Goal: Information Seeking & Learning: Learn about a topic

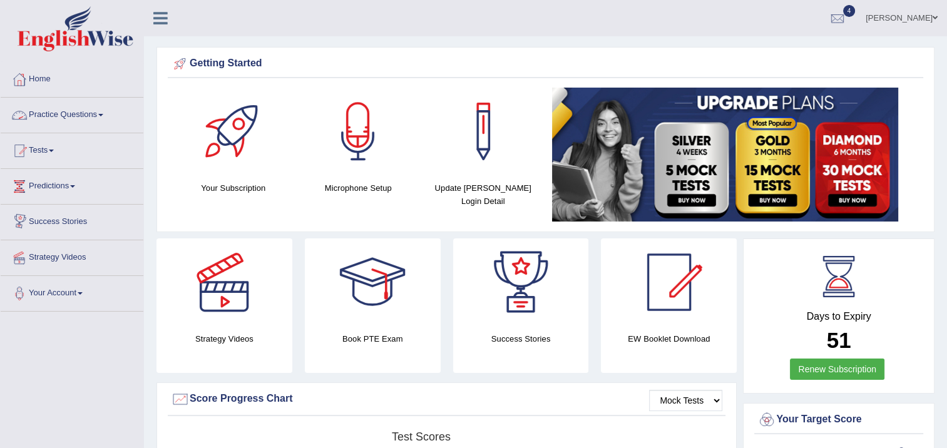
click at [85, 119] on link "Practice Questions" at bounding box center [72, 113] width 143 height 31
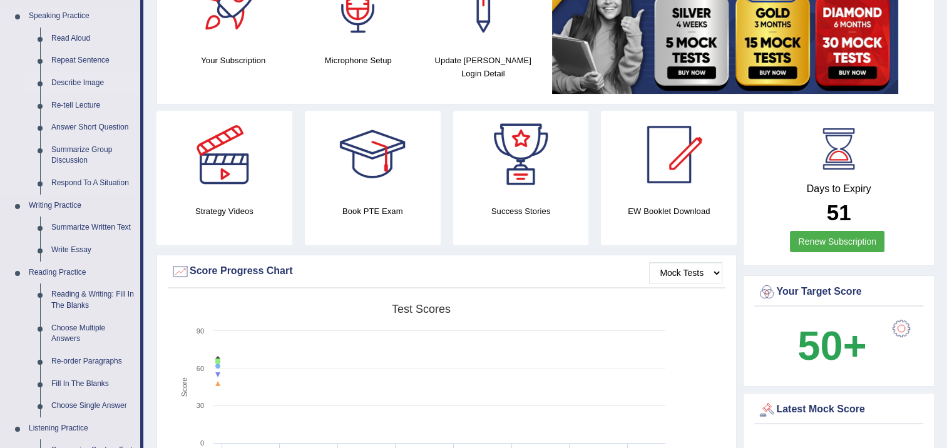
scroll to position [125, 0]
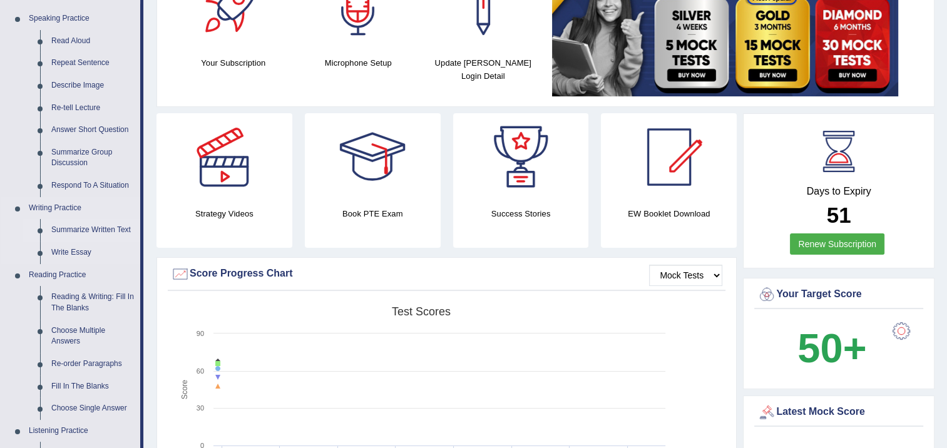
click at [74, 229] on link "Summarize Written Text" at bounding box center [93, 230] width 95 height 23
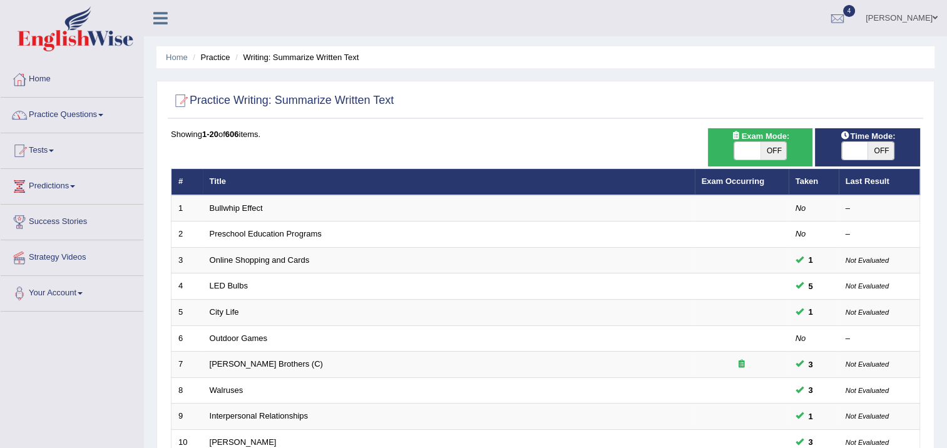
click at [93, 113] on link "Practice Questions" at bounding box center [72, 113] width 143 height 31
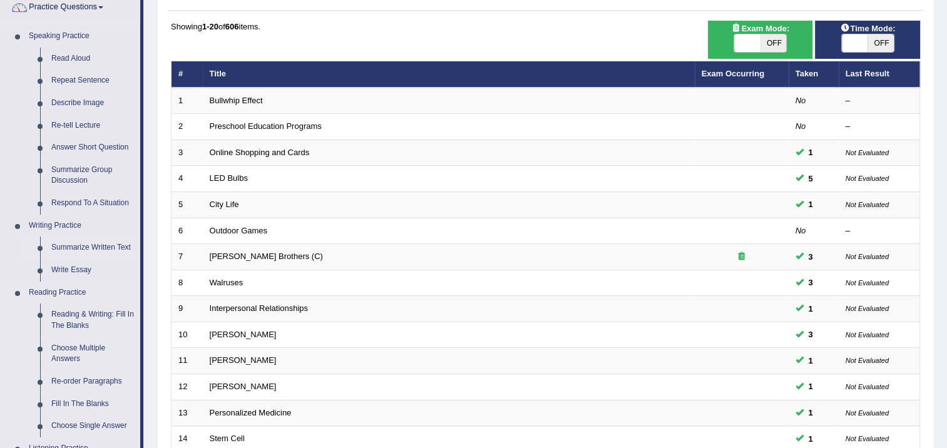
scroll to position [250, 0]
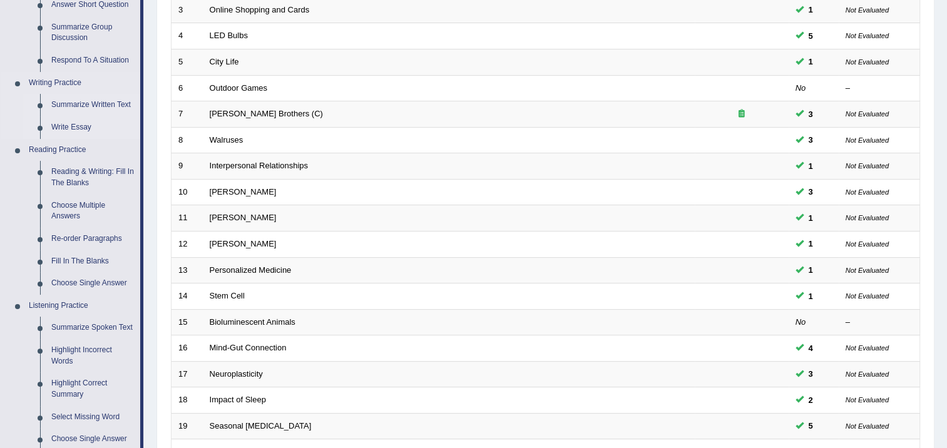
click at [73, 127] on link "Write Essay" at bounding box center [93, 127] width 95 height 23
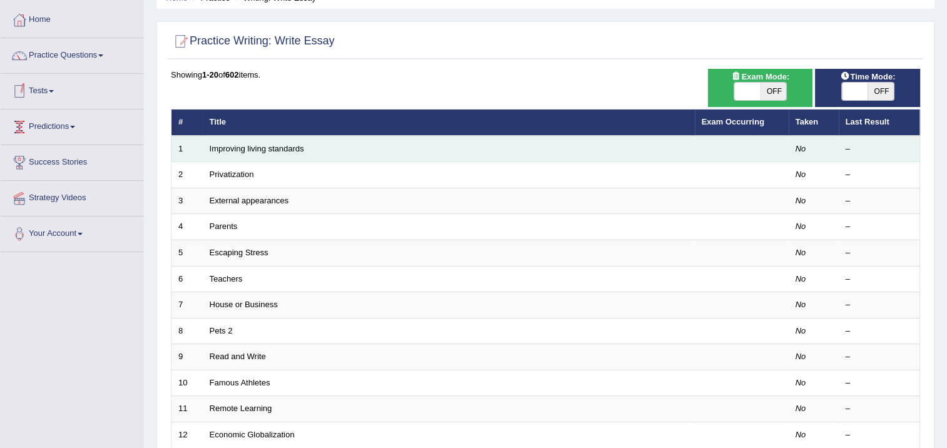
scroll to position [63, 0]
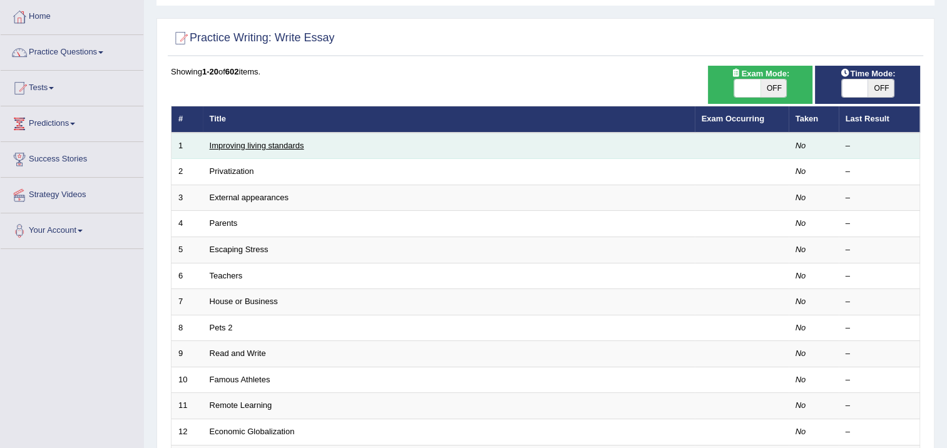
click at [266, 148] on link "Improving living standards" at bounding box center [257, 145] width 95 height 9
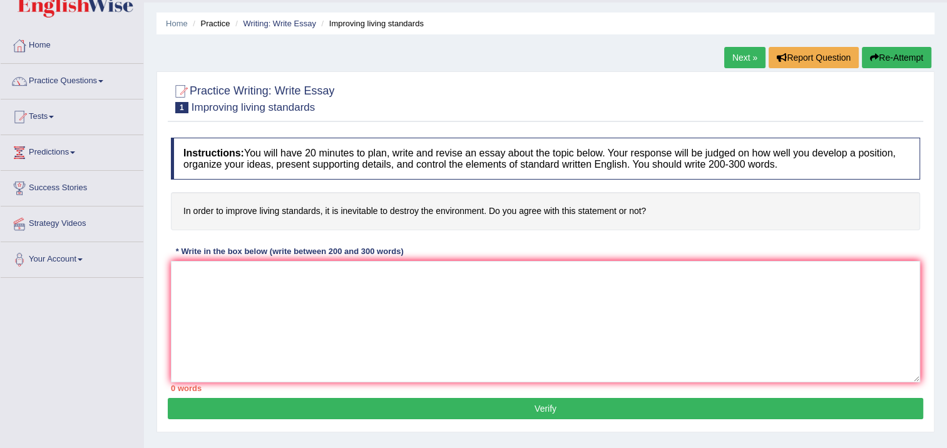
scroll to position [63, 0]
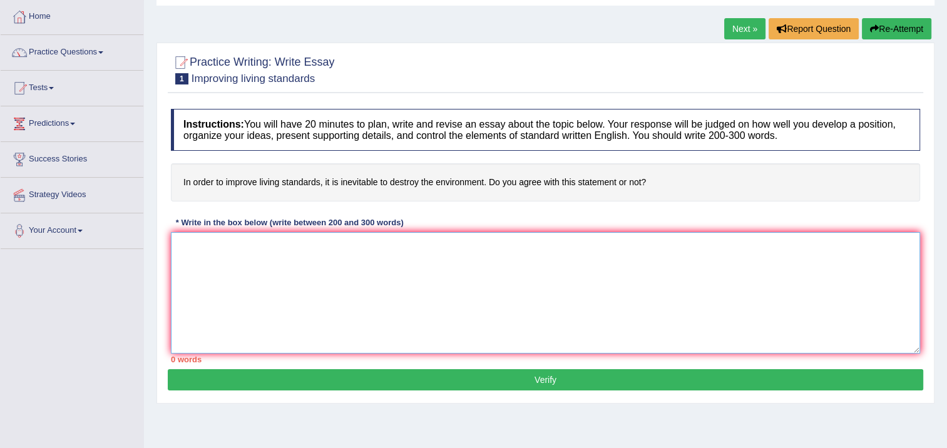
click at [205, 246] on textarea at bounding box center [546, 292] width 750 height 121
drag, startPoint x: 287, startPoint y: 262, endPoint x: 277, endPoint y: 250, distance: 15.5
click at [287, 262] on textarea "5" at bounding box center [546, 292] width 750 height 121
click at [211, 250] on textarea "5" at bounding box center [546, 292] width 750 height 121
type textarea "5"
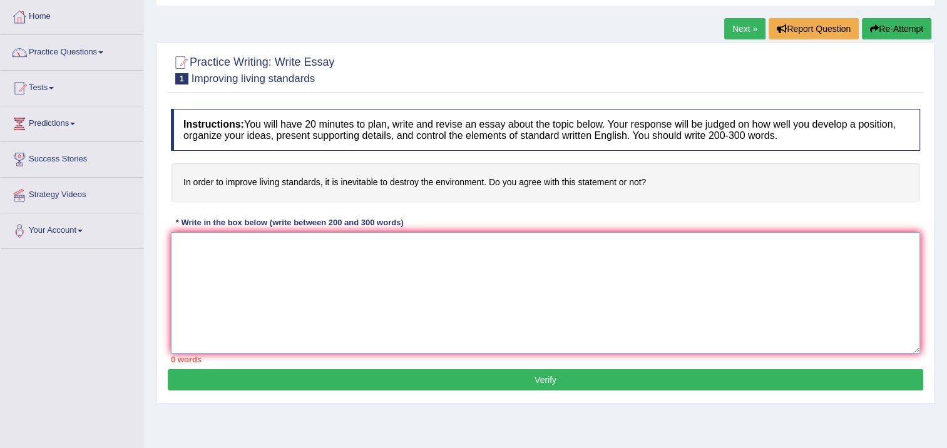
type textarea "."
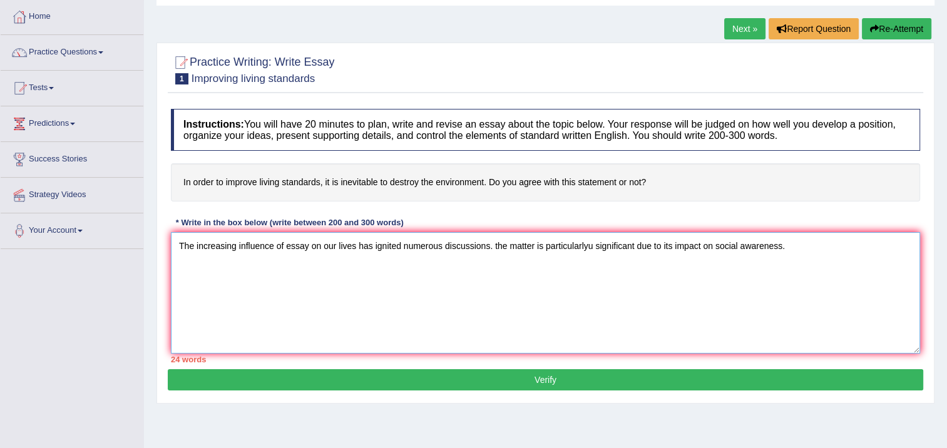
click at [498, 244] on textarea "The increasing influence of essay on our lives has ignited numerous discussions…" at bounding box center [546, 292] width 750 height 121
click at [492, 245] on textarea "The increasing influence of essay on our lives has ignited numerous discussions…" at bounding box center [546, 292] width 750 height 121
click at [496, 247] on textarea "The increasing influence of essay on our lives has ignited numerous discussions…" at bounding box center [546, 292] width 750 height 121
click at [795, 244] on textarea "The increasing influence of essay on our lives has ignited numerous discussions…" at bounding box center [546, 292] width 750 height 121
click at [789, 247] on textarea "The increasing influence of essay on our lives has ignited numerous discussions…" at bounding box center [546, 292] width 750 height 121
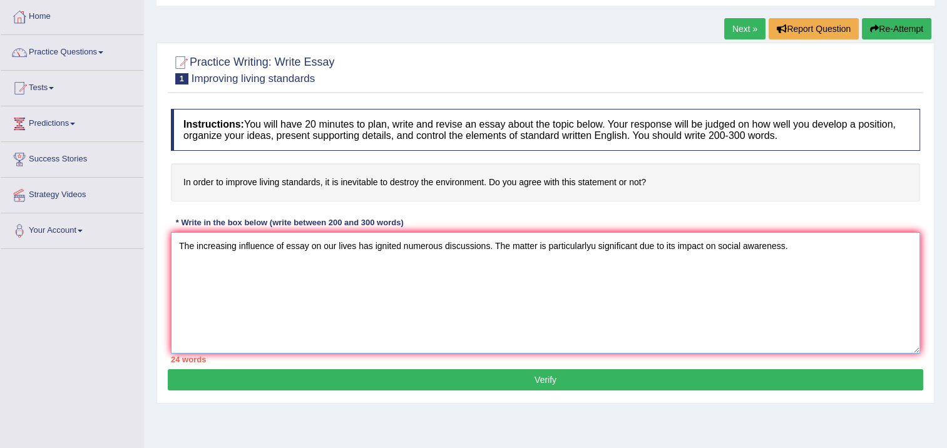
click at [812, 266] on textarea "The increasing influence of essay on our lives has ignited numerous discussions…" at bounding box center [546, 292] width 750 height 121
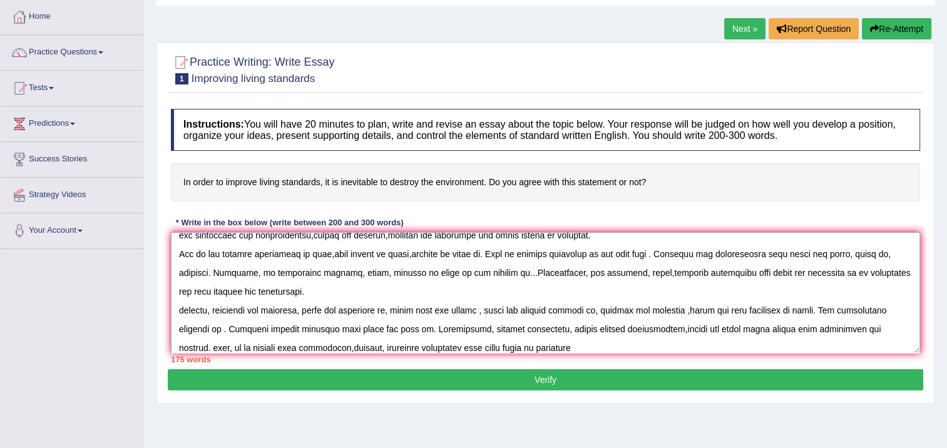
scroll to position [48, 0]
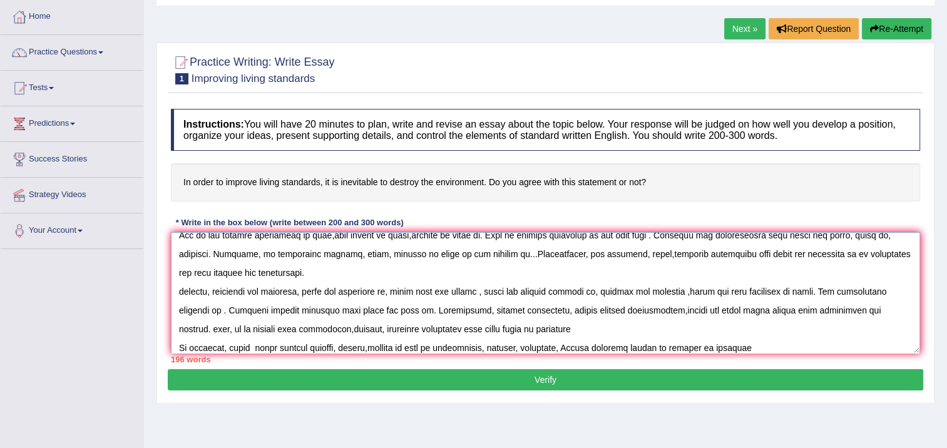
click at [708, 346] on textarea at bounding box center [546, 292] width 750 height 121
click at [789, 345] on textarea at bounding box center [546, 292] width 750 height 121
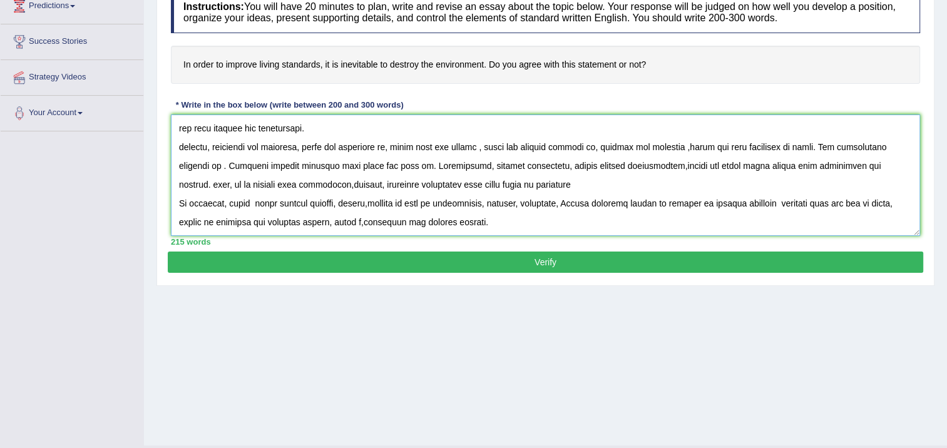
scroll to position [209, 0]
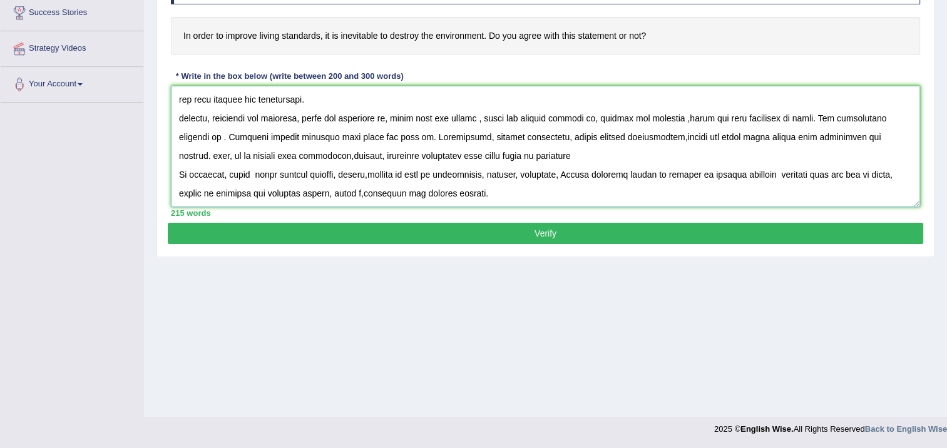
click at [183, 116] on textarea at bounding box center [546, 146] width 750 height 121
type textarea "The increasing influence of essay on our lives has ignited numerous discussions…"
click at [562, 234] on button "Verify" at bounding box center [546, 233] width 756 height 21
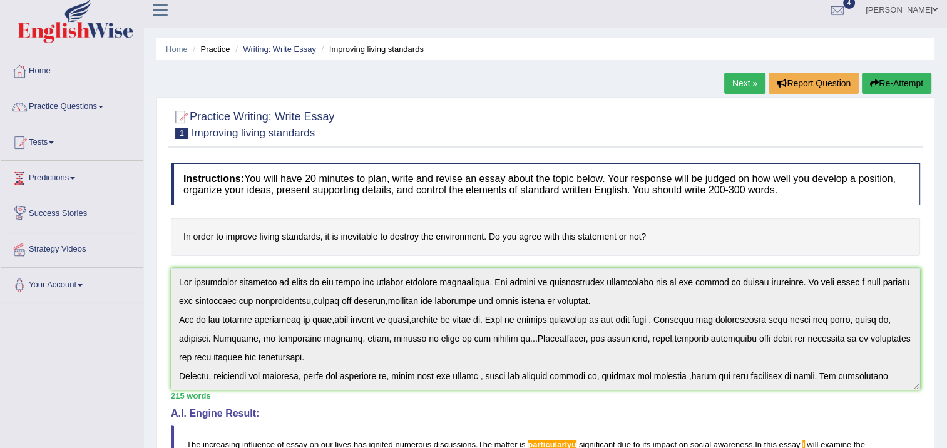
scroll to position [0, 0]
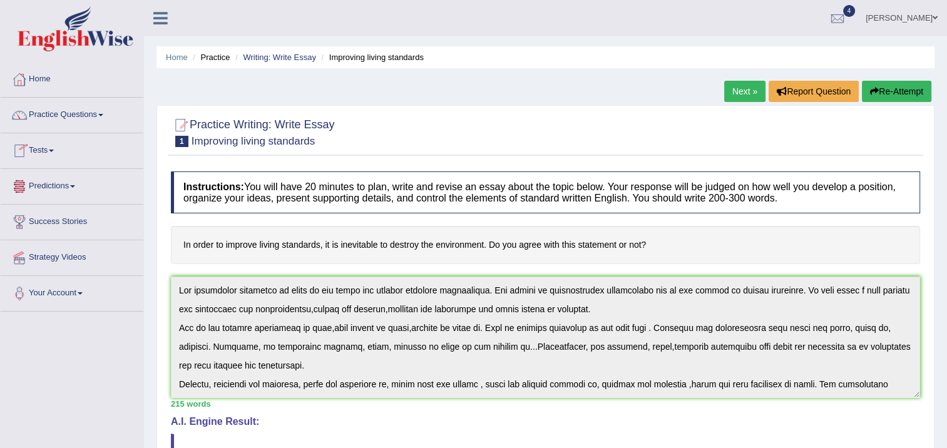
click at [68, 182] on link "Predictions" at bounding box center [72, 184] width 143 height 31
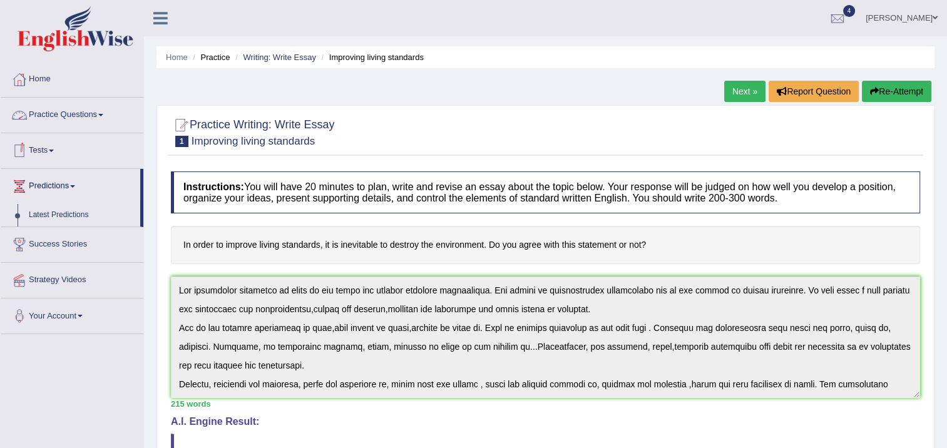
click at [98, 117] on link "Practice Questions" at bounding box center [72, 113] width 143 height 31
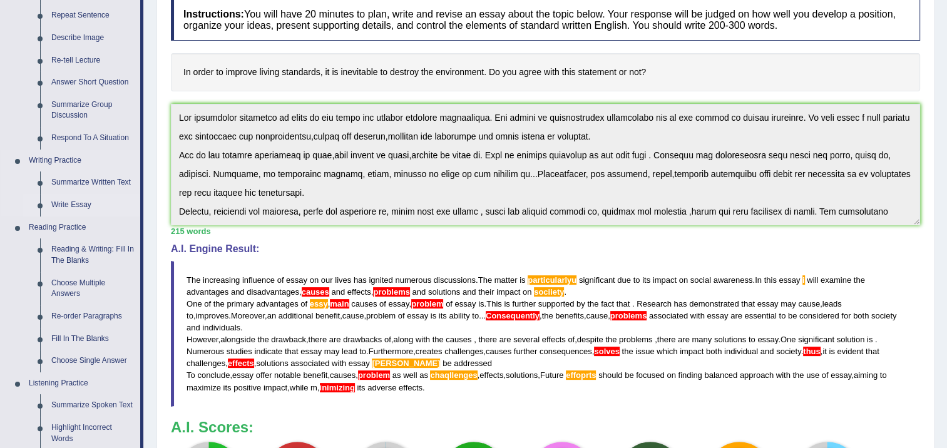
scroll to position [188, 0]
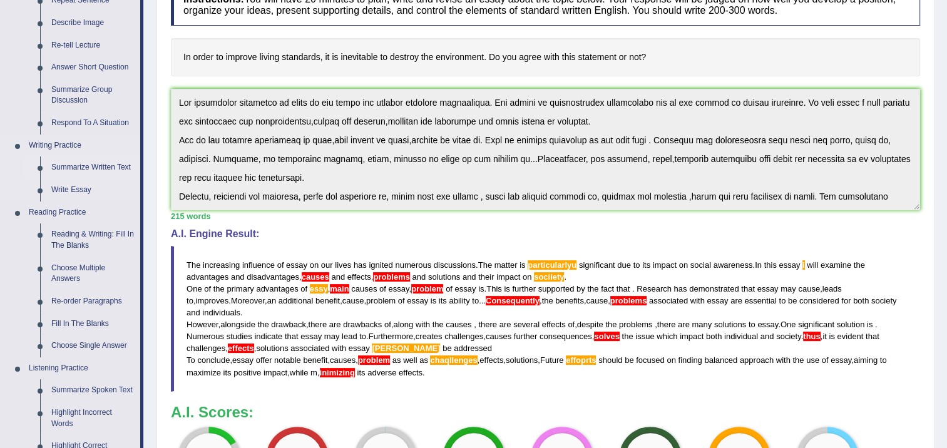
click at [85, 170] on link "Summarize Written Text" at bounding box center [93, 168] width 95 height 23
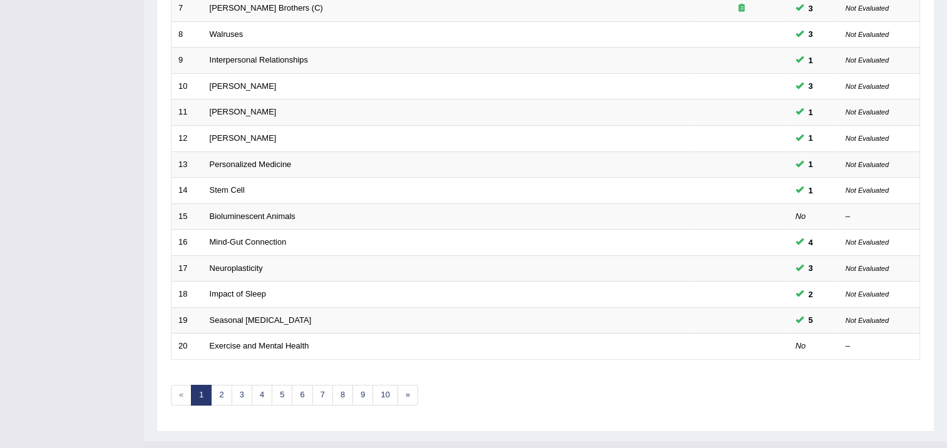
scroll to position [377, 0]
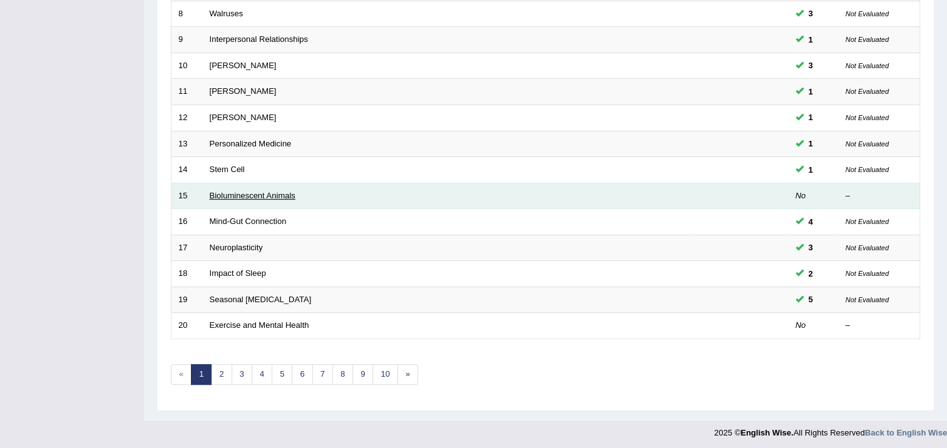
click at [243, 193] on link "Bioluminescent Animals" at bounding box center [253, 195] width 86 height 9
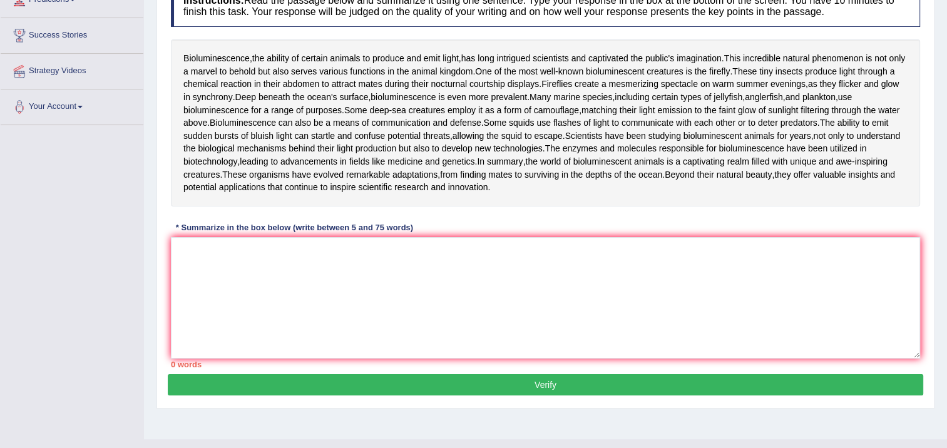
scroll to position [188, 0]
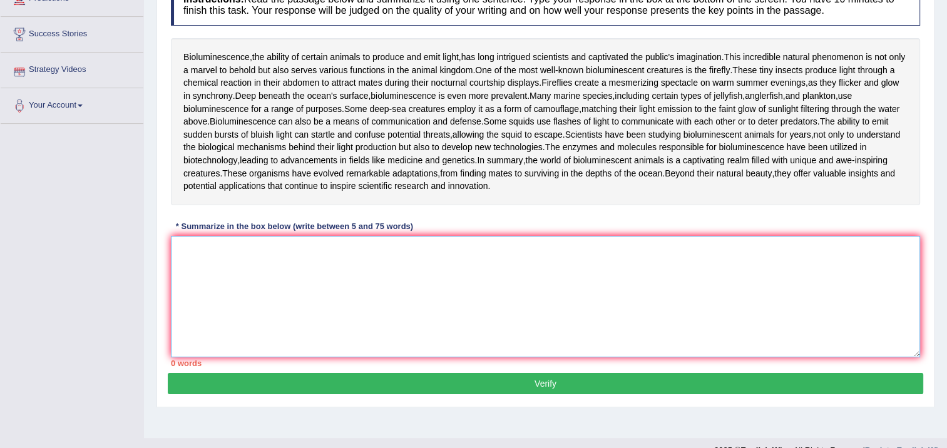
click at [242, 327] on textarea at bounding box center [546, 296] width 750 height 121
type textarea "b"
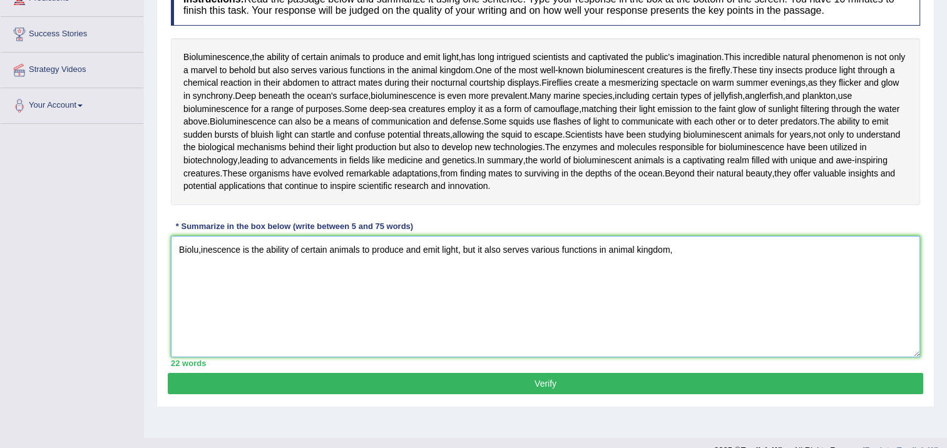
click at [202, 327] on textarea "Biolu,inescence is the ability of certain animals to produce and emit light, bu…" at bounding box center [546, 296] width 750 height 121
click at [685, 328] on textarea "Bioluminescence is the ability of certain animals to produce and emit light, bu…" at bounding box center [546, 296] width 750 height 121
click at [679, 326] on textarea "Bioluminescence is the ability of certain animals to produce and emit light, bu…" at bounding box center [546, 296] width 750 height 121
click at [683, 324] on textarea "Bioluminescence is the ability of certain animals to produce and emit light, bu…" at bounding box center [546, 296] width 750 height 121
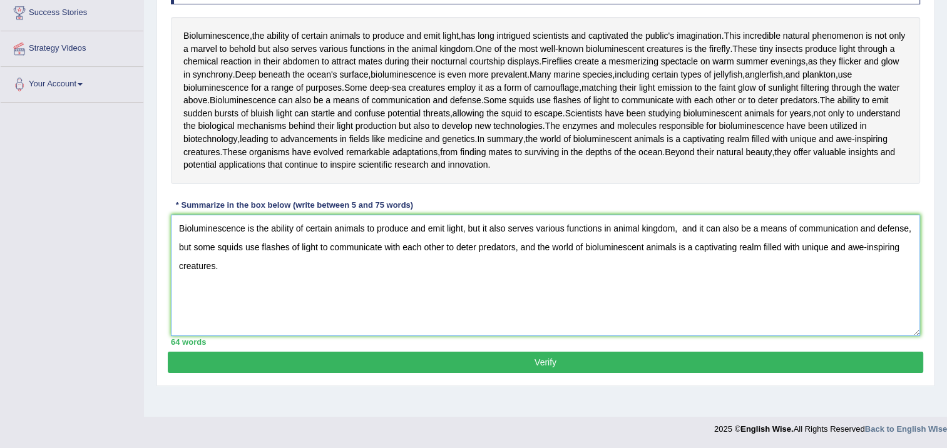
scroll to position [264, 0]
type textarea "Bioluminescence is the ability of certain animals to produce and emit light, bu…"
click at [697, 373] on button "Verify" at bounding box center [546, 362] width 756 height 21
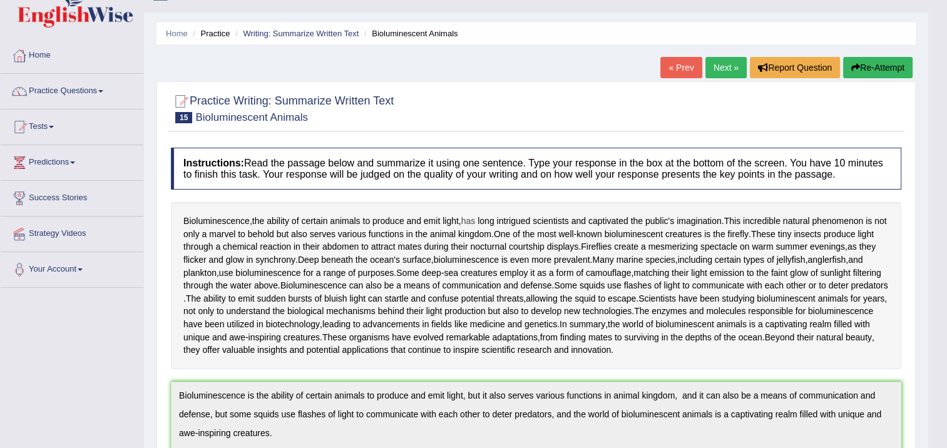
scroll to position [0, 0]
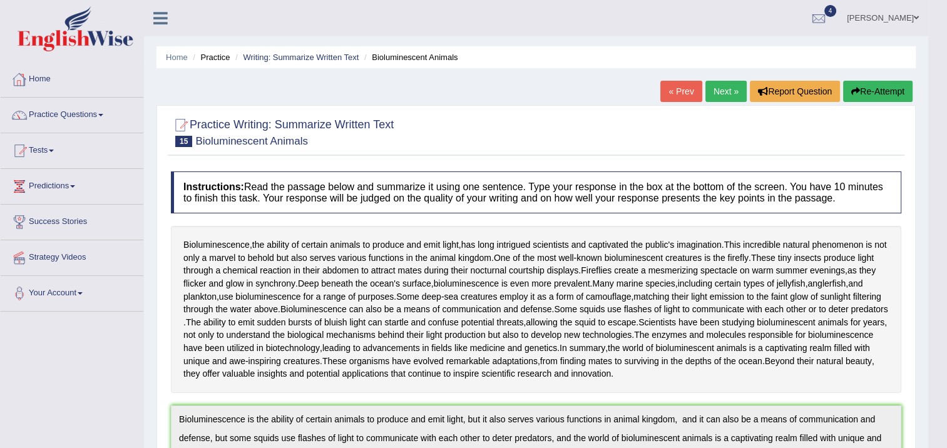
click at [64, 109] on link "Practice Questions" at bounding box center [72, 113] width 143 height 31
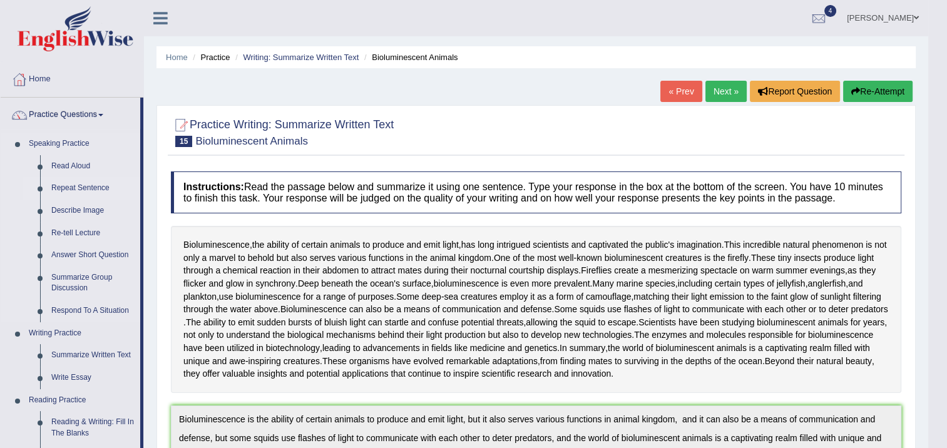
click at [98, 188] on link "Repeat Sentence" at bounding box center [93, 188] width 95 height 23
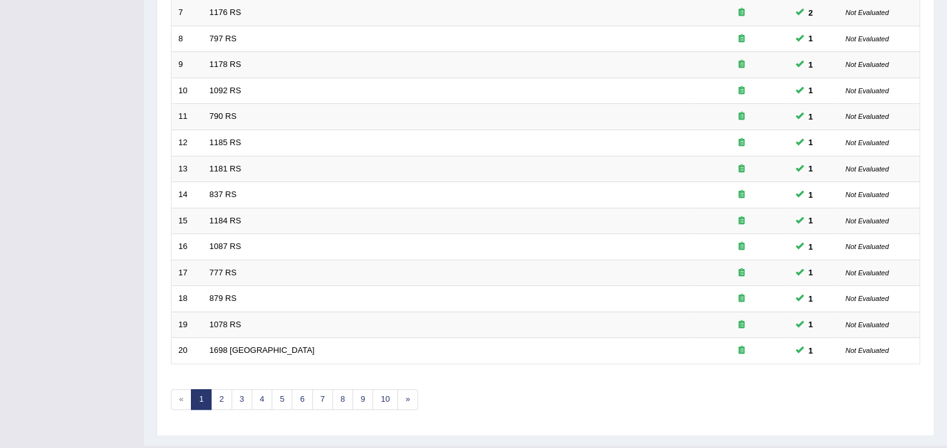
scroll to position [377, 0]
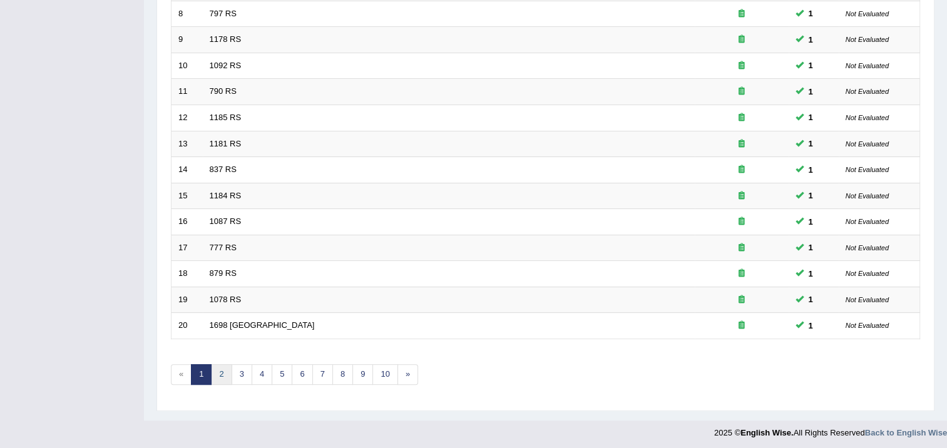
click at [217, 371] on link "2" at bounding box center [221, 374] width 21 height 21
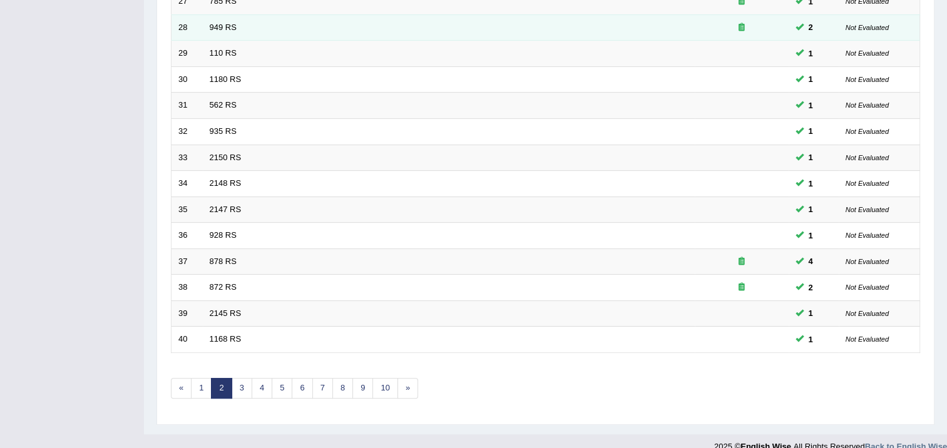
scroll to position [377, 0]
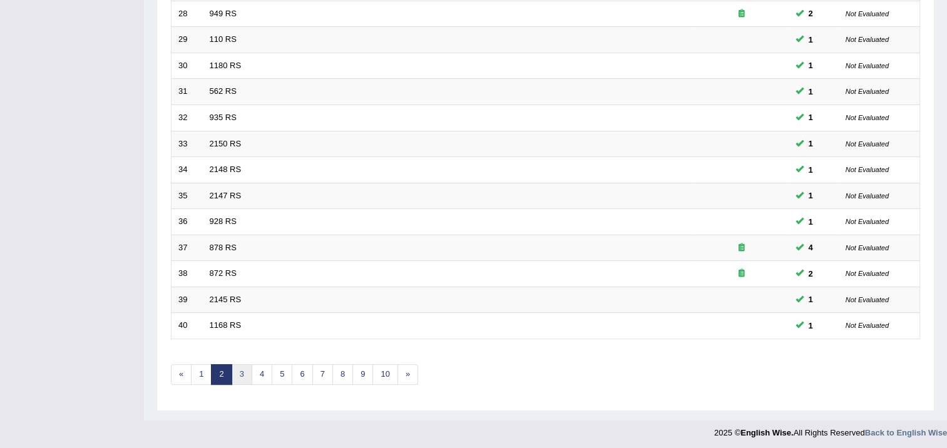
click at [240, 373] on link "3" at bounding box center [242, 374] width 21 height 21
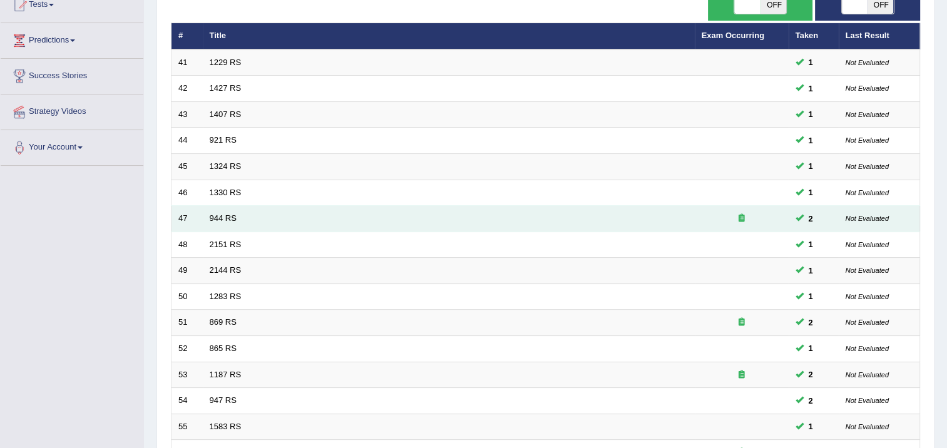
scroll to position [313, 0]
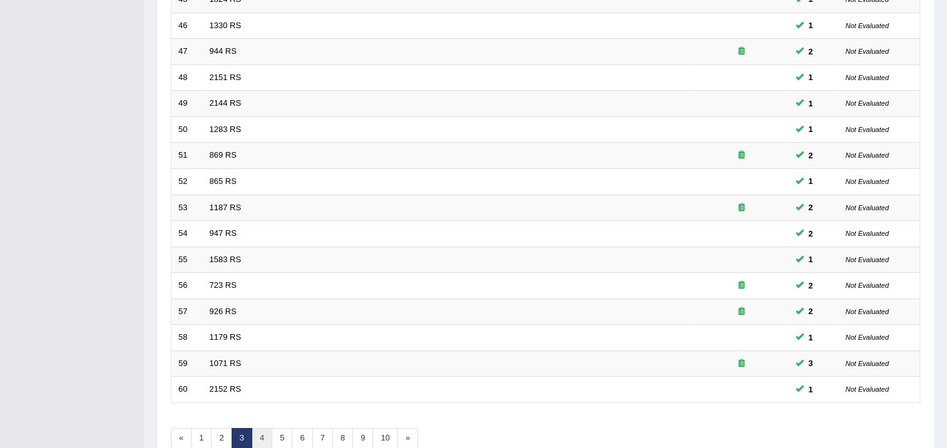
click at [258, 438] on link "4" at bounding box center [262, 438] width 21 height 21
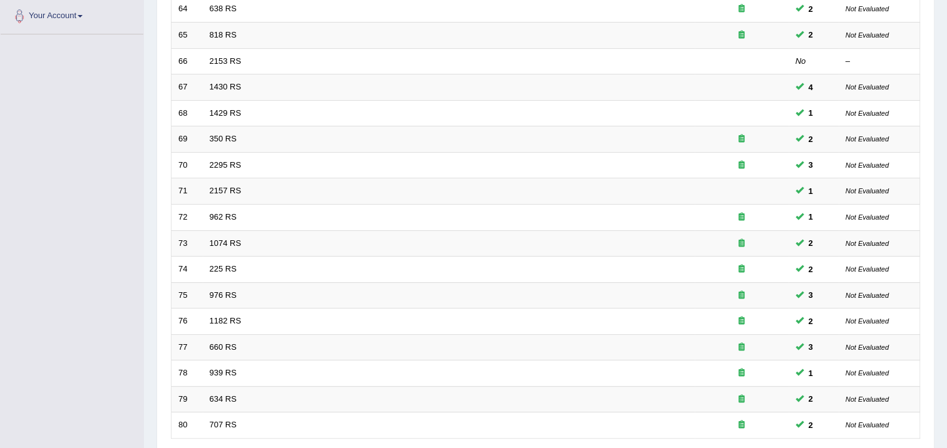
scroll to position [313, 0]
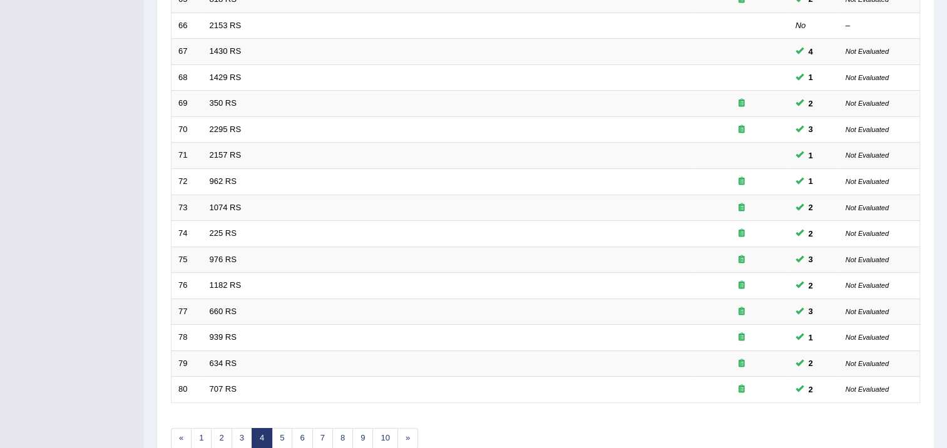
click at [269, 430] on link "4" at bounding box center [262, 438] width 21 height 21
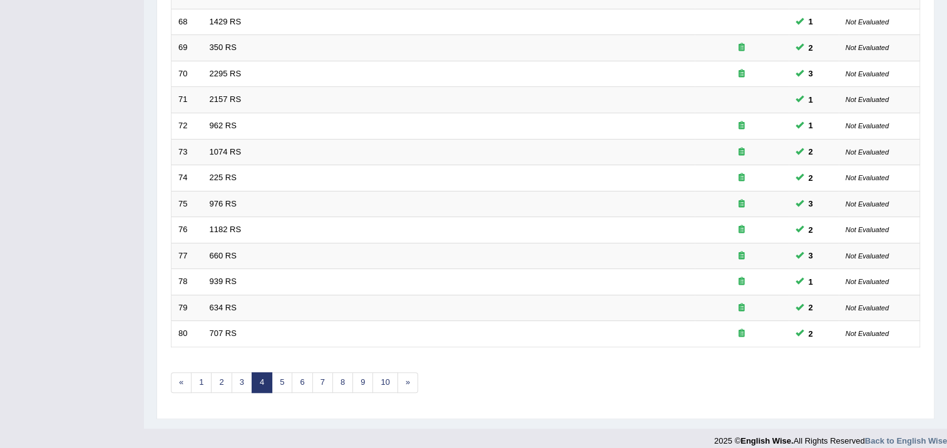
scroll to position [377, 0]
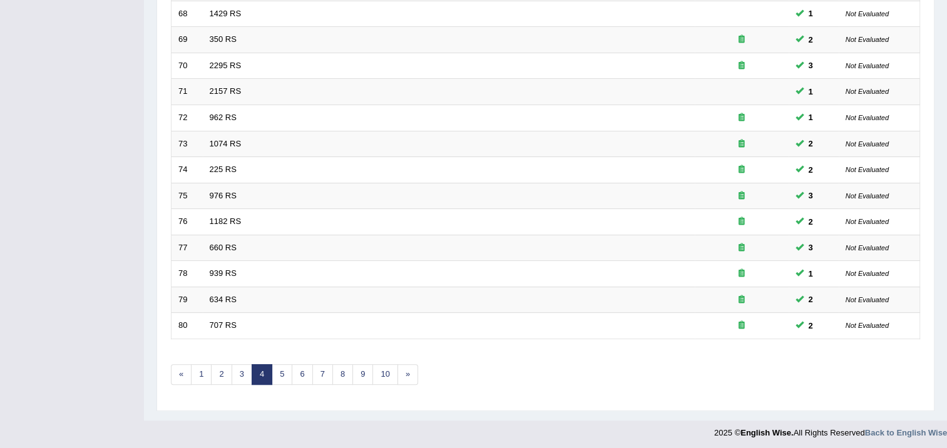
click at [301, 384] on div "Showing 61-80 of 2,652 items. # Title Exam Occurring Taken Last Result 61 972 R…" at bounding box center [546, 75] width 750 height 649
click at [301, 378] on link "6" at bounding box center [302, 374] width 21 height 21
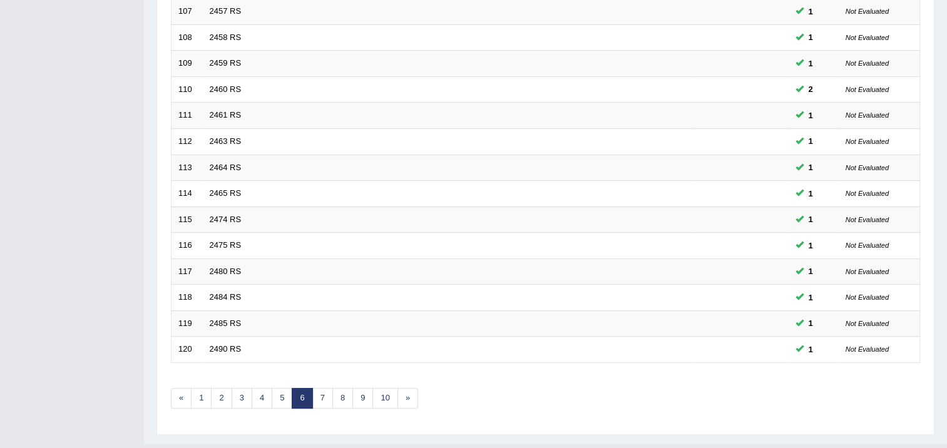
scroll to position [377, 0]
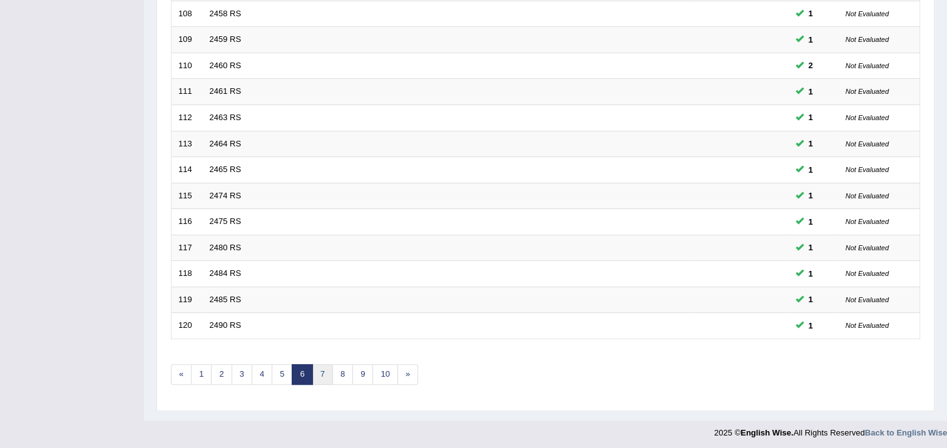
click at [319, 375] on link "7" at bounding box center [322, 374] width 21 height 21
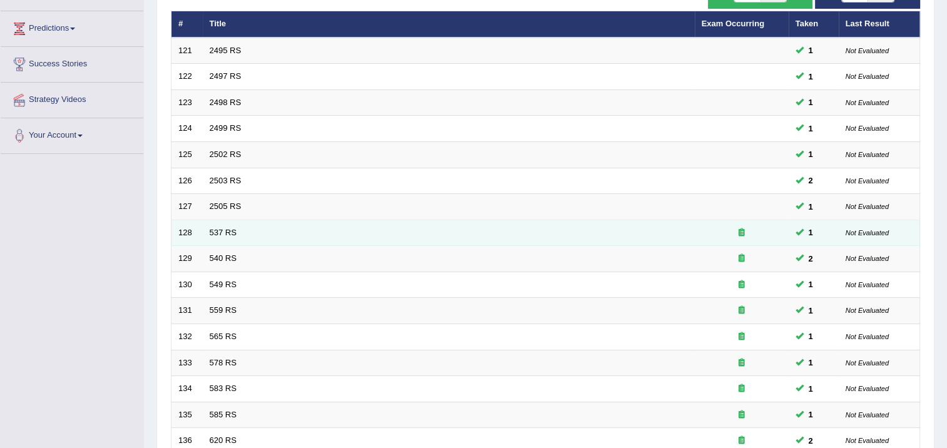
scroll to position [376, 0]
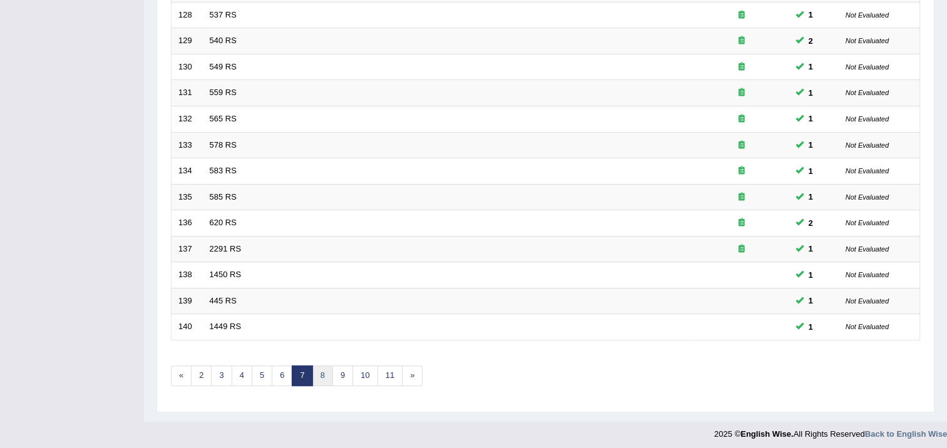
click at [322, 376] on link "8" at bounding box center [322, 376] width 21 height 21
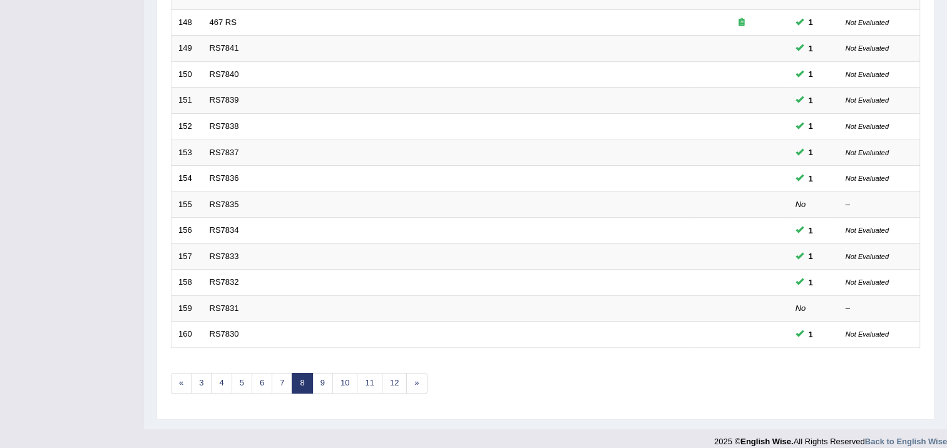
scroll to position [377, 0]
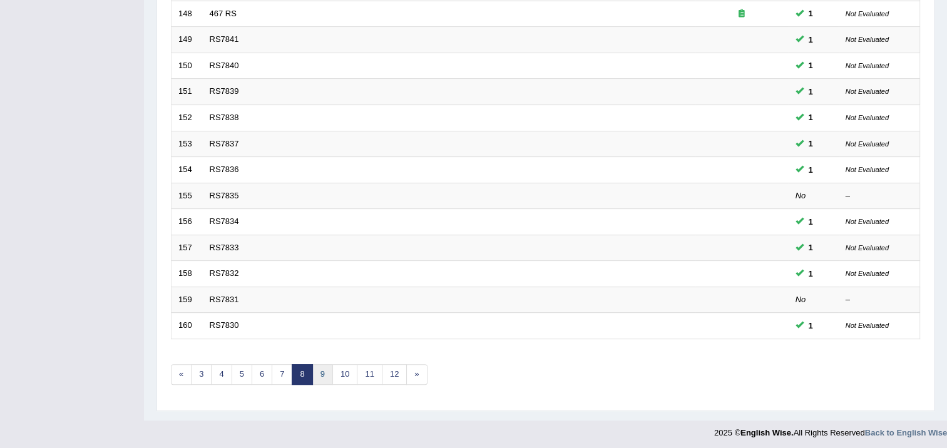
click at [321, 377] on link "9" at bounding box center [322, 374] width 21 height 21
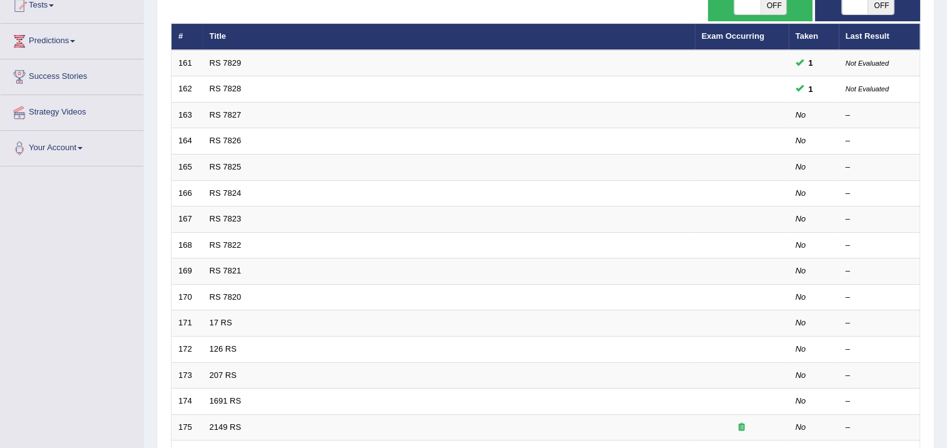
scroll to position [63, 0]
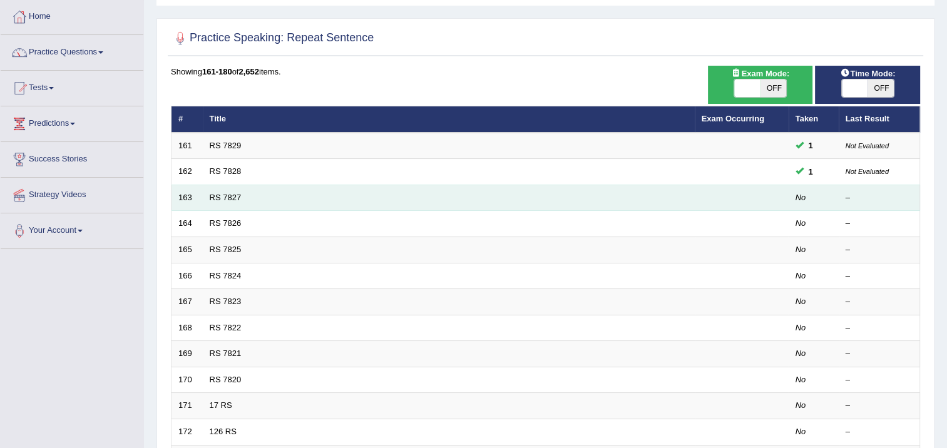
click at [258, 194] on td "RS 7827" at bounding box center [449, 198] width 492 height 26
click at [258, 195] on td "RS 7827" at bounding box center [449, 198] width 492 height 26
click at [235, 200] on link "RS 7827" at bounding box center [226, 197] width 32 height 9
click at [235, 199] on link "RS 7827" at bounding box center [226, 197] width 32 height 9
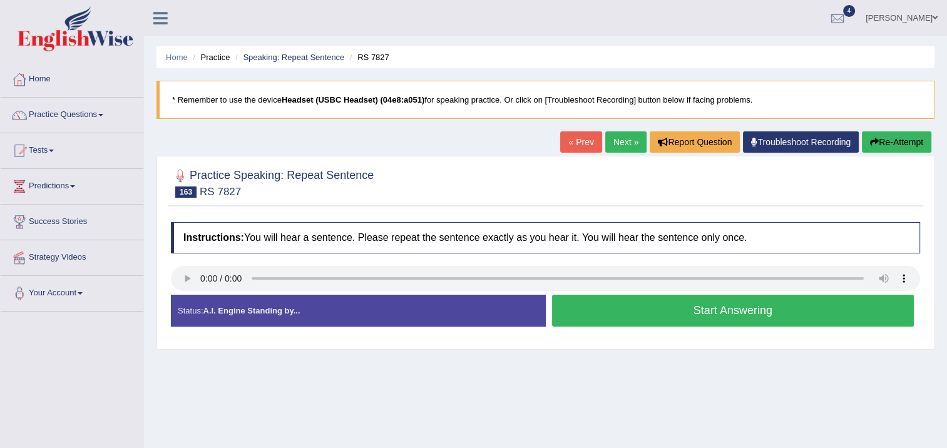
click at [614, 145] on link "Next »" at bounding box center [626, 142] width 41 height 21
click at [580, 322] on button "Start Answering" at bounding box center [733, 311] width 363 height 32
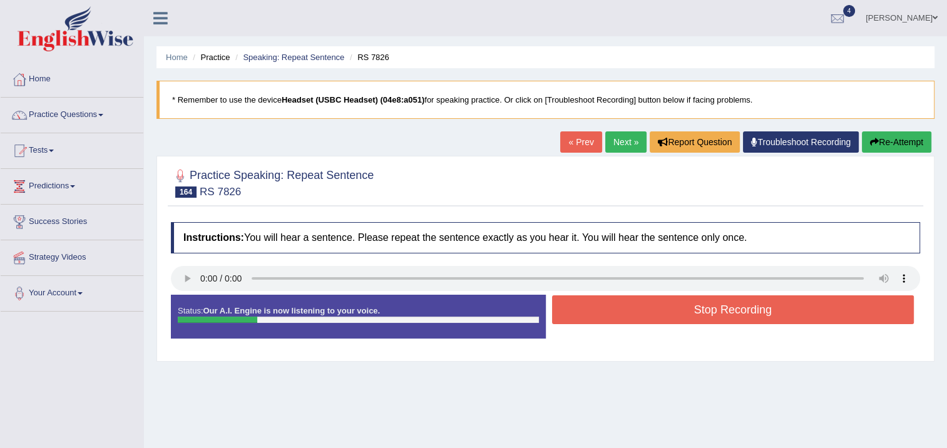
click at [579, 321] on button "Stop Recording" at bounding box center [733, 310] width 363 height 29
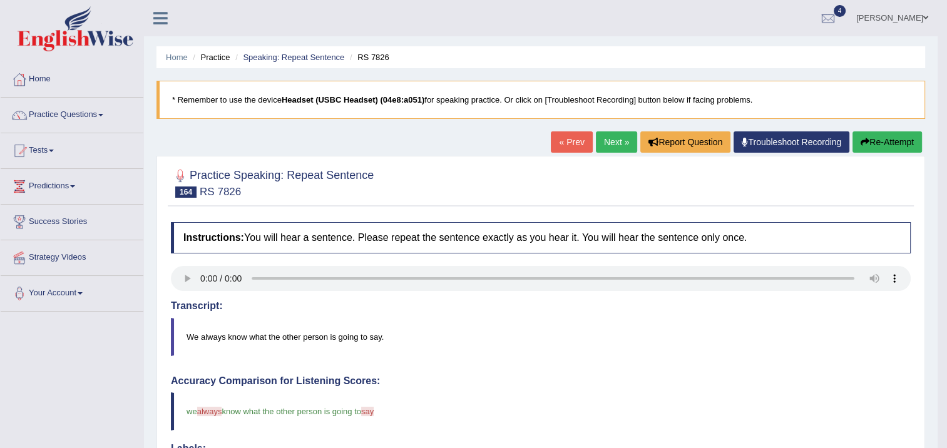
click at [604, 139] on link "Next »" at bounding box center [616, 142] width 41 height 21
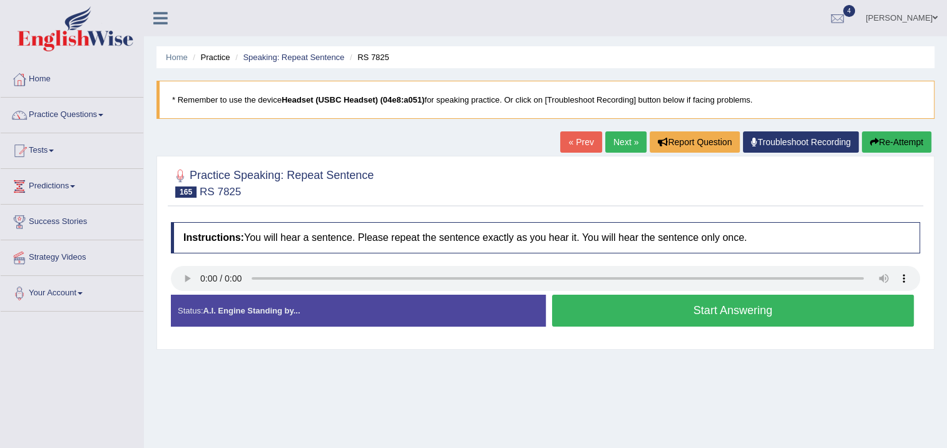
click at [588, 314] on button "Start Answering" at bounding box center [733, 311] width 363 height 32
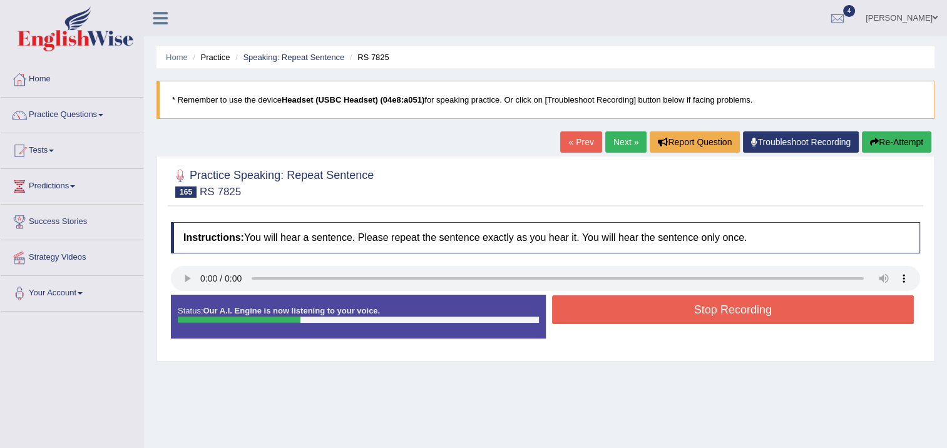
click at [587, 311] on button "Stop Recording" at bounding box center [733, 310] width 363 height 29
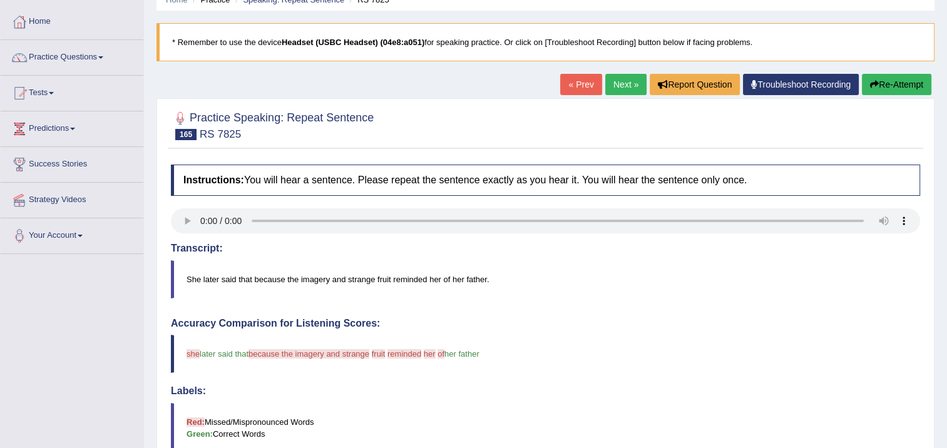
scroll to position [21, 0]
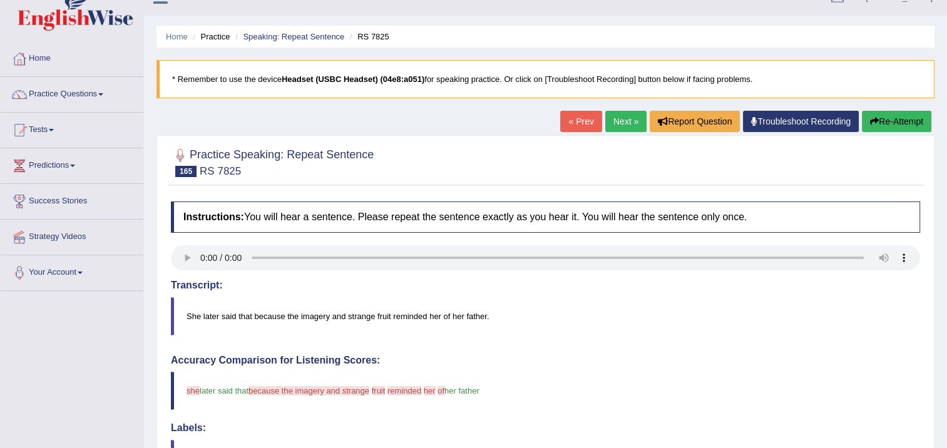
click at [619, 113] on link "Next »" at bounding box center [626, 121] width 41 height 21
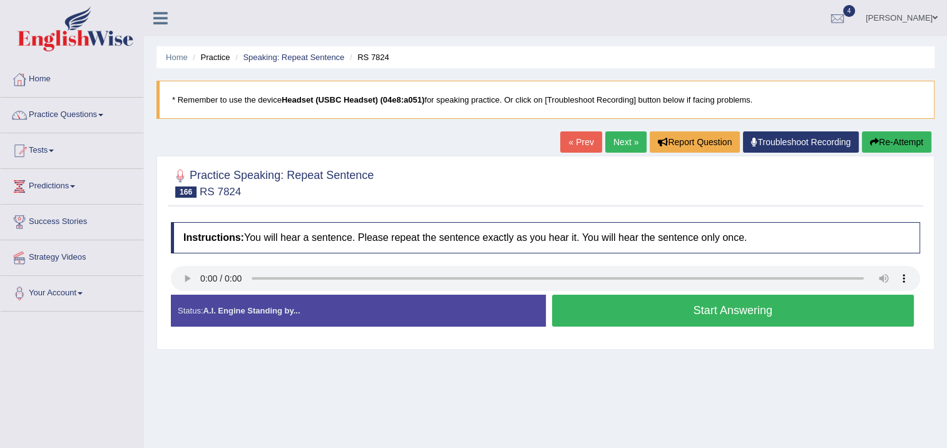
click at [704, 316] on button "Start Answering" at bounding box center [733, 311] width 363 height 32
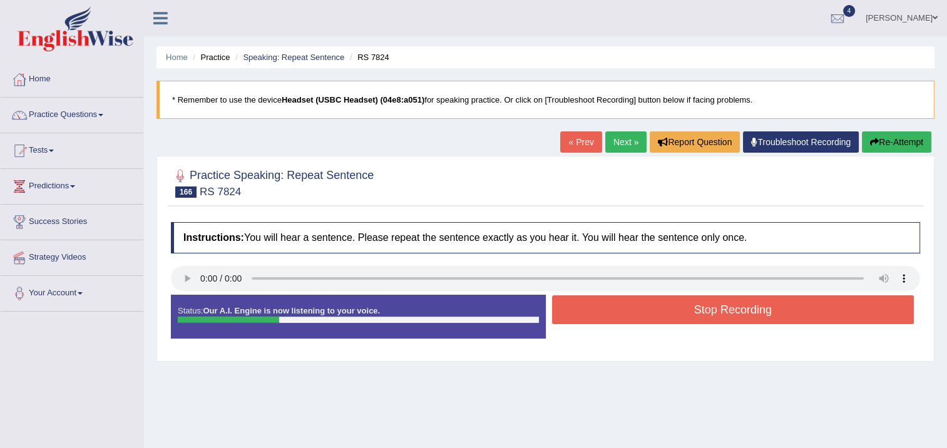
click at [704, 316] on button "Stop Recording" at bounding box center [733, 310] width 363 height 29
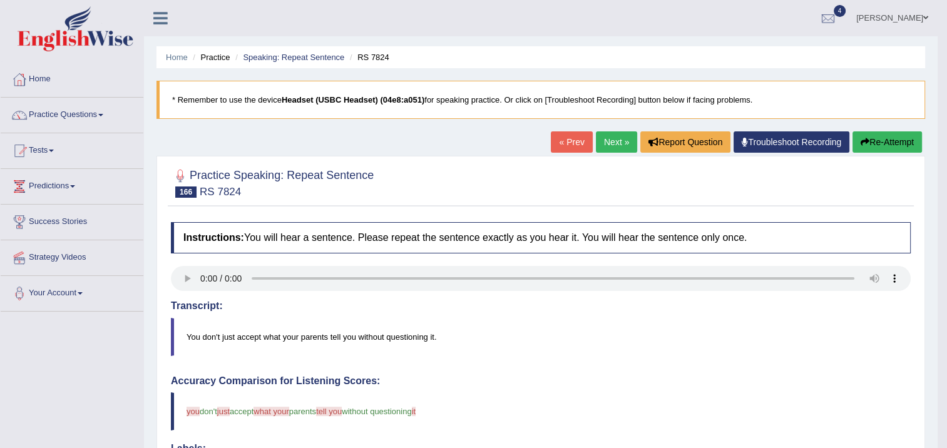
click at [619, 138] on link "Next »" at bounding box center [616, 142] width 41 height 21
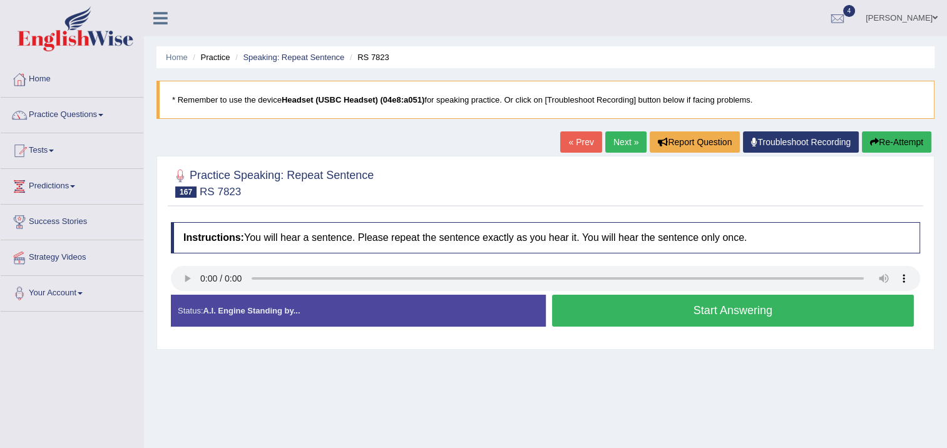
click at [690, 307] on button "Start Answering" at bounding box center [733, 311] width 363 height 32
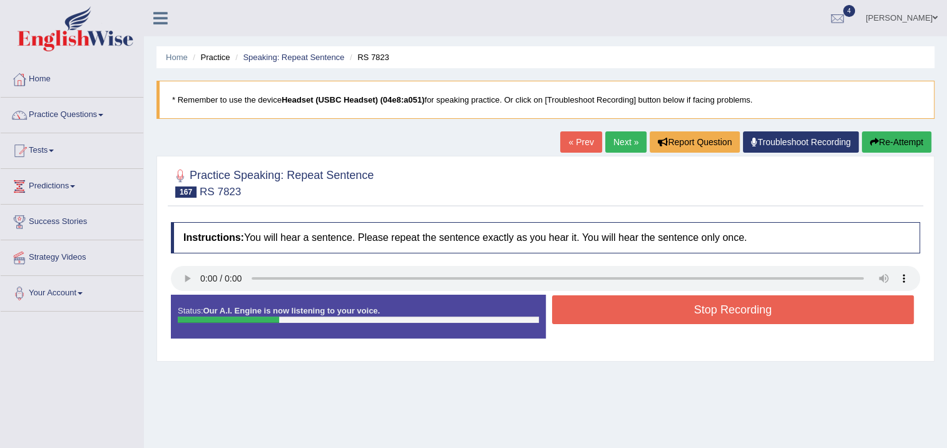
click at [694, 306] on button "Stop Recording" at bounding box center [733, 310] width 363 height 29
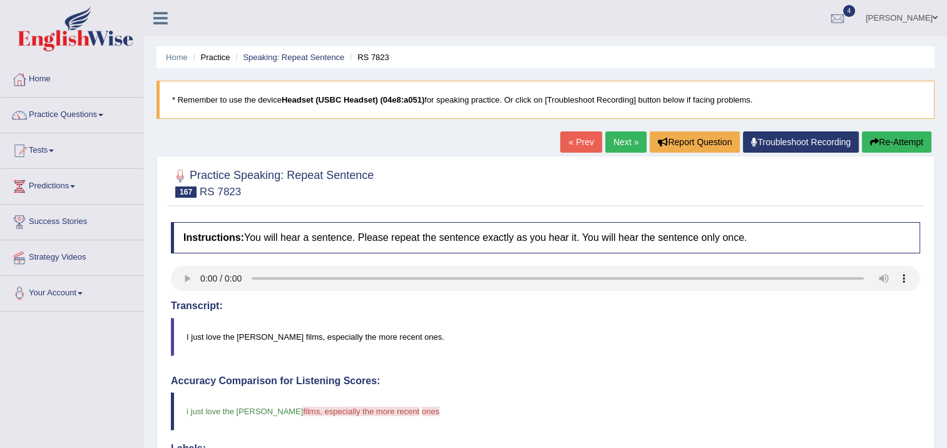
click at [627, 139] on link "Next »" at bounding box center [626, 142] width 41 height 21
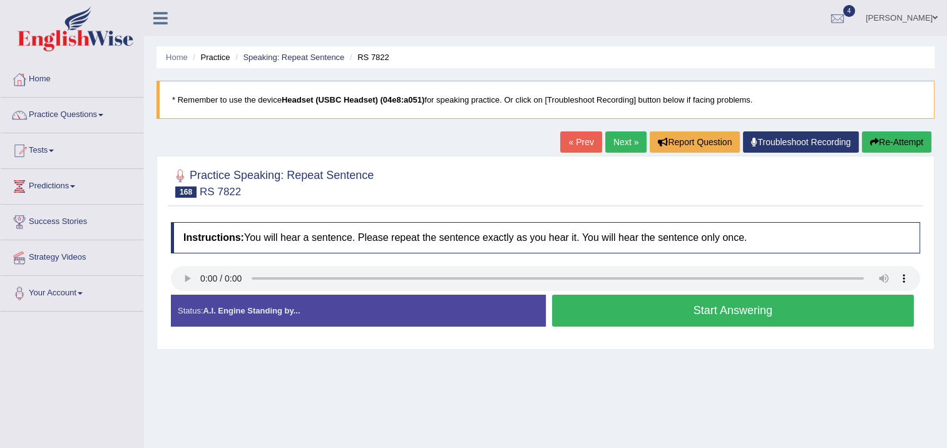
click at [640, 308] on button "Start Answering" at bounding box center [733, 311] width 363 height 32
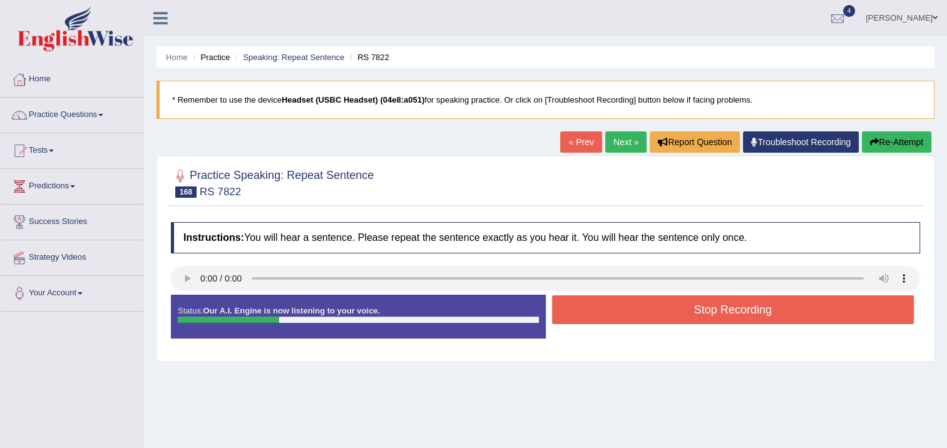
click at [680, 307] on button "Stop Recording" at bounding box center [733, 310] width 363 height 29
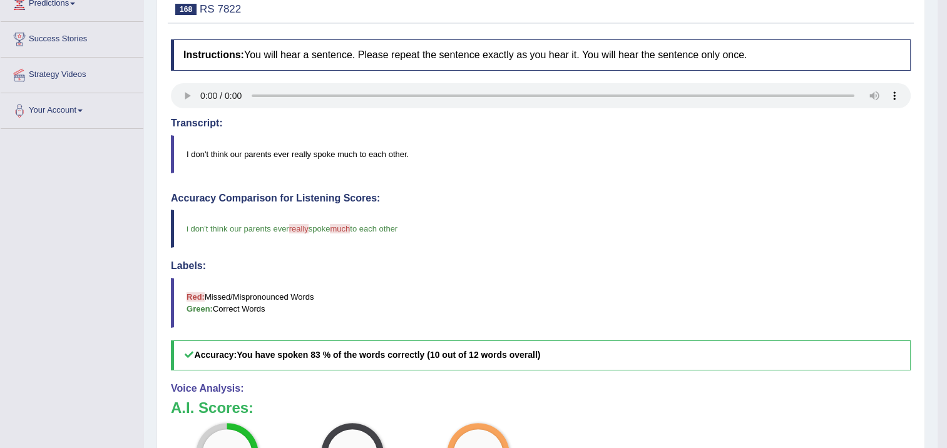
scroll to position [63, 0]
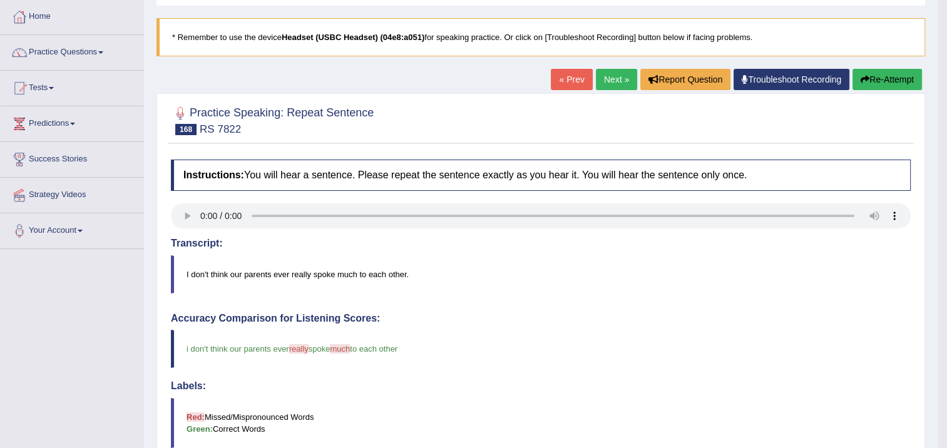
click at [606, 75] on link "Next »" at bounding box center [616, 79] width 41 height 21
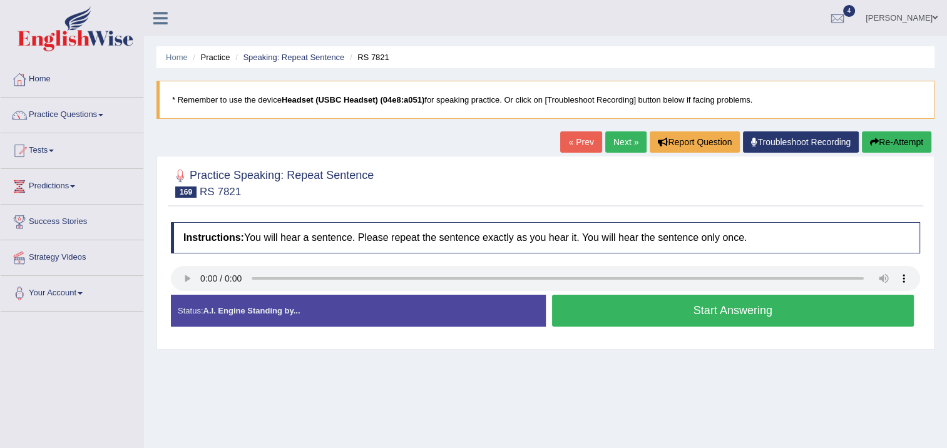
click at [601, 306] on button "Start Answering" at bounding box center [733, 311] width 363 height 32
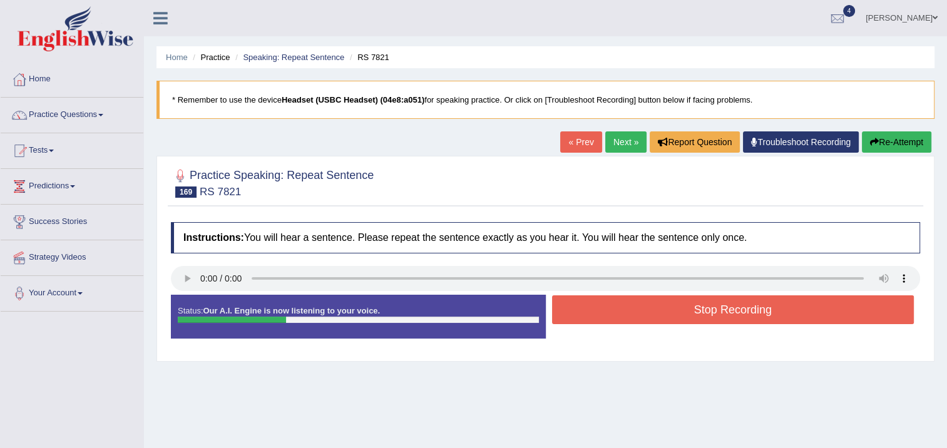
click at [602, 302] on button "Stop Recording" at bounding box center [733, 310] width 363 height 29
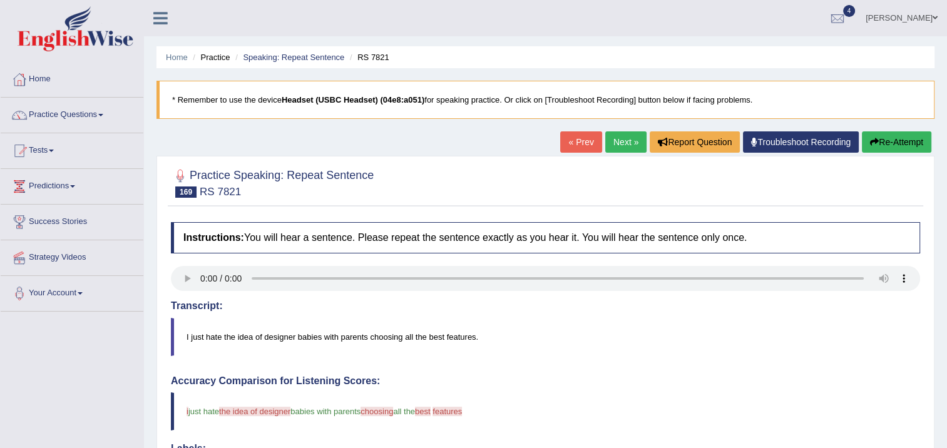
click at [631, 140] on link "Next »" at bounding box center [626, 142] width 41 height 21
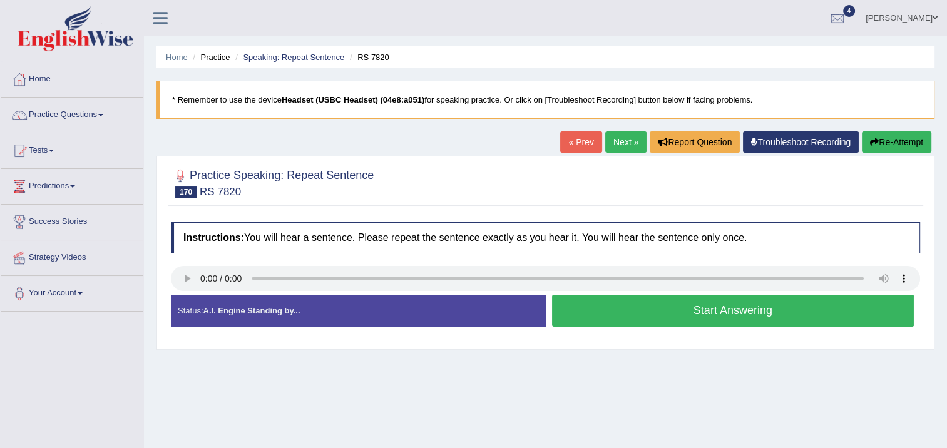
click at [644, 312] on button "Start Answering" at bounding box center [733, 311] width 363 height 32
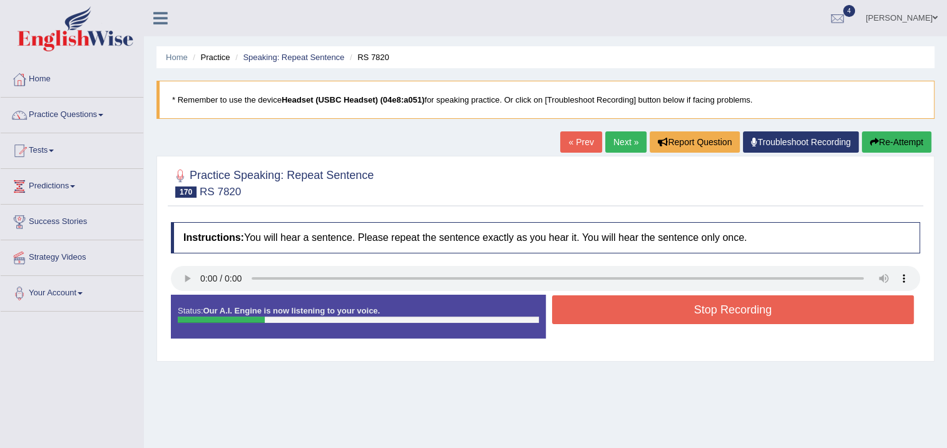
click at [644, 312] on button "Stop Recording" at bounding box center [733, 310] width 363 height 29
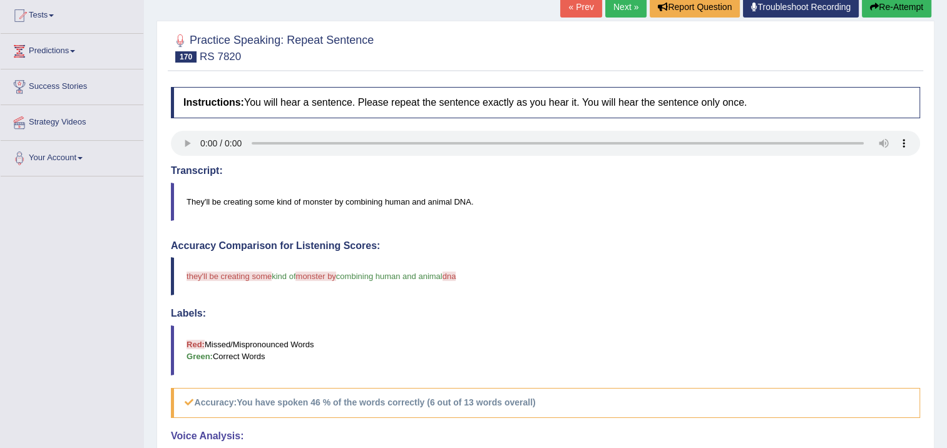
scroll to position [63, 0]
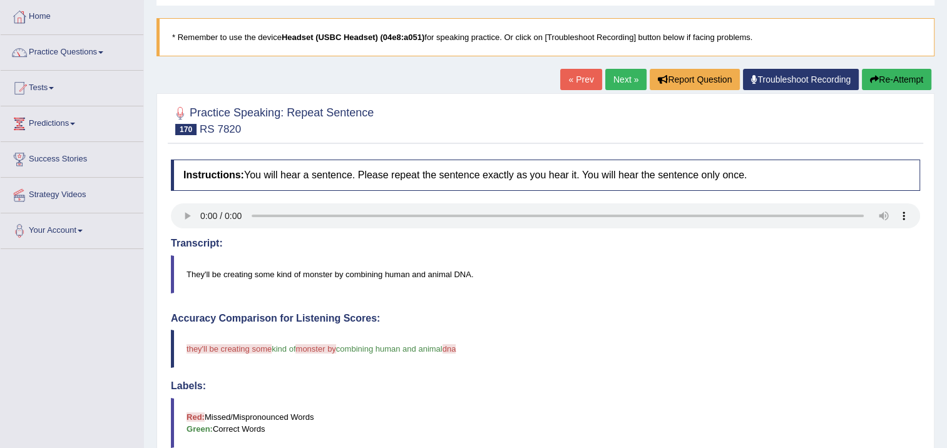
click at [625, 80] on link "Next »" at bounding box center [626, 79] width 41 height 21
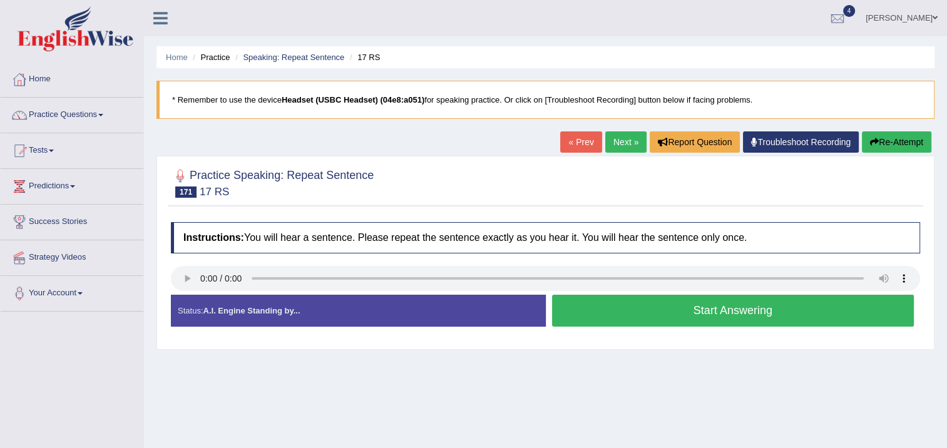
click at [611, 309] on button "Start Answering" at bounding box center [733, 311] width 363 height 32
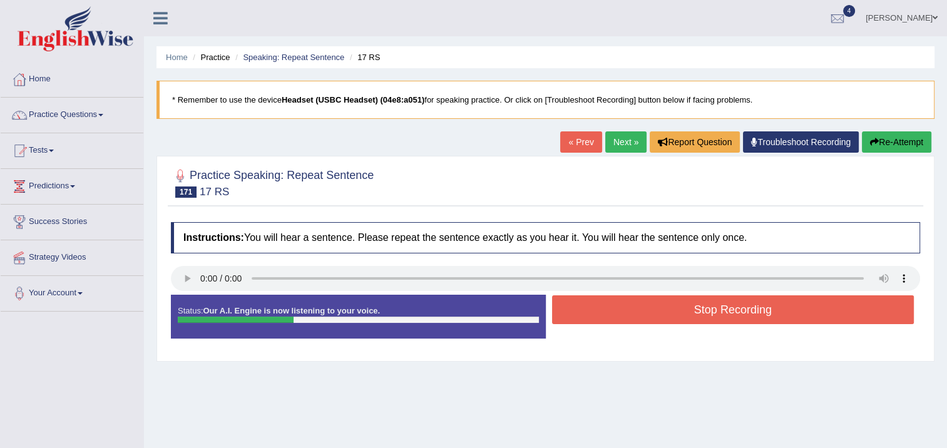
click at [613, 307] on button "Stop Recording" at bounding box center [733, 310] width 363 height 29
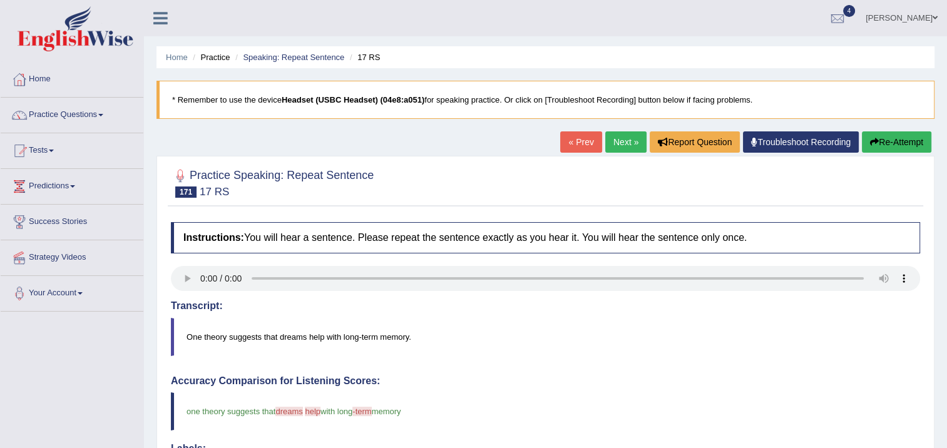
click at [617, 135] on link "Next »" at bounding box center [626, 142] width 41 height 21
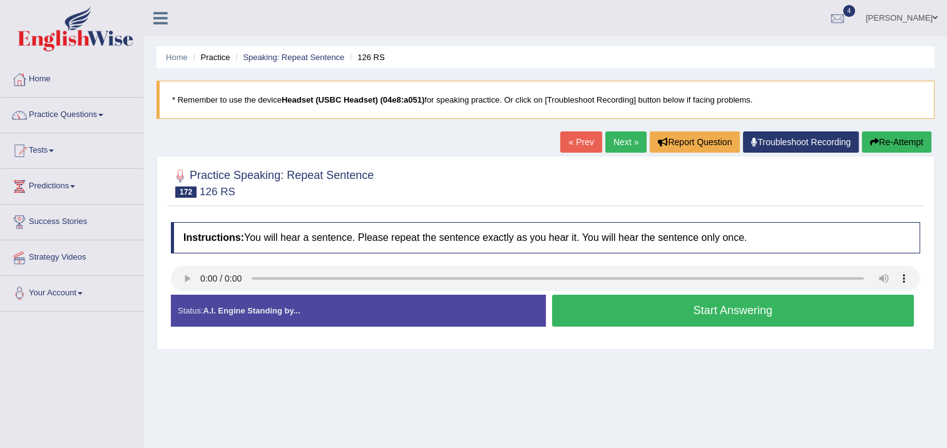
click at [683, 307] on button "Start Answering" at bounding box center [733, 311] width 363 height 32
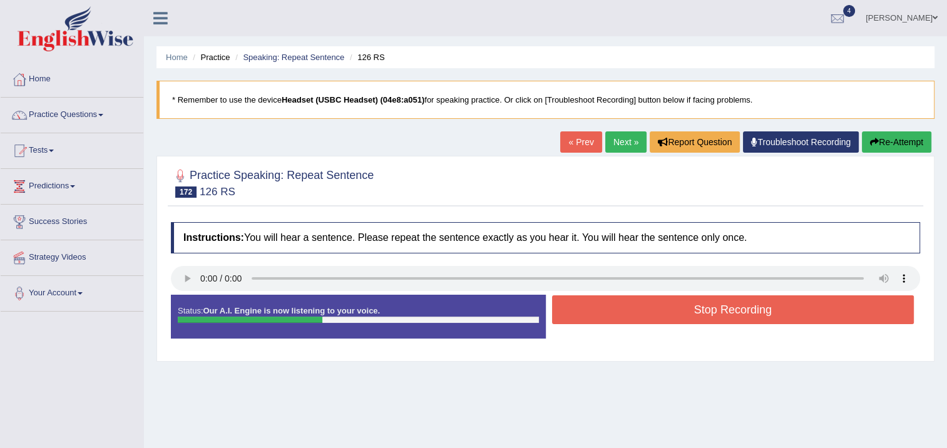
click at [683, 307] on button "Stop Recording" at bounding box center [733, 310] width 363 height 29
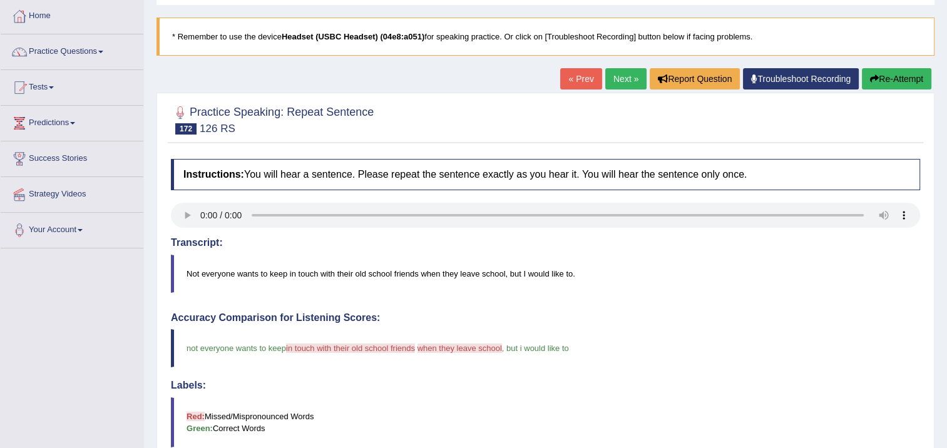
scroll to position [63, 0]
click at [615, 83] on link "Next »" at bounding box center [626, 79] width 41 height 21
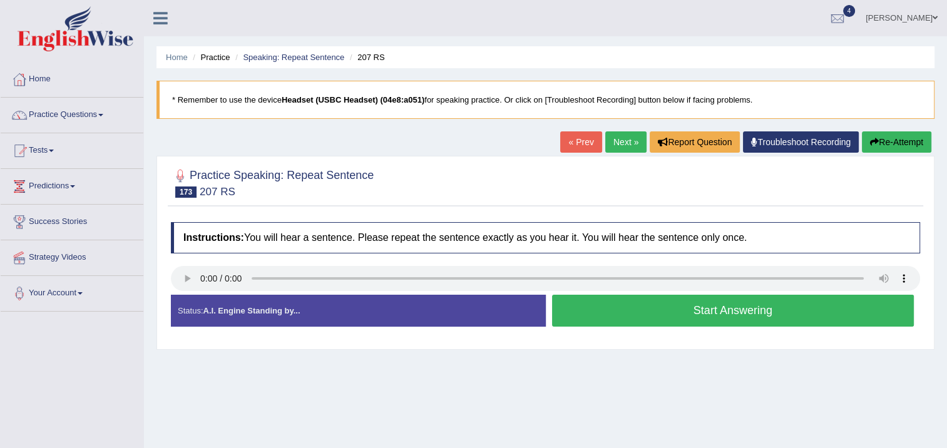
click at [624, 315] on button "Start Answering" at bounding box center [733, 311] width 363 height 32
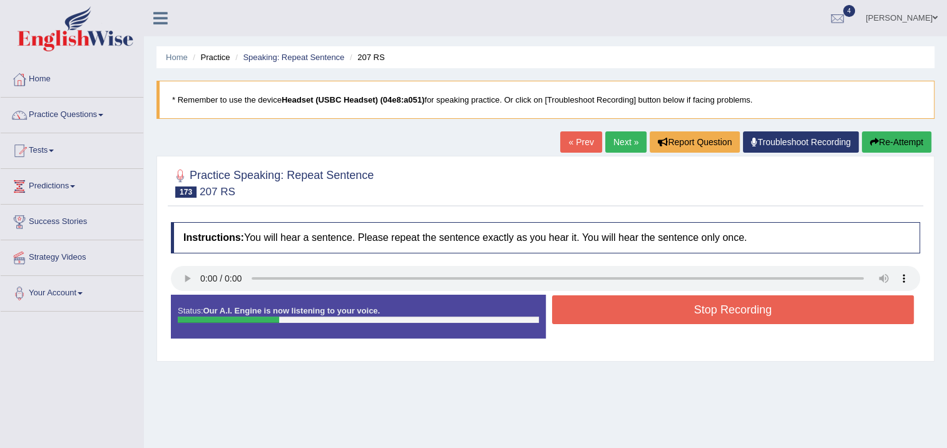
click at [636, 312] on button "Stop Recording" at bounding box center [733, 310] width 363 height 29
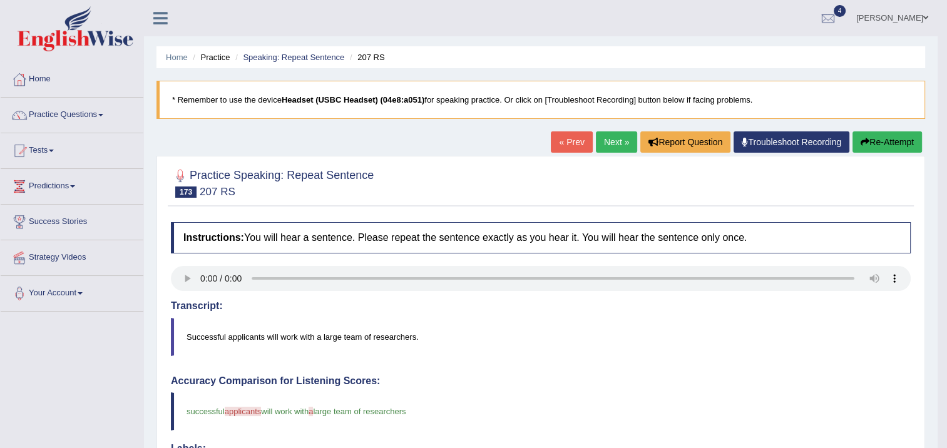
click at [619, 143] on link "Next »" at bounding box center [616, 142] width 41 height 21
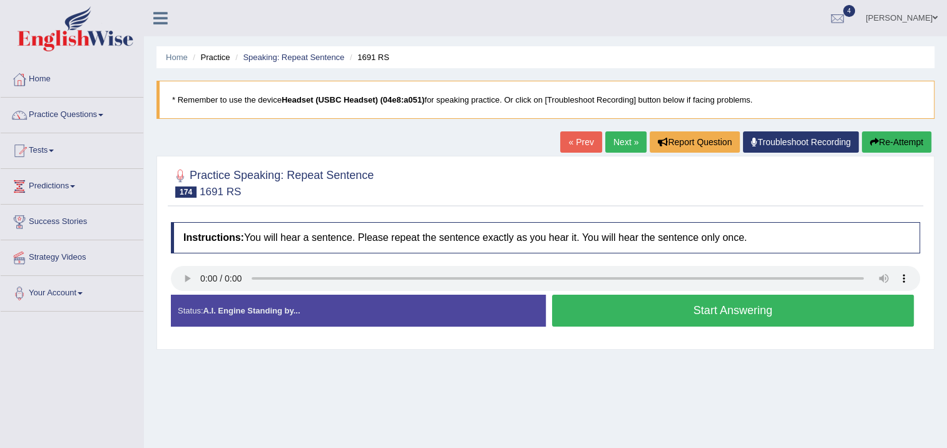
click at [622, 306] on button "Start Answering" at bounding box center [733, 311] width 363 height 32
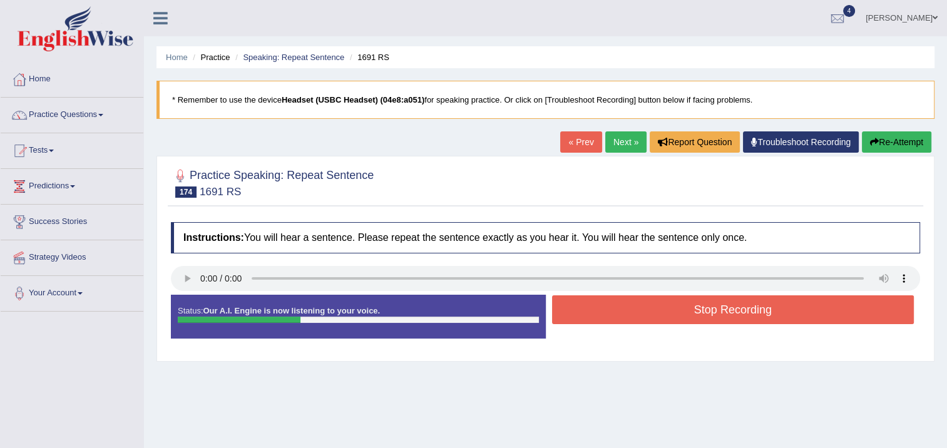
click at [628, 302] on button "Stop Recording" at bounding box center [733, 310] width 363 height 29
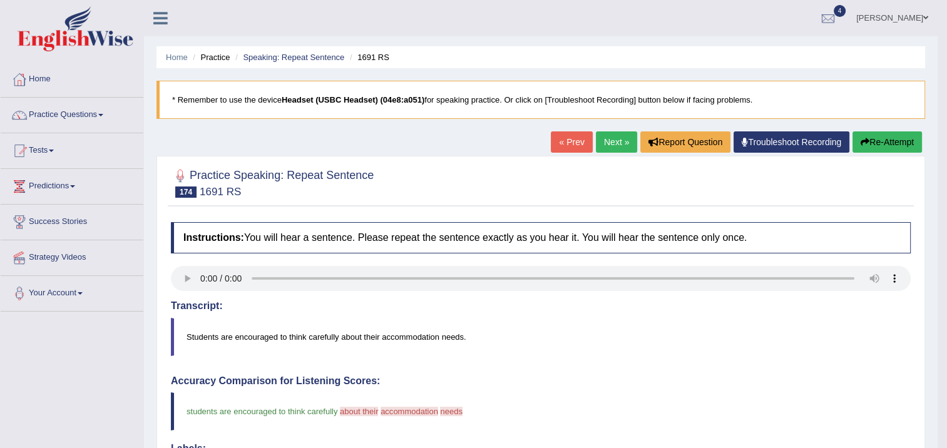
click at [877, 138] on button "Re-Attempt" at bounding box center [888, 142] width 70 height 21
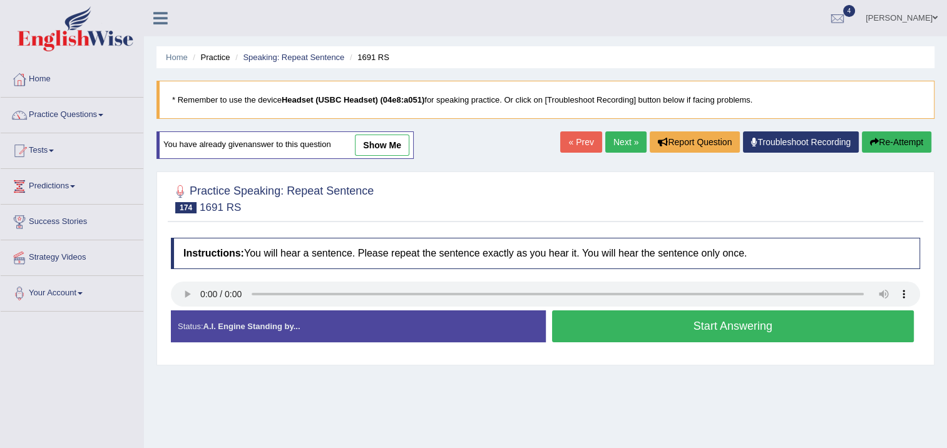
click at [692, 323] on button "Start Answering" at bounding box center [733, 327] width 363 height 32
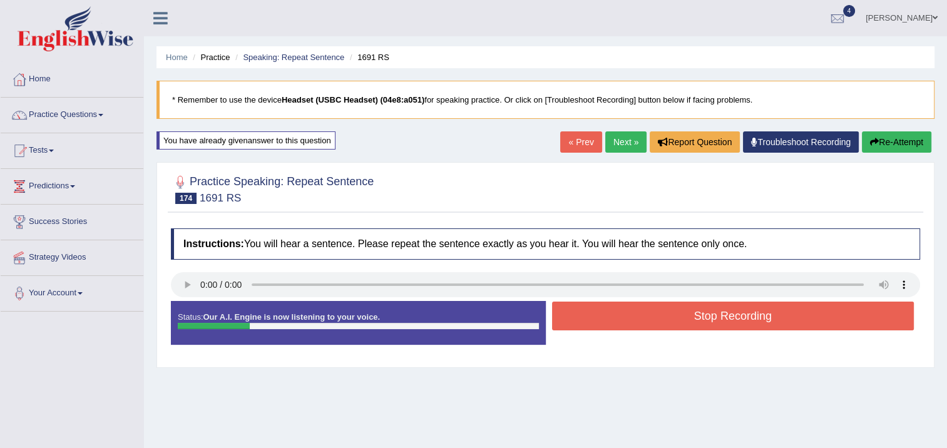
click at [693, 323] on button "Stop Recording" at bounding box center [733, 316] width 363 height 29
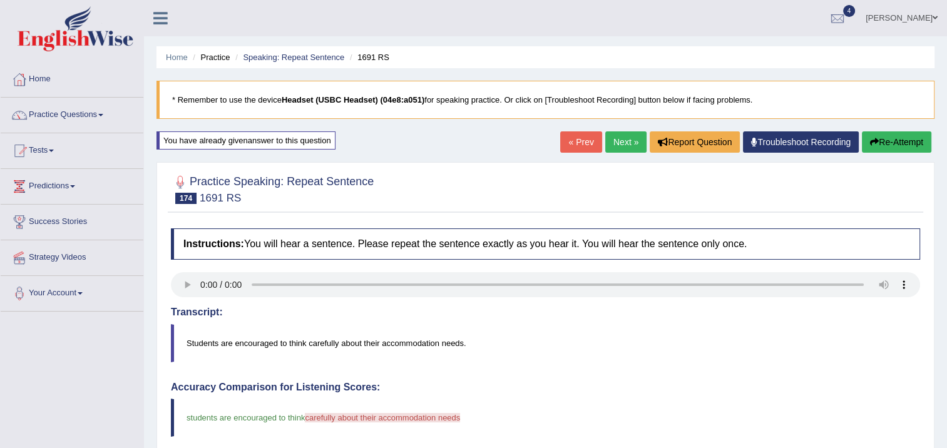
click at [887, 130] on div "Home Practice Speaking: Repeat Sentence 1691 RS * Remember to use the device He…" at bounding box center [545, 411] width 803 height 822
click at [888, 140] on button "Re-Attempt" at bounding box center [897, 142] width 70 height 21
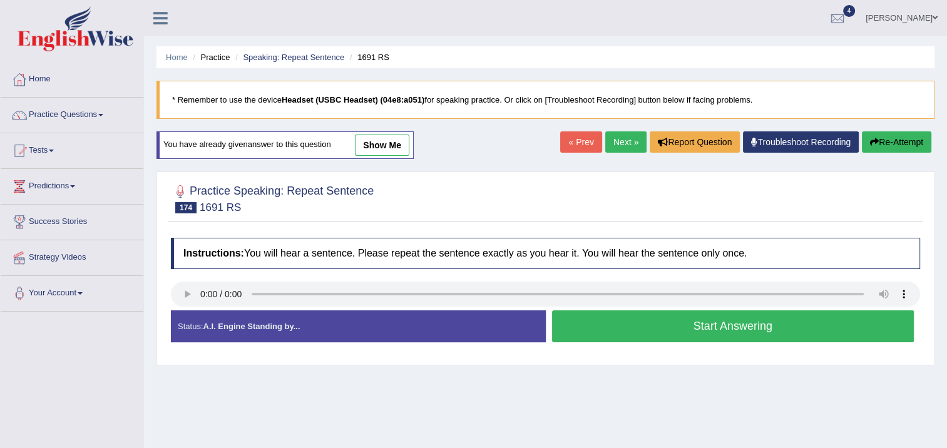
click at [782, 319] on button "Start Answering" at bounding box center [733, 327] width 363 height 32
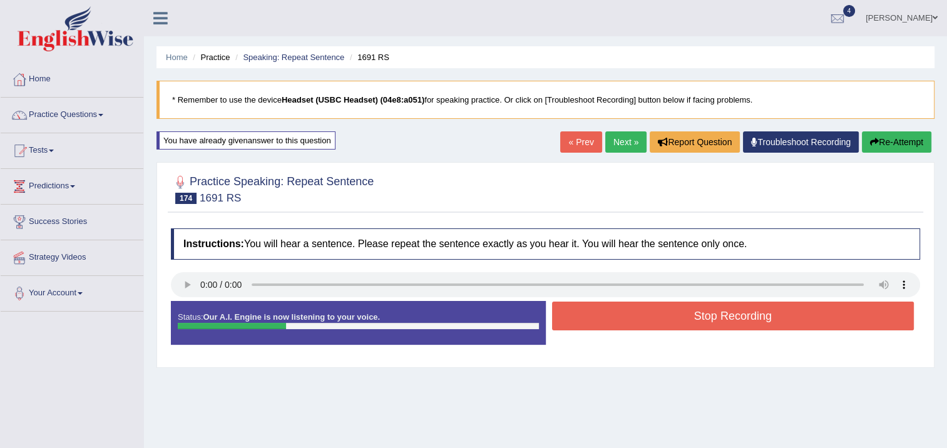
click at [785, 308] on button "Stop Recording" at bounding box center [733, 316] width 363 height 29
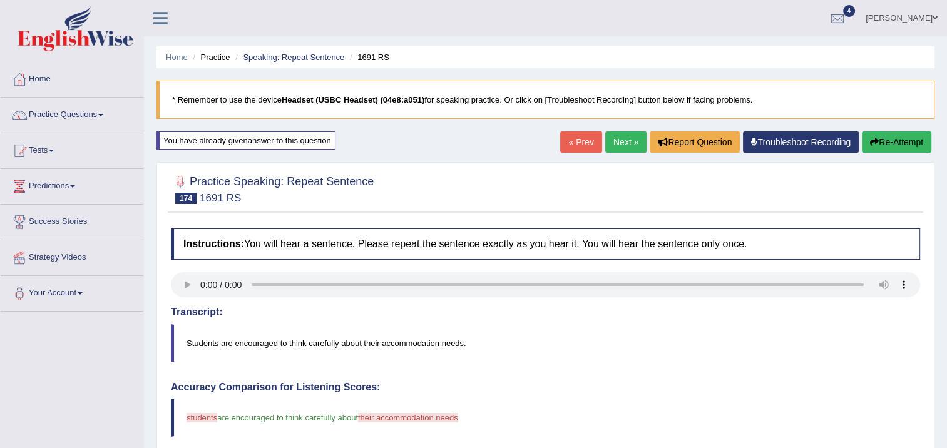
click at [636, 145] on link "Next »" at bounding box center [626, 142] width 41 height 21
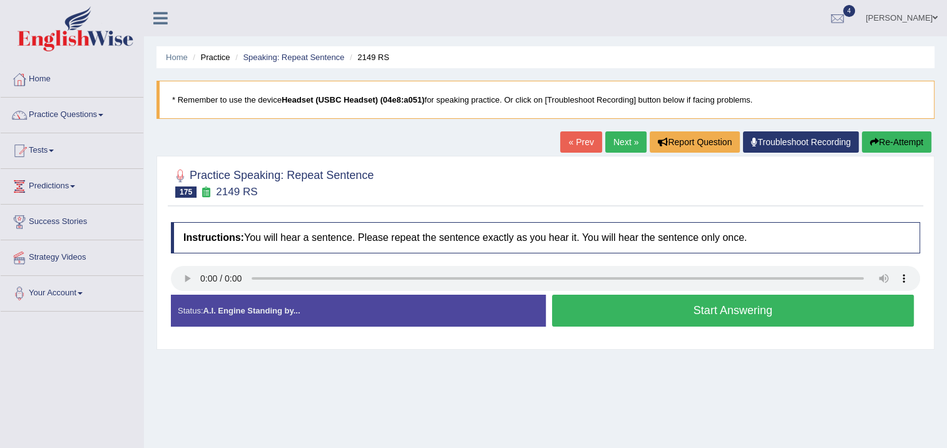
click at [639, 302] on button "Start Answering" at bounding box center [733, 311] width 363 height 32
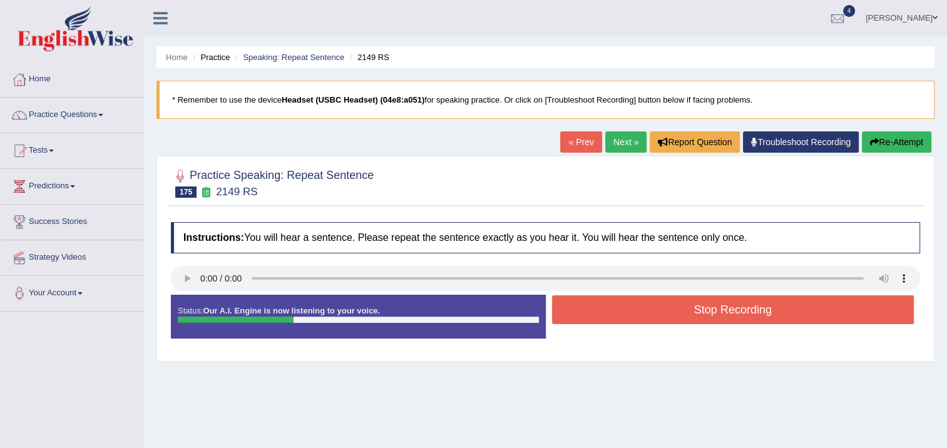
click at [642, 303] on button "Stop Recording" at bounding box center [733, 310] width 363 height 29
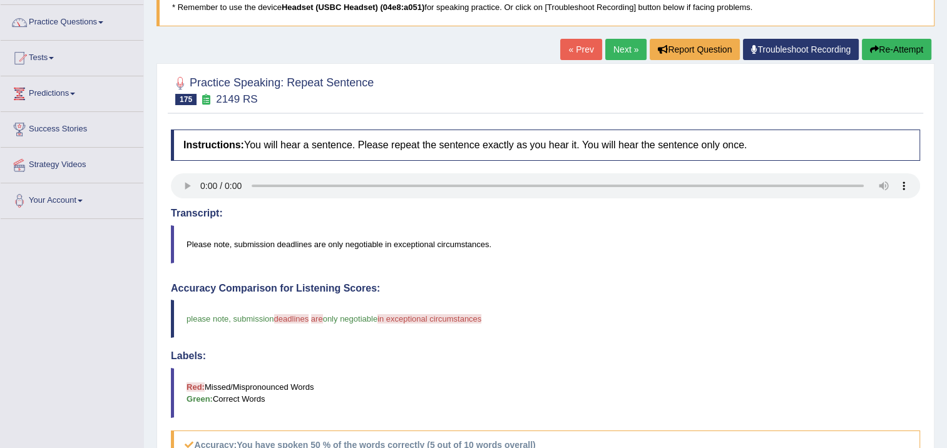
scroll to position [63, 0]
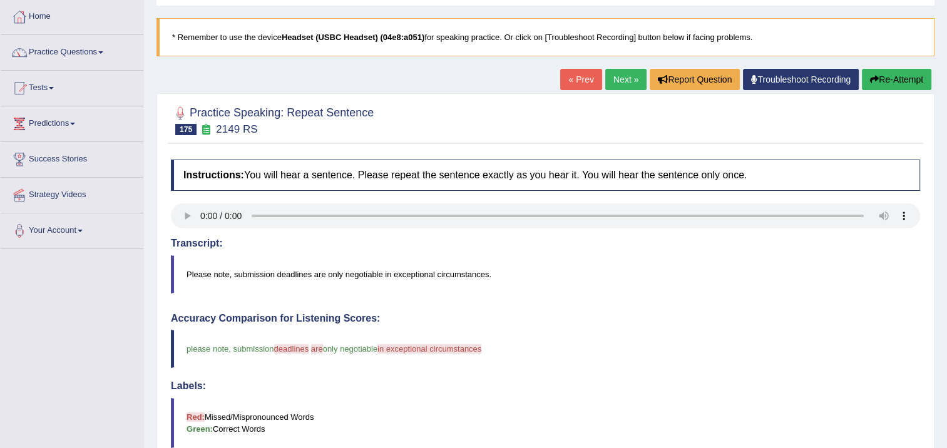
click at [626, 81] on link "Next »" at bounding box center [626, 79] width 41 height 21
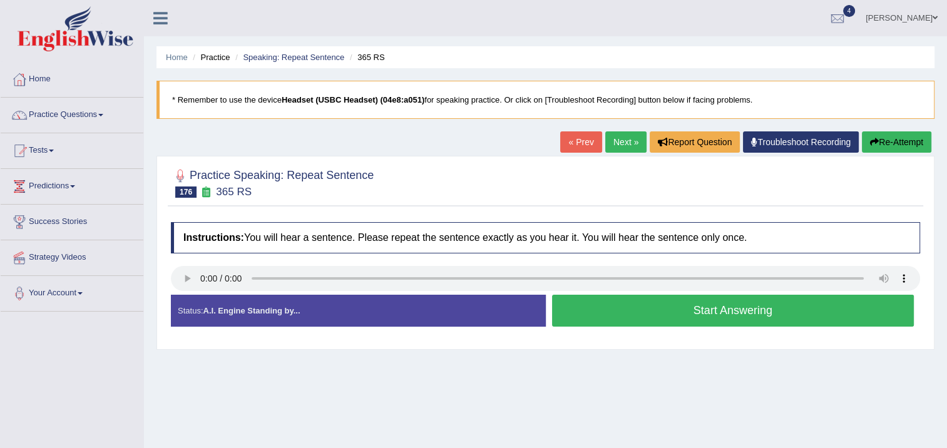
click at [559, 304] on button "Start Answering" at bounding box center [733, 311] width 363 height 32
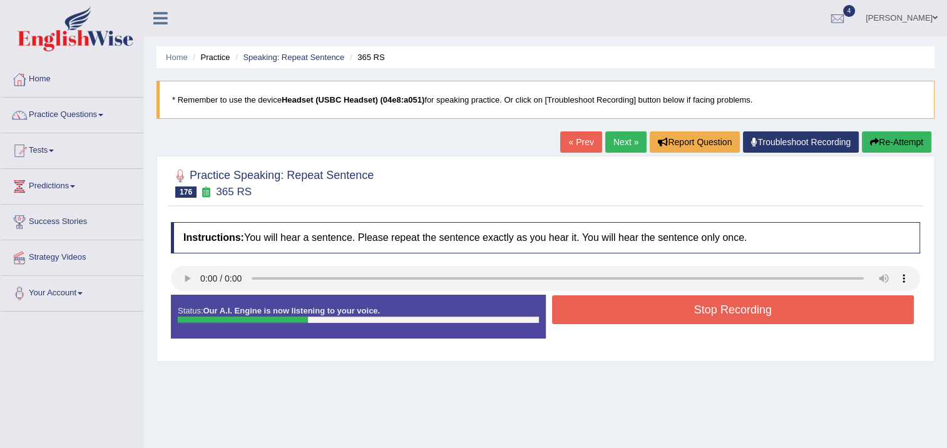
click at [560, 304] on button "Stop Recording" at bounding box center [733, 310] width 363 height 29
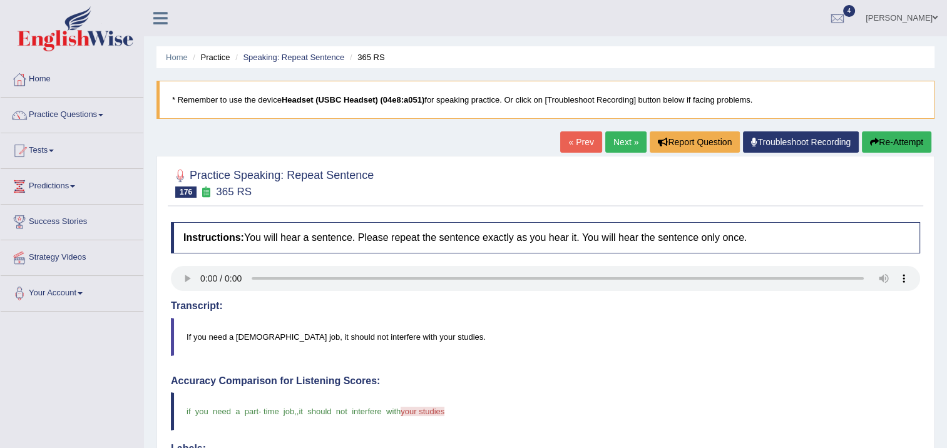
click at [880, 141] on button "Re-Attempt" at bounding box center [897, 142] width 70 height 21
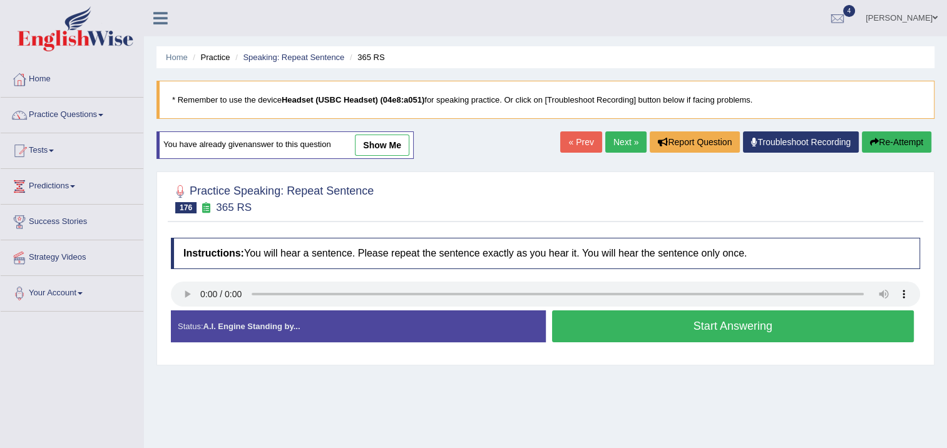
click at [634, 318] on button "Start Answering" at bounding box center [733, 327] width 363 height 32
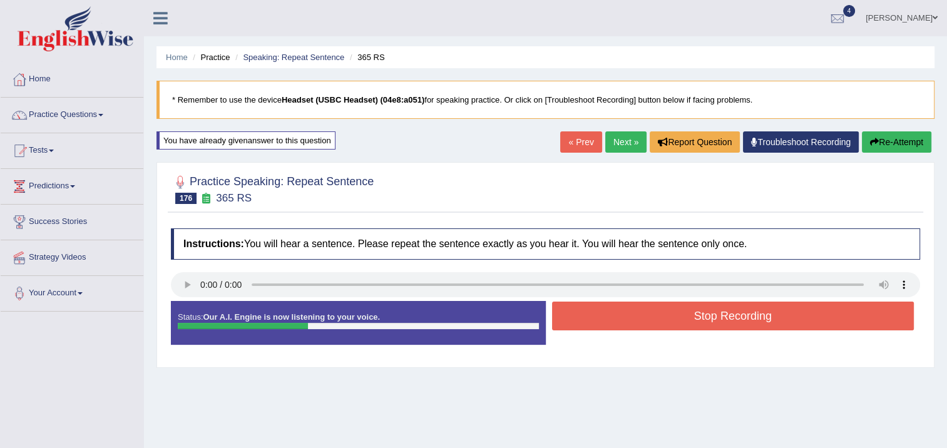
click at [634, 314] on button "Stop Recording" at bounding box center [733, 316] width 363 height 29
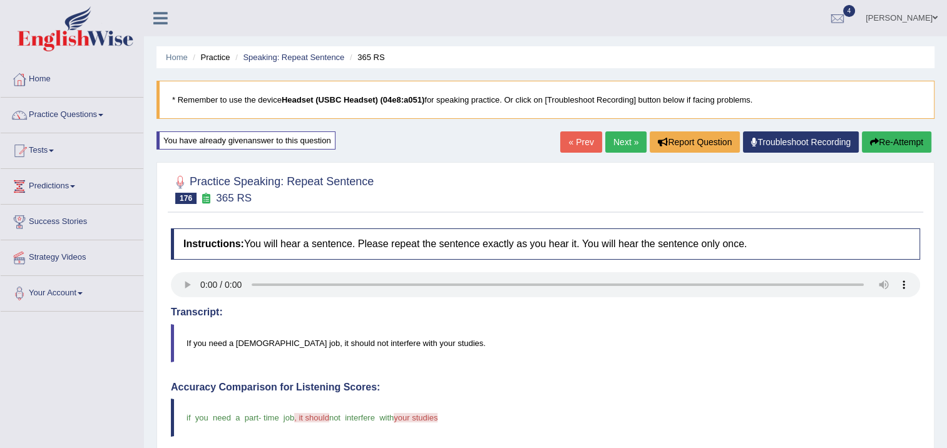
click at [621, 146] on link "Next »" at bounding box center [626, 142] width 41 height 21
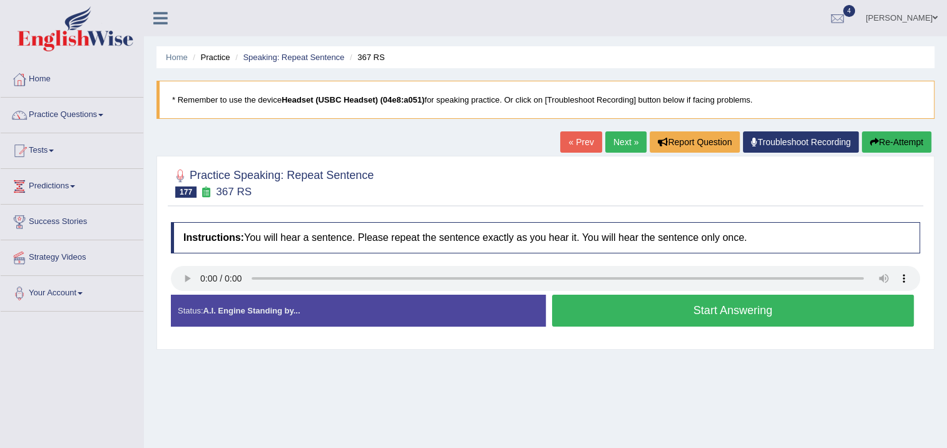
click at [648, 311] on button "Start Answering" at bounding box center [733, 311] width 363 height 32
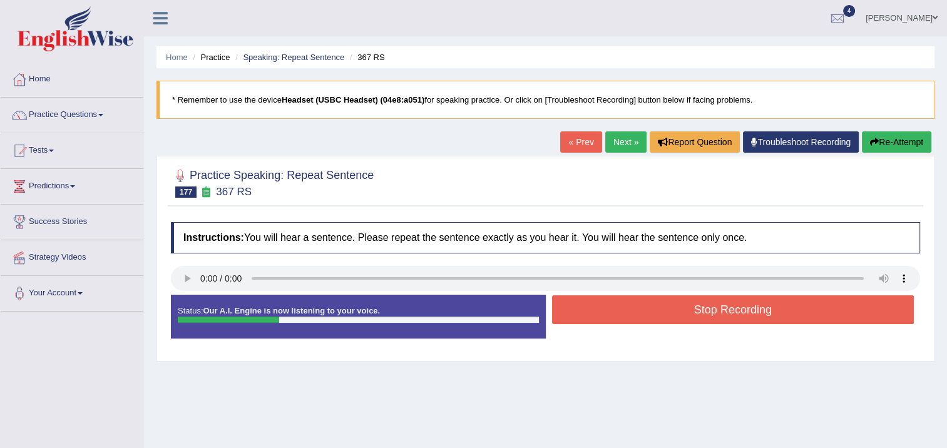
click at [648, 310] on button "Stop Recording" at bounding box center [733, 310] width 363 height 29
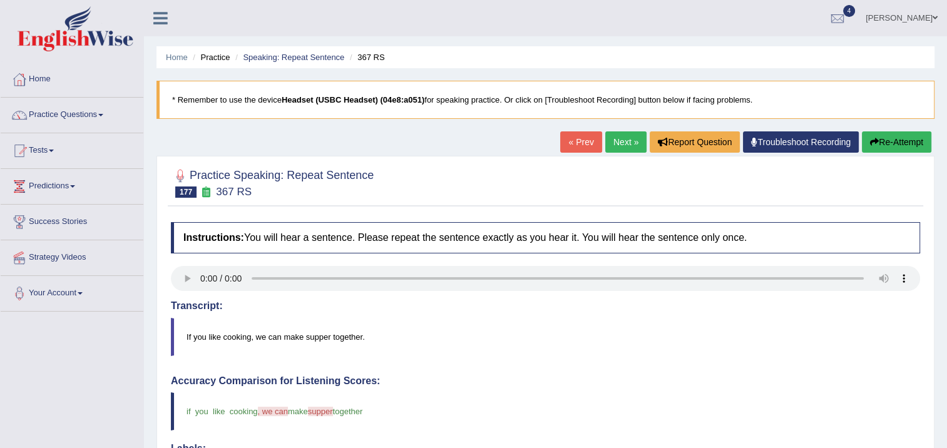
click at [619, 137] on link "Next »" at bounding box center [626, 142] width 41 height 21
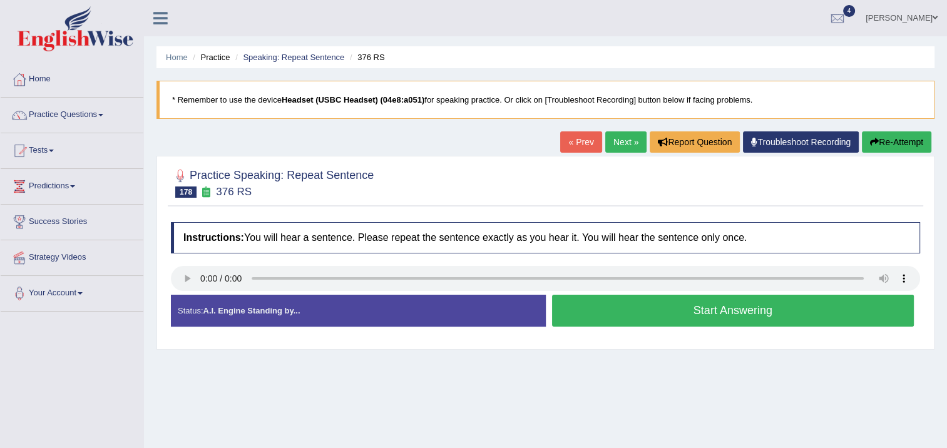
click at [570, 306] on button "Start Answering" at bounding box center [733, 311] width 363 height 32
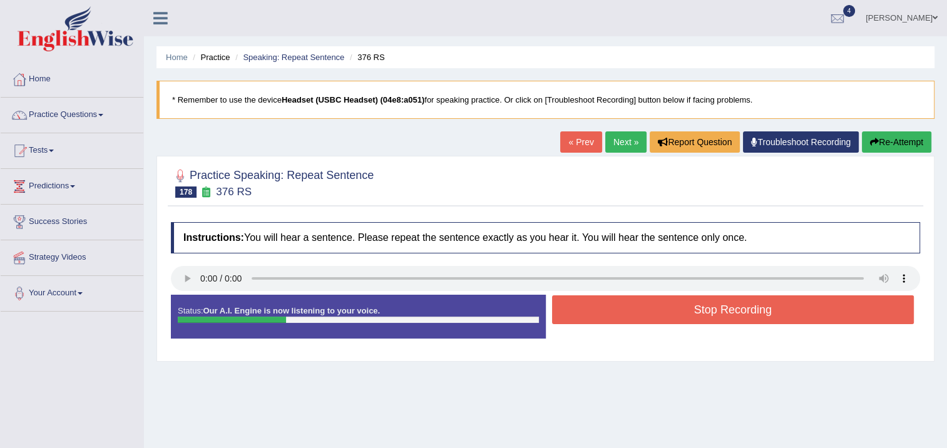
click at [570, 306] on button "Stop Recording" at bounding box center [733, 310] width 363 height 29
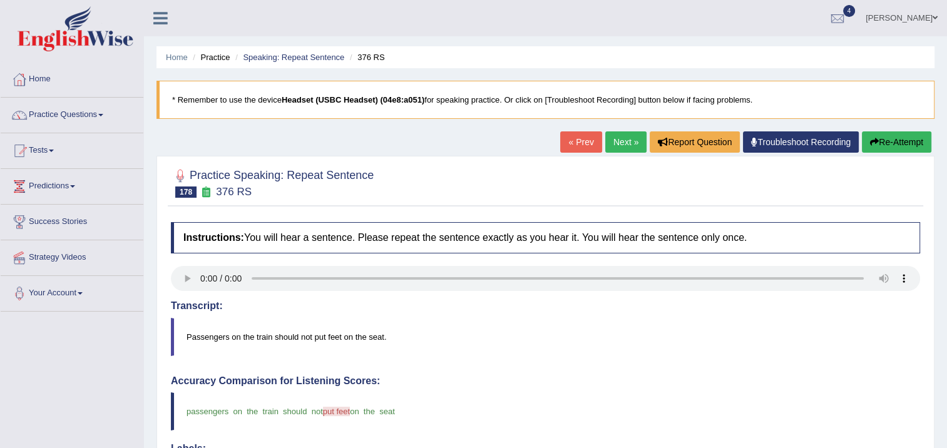
click at [629, 143] on link "Next »" at bounding box center [626, 142] width 41 height 21
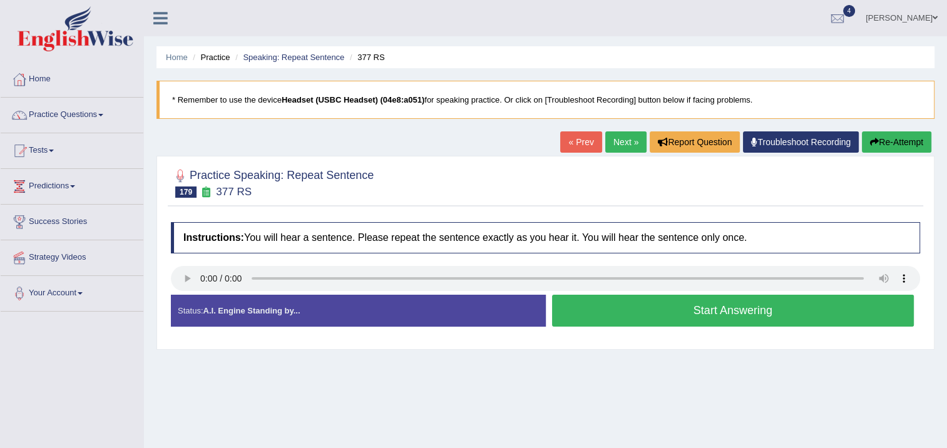
click at [603, 304] on button "Start Answering" at bounding box center [733, 311] width 363 height 32
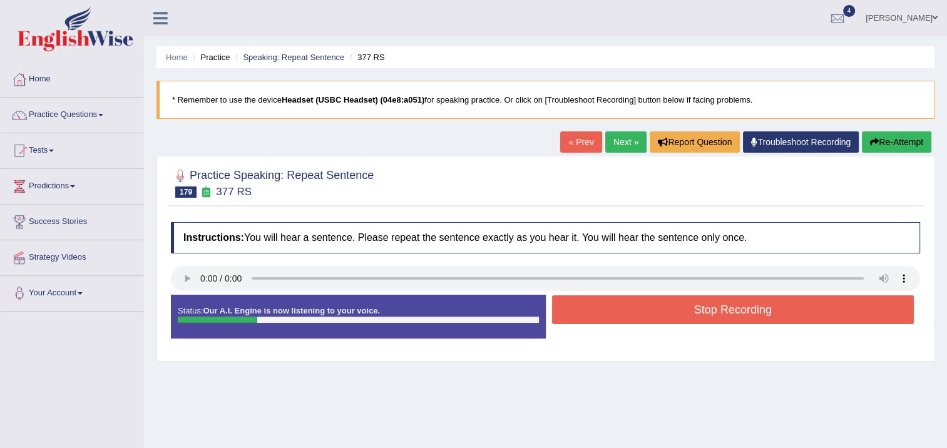
click at [604, 304] on button "Stop Recording" at bounding box center [733, 310] width 363 height 29
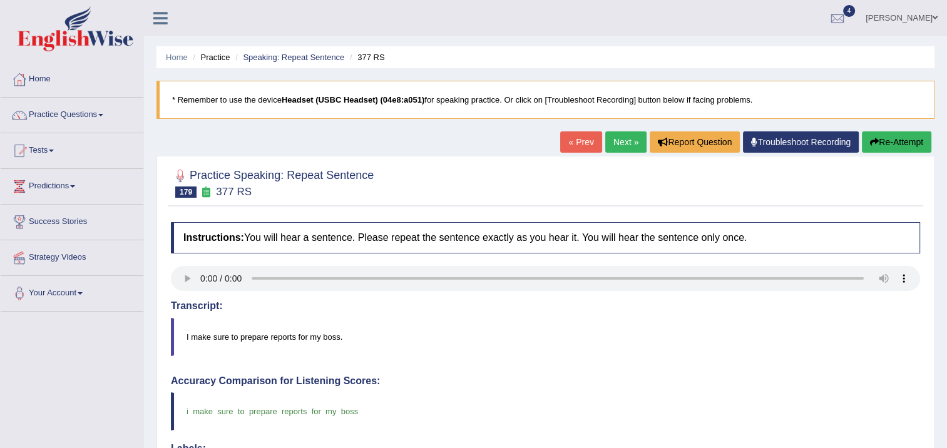
click at [632, 138] on link "Next »" at bounding box center [626, 142] width 41 height 21
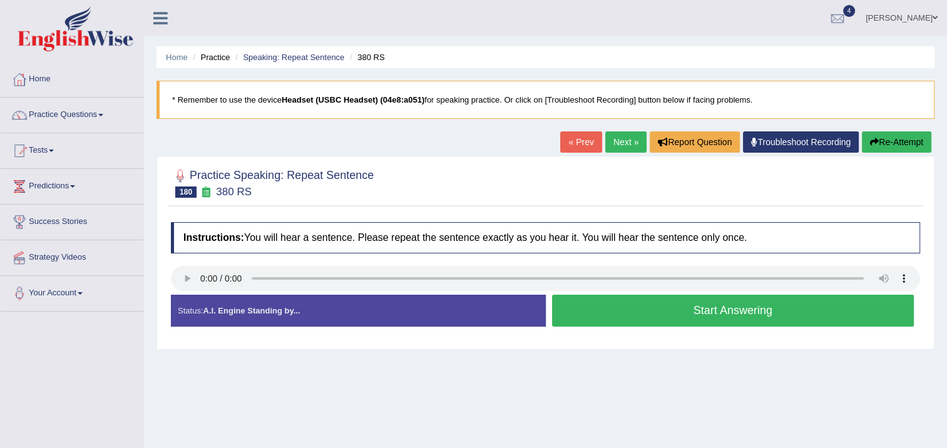
click at [579, 315] on button "Start Answering" at bounding box center [733, 311] width 363 height 32
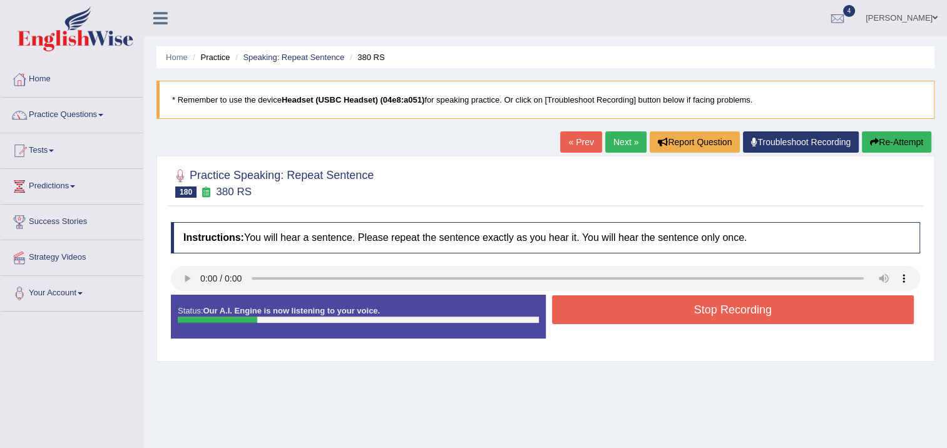
click at [581, 311] on button "Stop Recording" at bounding box center [733, 310] width 363 height 29
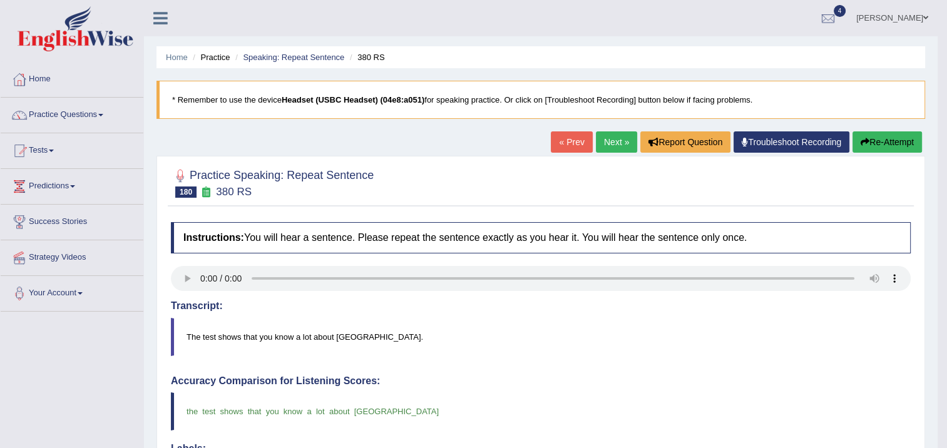
click at [613, 145] on link "Next »" at bounding box center [616, 142] width 41 height 21
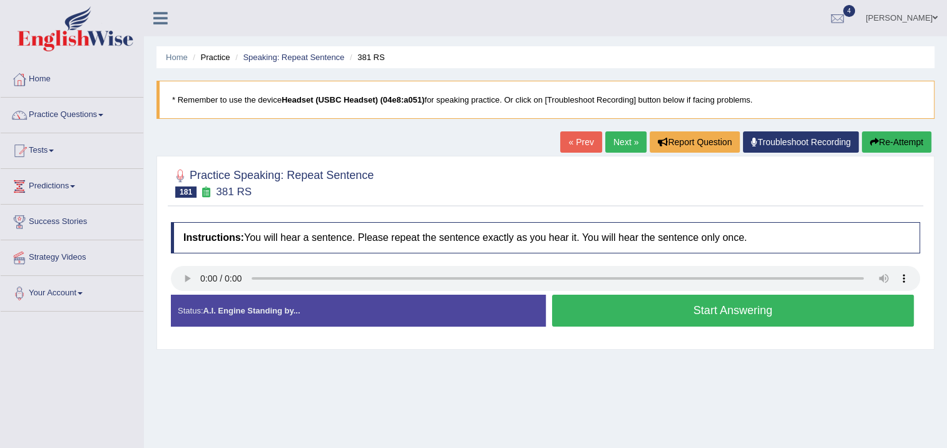
click at [601, 311] on button "Start Answering" at bounding box center [733, 311] width 363 height 32
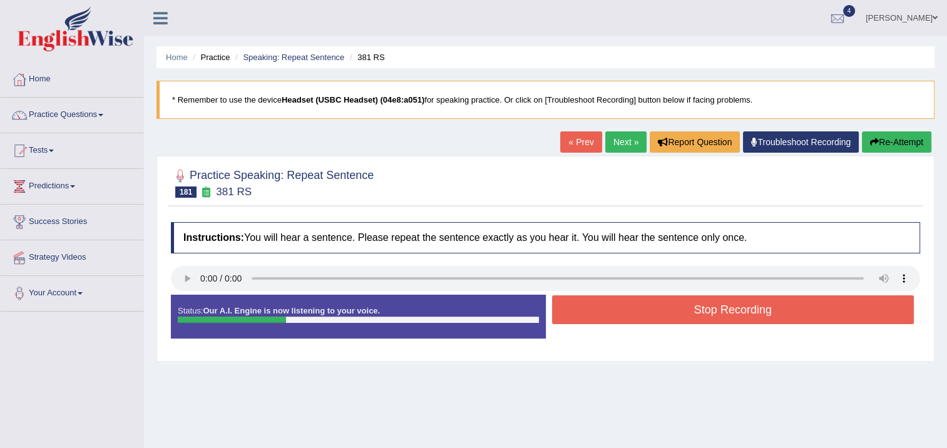
click at [602, 306] on button "Stop Recording" at bounding box center [733, 310] width 363 height 29
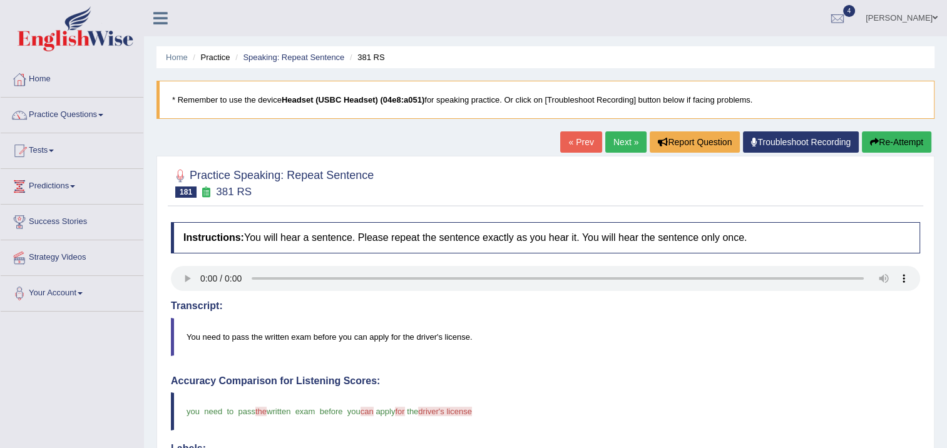
click at [628, 140] on link "Next »" at bounding box center [626, 142] width 41 height 21
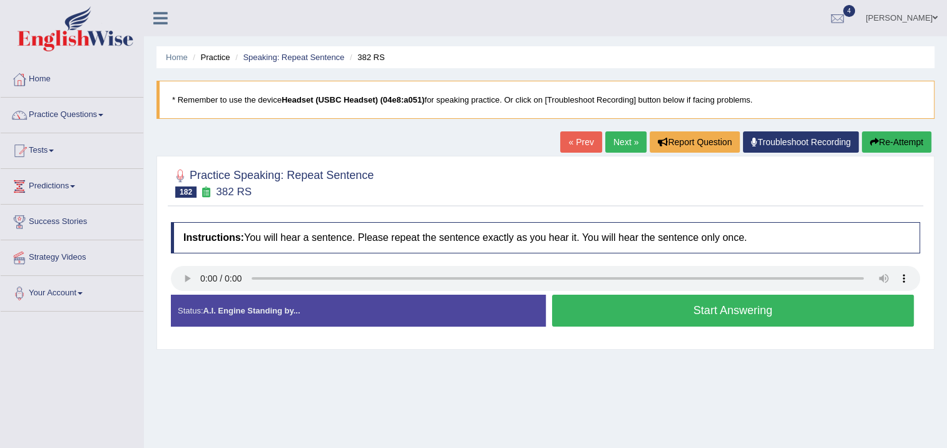
click at [602, 316] on button "Start Answering" at bounding box center [733, 311] width 363 height 32
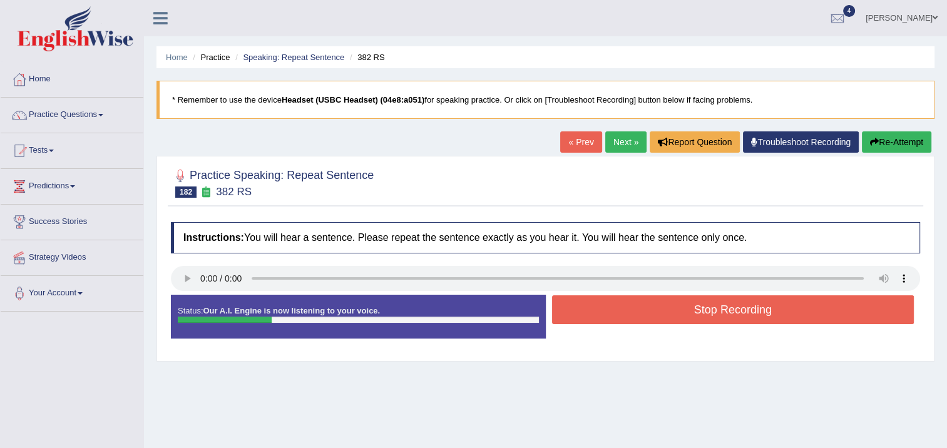
click at [604, 309] on button "Stop Recording" at bounding box center [733, 310] width 363 height 29
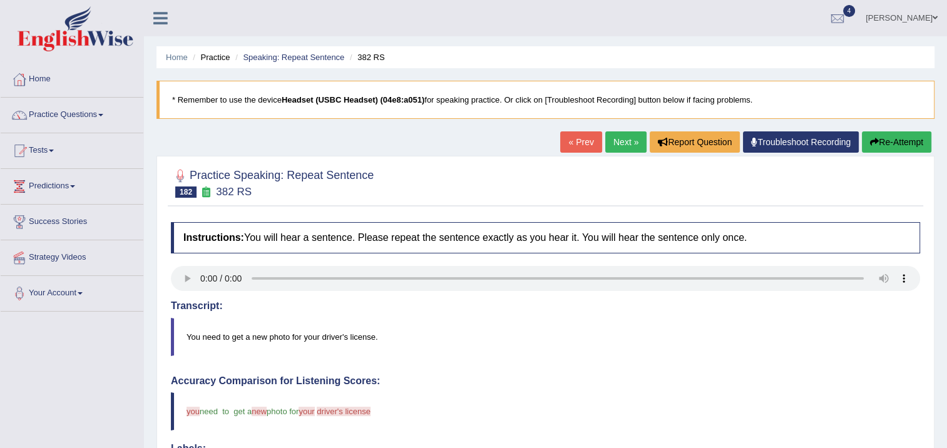
click at [615, 147] on link "Next »" at bounding box center [626, 142] width 41 height 21
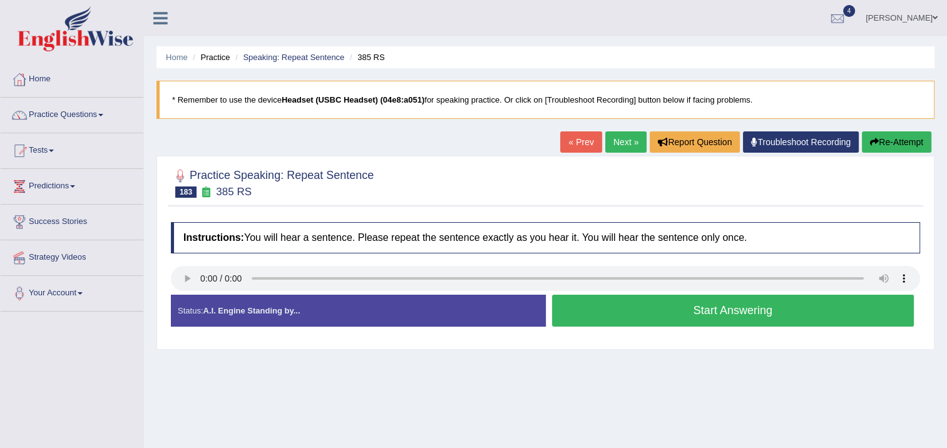
click at [585, 306] on button "Start Answering" at bounding box center [733, 311] width 363 height 32
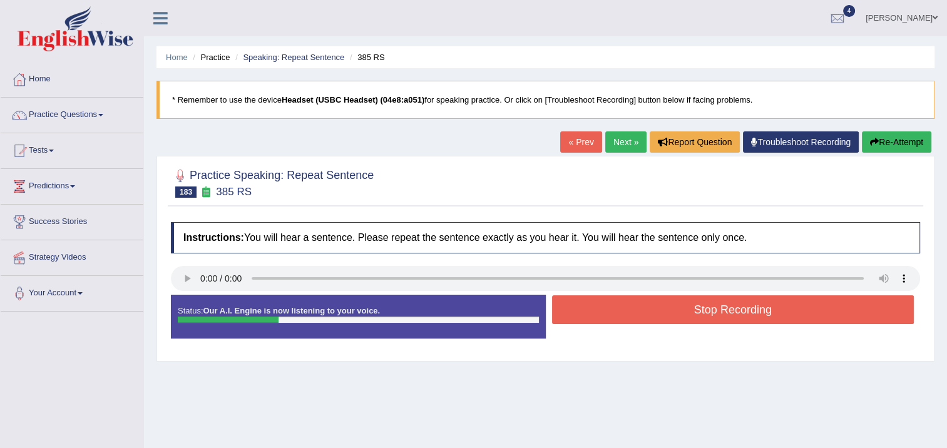
click at [586, 306] on button "Stop Recording" at bounding box center [733, 310] width 363 height 29
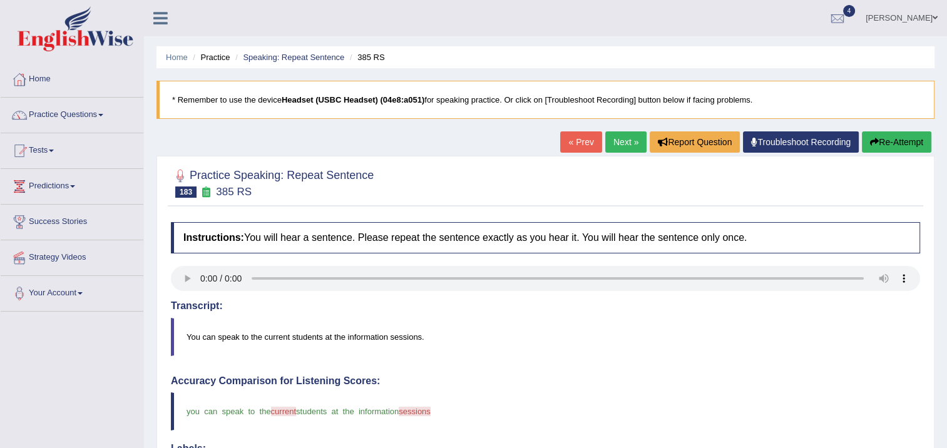
click at [624, 148] on link "Next »" at bounding box center [626, 142] width 41 height 21
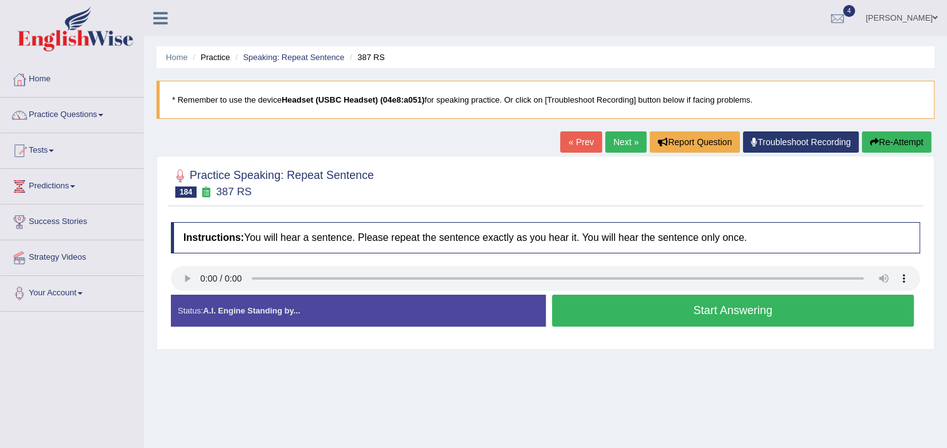
click at [583, 311] on button "Start Answering" at bounding box center [733, 311] width 363 height 32
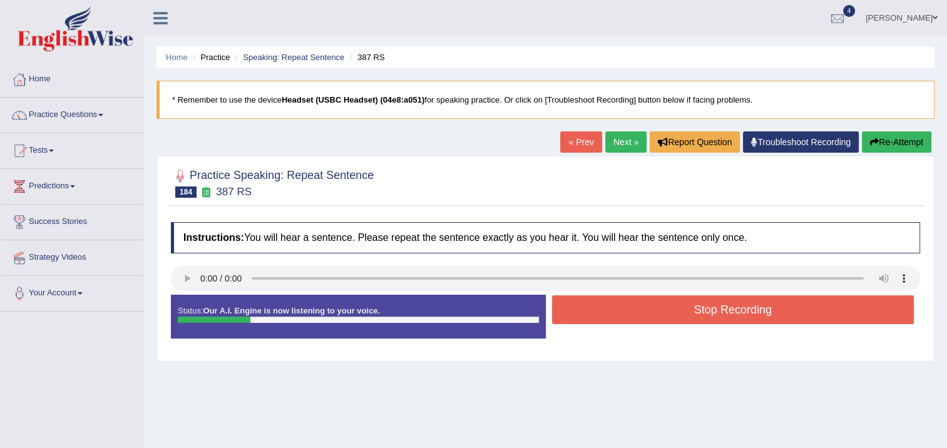
click at [583, 311] on button "Stop Recording" at bounding box center [733, 310] width 363 height 29
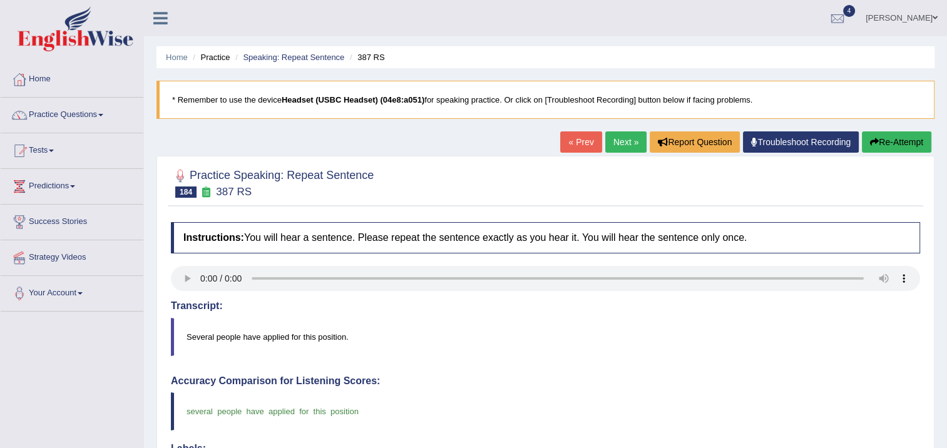
click at [614, 134] on link "Next »" at bounding box center [626, 142] width 41 height 21
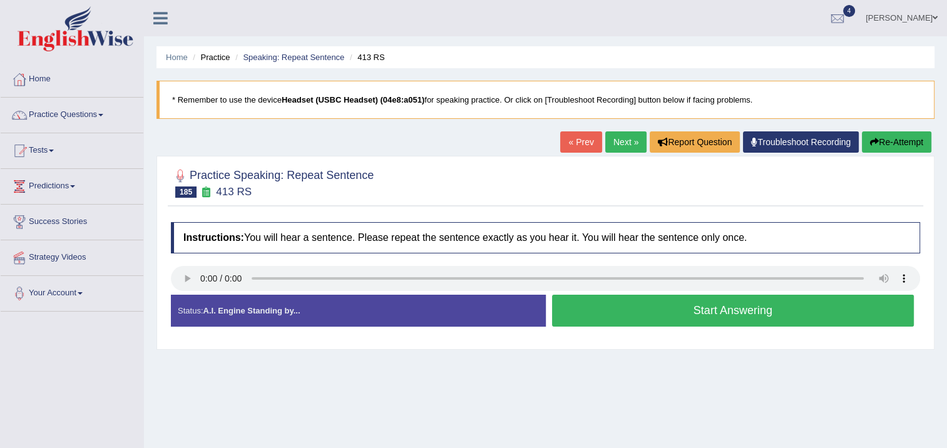
click at [644, 316] on button "Start Answering" at bounding box center [733, 311] width 363 height 32
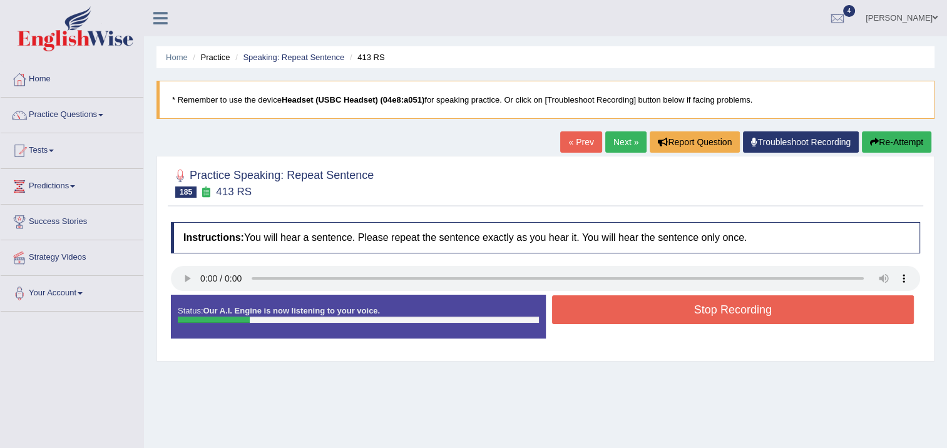
click at [644, 314] on button "Stop Recording" at bounding box center [733, 310] width 363 height 29
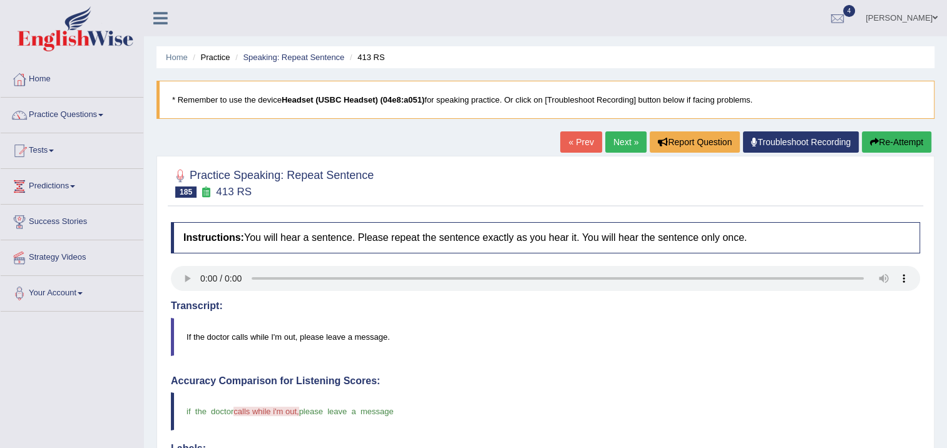
click at [639, 147] on link "Next »" at bounding box center [626, 142] width 41 height 21
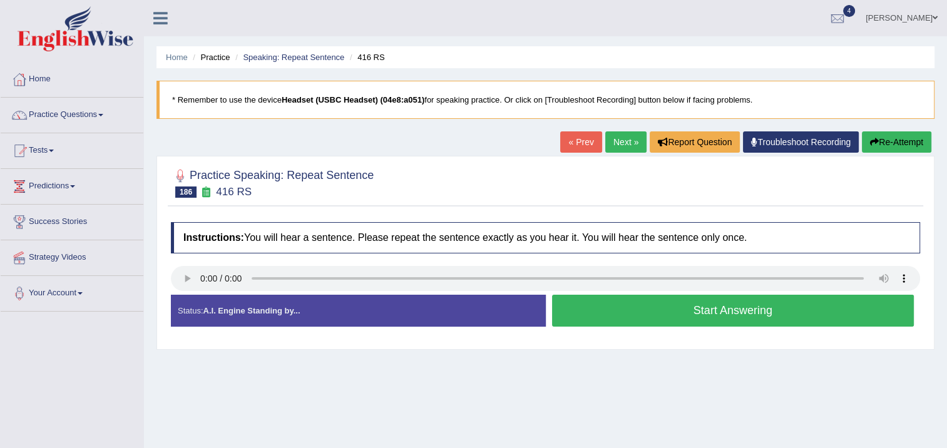
click at [654, 304] on button "Start Answering" at bounding box center [733, 311] width 363 height 32
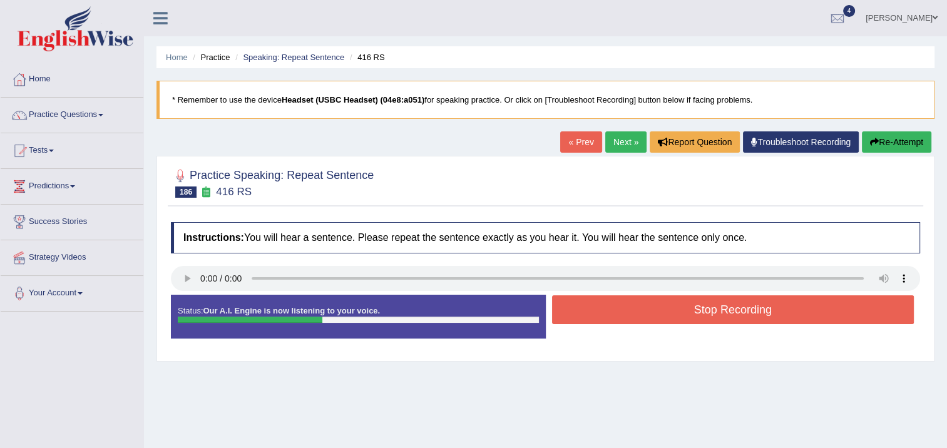
click at [654, 304] on button "Stop Recording" at bounding box center [733, 310] width 363 height 29
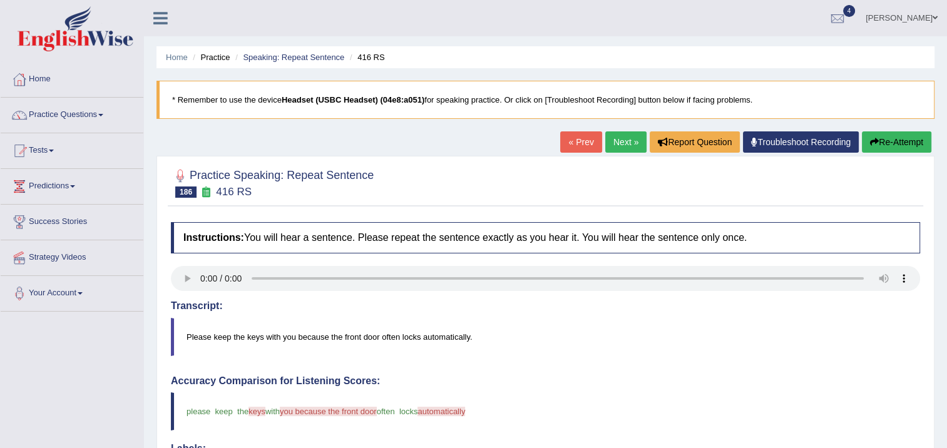
click at [884, 137] on button "Re-Attempt" at bounding box center [897, 142] width 70 height 21
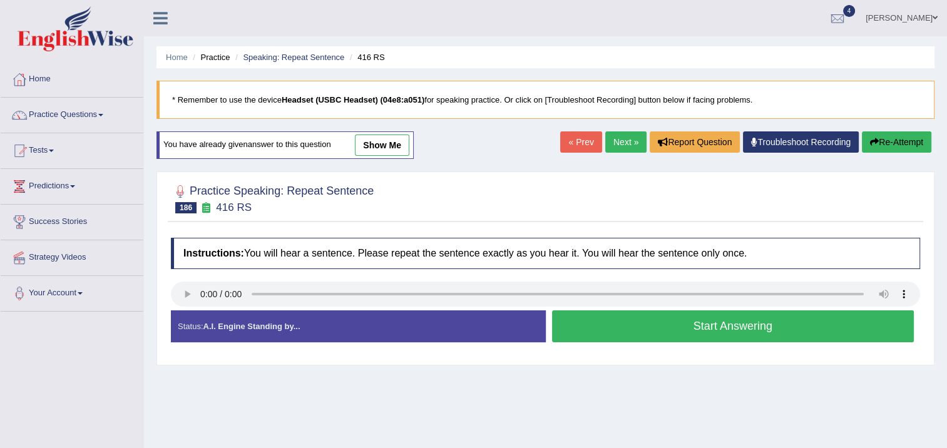
click at [726, 316] on button "Start Answering" at bounding box center [733, 327] width 363 height 32
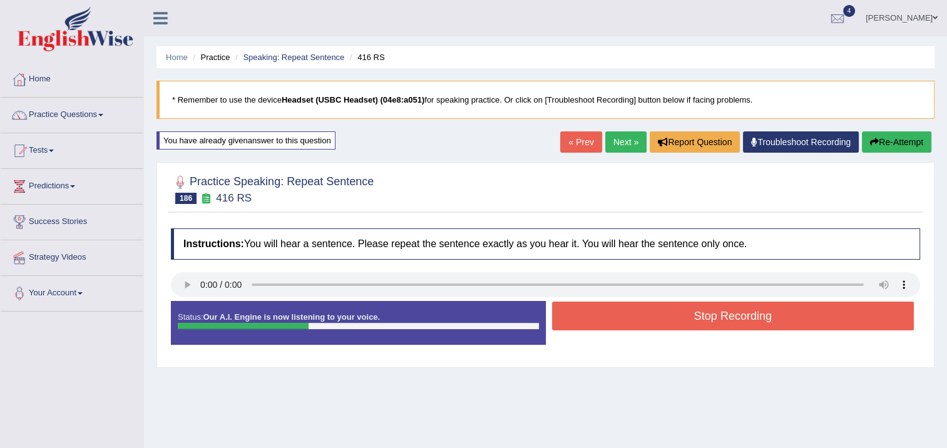
click at [726, 316] on button "Stop Recording" at bounding box center [733, 316] width 363 height 29
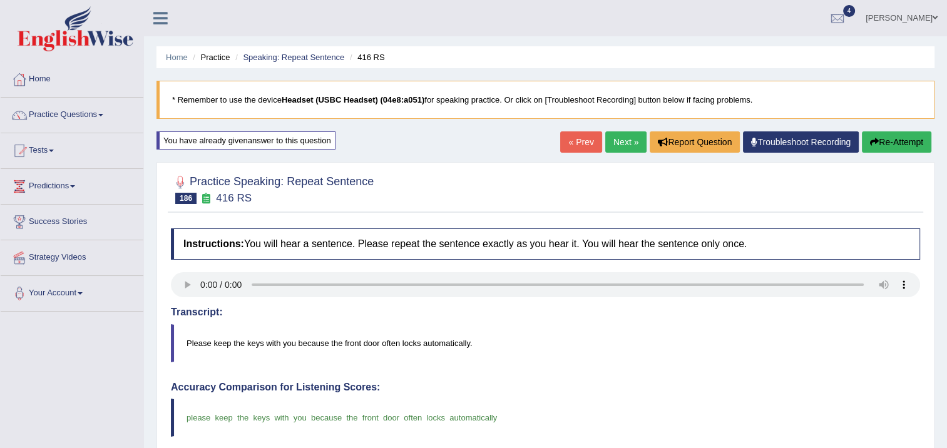
click at [619, 133] on link "Next »" at bounding box center [626, 142] width 41 height 21
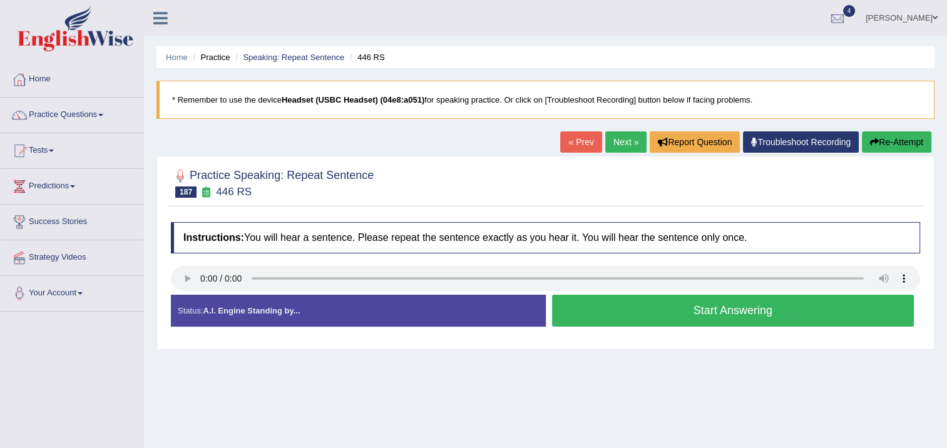
click at [599, 309] on button "Start Answering" at bounding box center [733, 311] width 363 height 32
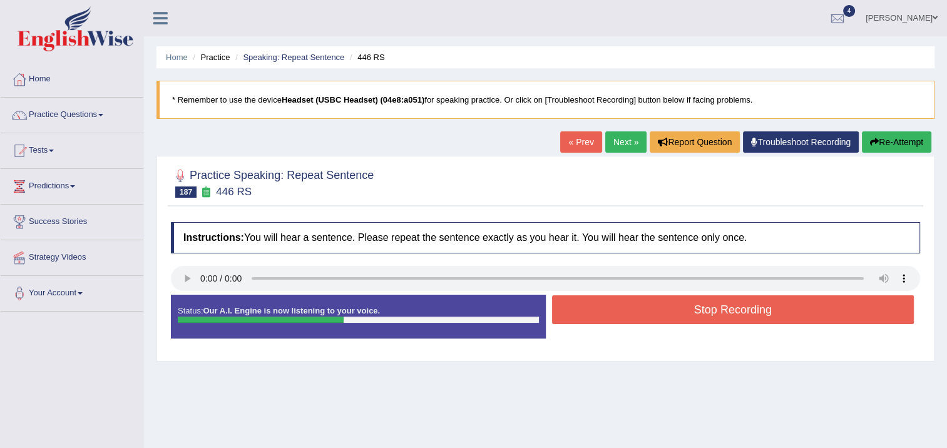
click at [599, 309] on button "Stop Recording" at bounding box center [733, 310] width 363 height 29
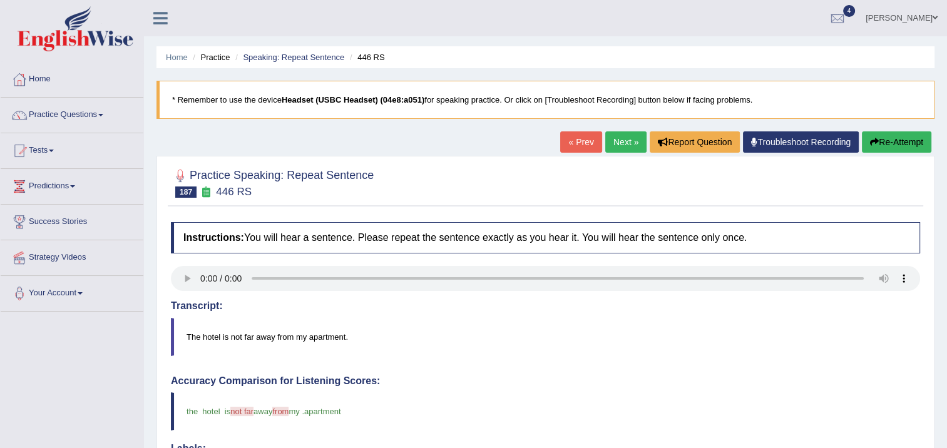
click at [907, 140] on button "Re-Attempt" at bounding box center [897, 142] width 70 height 21
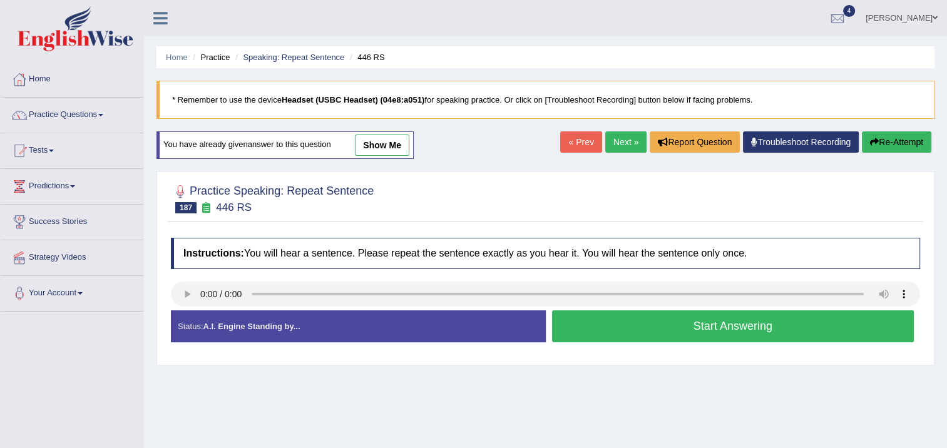
click at [654, 318] on button "Start Answering" at bounding box center [733, 327] width 363 height 32
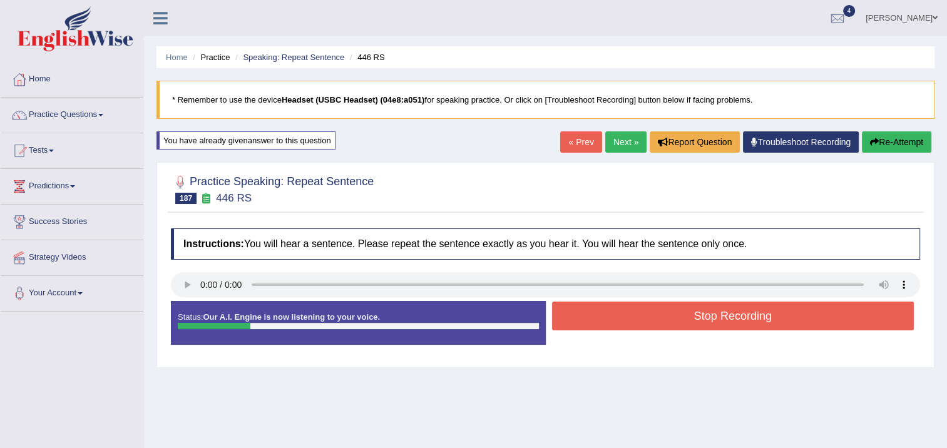
click at [654, 318] on button "Stop Recording" at bounding box center [733, 316] width 363 height 29
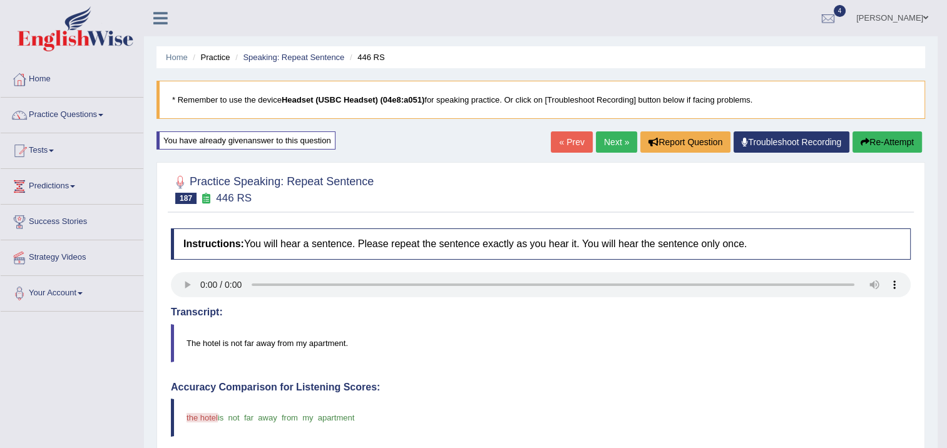
click at [880, 146] on button "Re-Attempt" at bounding box center [888, 142] width 70 height 21
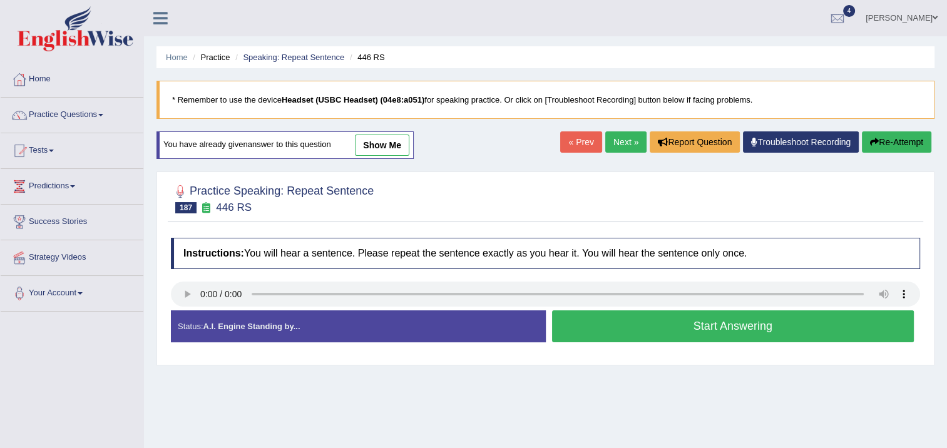
click at [704, 326] on button "Start Answering" at bounding box center [733, 327] width 363 height 32
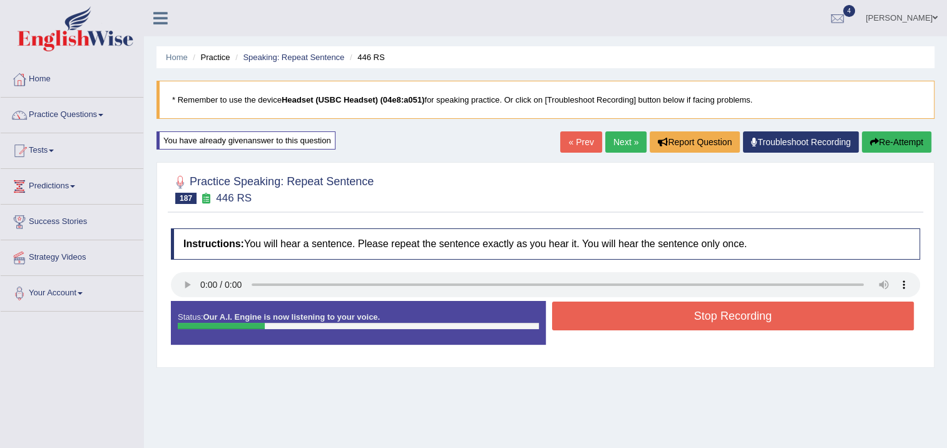
click at [709, 312] on button "Stop Recording" at bounding box center [733, 316] width 363 height 29
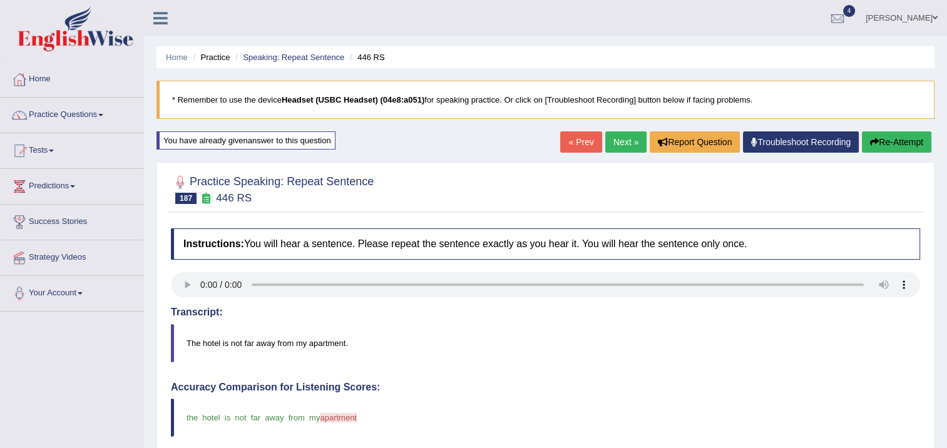
click at [614, 145] on link "Next »" at bounding box center [626, 142] width 41 height 21
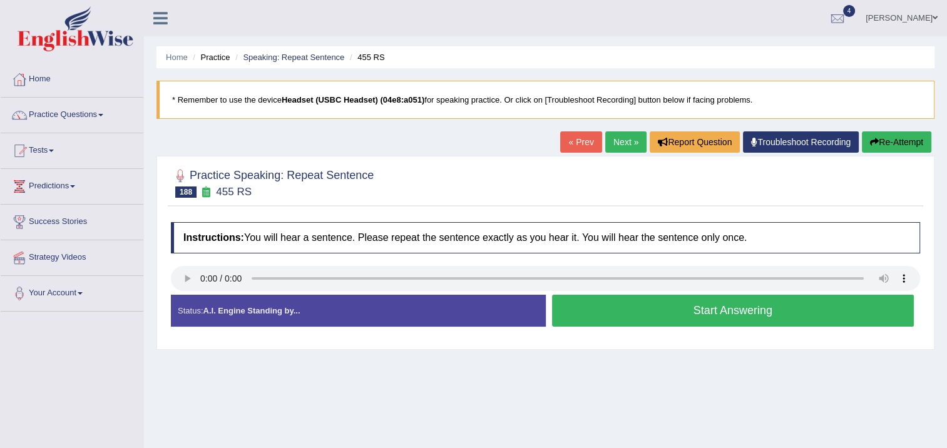
click at [631, 304] on button "Start Answering" at bounding box center [733, 311] width 363 height 32
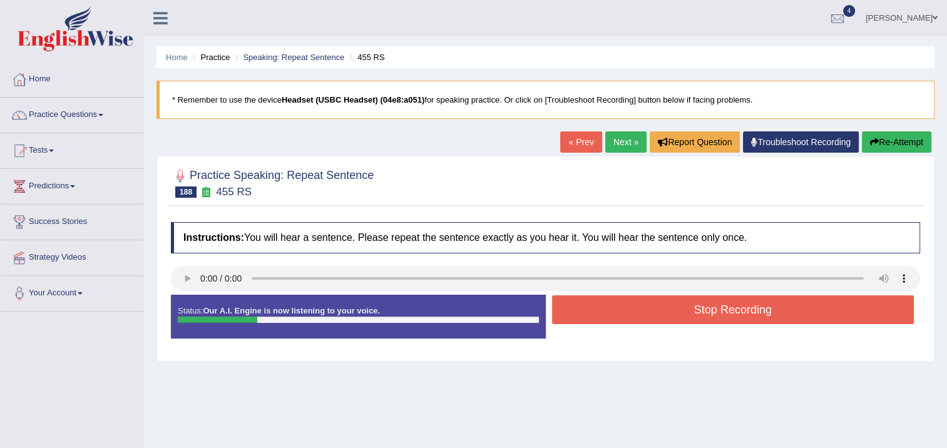
click at [631, 304] on button "Stop Recording" at bounding box center [733, 310] width 363 height 29
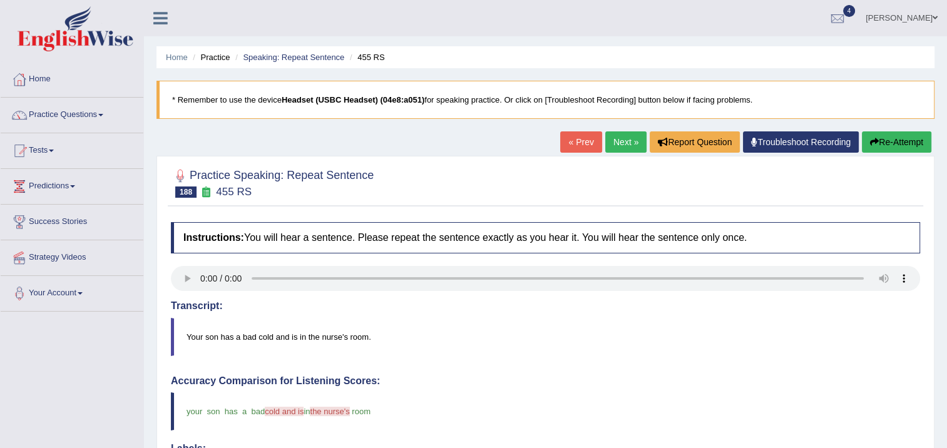
click at [622, 129] on div "Home Practice Speaking: Repeat Sentence 455 RS * Remember to use the device Hea…" at bounding box center [545, 407] width 803 height 815
click at [622, 140] on link "Next »" at bounding box center [626, 142] width 41 height 21
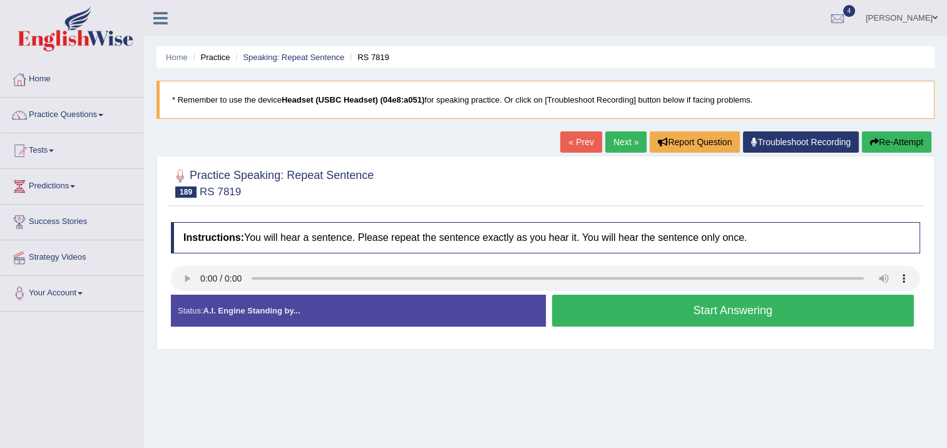
click at [582, 309] on button "Start Answering" at bounding box center [733, 311] width 363 height 32
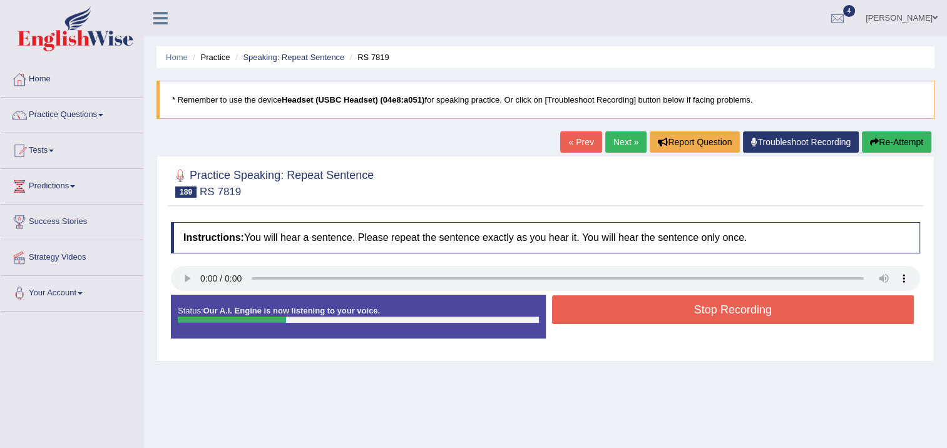
click at [585, 309] on button "Stop Recording" at bounding box center [733, 310] width 363 height 29
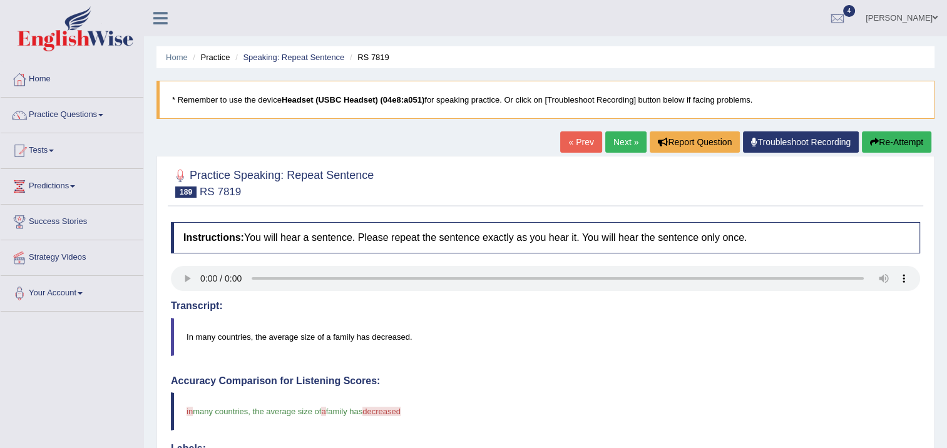
click at [615, 141] on link "Next »" at bounding box center [626, 142] width 41 height 21
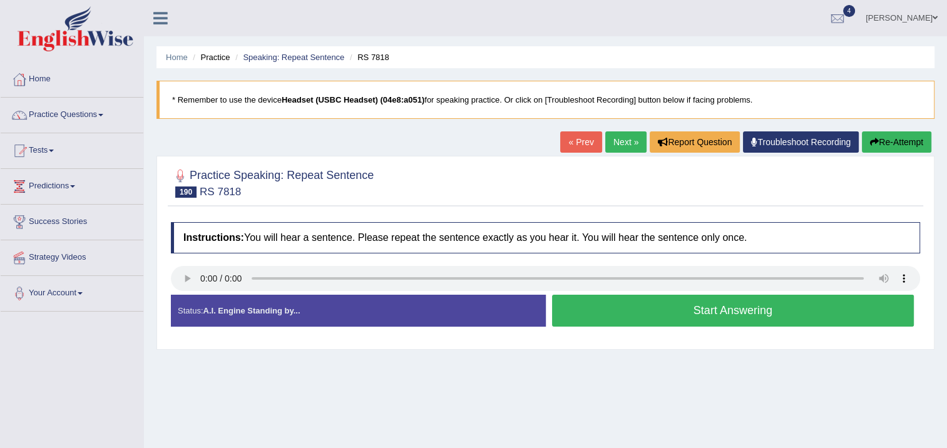
click at [578, 311] on button "Start Answering" at bounding box center [733, 311] width 363 height 32
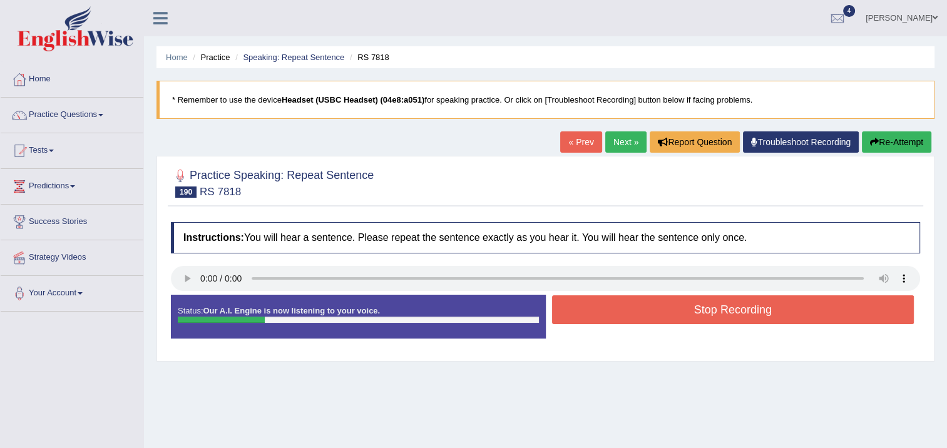
click at [577, 310] on button "Stop Recording" at bounding box center [733, 310] width 363 height 29
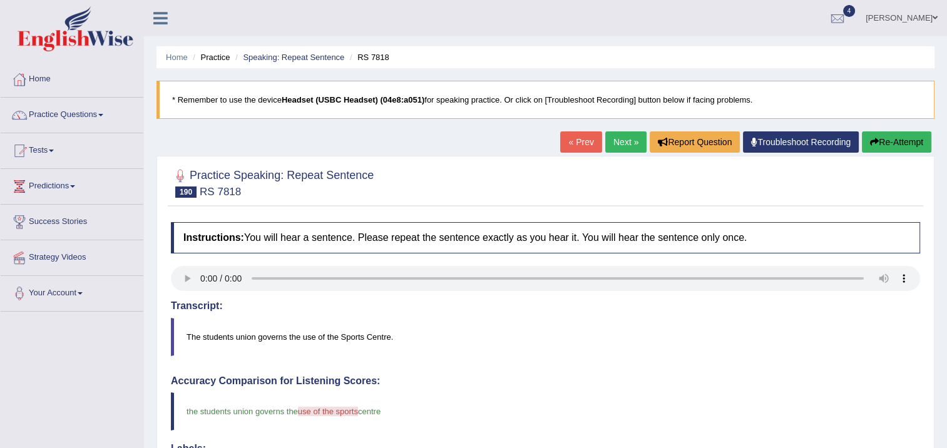
click at [635, 135] on link "Next »" at bounding box center [626, 142] width 41 height 21
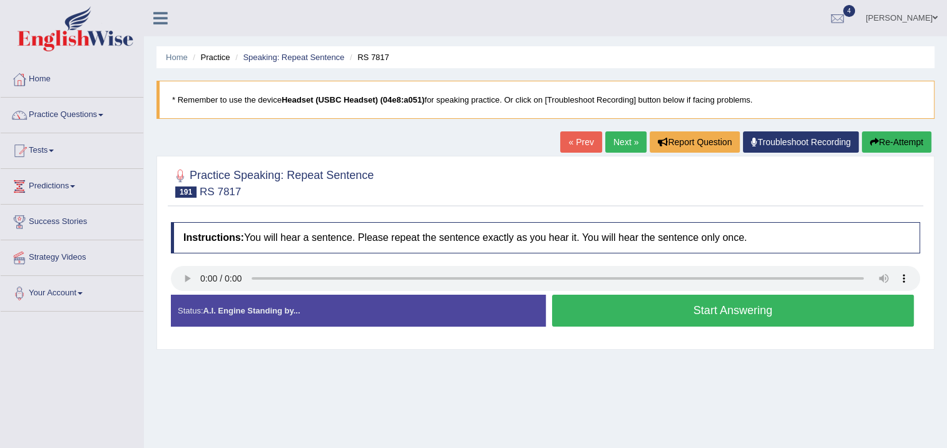
click at [586, 311] on button "Start Answering" at bounding box center [733, 311] width 363 height 32
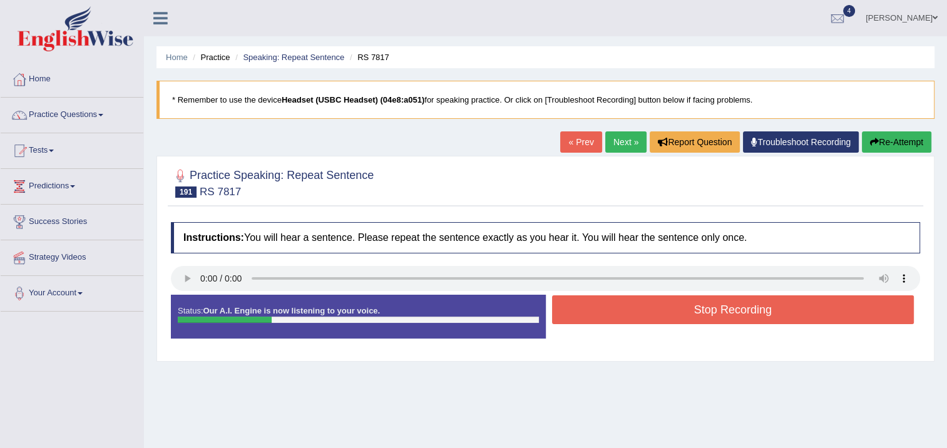
click at [587, 309] on button "Stop Recording" at bounding box center [733, 310] width 363 height 29
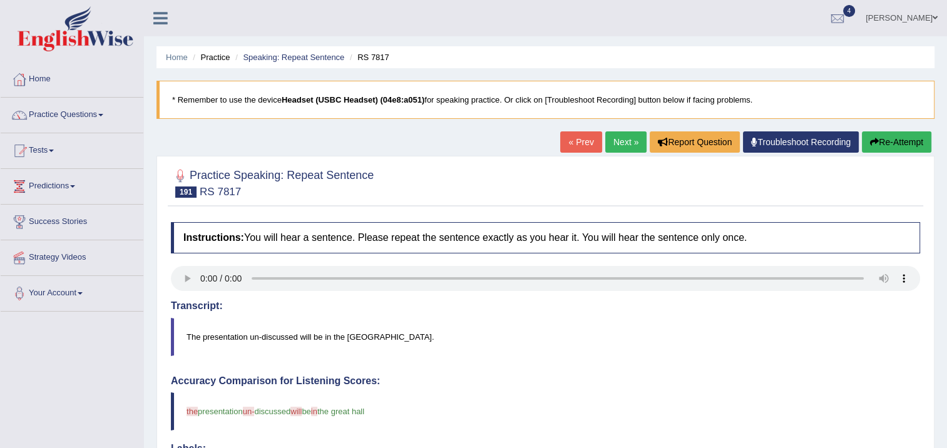
click at [628, 140] on link "Next »" at bounding box center [626, 142] width 41 height 21
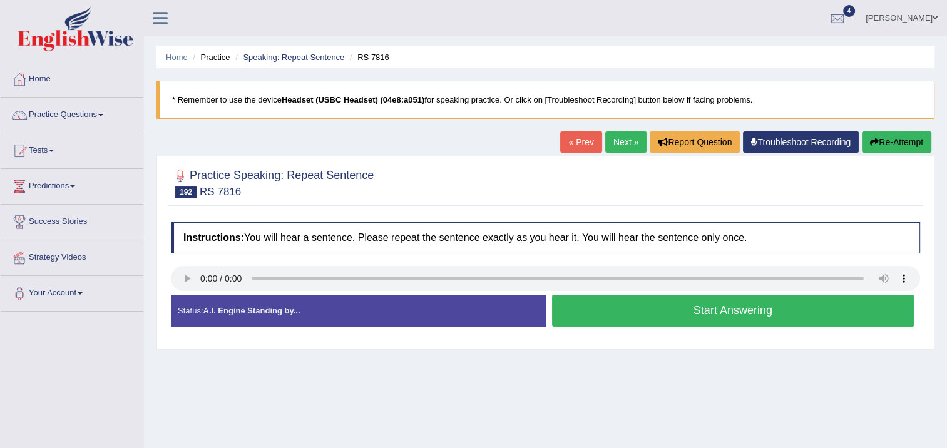
click at [646, 303] on button "Start Answering" at bounding box center [733, 311] width 363 height 32
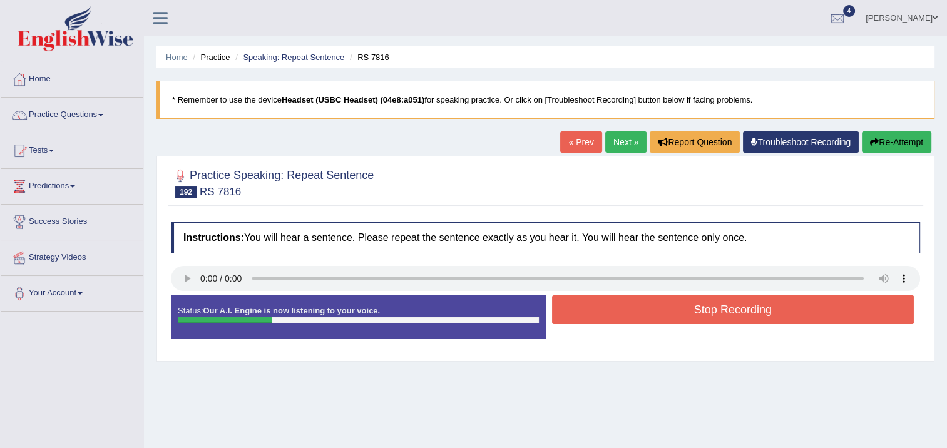
click at [646, 302] on button "Stop Recording" at bounding box center [733, 310] width 363 height 29
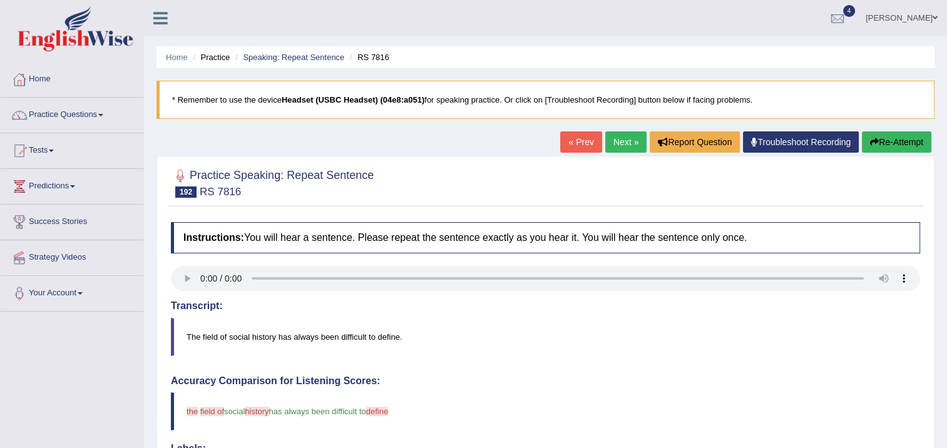
click at [623, 137] on link "Next »" at bounding box center [626, 142] width 41 height 21
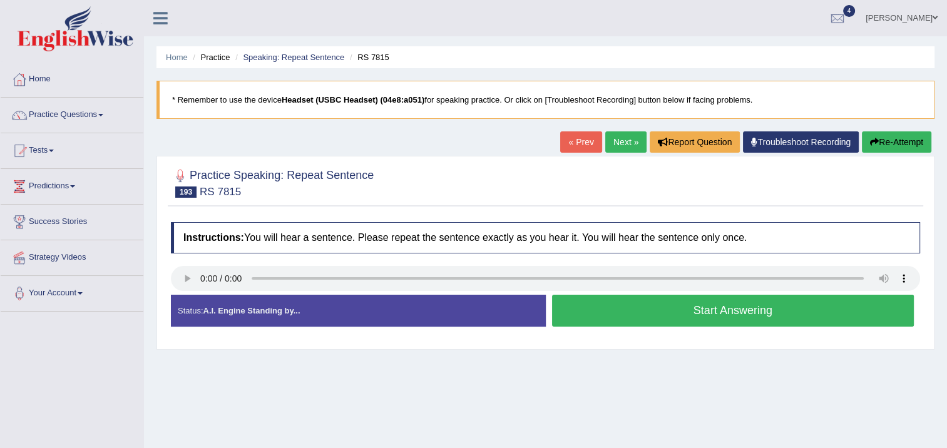
click at [582, 309] on button "Start Answering" at bounding box center [733, 311] width 363 height 32
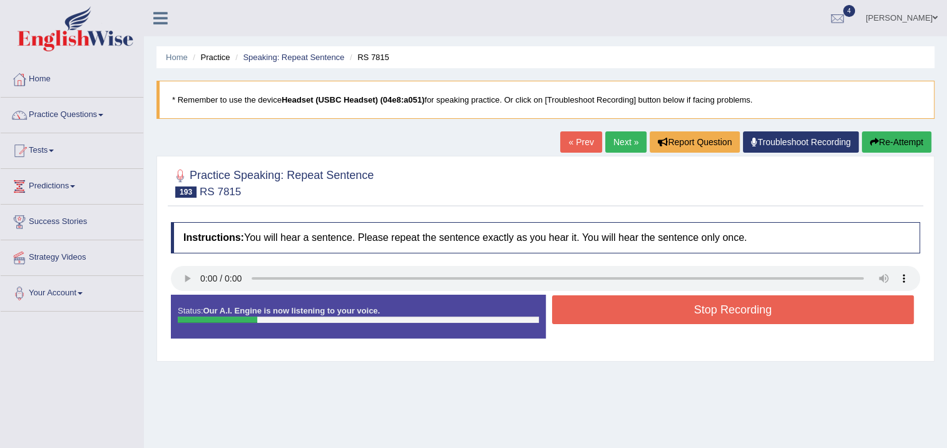
click at [582, 309] on button "Stop Recording" at bounding box center [733, 310] width 363 height 29
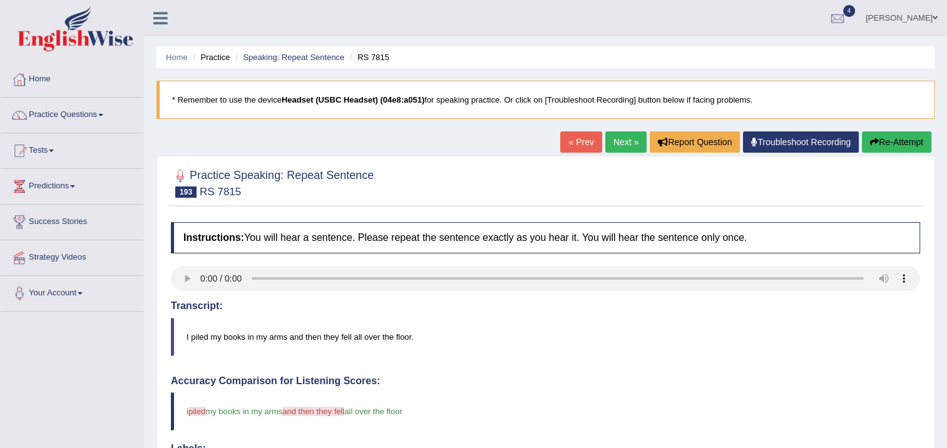
click at [641, 133] on link "Next »" at bounding box center [626, 142] width 41 height 21
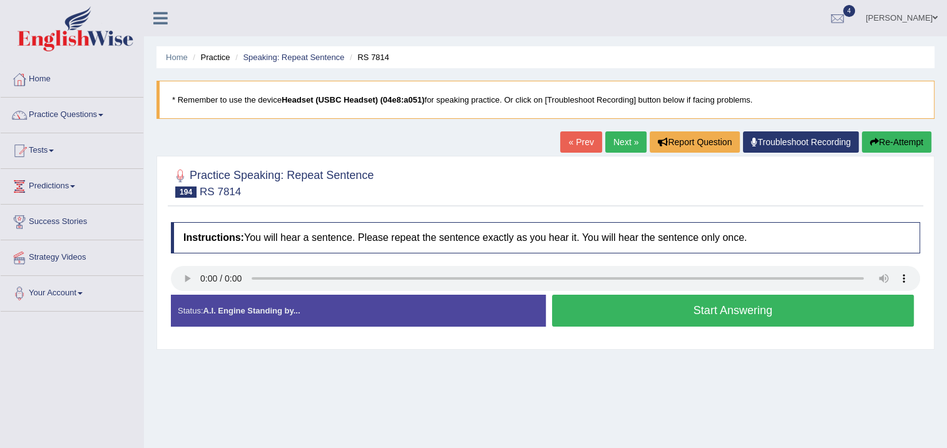
click at [597, 305] on button "Start Answering" at bounding box center [733, 311] width 363 height 32
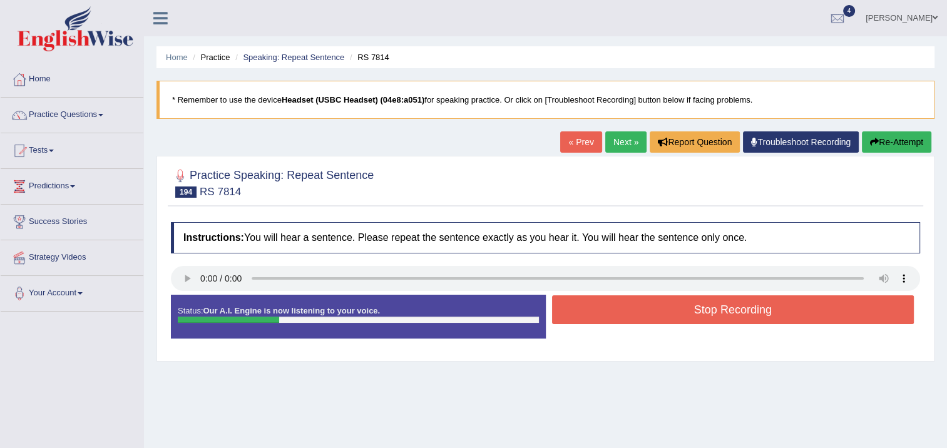
click at [596, 303] on button "Stop Recording" at bounding box center [733, 310] width 363 height 29
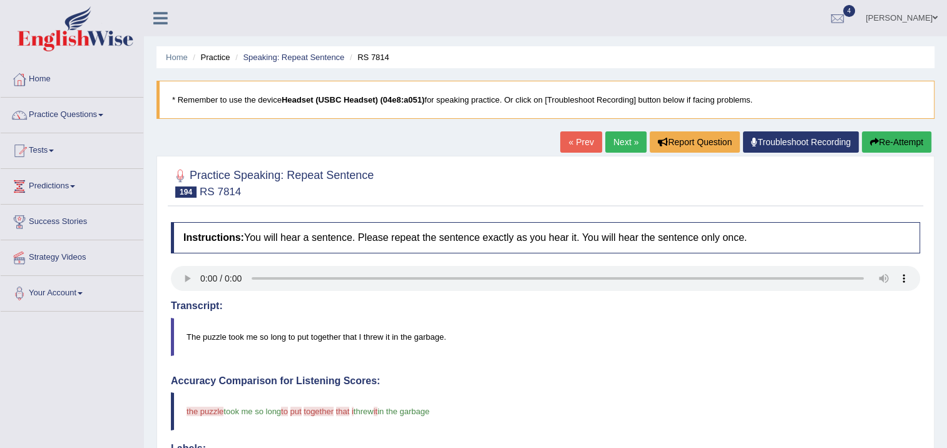
click at [624, 120] on div "Home Practice Speaking: Repeat Sentence RS 7814 * Remember to use the device He…" at bounding box center [545, 407] width 803 height 815
drag, startPoint x: 620, startPoint y: 137, endPoint x: 612, endPoint y: 145, distance: 11.1
click at [620, 137] on link "Next »" at bounding box center [626, 142] width 41 height 21
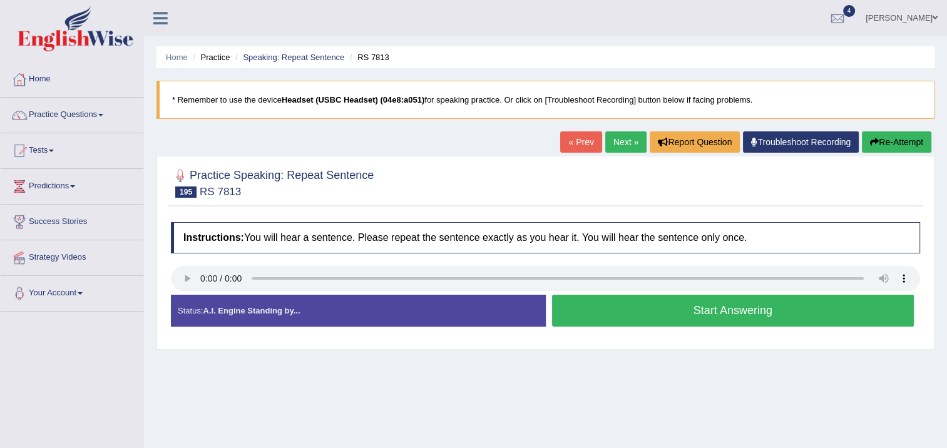
click at [630, 315] on button "Start Answering" at bounding box center [733, 311] width 363 height 32
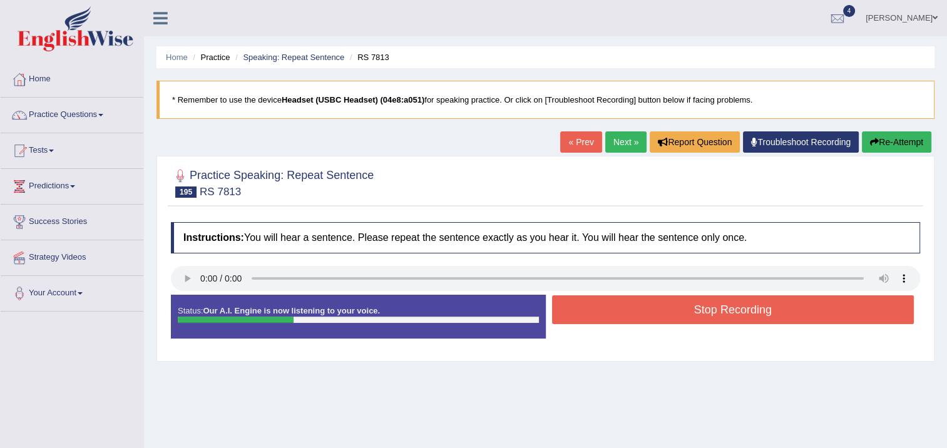
click at [630, 314] on button "Stop Recording" at bounding box center [733, 310] width 363 height 29
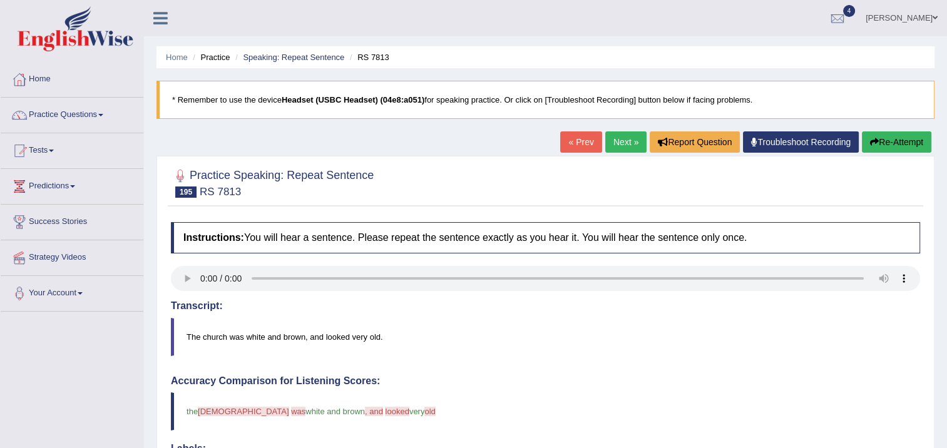
click at [614, 128] on div "Home Practice Speaking: Repeat Sentence RS 7813 * Remember to use the device He…" at bounding box center [545, 407] width 803 height 815
click at [617, 134] on link "Next »" at bounding box center [626, 142] width 41 height 21
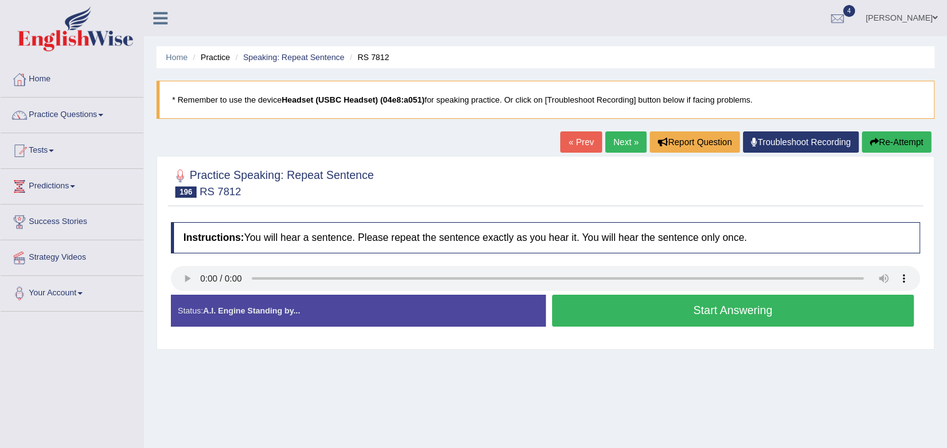
click at [604, 308] on button "Start Answering" at bounding box center [733, 311] width 363 height 32
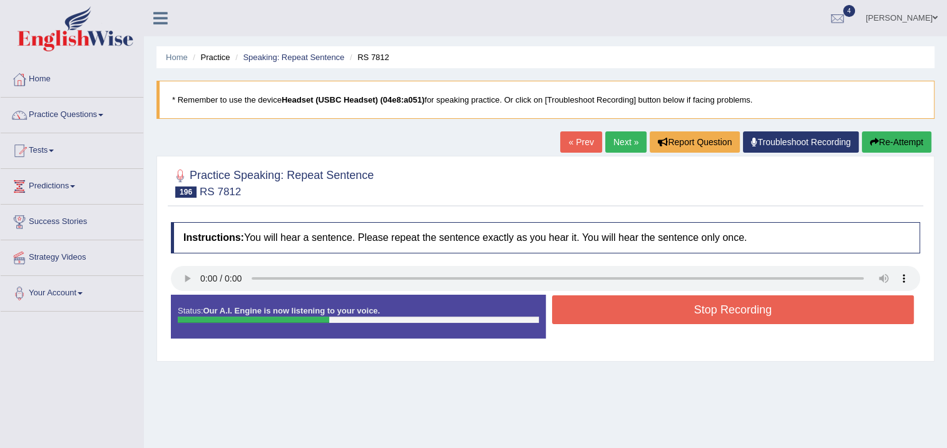
click at [604, 307] on button "Stop Recording" at bounding box center [733, 310] width 363 height 29
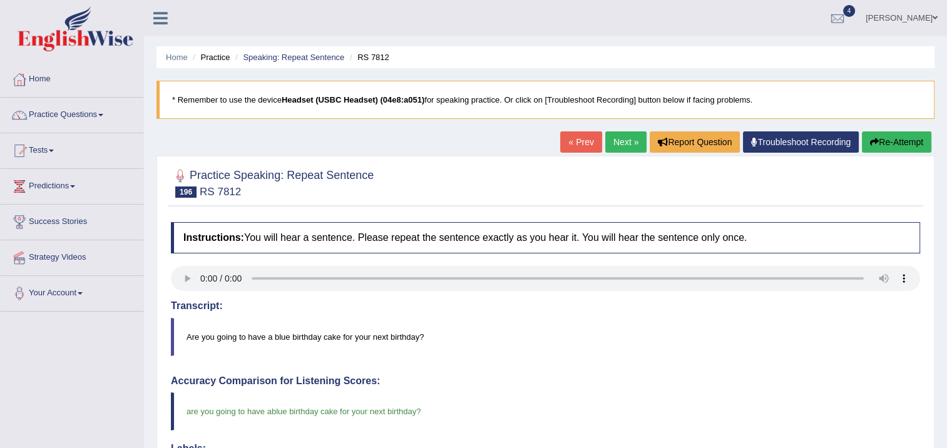
click at [625, 136] on link "Next »" at bounding box center [626, 142] width 41 height 21
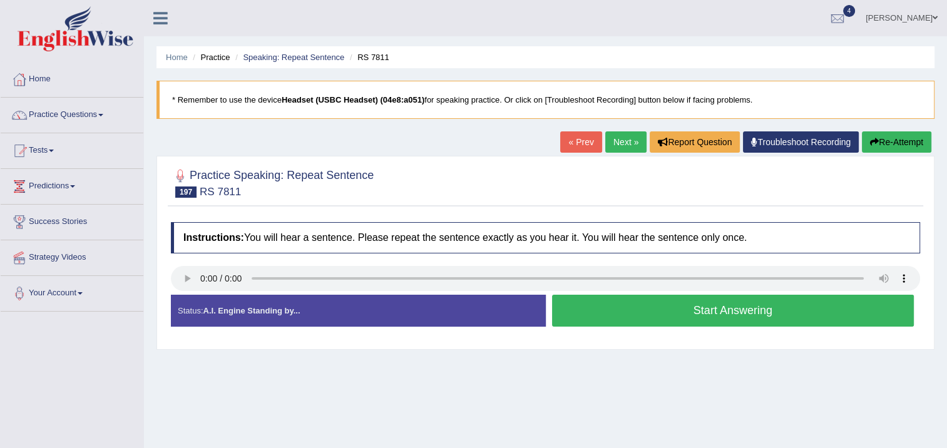
click at [676, 309] on button "Start Answering" at bounding box center [733, 311] width 363 height 32
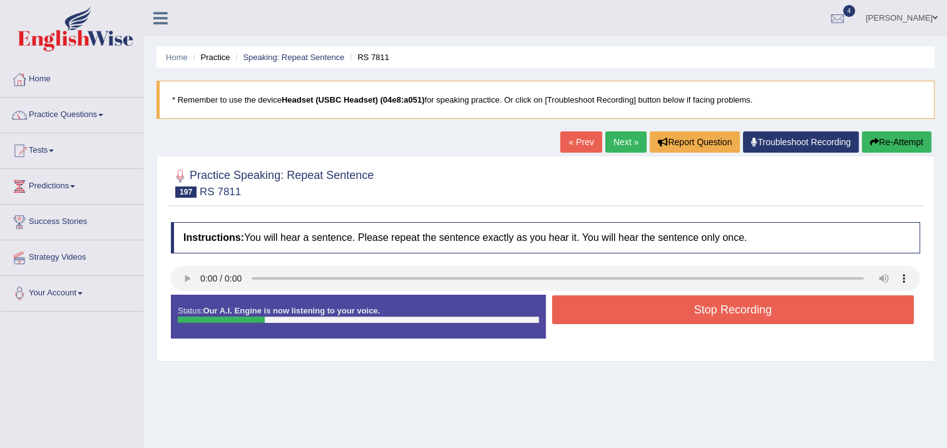
click at [676, 309] on button "Stop Recording" at bounding box center [733, 310] width 363 height 29
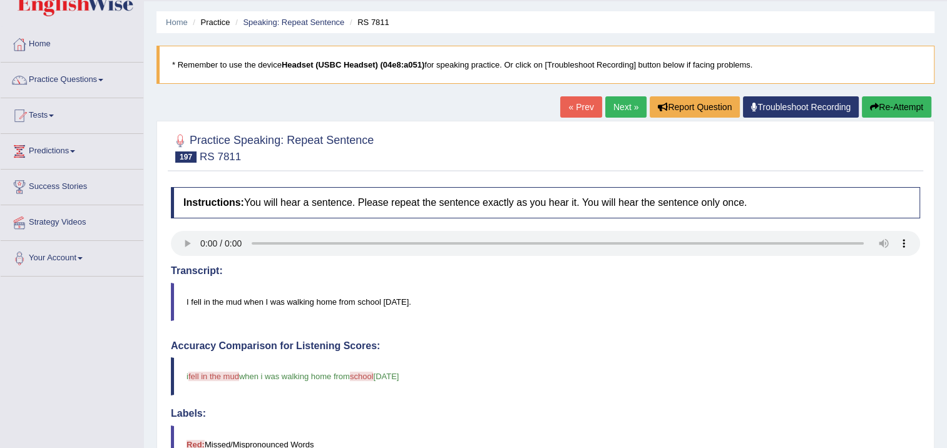
scroll to position [21, 0]
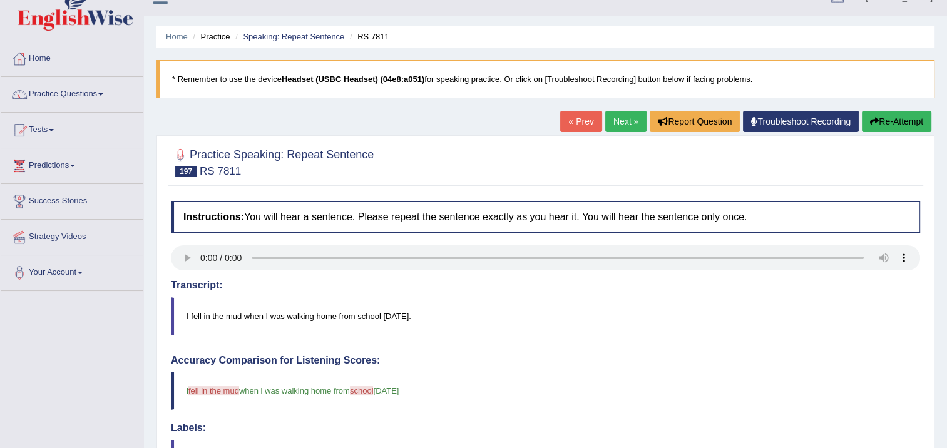
click at [630, 121] on link "Next »" at bounding box center [626, 121] width 41 height 21
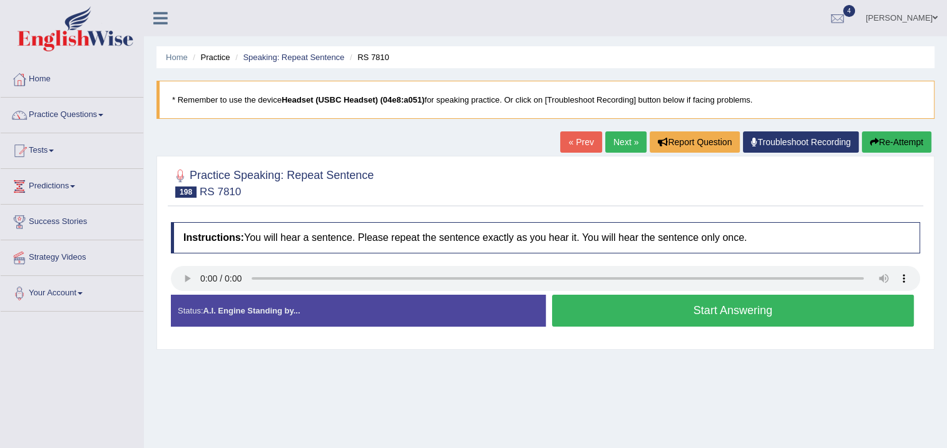
click at [632, 312] on button "Start Answering" at bounding box center [733, 311] width 363 height 32
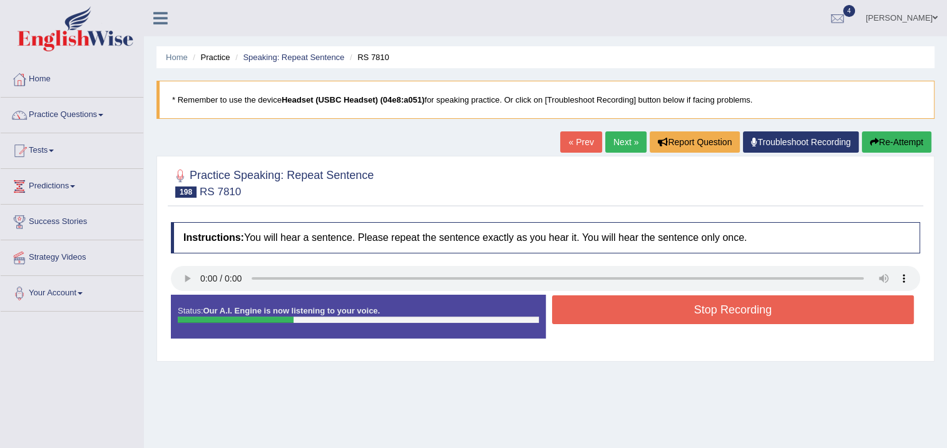
click at [638, 311] on button "Stop Recording" at bounding box center [733, 310] width 363 height 29
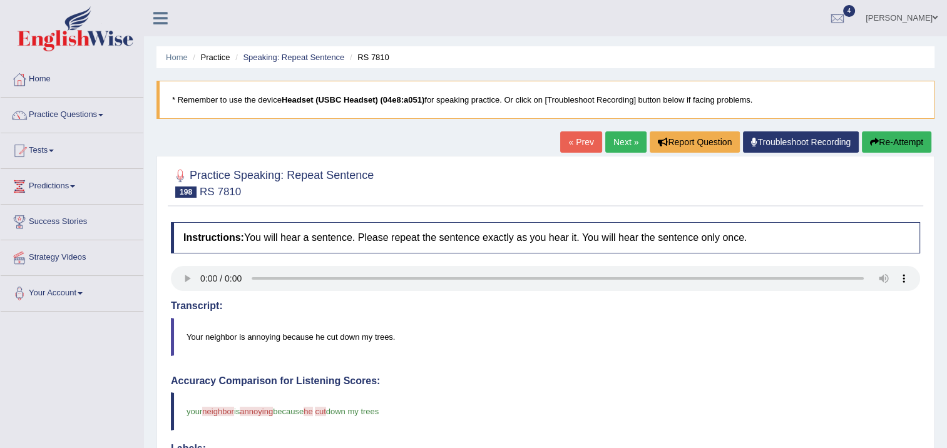
click at [622, 150] on link "Next »" at bounding box center [626, 142] width 41 height 21
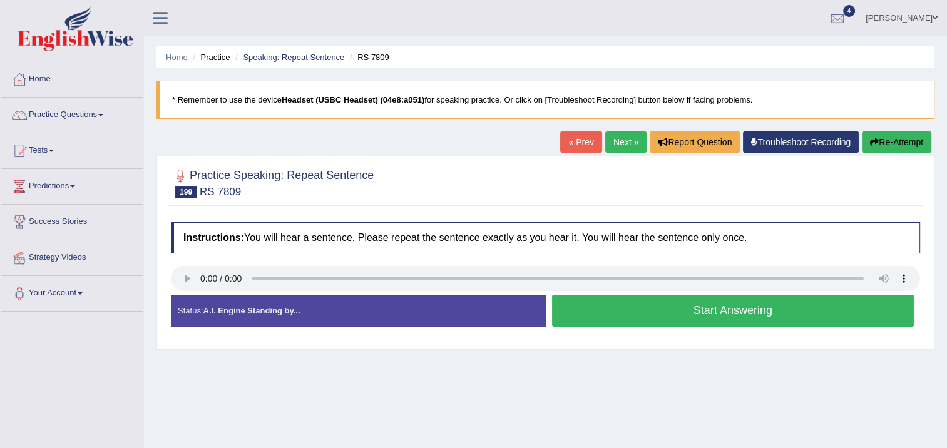
click at [642, 313] on button "Start Answering" at bounding box center [733, 311] width 363 height 32
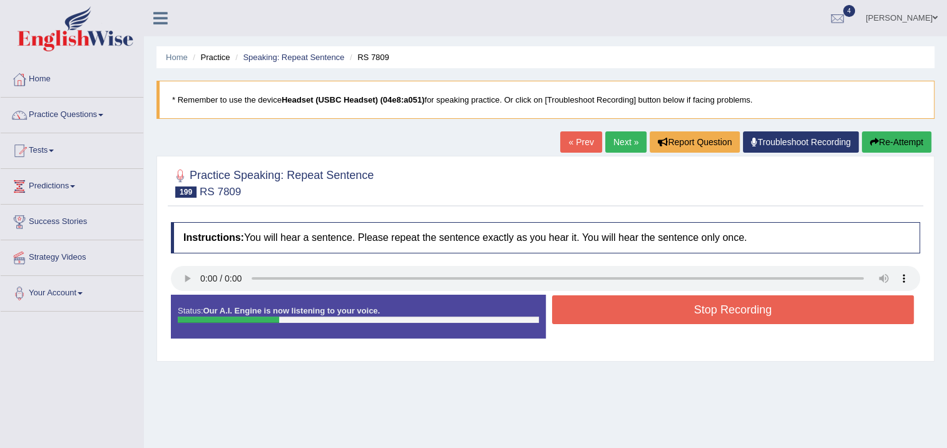
click at [641, 315] on button "Stop Recording" at bounding box center [733, 310] width 363 height 29
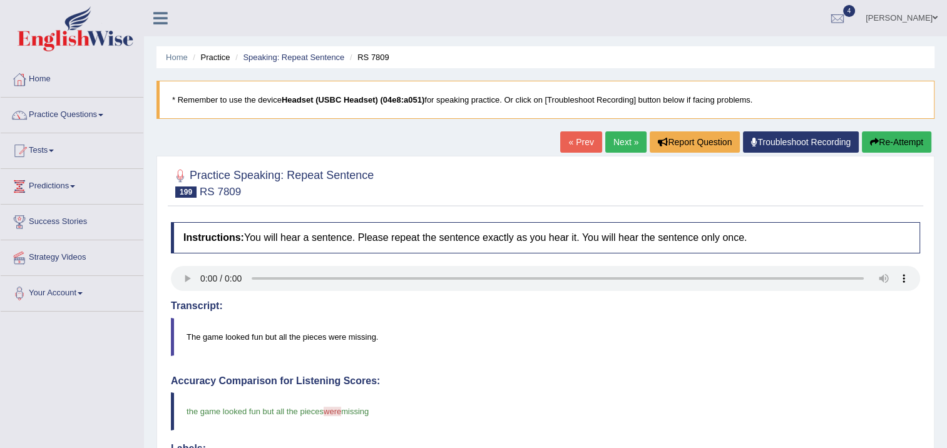
click at [614, 142] on link "Next »" at bounding box center [626, 142] width 41 height 21
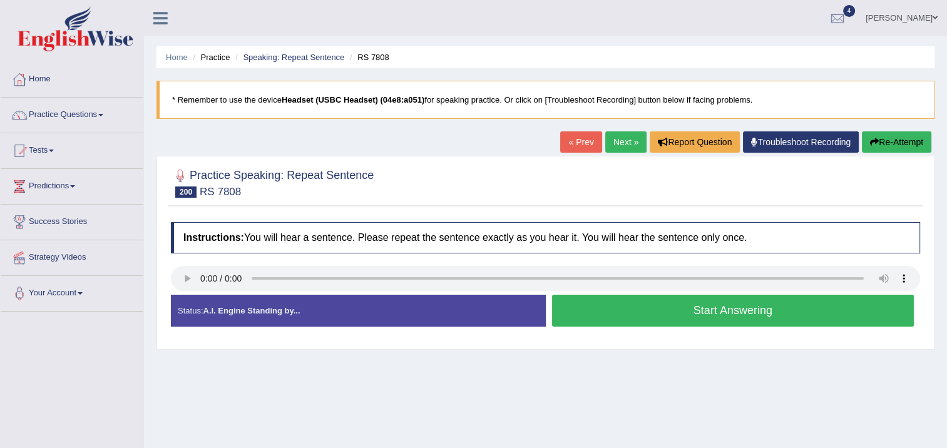
click at [602, 304] on button "Start Answering" at bounding box center [733, 311] width 363 height 32
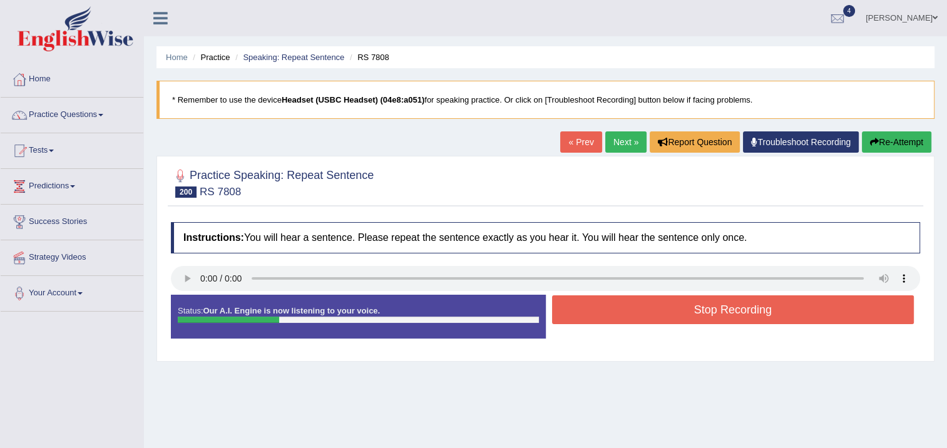
click at [604, 307] on button "Stop Recording" at bounding box center [733, 310] width 363 height 29
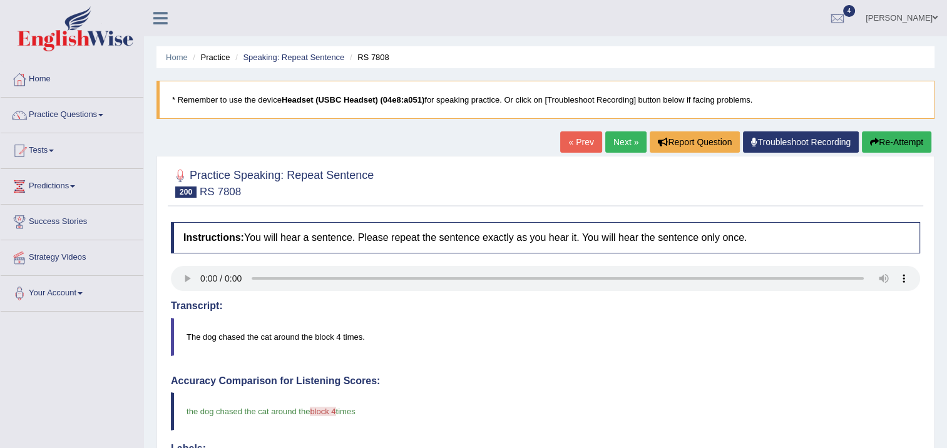
click at [624, 142] on link "Next »" at bounding box center [626, 142] width 41 height 21
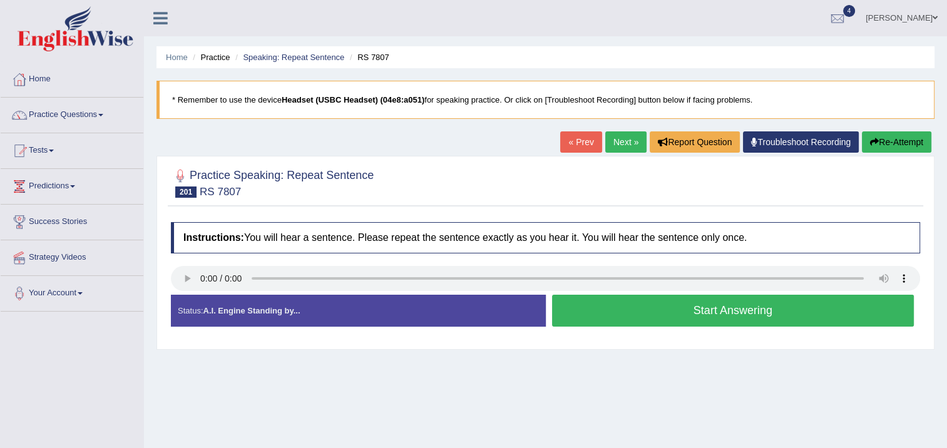
click at [607, 303] on button "Start Answering" at bounding box center [733, 311] width 363 height 32
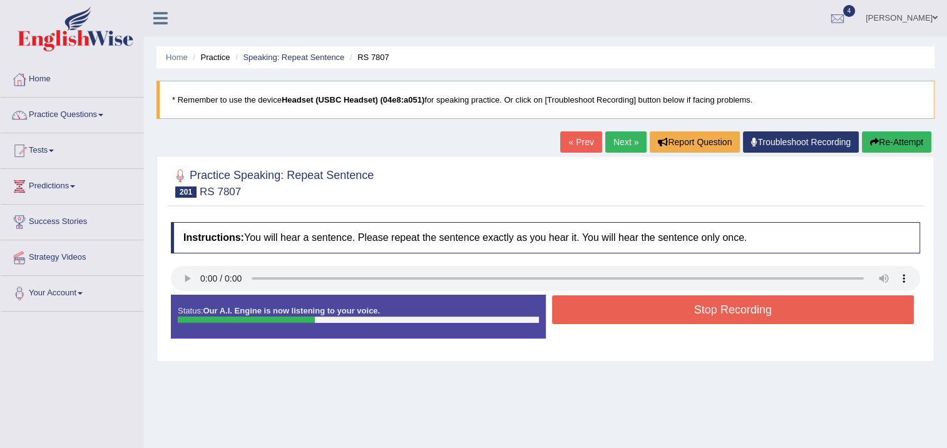
click at [607, 306] on button "Stop Recording" at bounding box center [733, 310] width 363 height 29
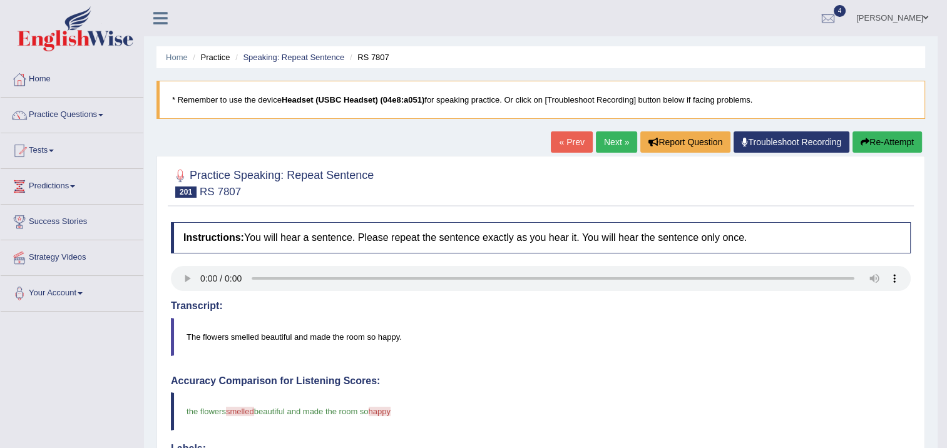
click at [611, 150] on link "Next »" at bounding box center [616, 142] width 41 height 21
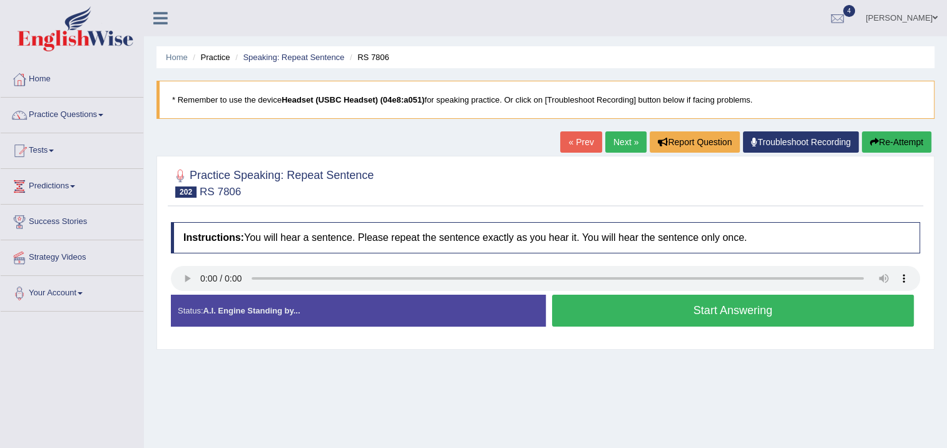
click at [595, 306] on button "Start Answering" at bounding box center [733, 311] width 363 height 32
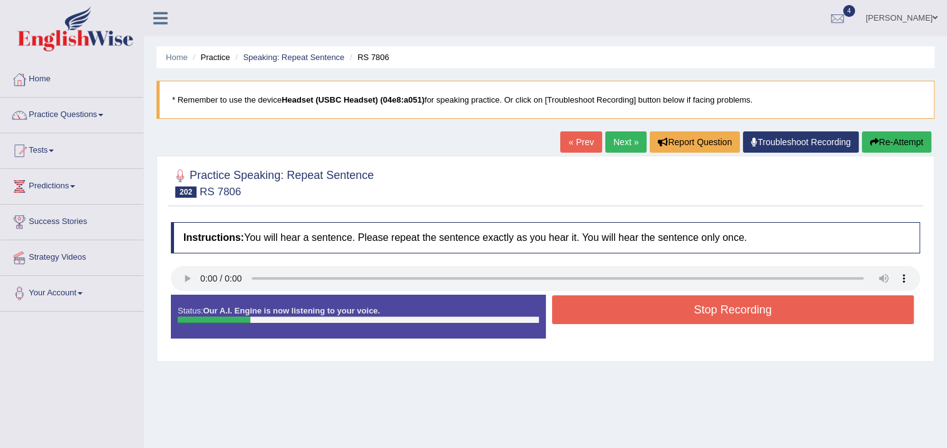
click at [595, 306] on button "Stop Recording" at bounding box center [733, 310] width 363 height 29
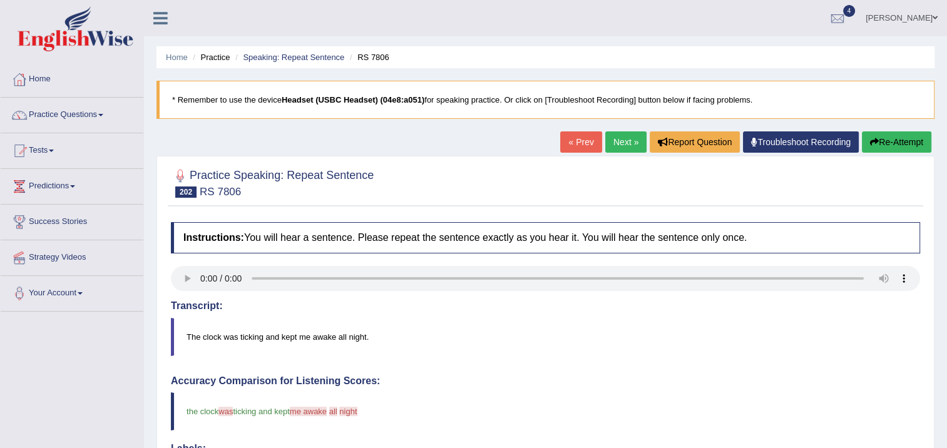
click at [619, 137] on link "Next »" at bounding box center [626, 142] width 41 height 21
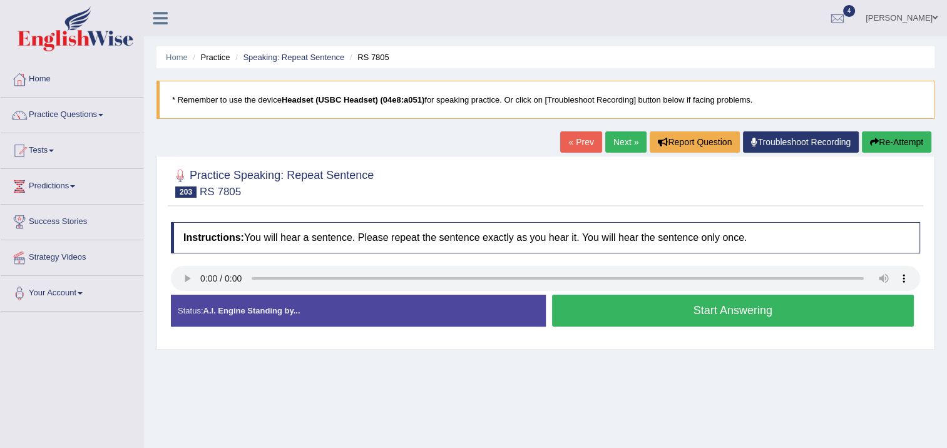
click at [641, 312] on button "Start Answering" at bounding box center [733, 311] width 363 height 32
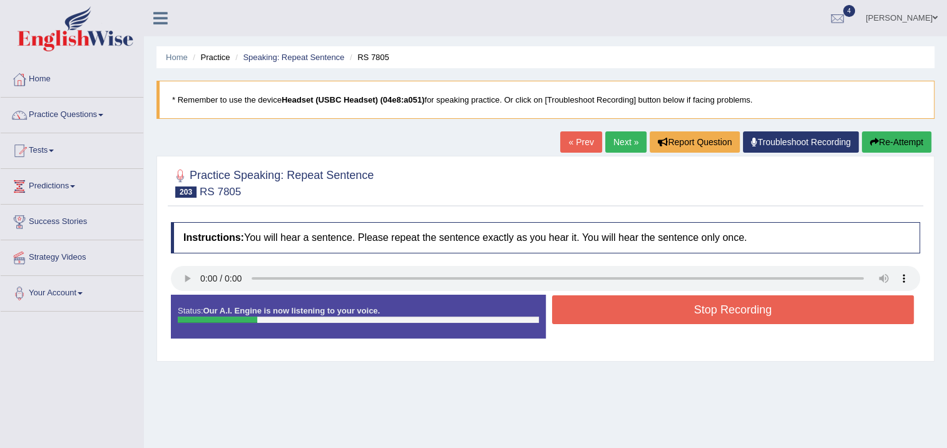
click at [641, 312] on button "Stop Recording" at bounding box center [733, 310] width 363 height 29
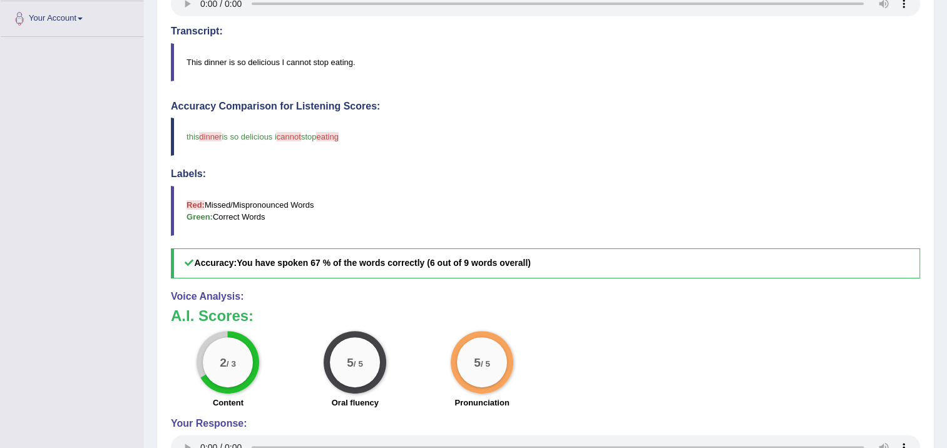
scroll to position [63, 0]
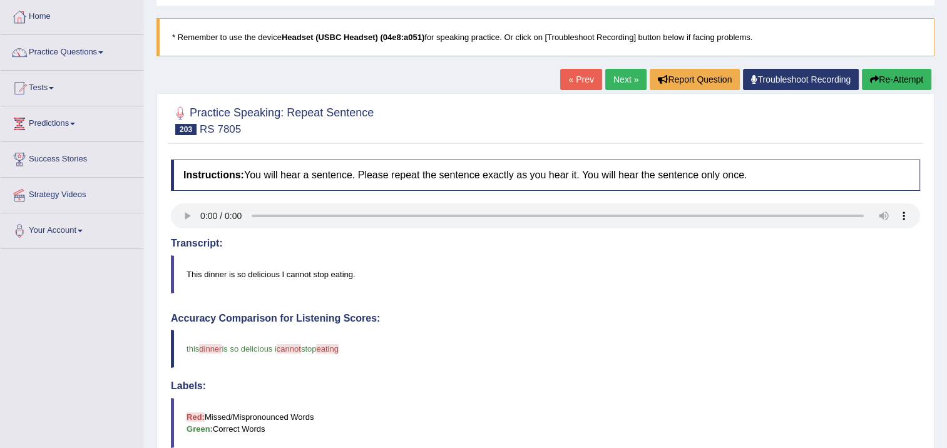
click at [631, 76] on link "Next »" at bounding box center [626, 79] width 41 height 21
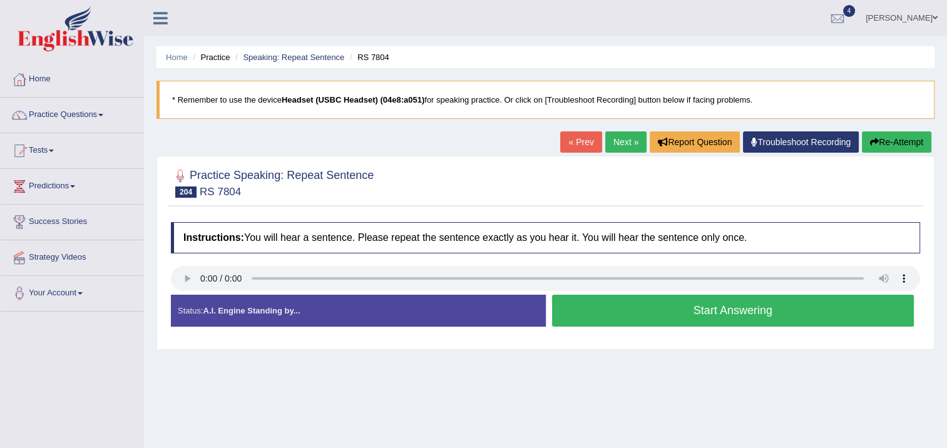
click at [716, 307] on button "Start Answering" at bounding box center [733, 311] width 363 height 32
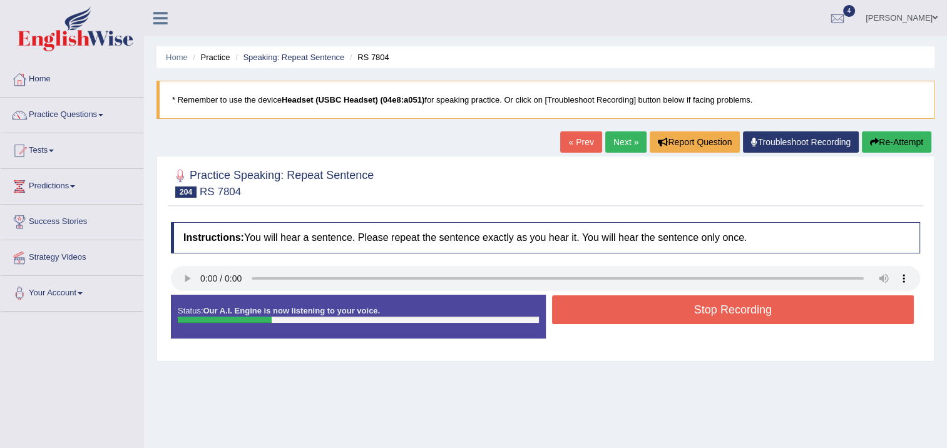
click at [716, 307] on button "Stop Recording" at bounding box center [733, 310] width 363 height 29
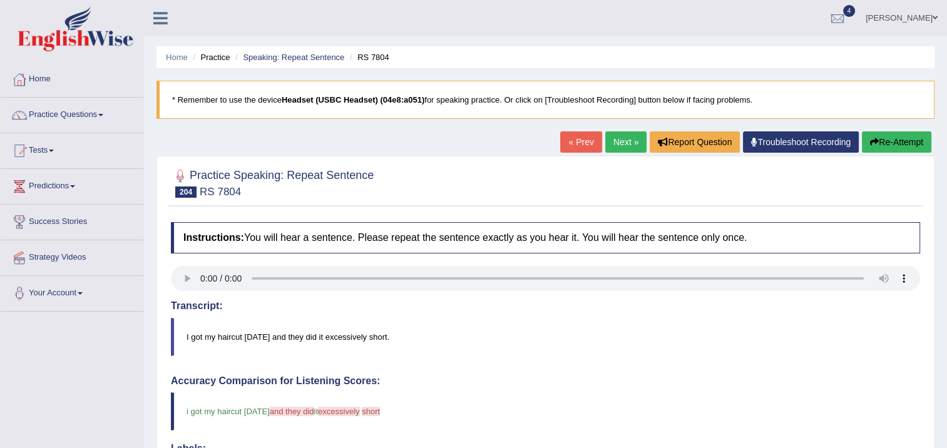
click at [627, 143] on link "Next »" at bounding box center [626, 142] width 41 height 21
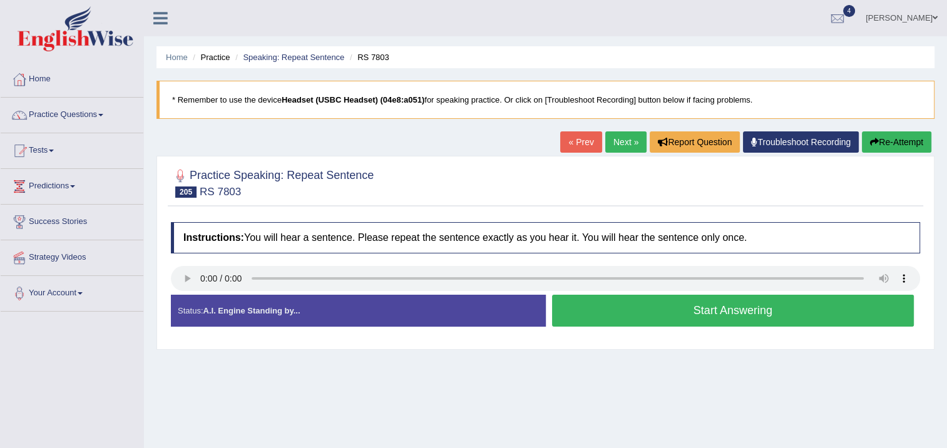
click at [594, 309] on button "Start Answering" at bounding box center [733, 311] width 363 height 32
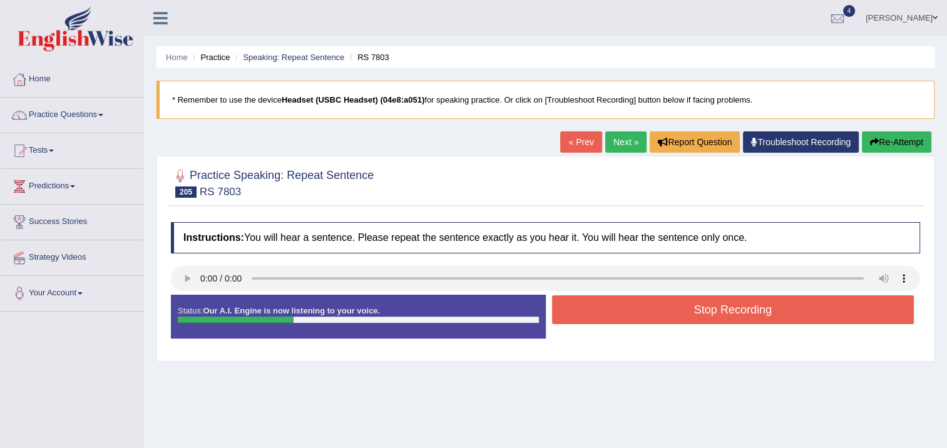
click at [594, 307] on button "Stop Recording" at bounding box center [733, 310] width 363 height 29
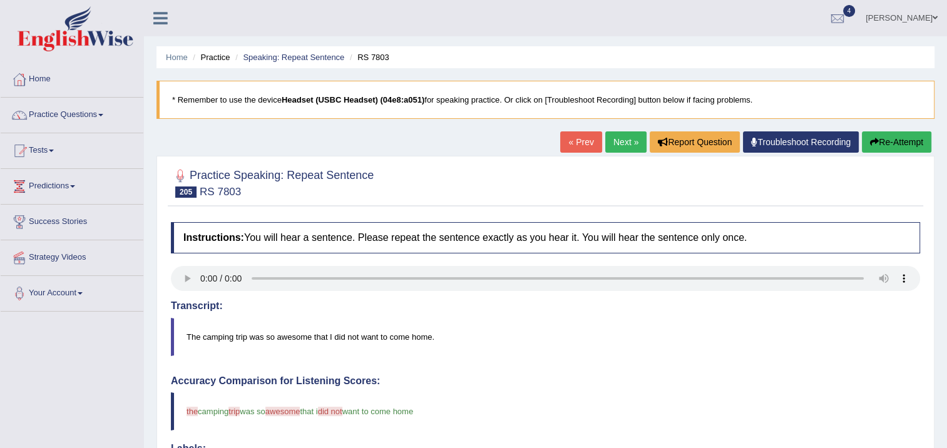
click at [622, 135] on link "Next »" at bounding box center [626, 142] width 41 height 21
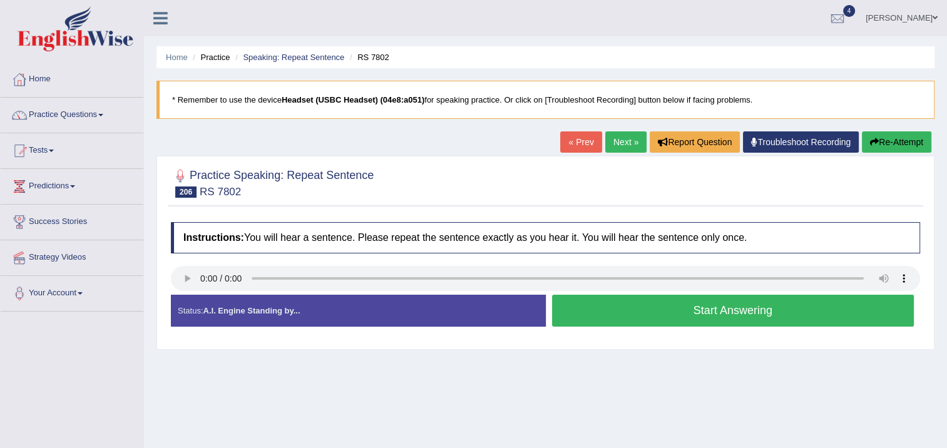
click at [597, 309] on button "Start Answering" at bounding box center [733, 311] width 363 height 32
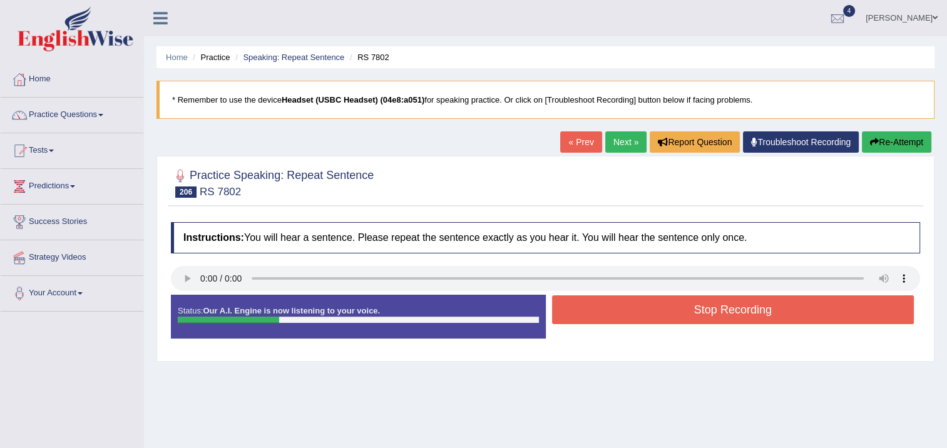
click at [599, 308] on button "Stop Recording" at bounding box center [733, 310] width 363 height 29
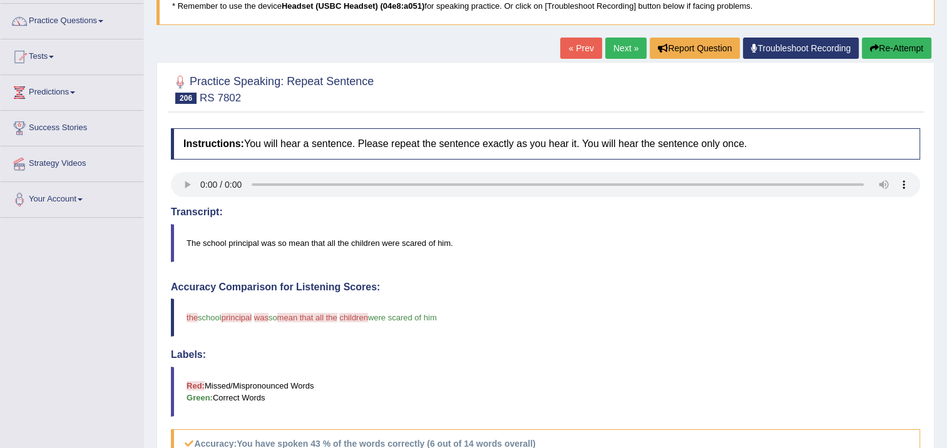
scroll to position [125, 0]
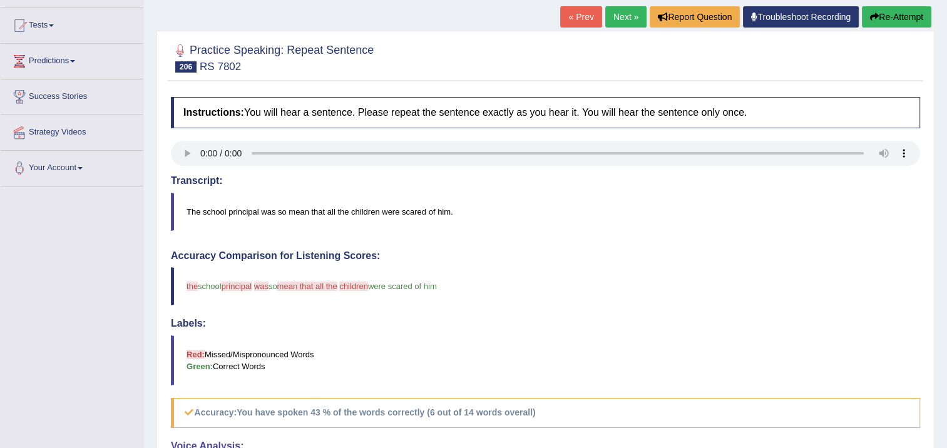
click at [619, 18] on link "Next »" at bounding box center [626, 16] width 41 height 21
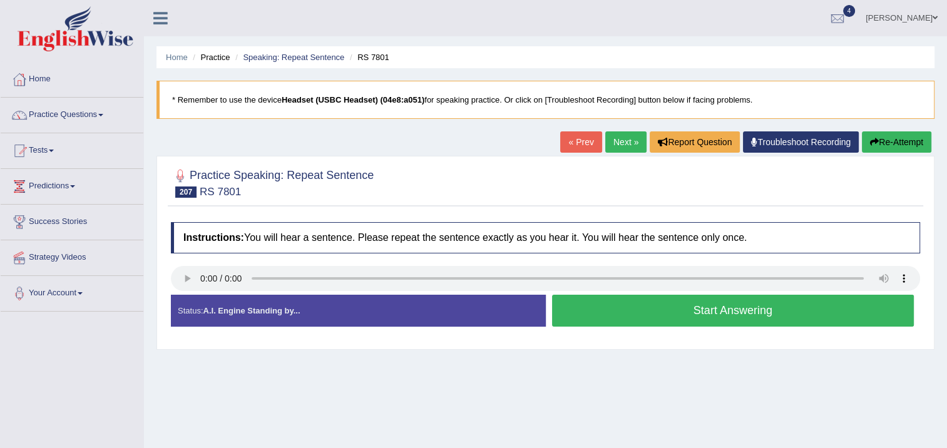
click at [684, 307] on button "Start Answering" at bounding box center [733, 311] width 363 height 32
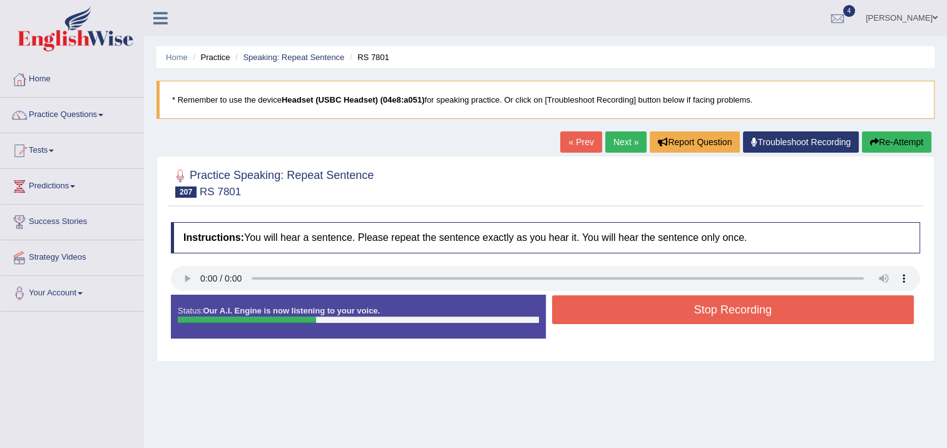
click at [689, 306] on button "Stop Recording" at bounding box center [733, 310] width 363 height 29
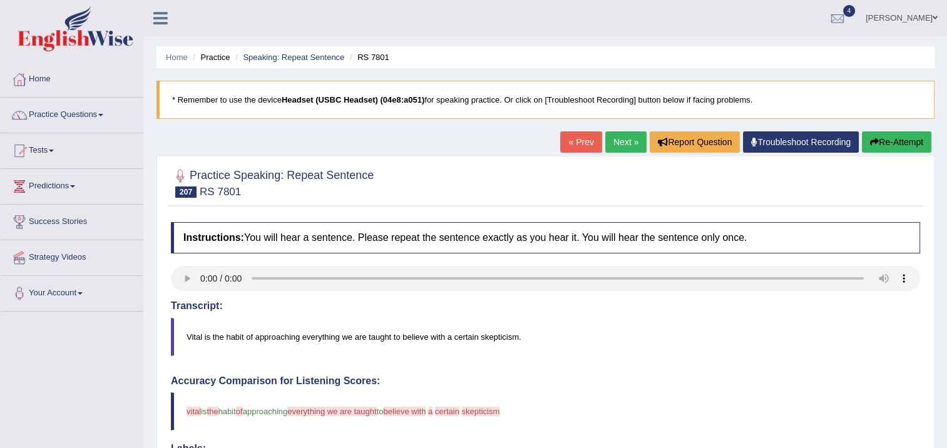
click at [612, 138] on link "Next »" at bounding box center [626, 142] width 41 height 21
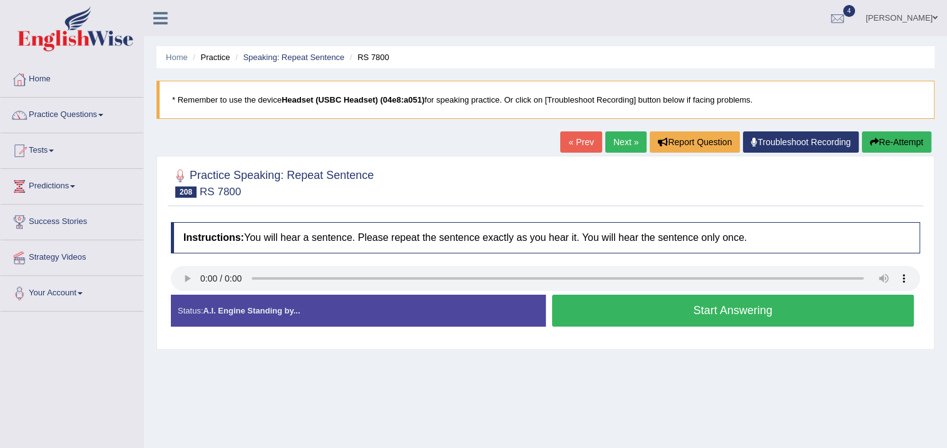
click at [714, 311] on button "Start Answering" at bounding box center [733, 311] width 363 height 32
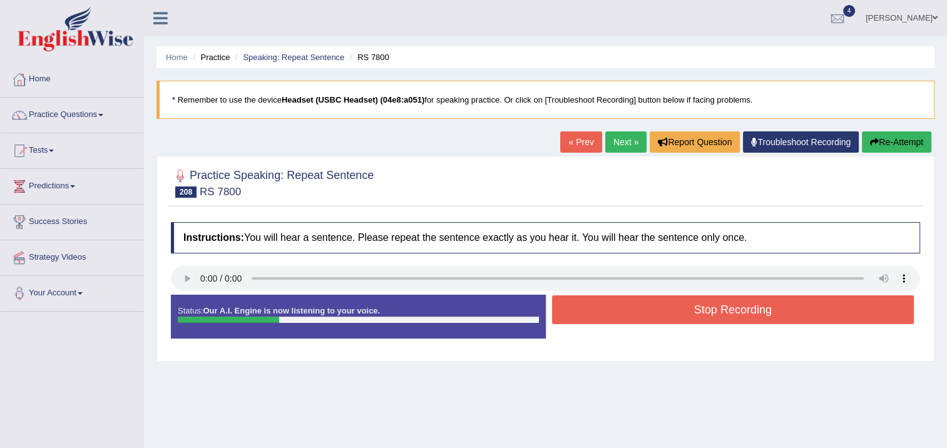
click at [715, 310] on button "Stop Recording" at bounding box center [733, 310] width 363 height 29
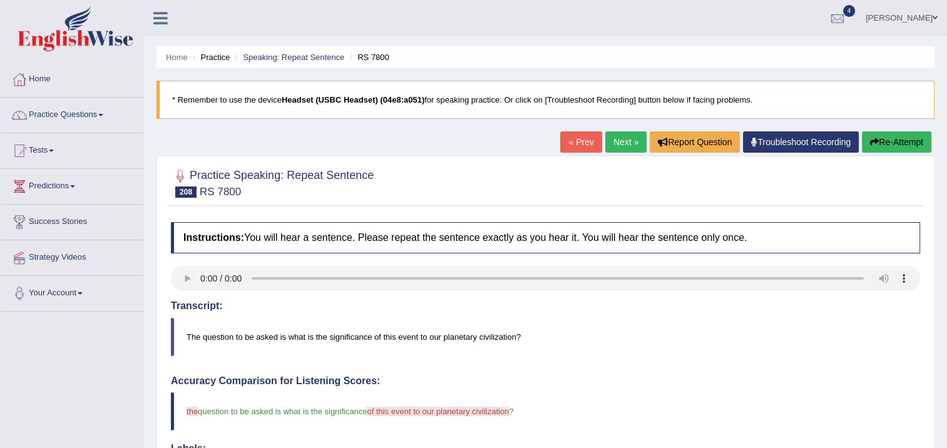
click at [626, 144] on link "Next »" at bounding box center [626, 142] width 41 height 21
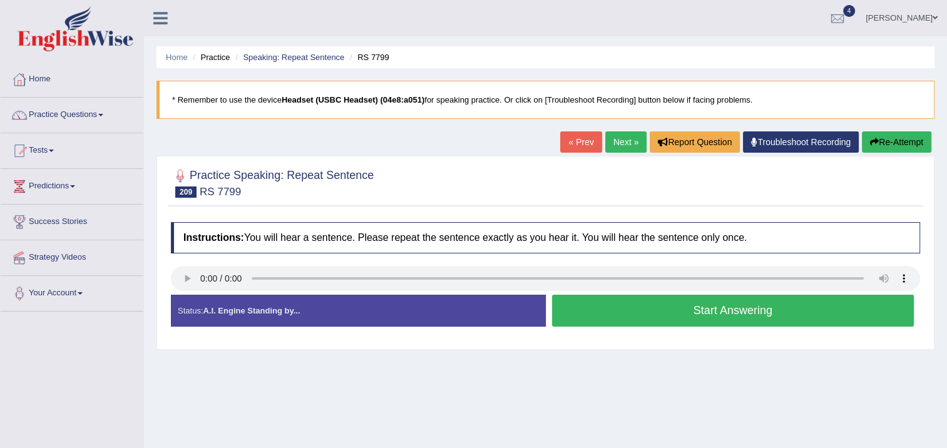
click at [580, 300] on button "Start Answering" at bounding box center [733, 311] width 363 height 32
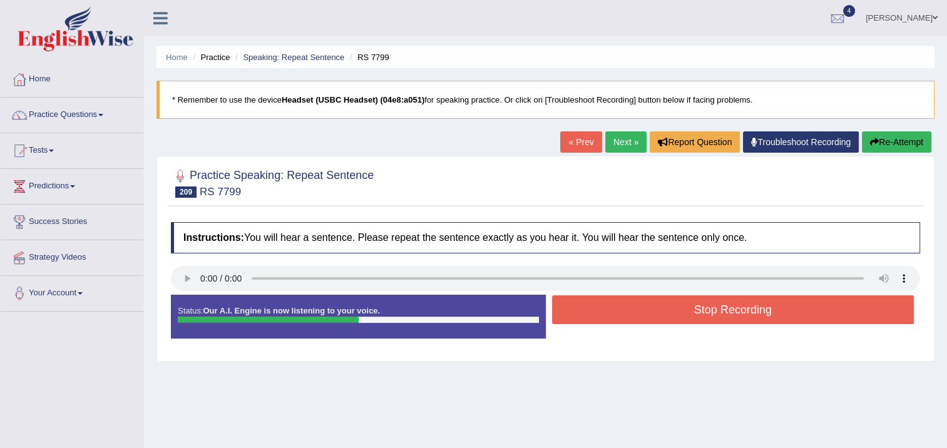
click at [579, 300] on button "Stop Recording" at bounding box center [733, 310] width 363 height 29
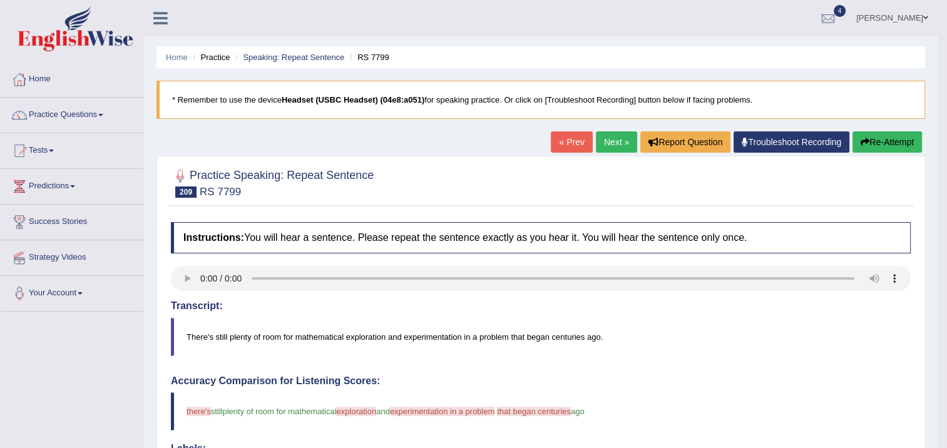
click at [624, 143] on link "Next »" at bounding box center [616, 142] width 41 height 21
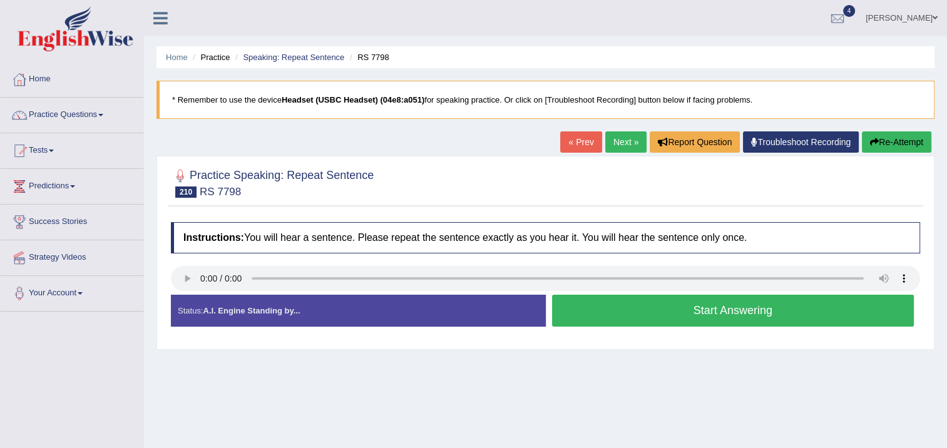
click at [632, 313] on button "Start Answering" at bounding box center [733, 311] width 363 height 32
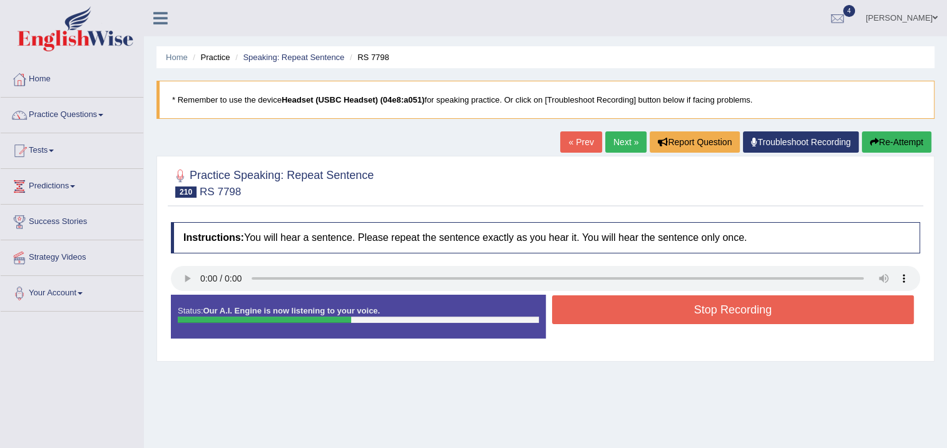
click at [667, 313] on button "Stop Recording" at bounding box center [733, 310] width 363 height 29
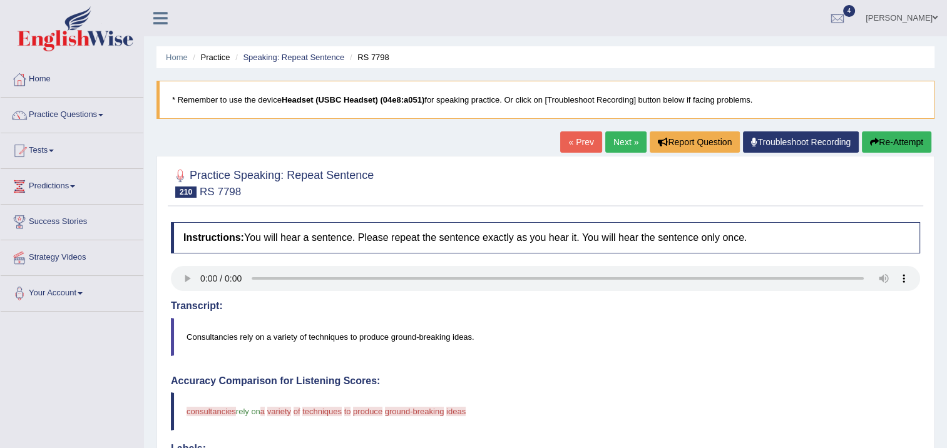
click at [895, 142] on button "Re-Attempt" at bounding box center [897, 142] width 70 height 21
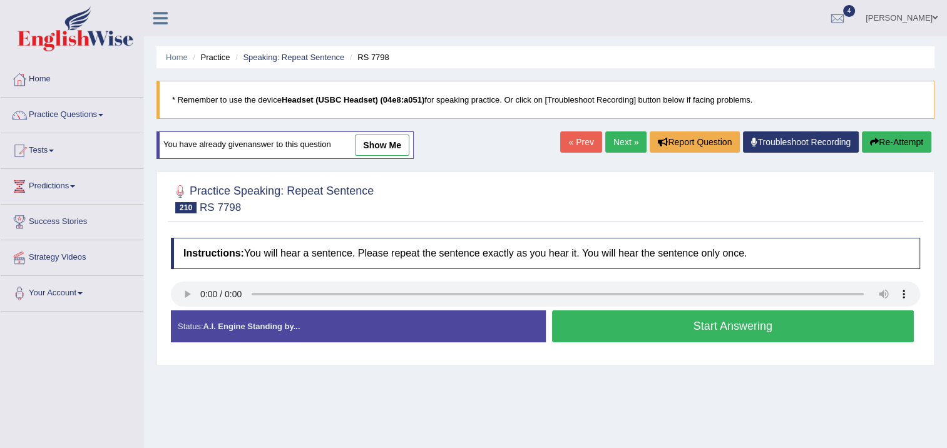
drag, startPoint x: 614, startPoint y: 326, endPoint x: 608, endPoint y: 331, distance: 7.5
click at [614, 326] on button "Start Answering" at bounding box center [733, 327] width 363 height 32
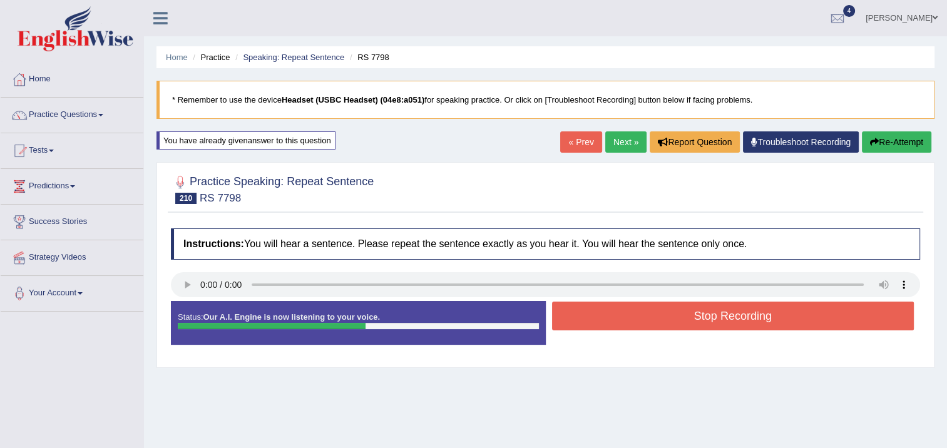
click at [616, 322] on button "Stop Recording" at bounding box center [733, 316] width 363 height 29
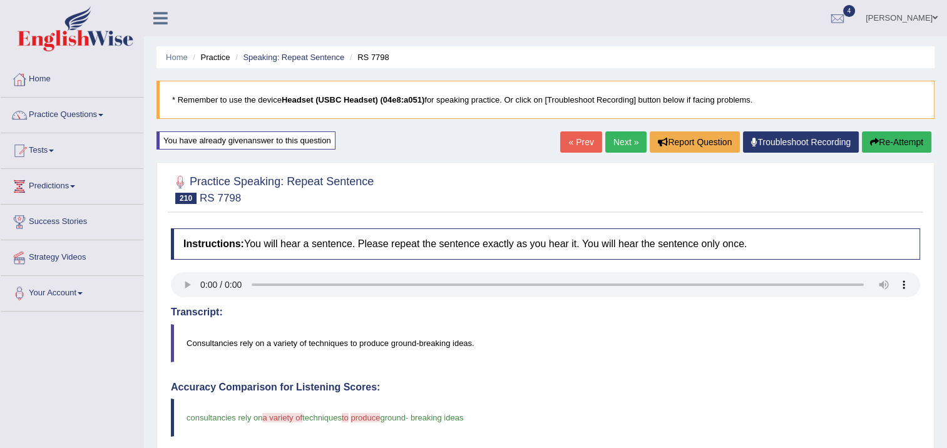
click at [629, 143] on link "Next »" at bounding box center [626, 142] width 41 height 21
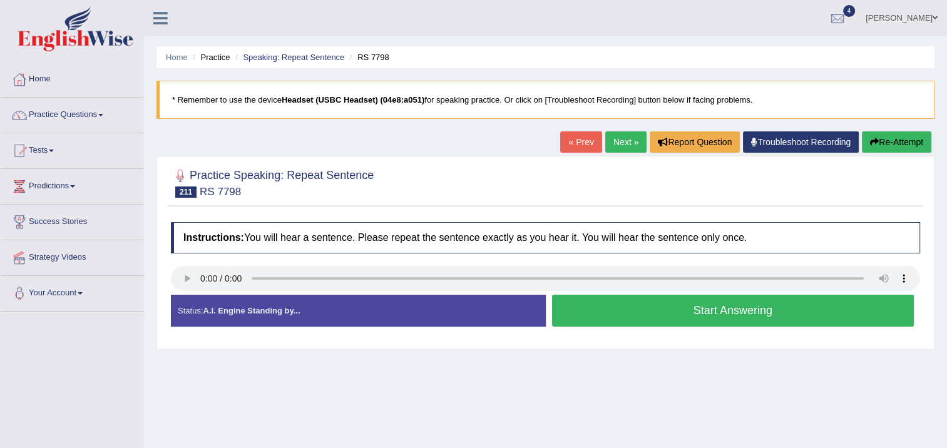
click at [877, 138] on button "Re-Attempt" at bounding box center [897, 142] width 70 height 21
click at [623, 144] on link "Next »" at bounding box center [626, 142] width 41 height 21
click at [688, 320] on button "Start Answering" at bounding box center [733, 311] width 363 height 32
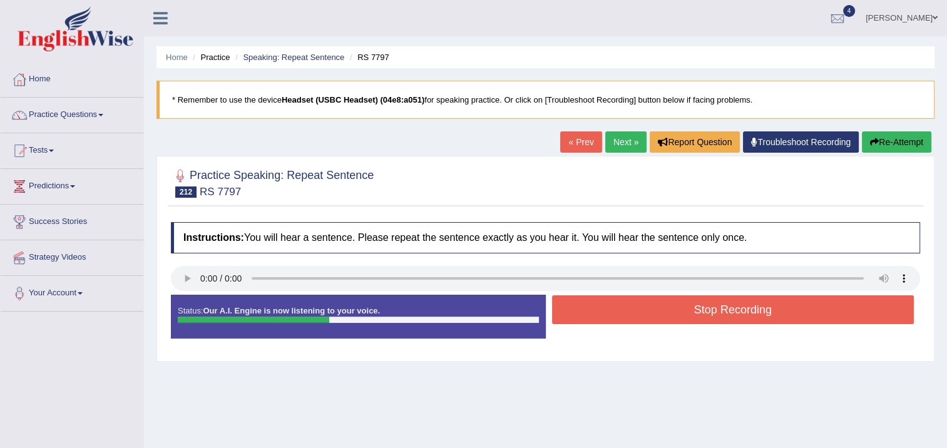
click at [688, 319] on button "Stop Recording" at bounding box center [733, 310] width 363 height 29
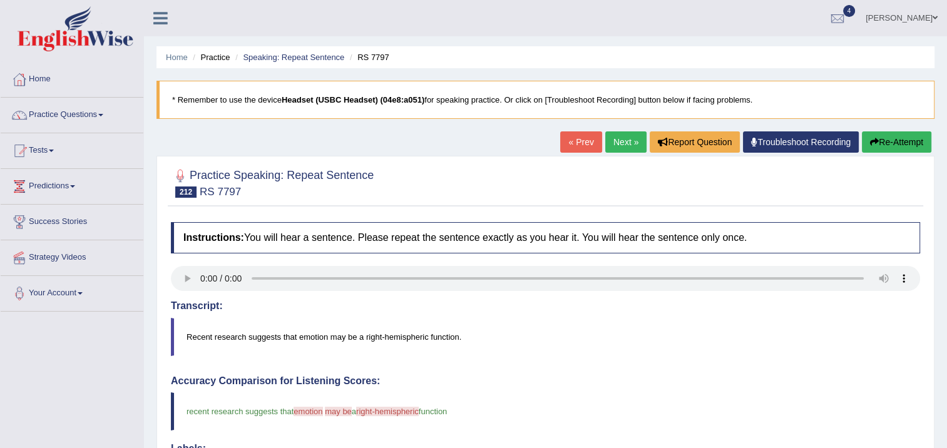
click at [626, 144] on link "Next »" at bounding box center [626, 142] width 41 height 21
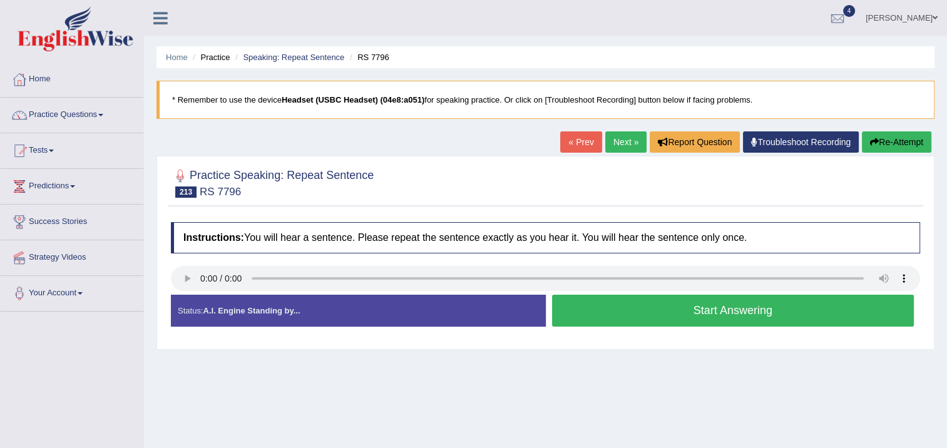
click at [715, 314] on button "Start Answering" at bounding box center [733, 311] width 363 height 32
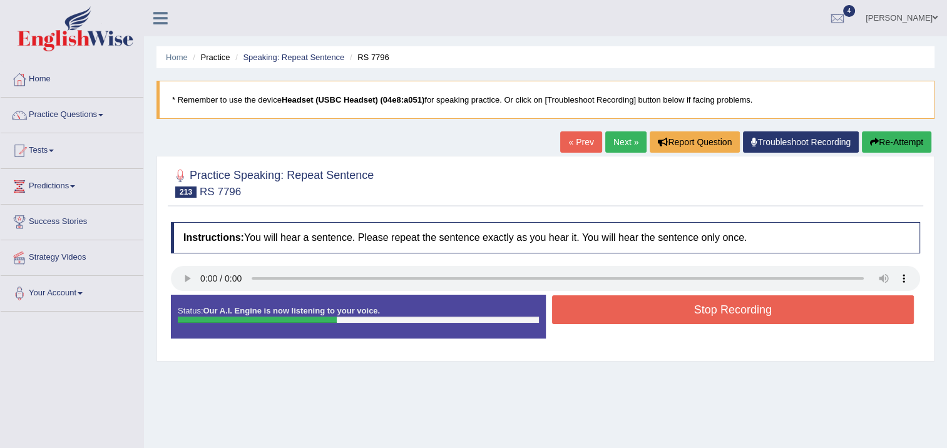
click at [717, 312] on button "Stop Recording" at bounding box center [733, 310] width 363 height 29
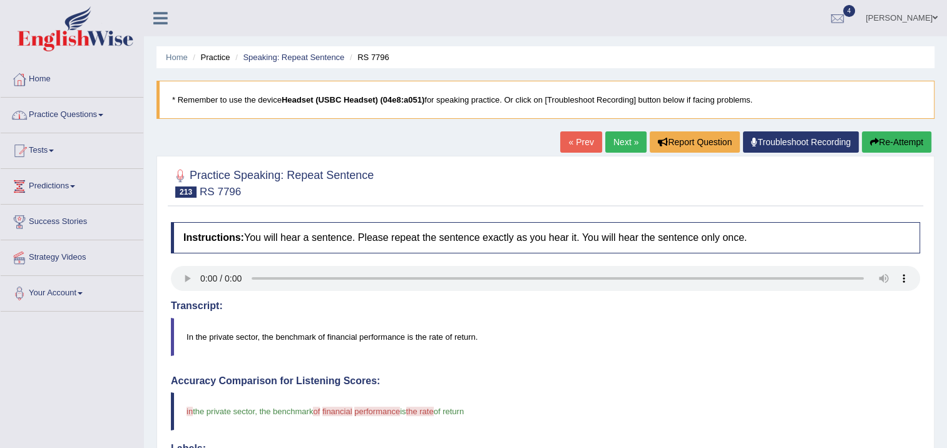
click at [68, 116] on link "Practice Questions" at bounding box center [72, 113] width 143 height 31
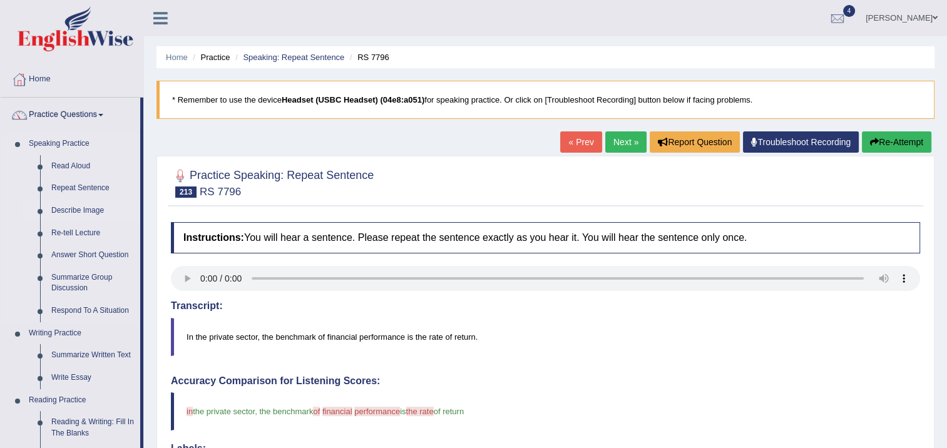
click at [84, 209] on link "Describe Image" at bounding box center [93, 211] width 95 height 23
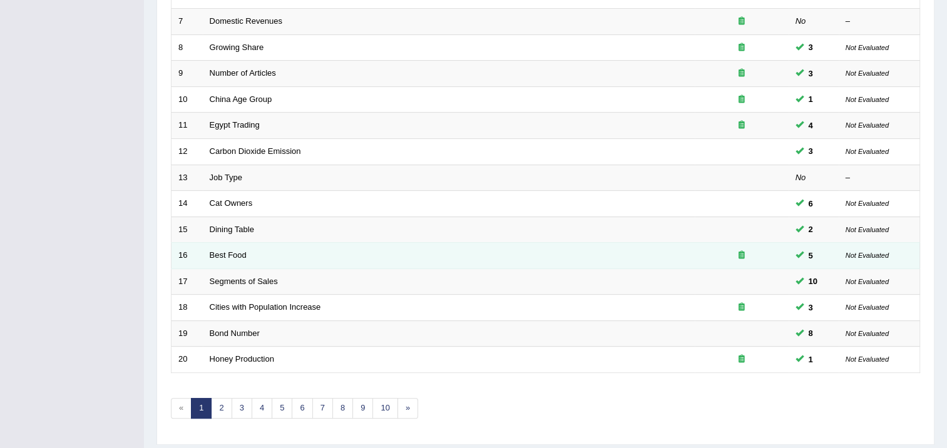
scroll to position [377, 0]
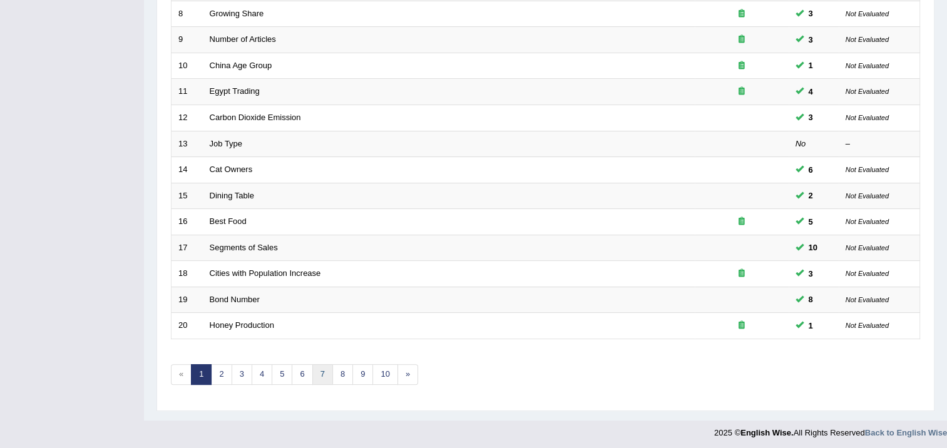
click at [316, 371] on link "7" at bounding box center [322, 374] width 21 height 21
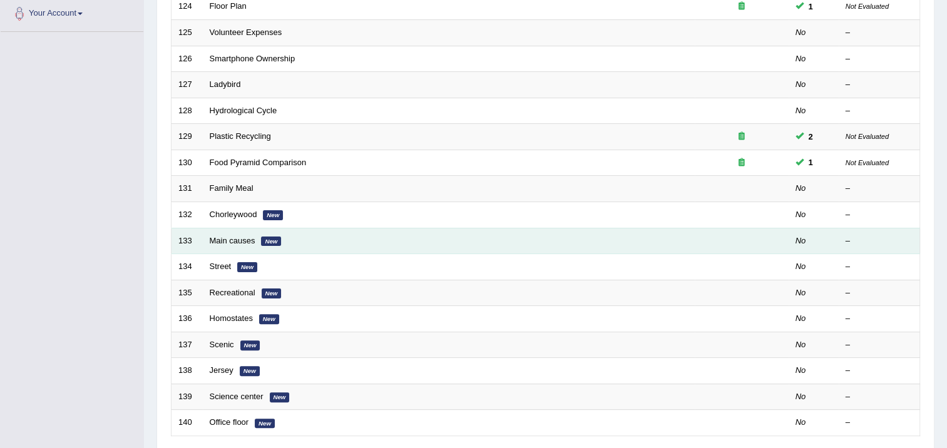
scroll to position [250, 0]
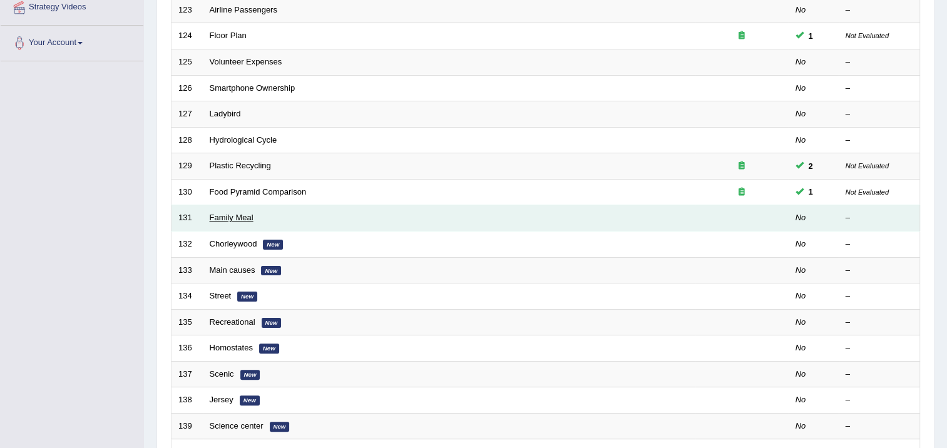
click at [244, 220] on link "Family Meal" at bounding box center [232, 217] width 44 height 9
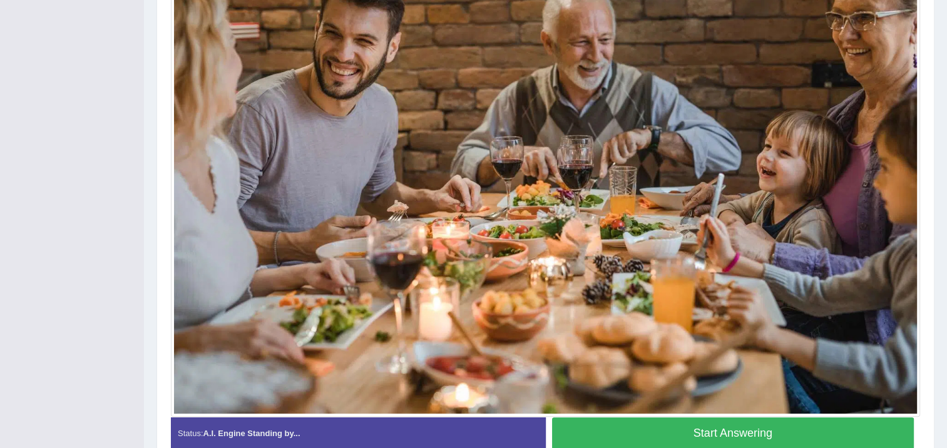
scroll to position [426, 0]
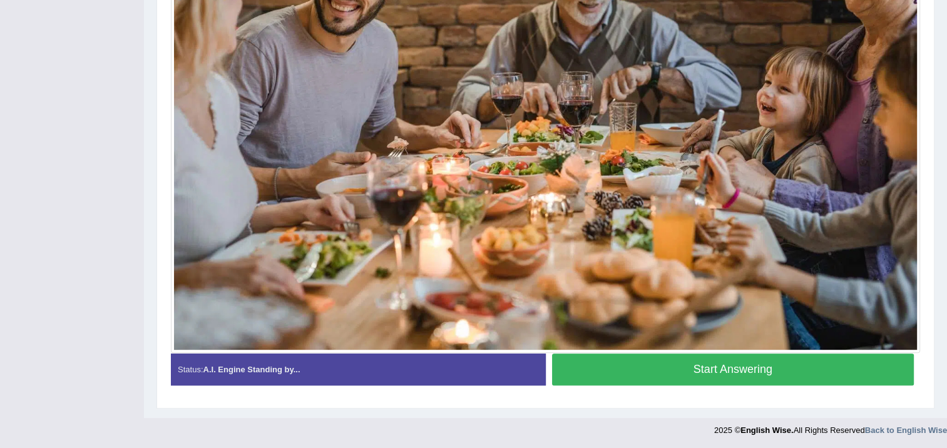
click at [696, 369] on button "Start Answering" at bounding box center [733, 370] width 363 height 32
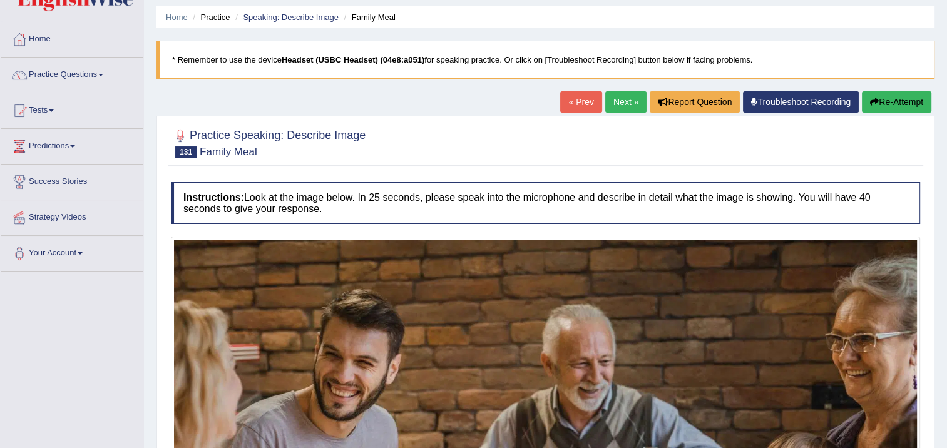
scroll to position [0, 0]
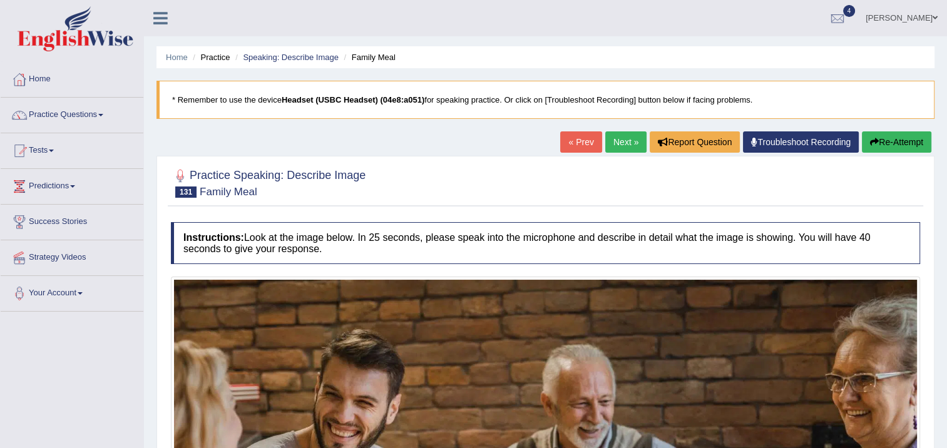
click at [871, 133] on button "Re-Attempt" at bounding box center [897, 142] width 70 height 21
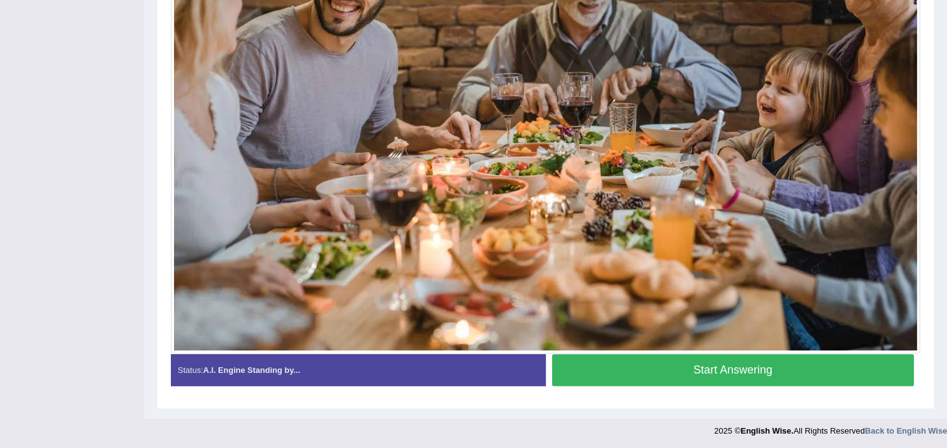
scroll to position [426, 0]
click at [744, 368] on button "Start Answering" at bounding box center [733, 370] width 363 height 32
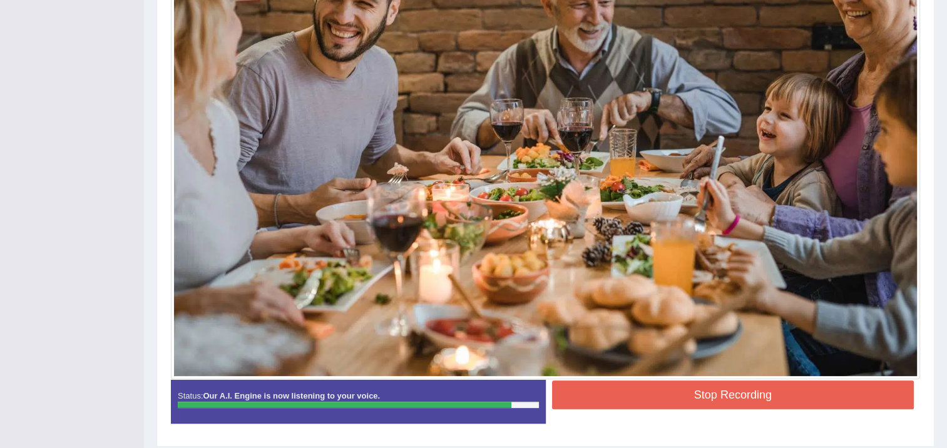
scroll to position [438, 0]
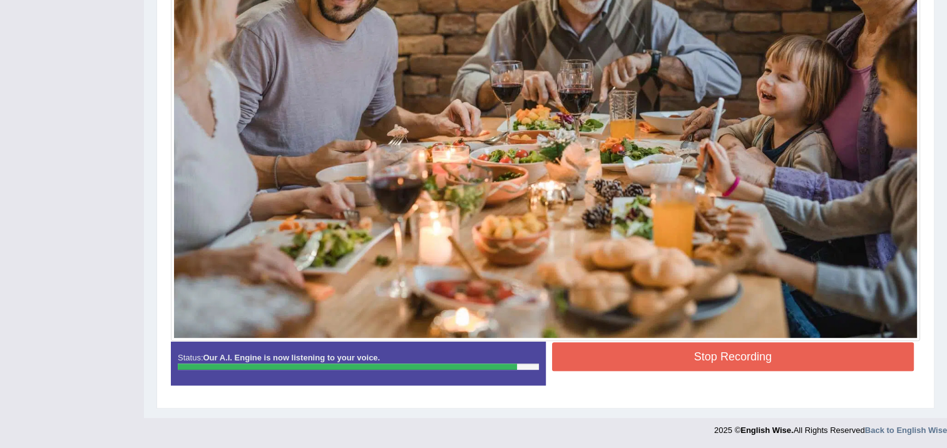
click at [742, 357] on button "Stop Recording" at bounding box center [733, 357] width 363 height 29
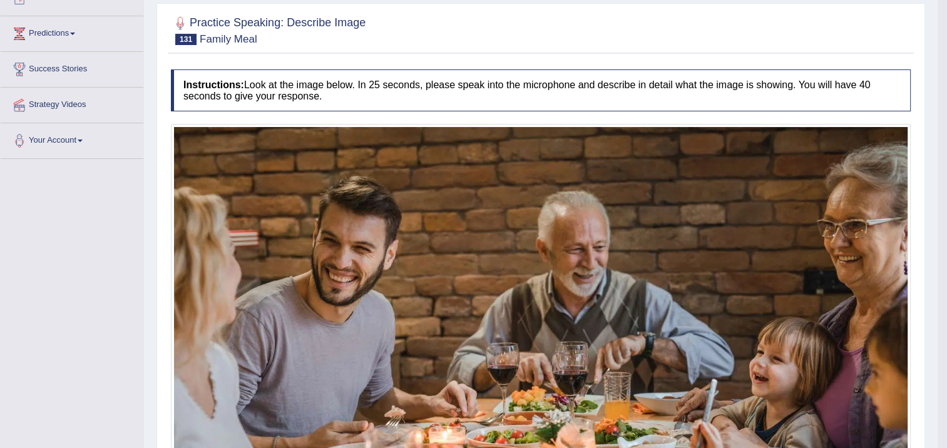
scroll to position [62, 0]
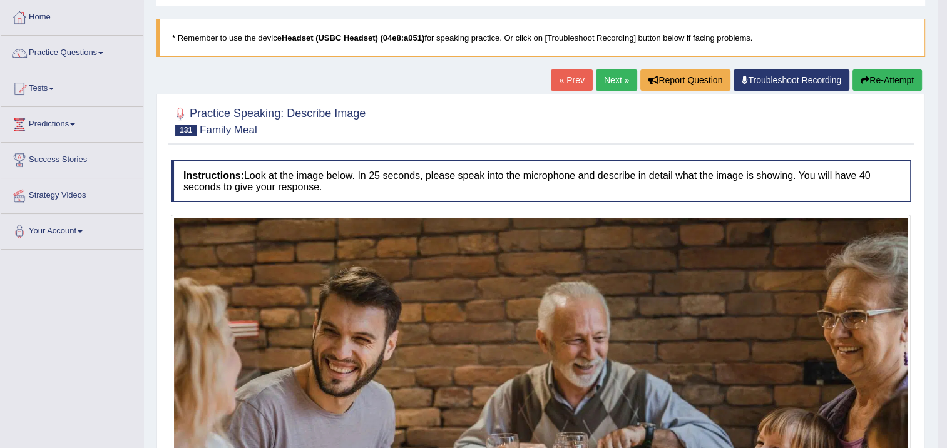
click at [865, 71] on button "Re-Attempt" at bounding box center [888, 80] width 70 height 21
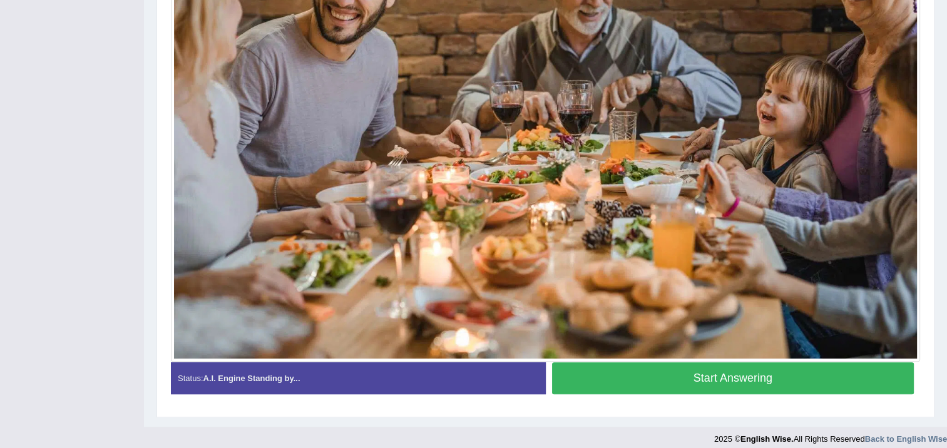
scroll to position [441, 0]
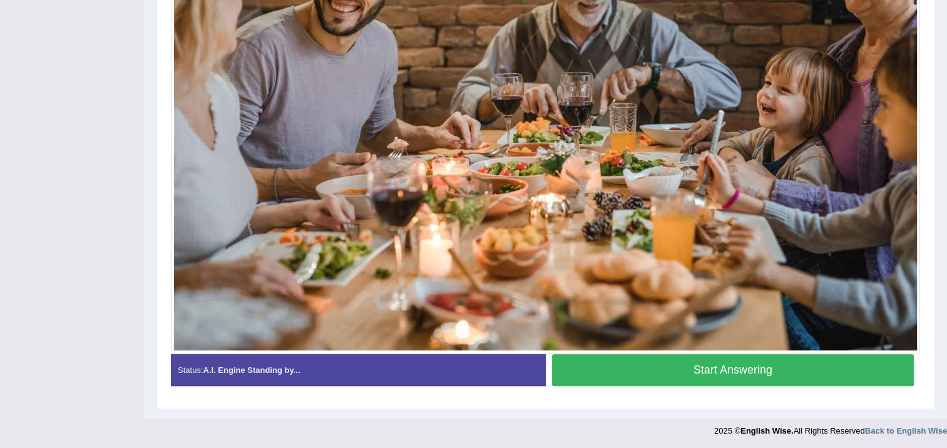
click at [716, 365] on button "Start Answering" at bounding box center [733, 370] width 363 height 32
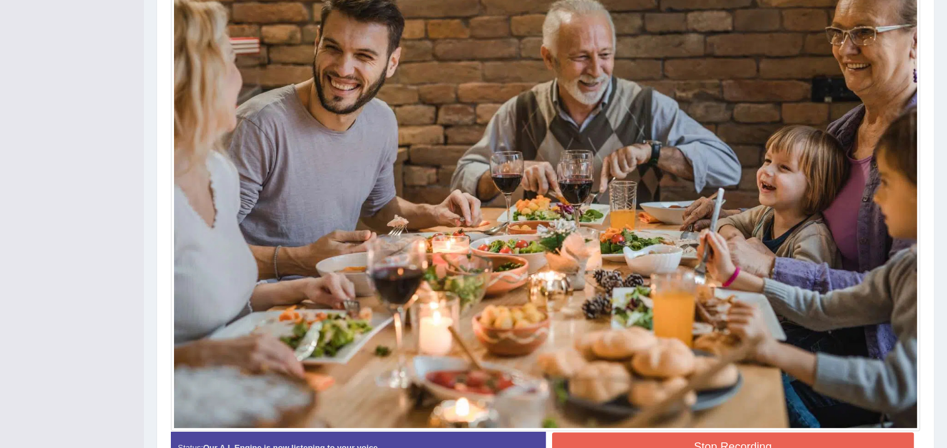
scroll to position [444, 0]
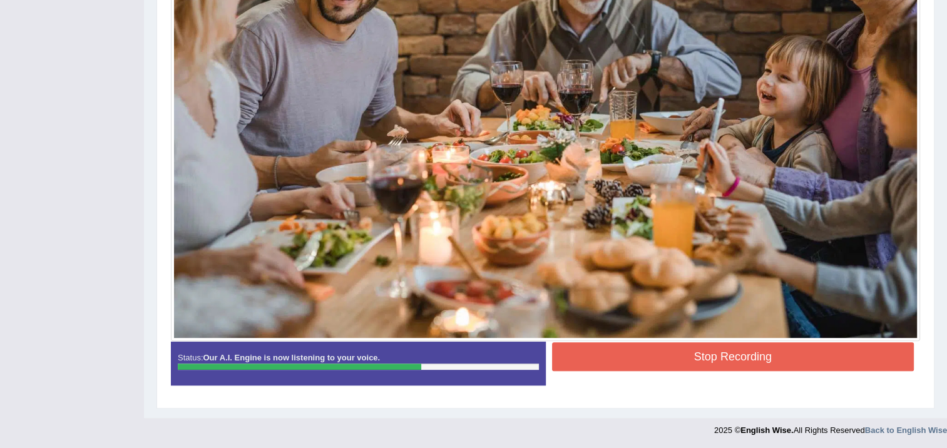
click at [768, 348] on button "Stop Recording" at bounding box center [733, 357] width 363 height 29
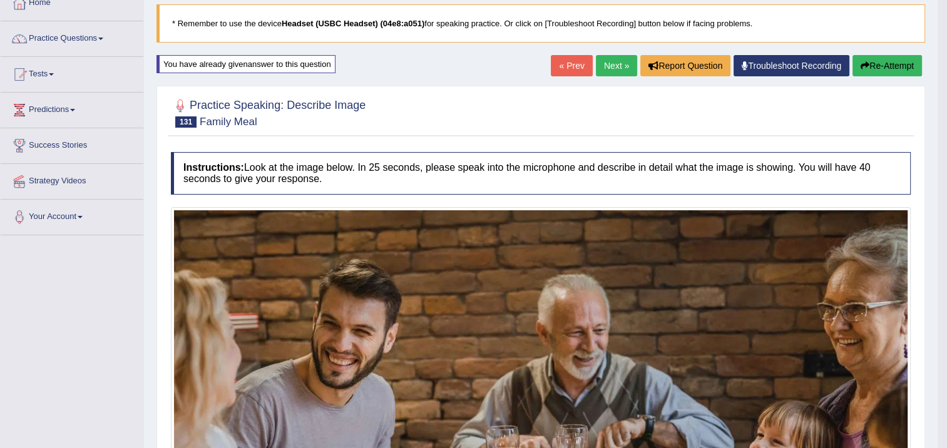
scroll to position [68, 0]
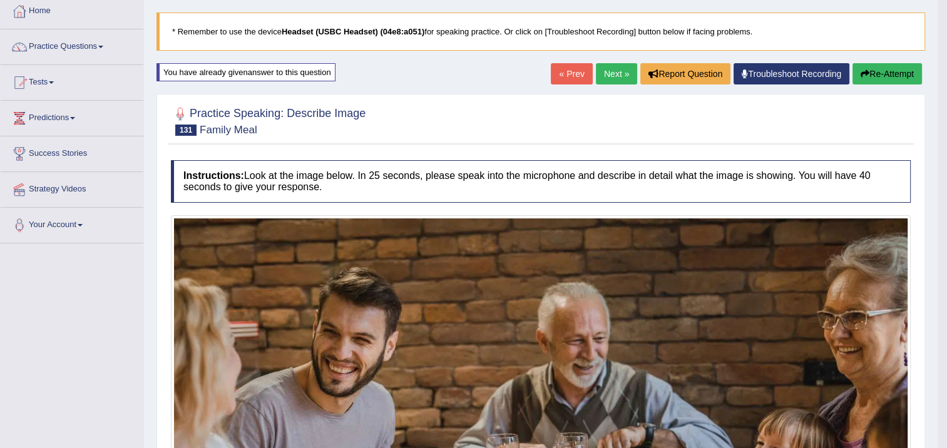
click at [610, 75] on link "Next »" at bounding box center [616, 73] width 41 height 21
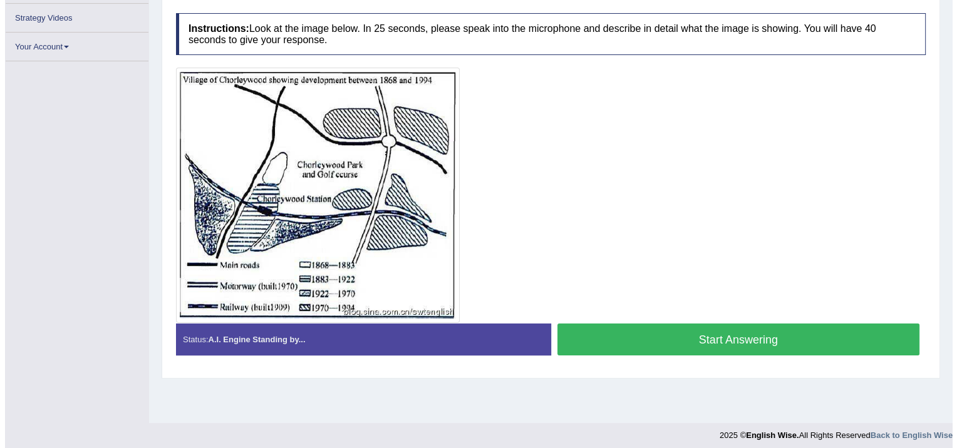
scroll to position [209, 0]
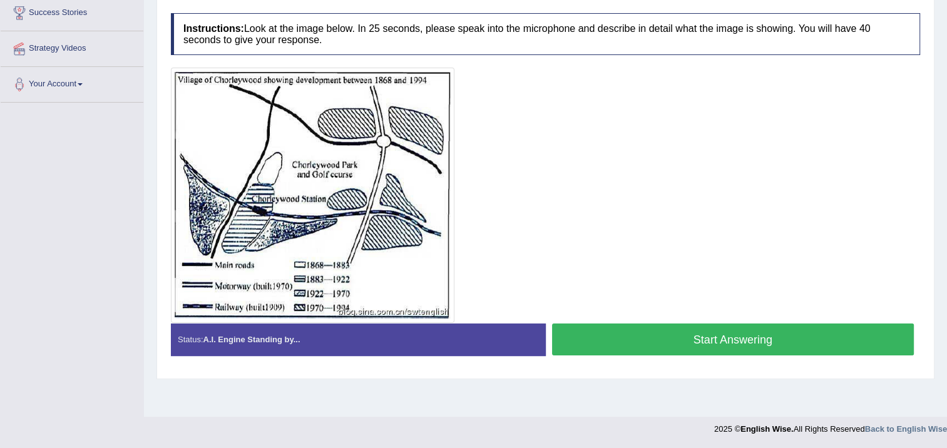
click at [599, 333] on button "Start Answering" at bounding box center [733, 340] width 363 height 32
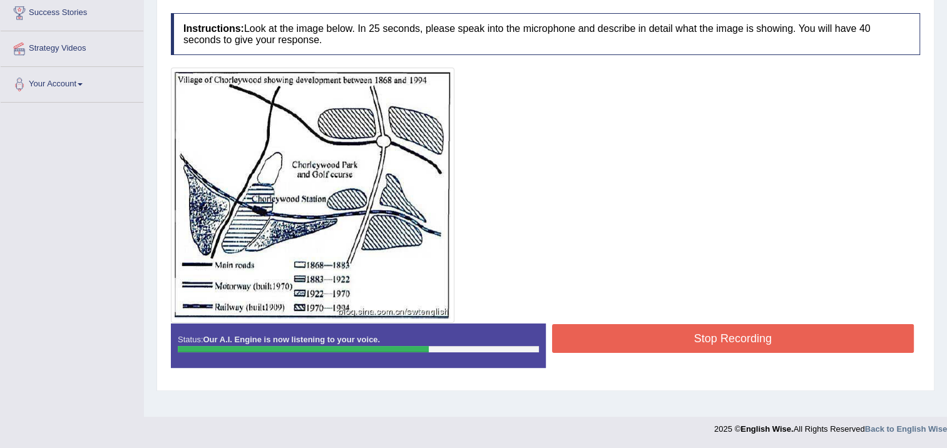
click at [595, 324] on button "Stop Recording" at bounding box center [733, 338] width 363 height 29
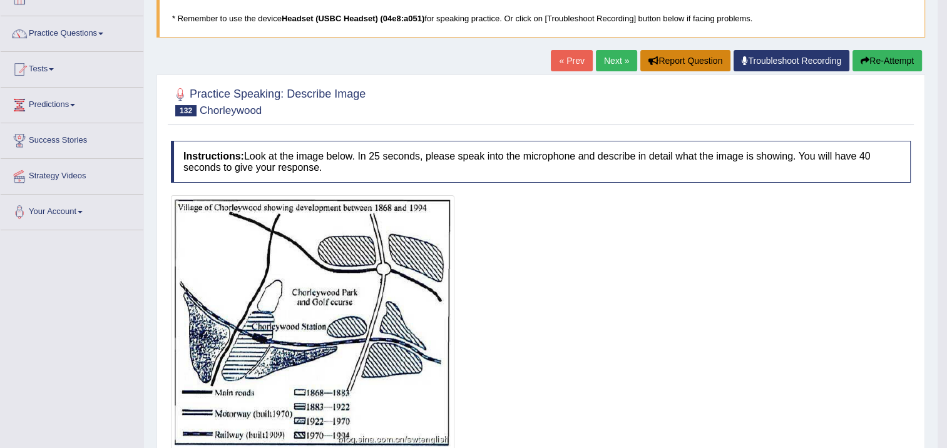
scroll to position [15, 0]
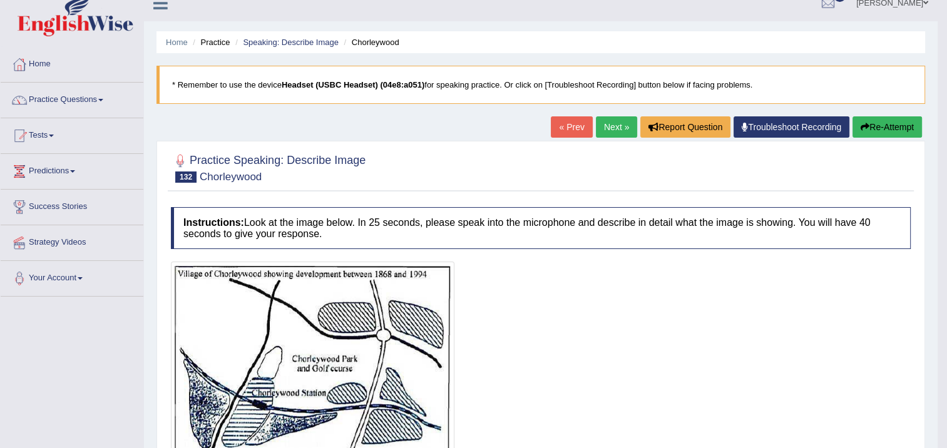
click at [872, 117] on button "Re-Attempt" at bounding box center [888, 126] width 70 height 21
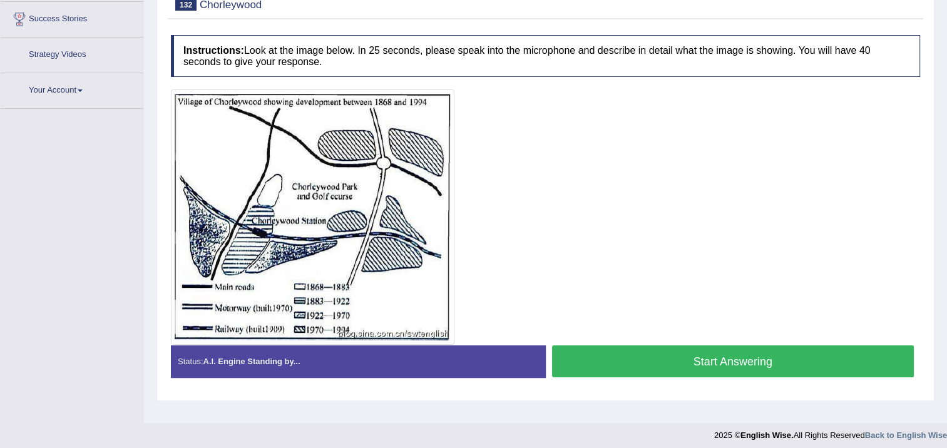
scroll to position [209, 0]
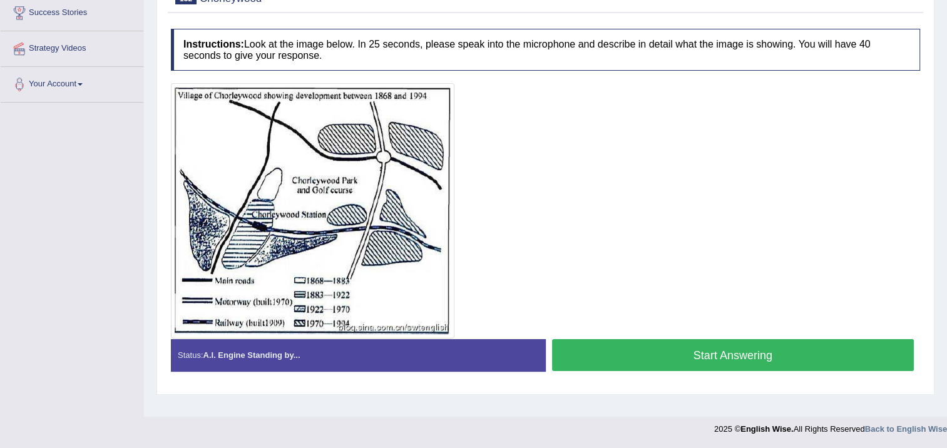
click at [644, 356] on button "Start Answering" at bounding box center [733, 355] width 363 height 32
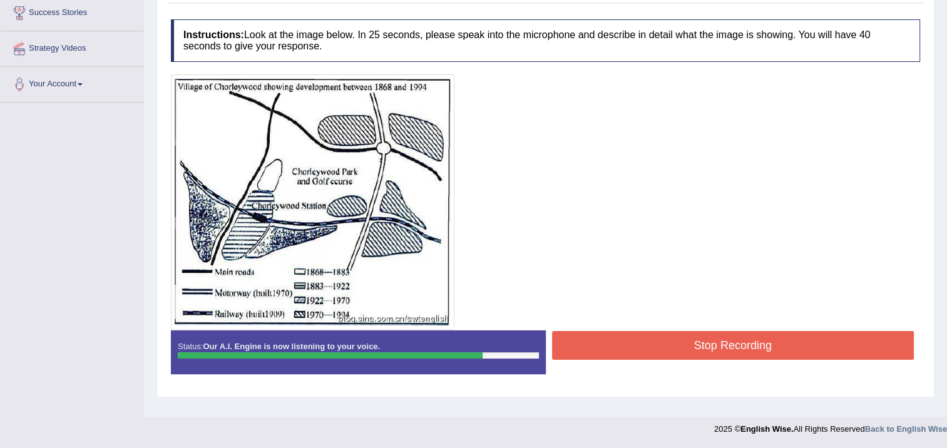
click at [642, 340] on button "Stop Recording" at bounding box center [733, 345] width 363 height 29
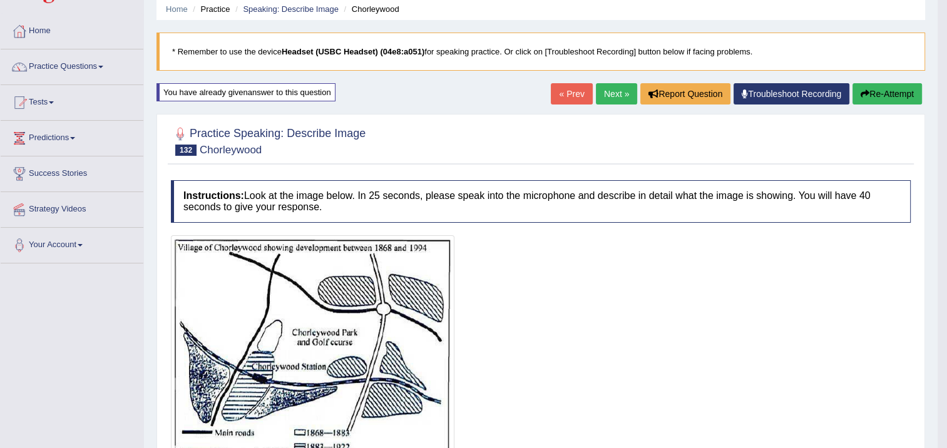
scroll to position [21, 0]
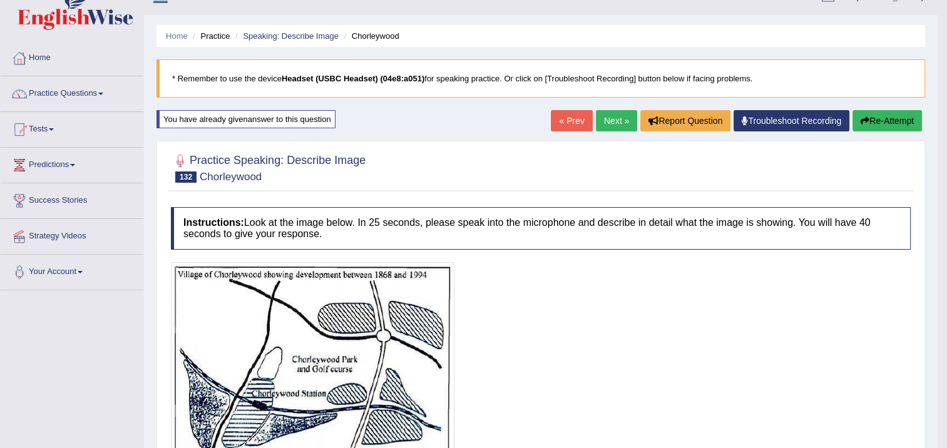
click at [619, 118] on link "Next »" at bounding box center [616, 120] width 41 height 21
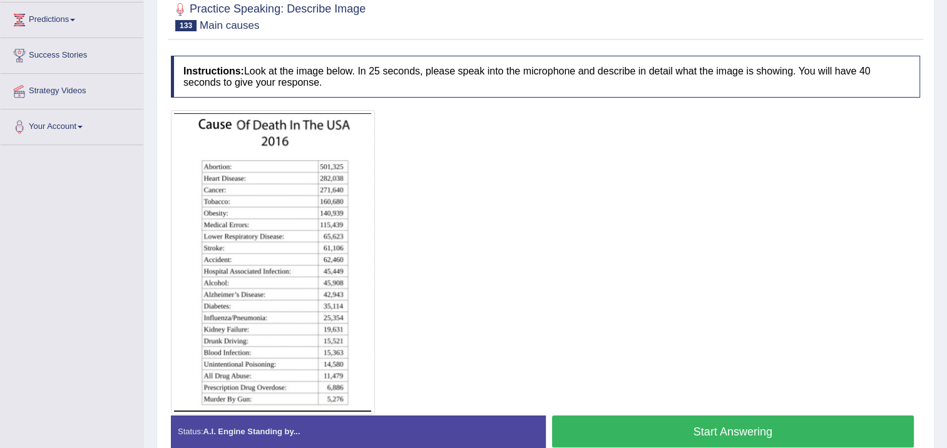
scroll to position [210, 0]
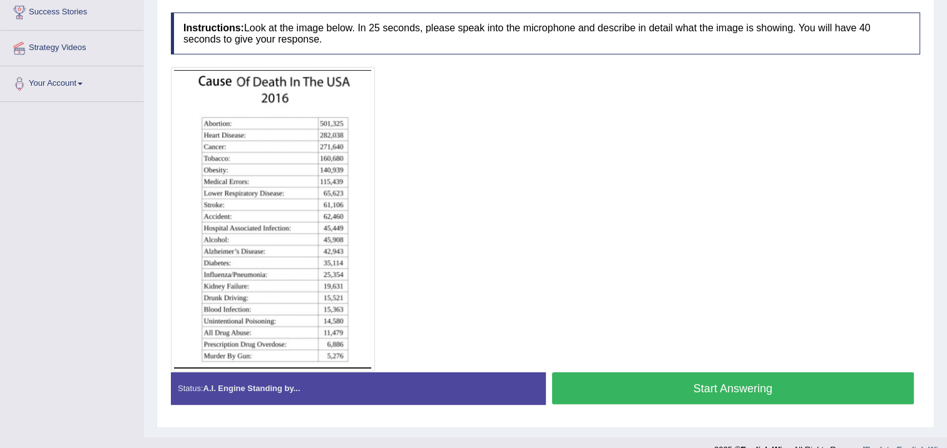
click at [707, 383] on button "Start Answering" at bounding box center [733, 389] width 363 height 32
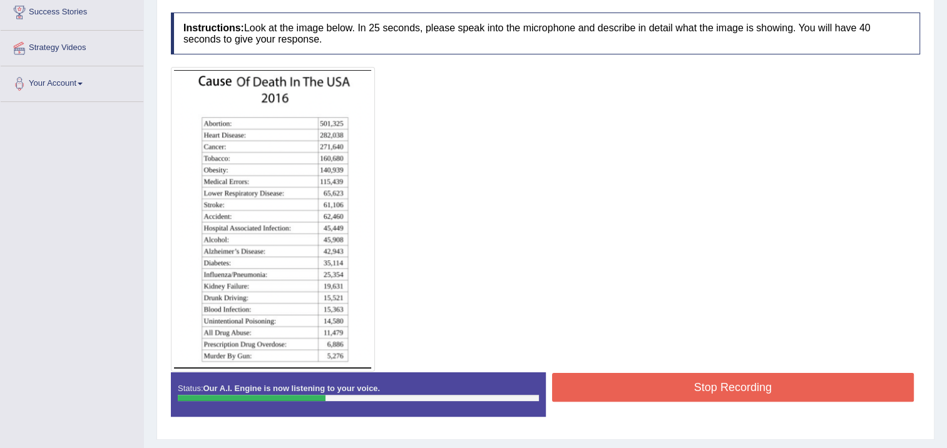
click at [709, 383] on button "Stop Recording" at bounding box center [733, 387] width 363 height 29
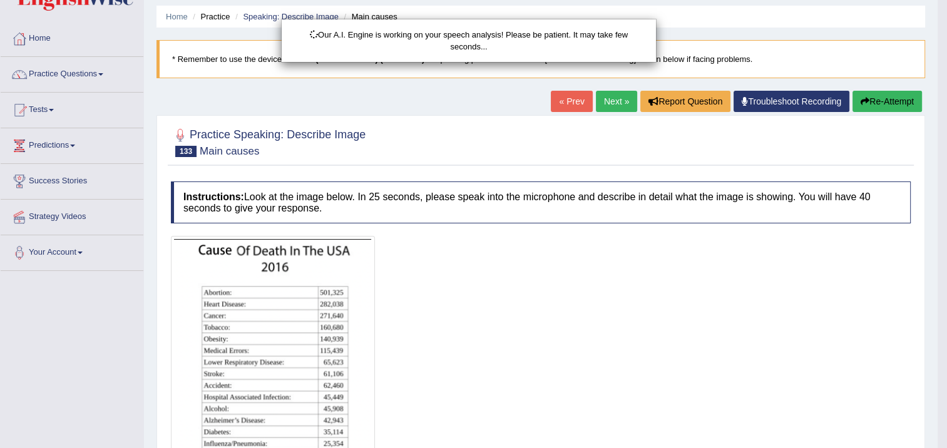
scroll to position [0, 0]
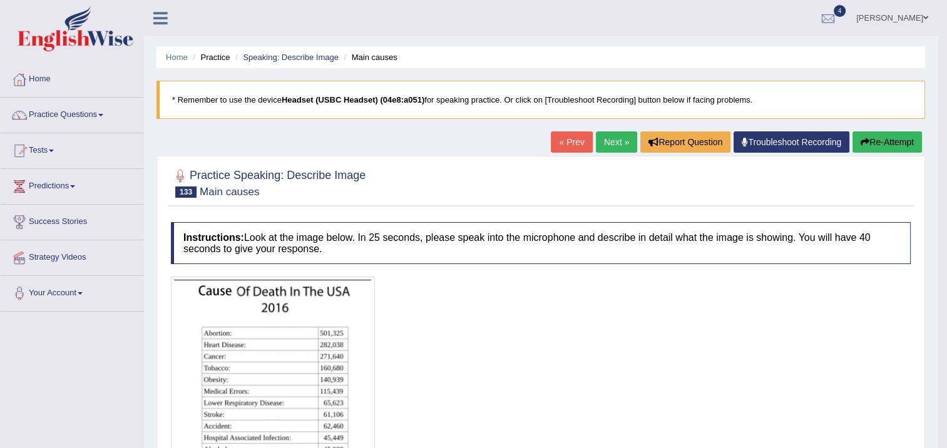
click at [894, 135] on button "Re-Attempt" at bounding box center [888, 142] width 70 height 21
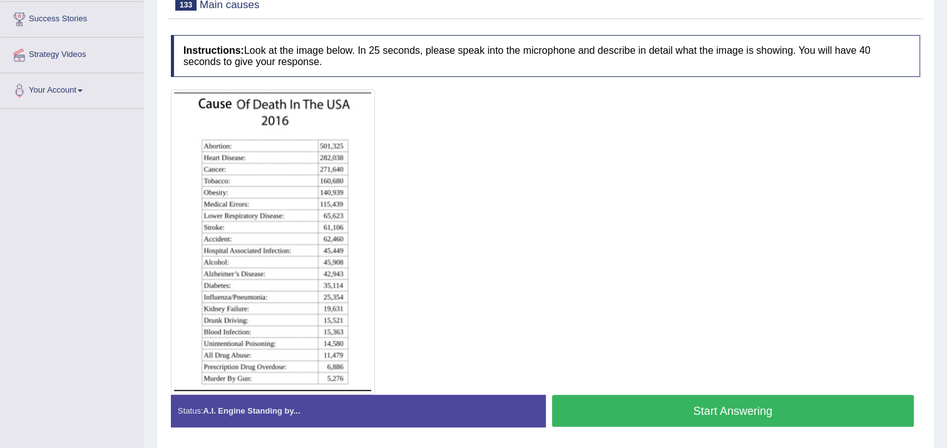
scroll to position [244, 0]
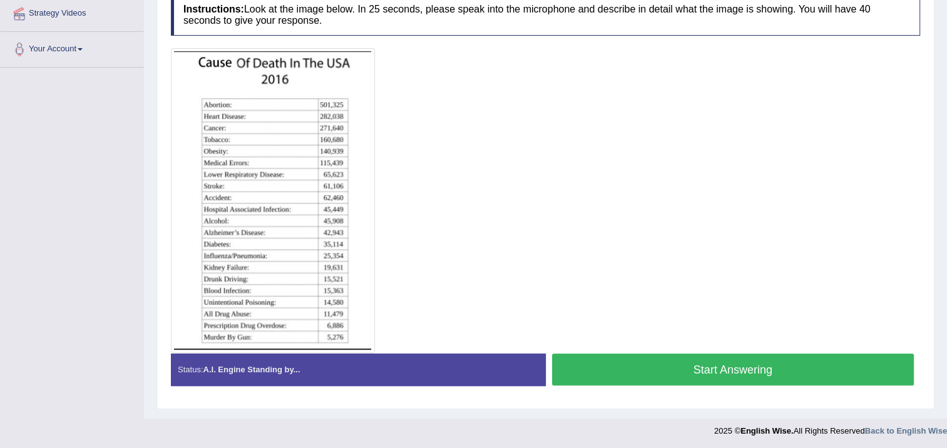
click at [653, 370] on button "Start Answering" at bounding box center [733, 370] width 363 height 32
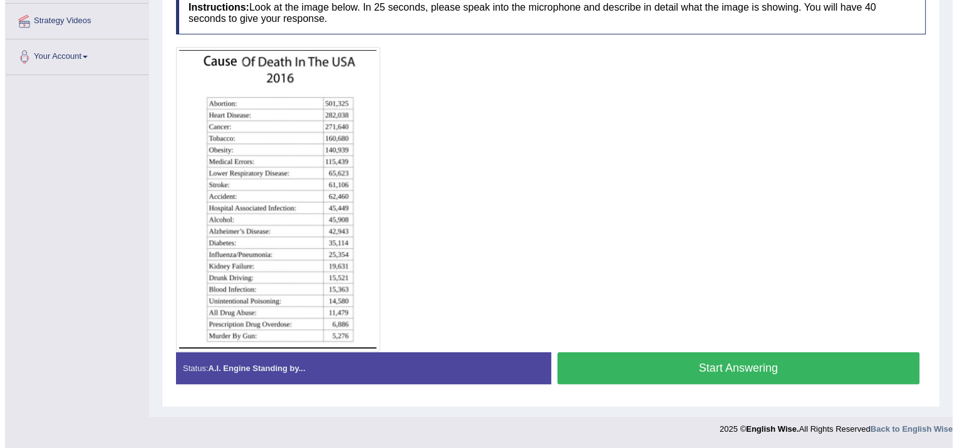
scroll to position [235, 0]
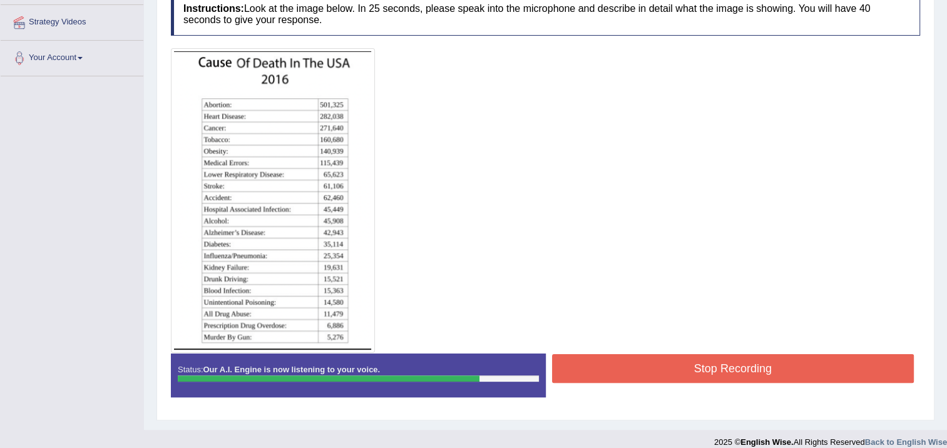
click at [649, 360] on button "Stop Recording" at bounding box center [733, 368] width 363 height 29
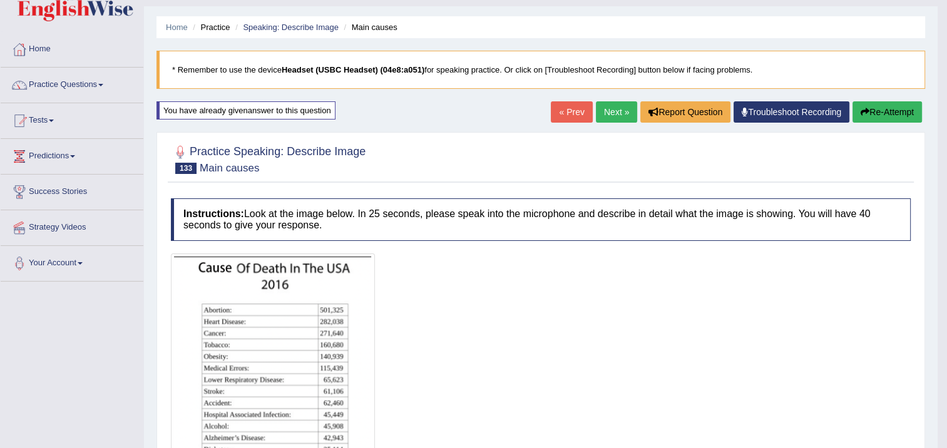
scroll to position [0, 0]
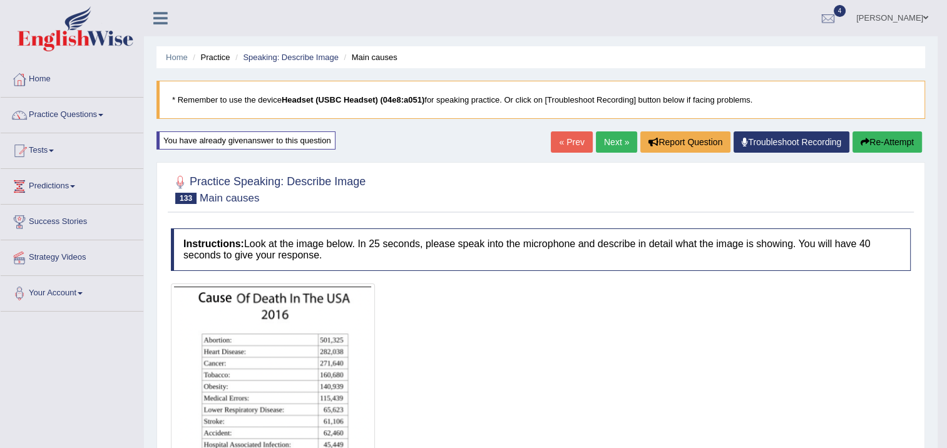
click at [874, 149] on button "Re-Attempt" at bounding box center [888, 142] width 70 height 21
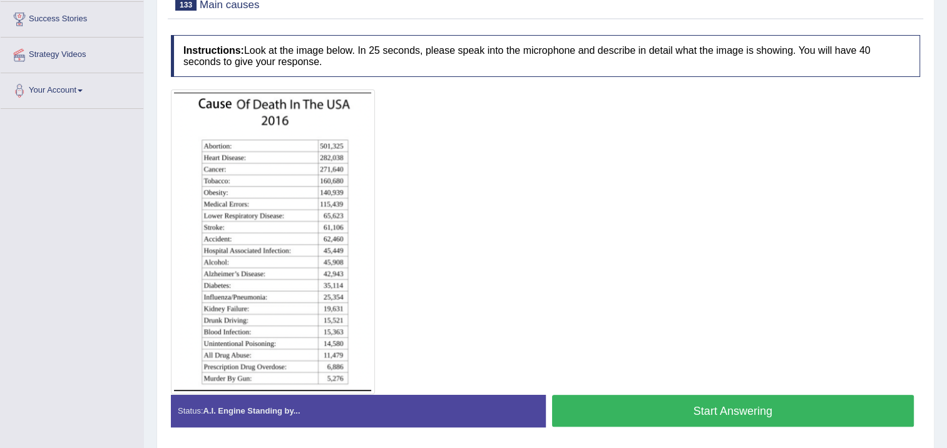
scroll to position [230, 0]
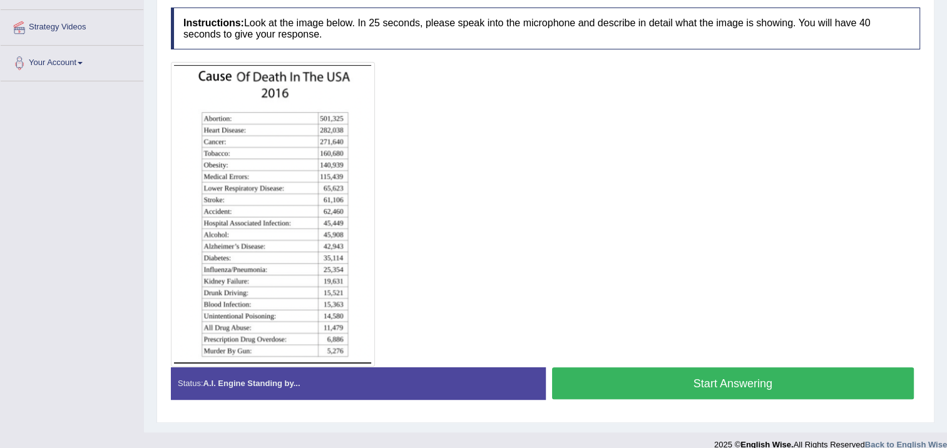
click at [608, 369] on button "Start Answering" at bounding box center [733, 384] width 363 height 32
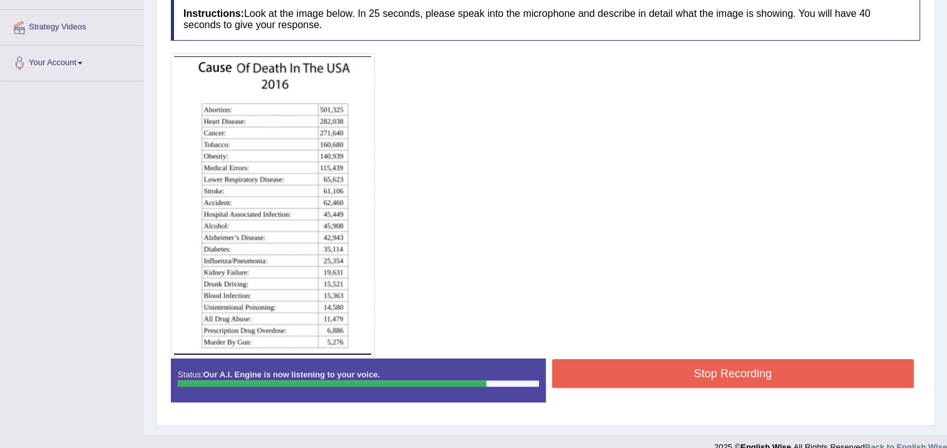
drag, startPoint x: 609, startPoint y: 368, endPoint x: 606, endPoint y: 362, distance: 6.8
click at [609, 367] on button "Stop Recording" at bounding box center [733, 373] width 363 height 29
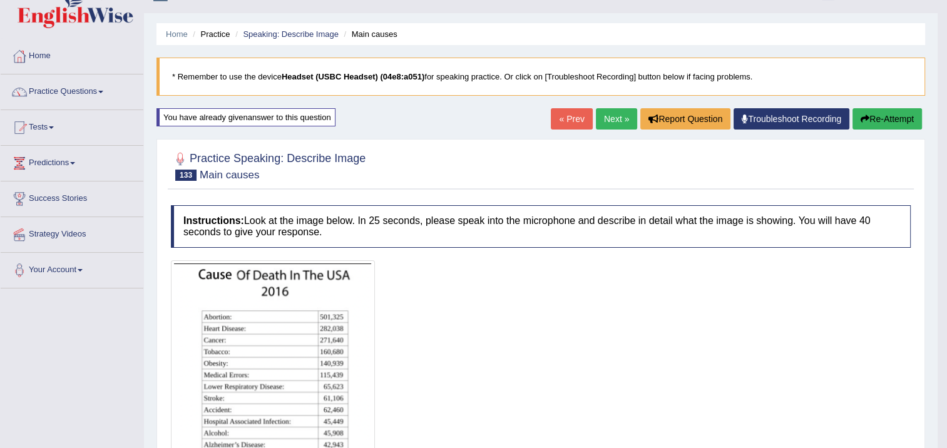
scroll to position [0, 0]
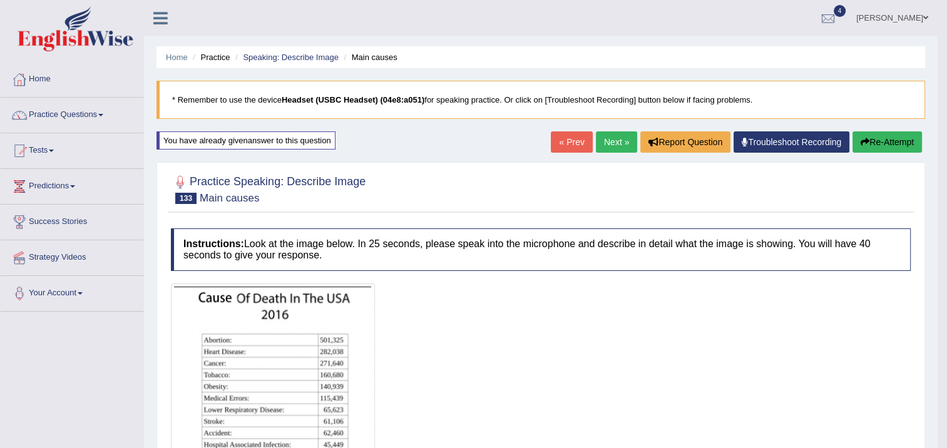
click at [909, 145] on button "Re-Attempt" at bounding box center [888, 142] width 70 height 21
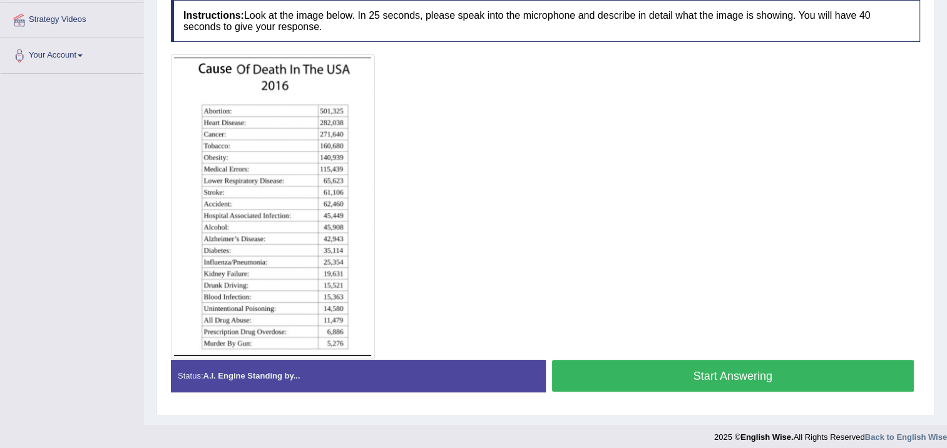
scroll to position [244, 0]
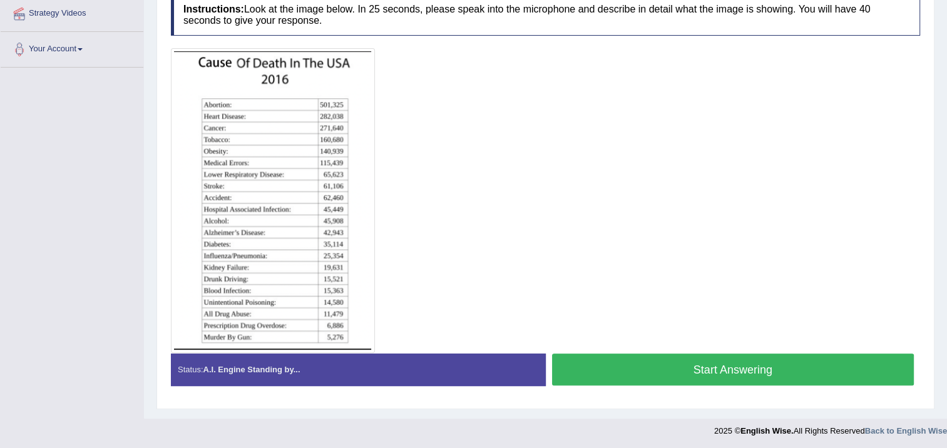
click at [681, 358] on button "Start Answering" at bounding box center [733, 370] width 363 height 32
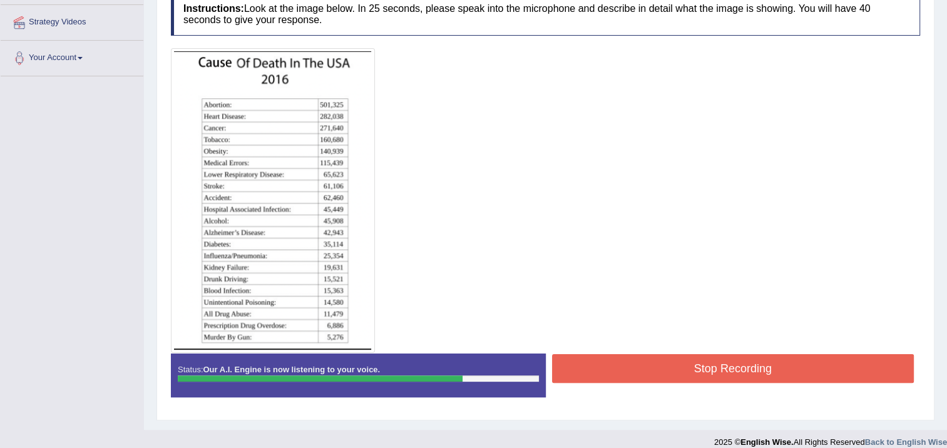
scroll to position [173, 0]
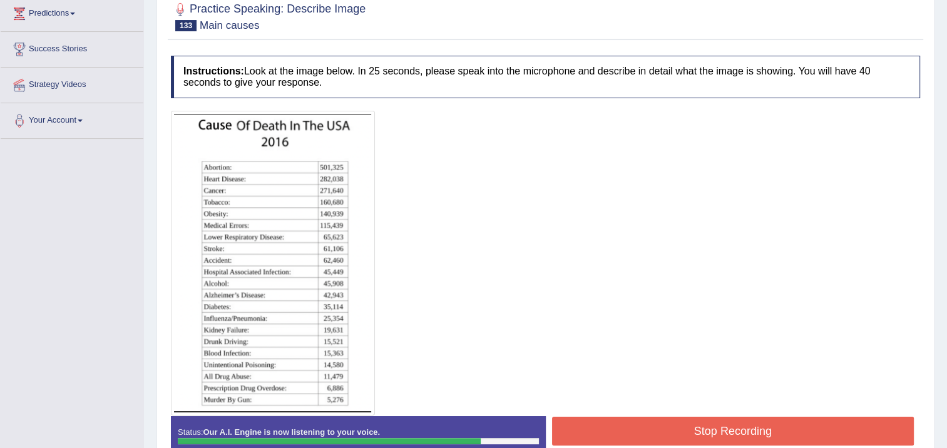
drag, startPoint x: 639, startPoint y: 427, endPoint x: 637, endPoint y: 421, distance: 6.5
click at [638, 425] on button "Stop Recording" at bounding box center [733, 431] width 363 height 29
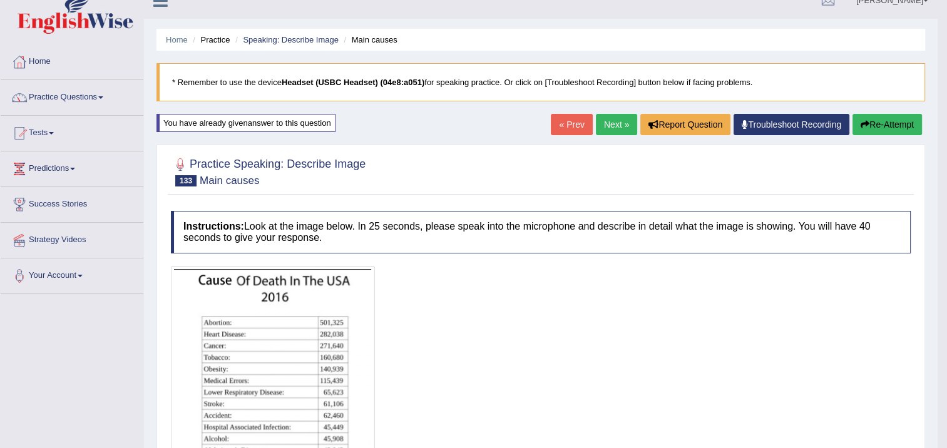
scroll to position [8, 0]
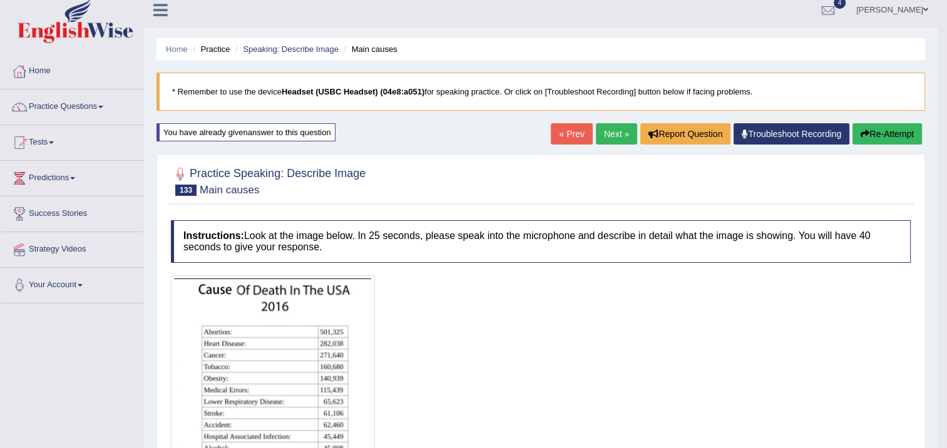
click at [879, 126] on button "Re-Attempt" at bounding box center [888, 133] width 70 height 21
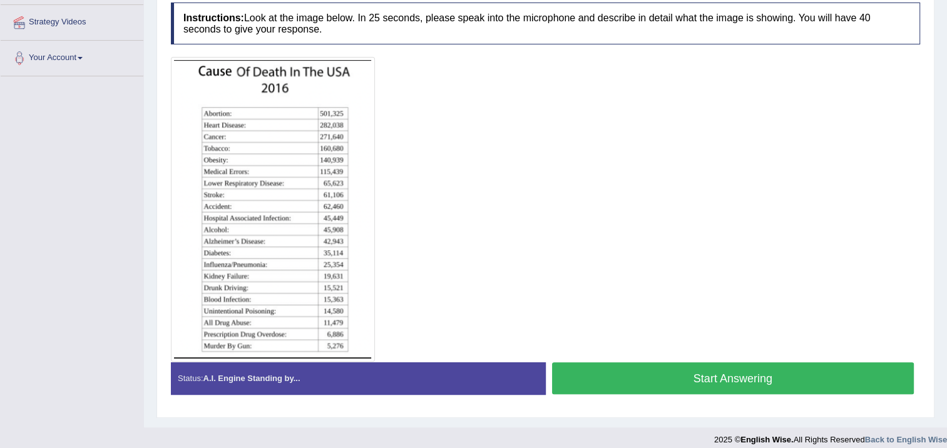
scroll to position [244, 0]
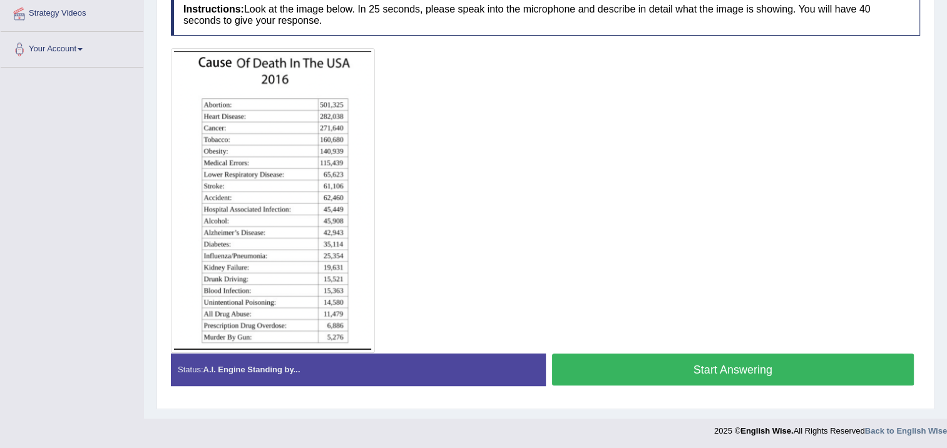
click at [584, 359] on button "Start Answering" at bounding box center [733, 370] width 363 height 32
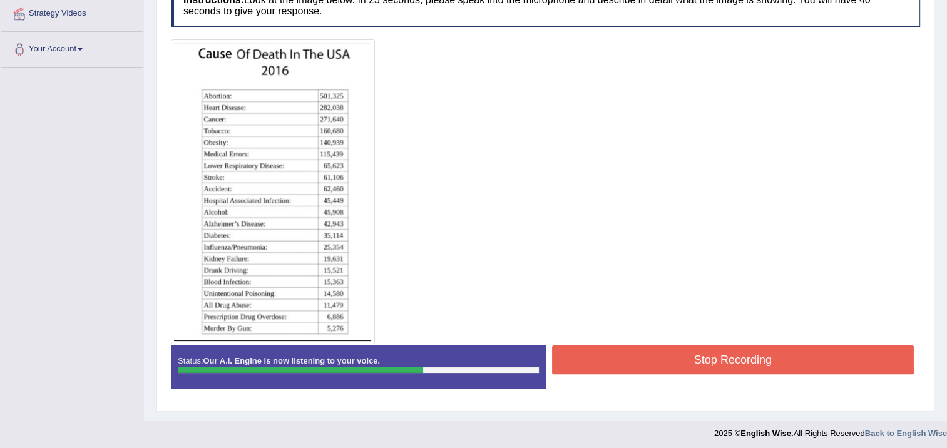
click at [584, 366] on button "Stop Recording" at bounding box center [733, 360] width 363 height 29
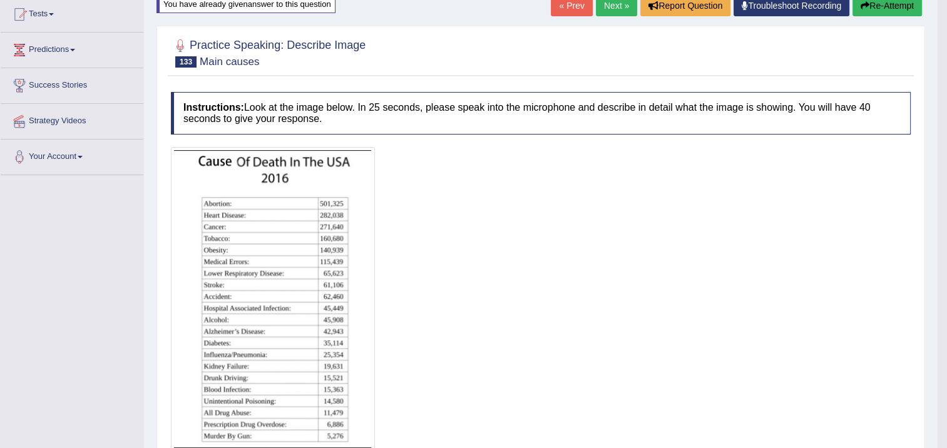
scroll to position [133, 0]
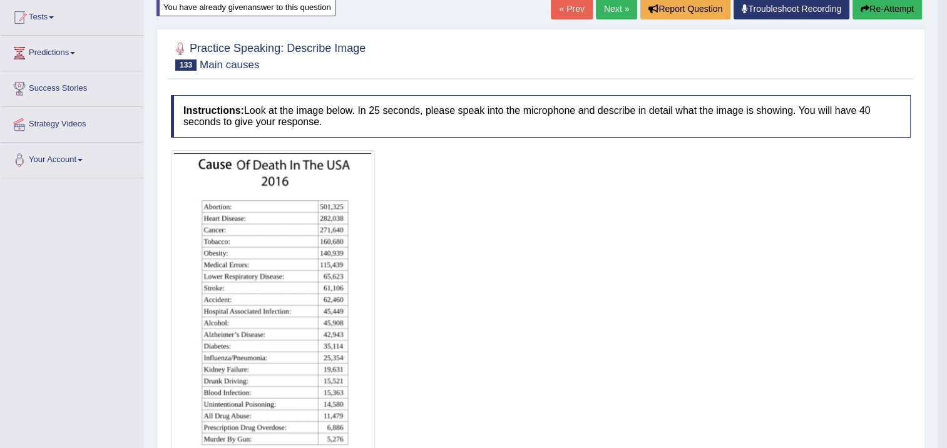
click at [621, 12] on link "Next »" at bounding box center [616, 8] width 41 height 21
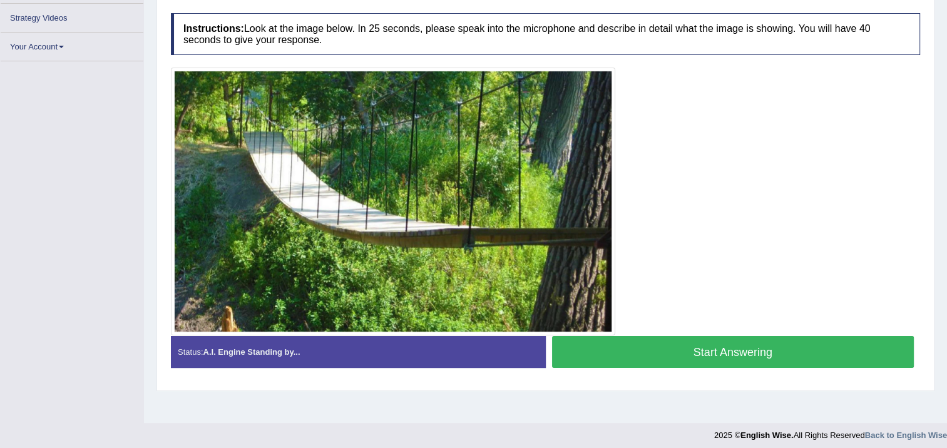
scroll to position [209, 0]
click at [569, 317] on img at bounding box center [393, 202] width 438 height 262
drag, startPoint x: 627, startPoint y: 369, endPoint x: 625, endPoint y: 359, distance: 9.6
click at [626, 366] on div "Start Answering" at bounding box center [733, 353] width 375 height 35
click at [624, 350] on button "Start Answering" at bounding box center [733, 352] width 363 height 32
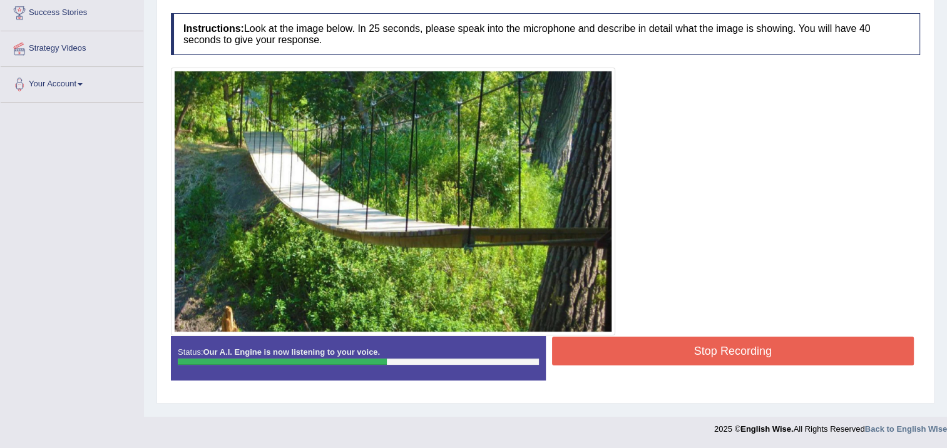
drag, startPoint x: 741, startPoint y: 328, endPoint x: 742, endPoint y: 336, distance: 7.6
click at [742, 336] on div "Instructions: Look at the image below. In 25 seconds, please speak into the mic…" at bounding box center [546, 201] width 756 height 389
click at [738, 343] on button "Stop Recording" at bounding box center [733, 351] width 363 height 29
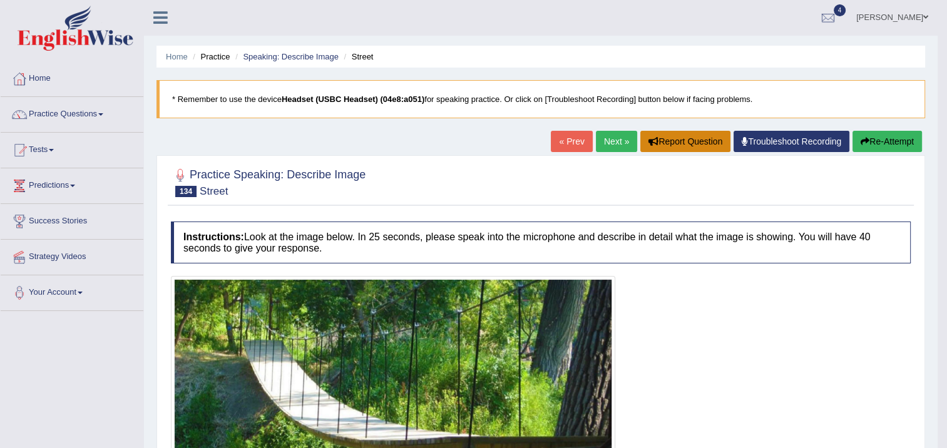
scroll to position [0, 0]
drag, startPoint x: 591, startPoint y: 129, endPoint x: 609, endPoint y: 140, distance: 21.9
click at [609, 141] on div "Home Practice Speaking: Describe Image Street * Remember to use the device Head…" at bounding box center [541, 437] width 794 height 875
click at [604, 135] on link "Next »" at bounding box center [616, 142] width 41 height 21
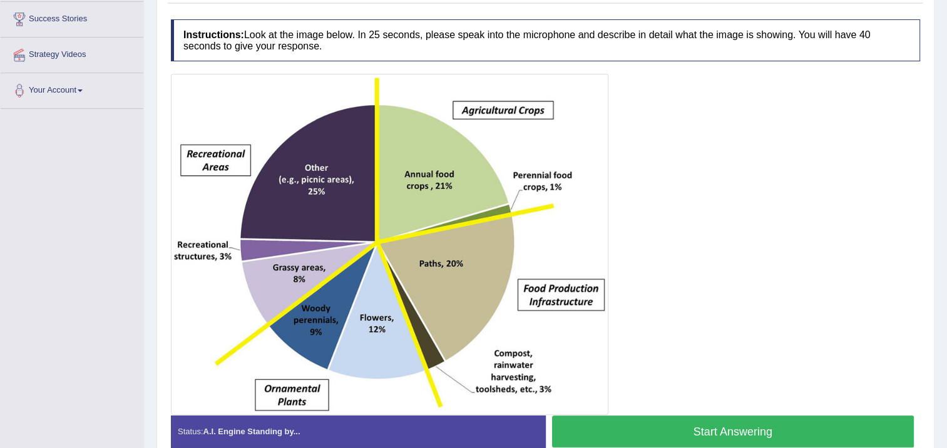
scroll to position [266, 0]
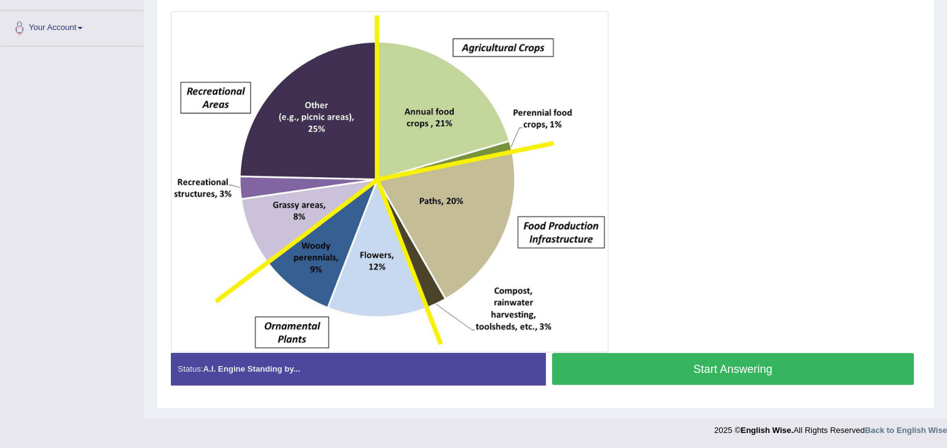
click at [612, 368] on button "Start Answering" at bounding box center [733, 369] width 363 height 32
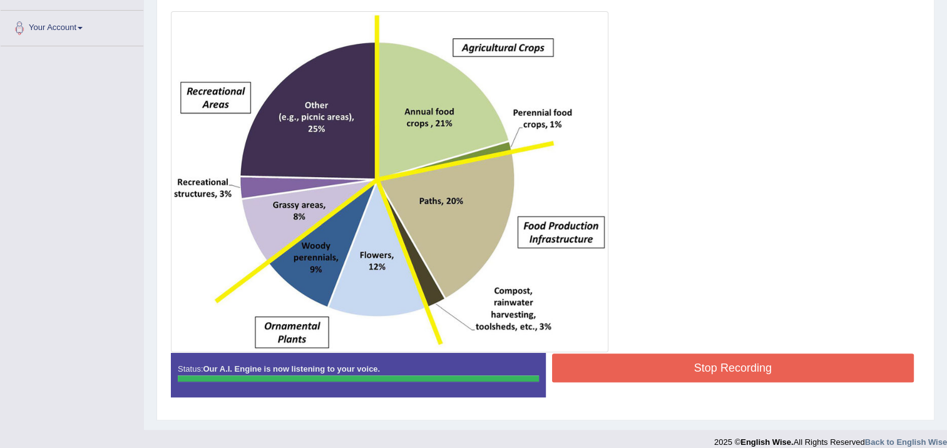
drag, startPoint x: 664, startPoint y: 291, endPoint x: 646, endPoint y: 346, distance: 57.8
click at [646, 346] on div at bounding box center [546, 181] width 750 height 341
click at [627, 374] on button "Stop Recording" at bounding box center [733, 368] width 363 height 29
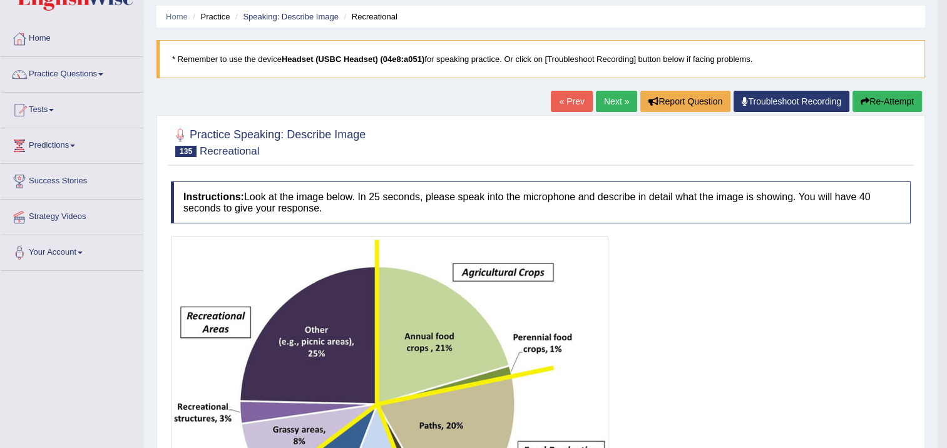
scroll to position [15, 0]
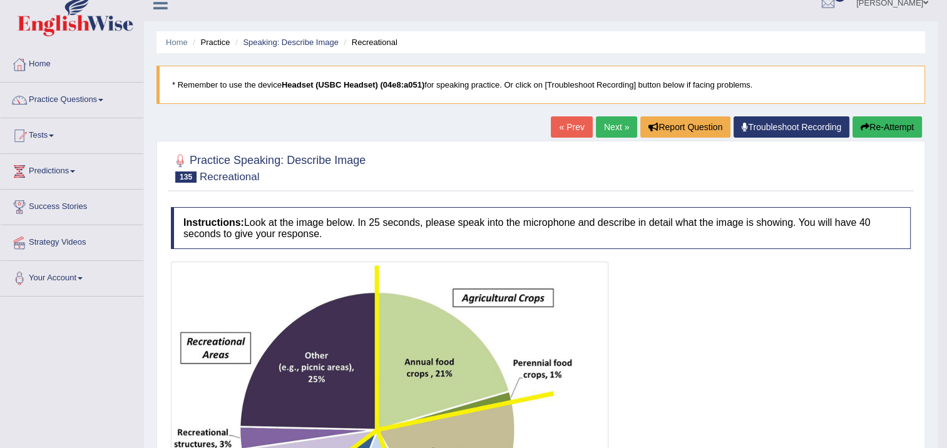
click at [892, 130] on button "Re-Attempt" at bounding box center [888, 126] width 70 height 21
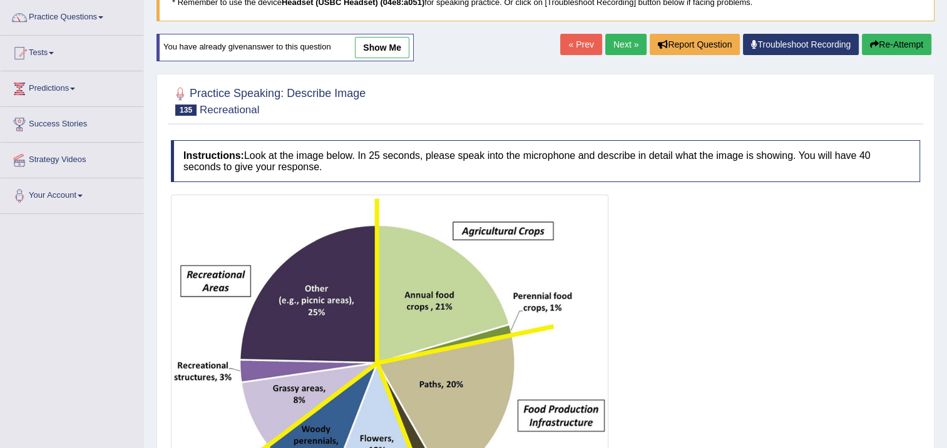
scroll to position [93, 0]
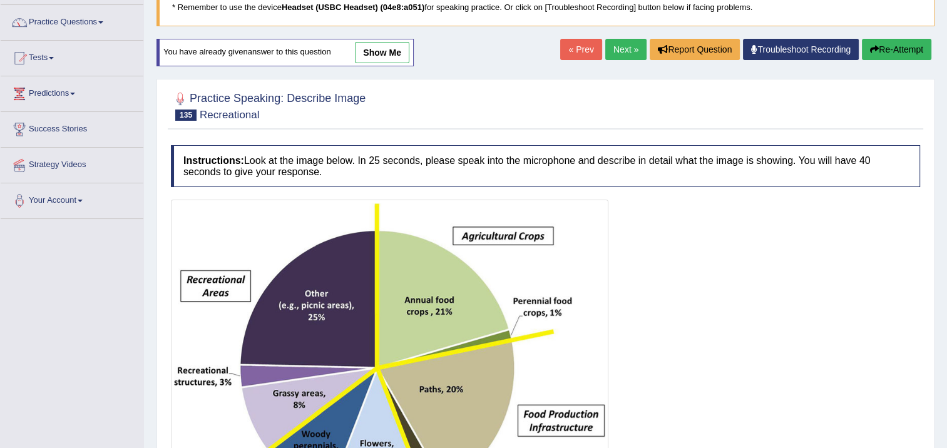
click at [624, 49] on link "Next »" at bounding box center [626, 49] width 41 height 21
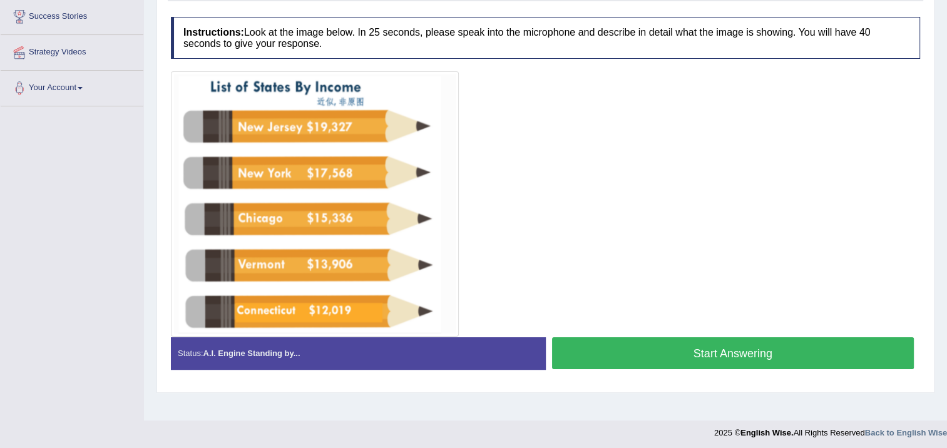
scroll to position [209, 0]
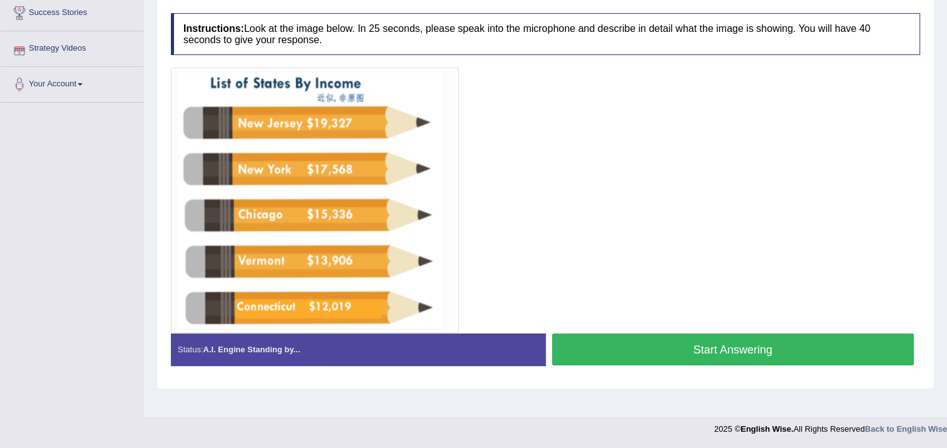
click at [724, 348] on button "Start Answering" at bounding box center [733, 350] width 363 height 32
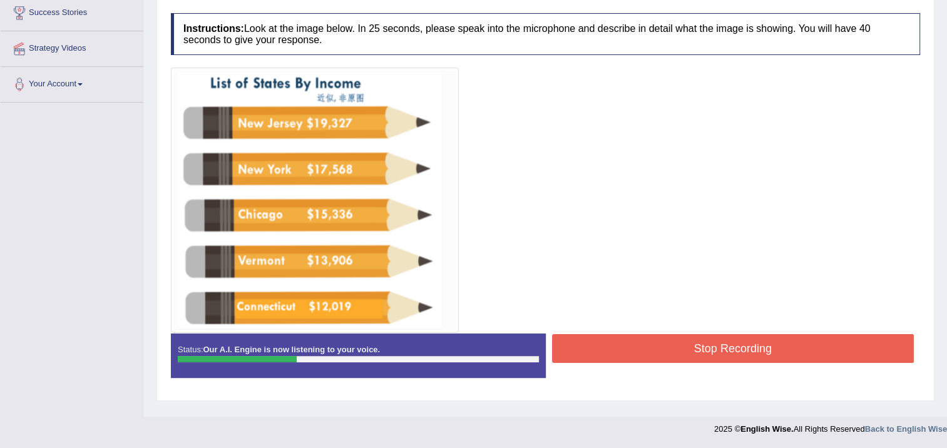
click at [741, 343] on button "Stop Recording" at bounding box center [733, 348] width 363 height 29
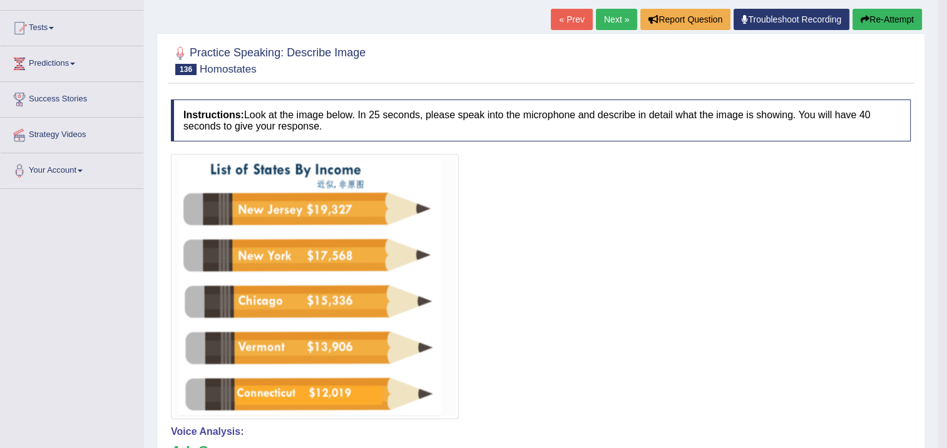
scroll to position [21, 0]
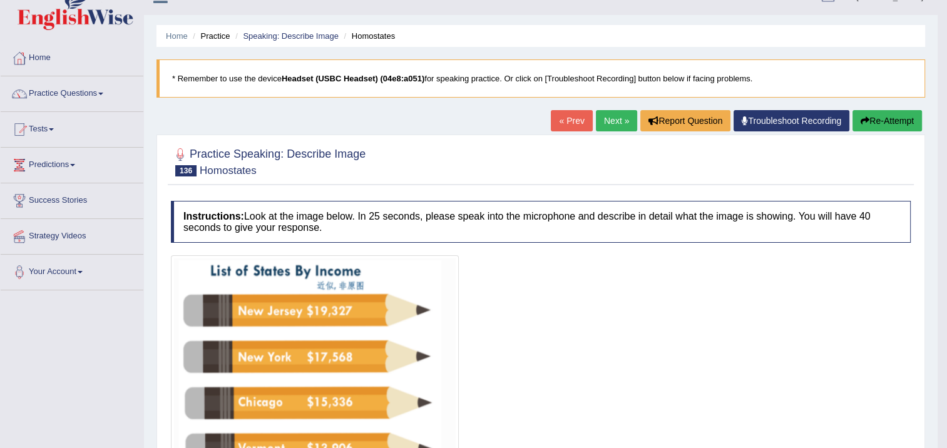
click at [898, 113] on button "Re-Attempt" at bounding box center [888, 120] width 70 height 21
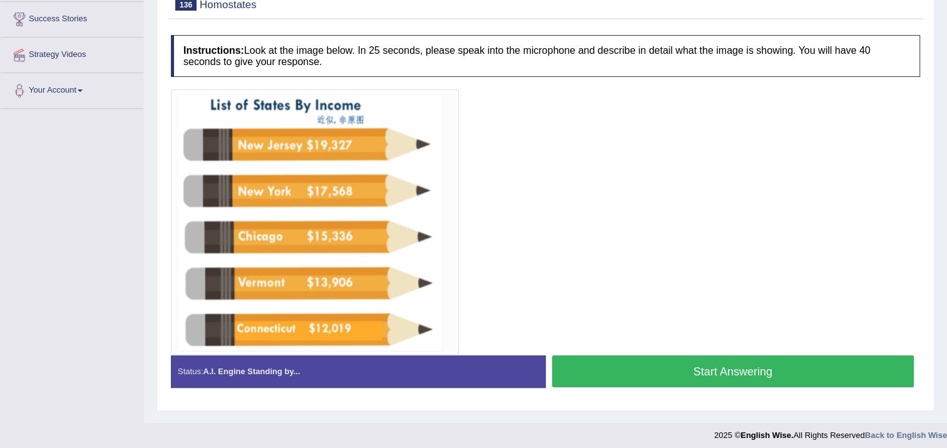
scroll to position [209, 0]
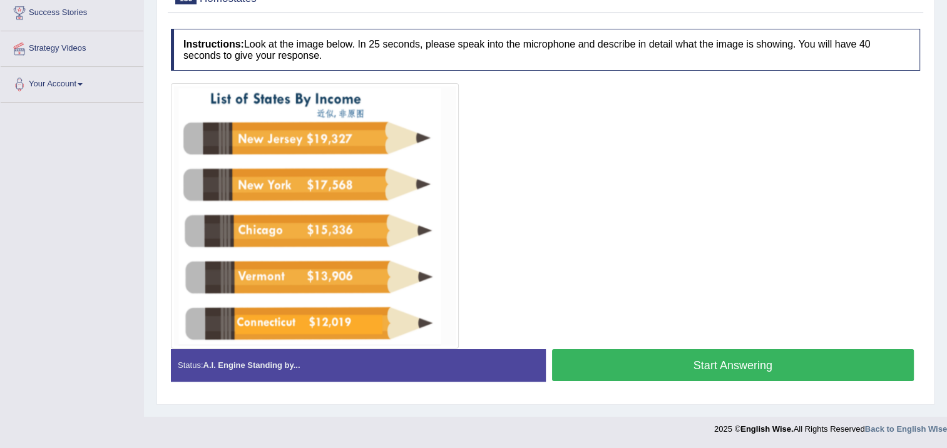
click at [614, 364] on button "Start Answering" at bounding box center [733, 365] width 363 height 32
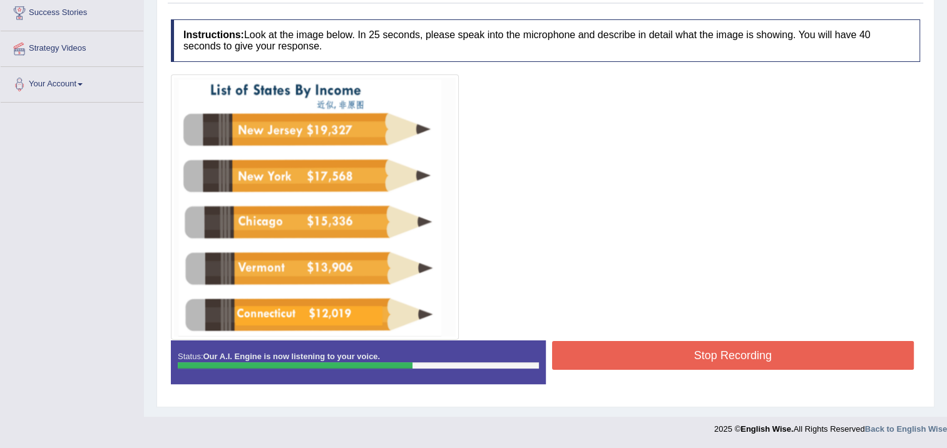
click at [706, 356] on button "Stop Recording" at bounding box center [733, 355] width 363 height 29
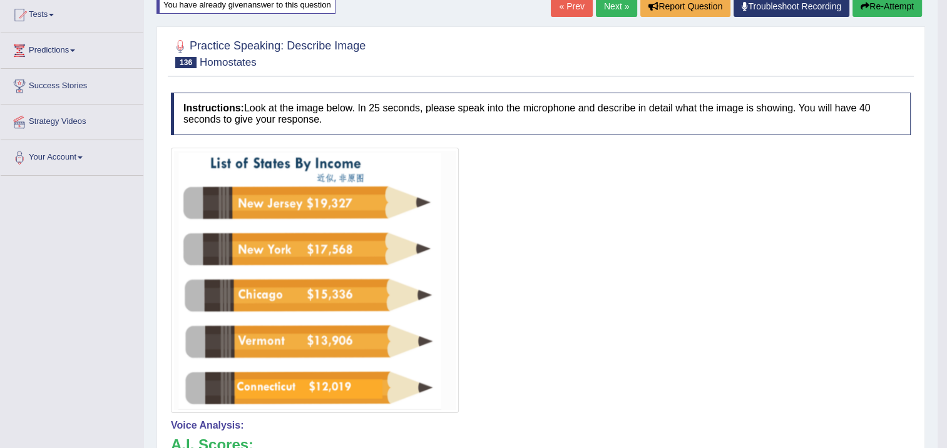
scroll to position [94, 0]
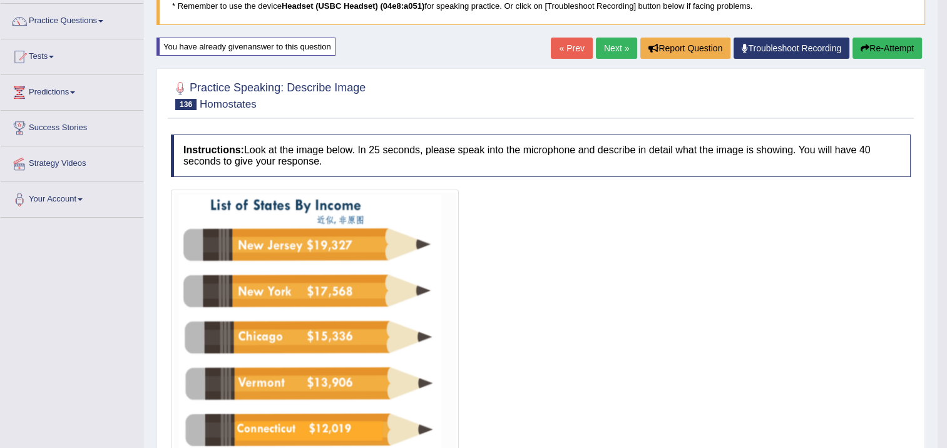
click at [604, 43] on link "Next »" at bounding box center [616, 48] width 41 height 21
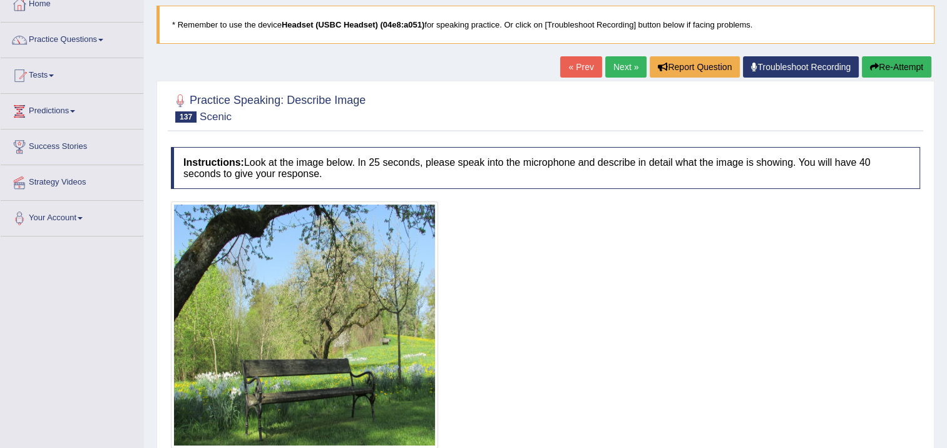
scroll to position [21, 0]
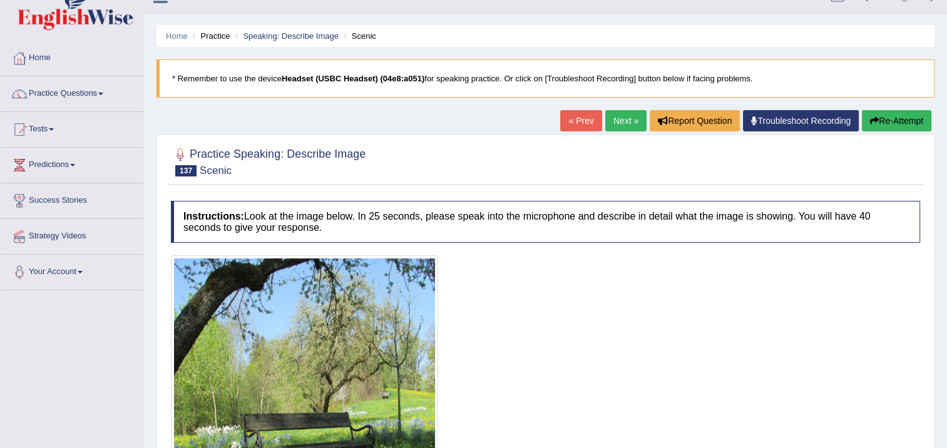
click at [573, 122] on link "« Prev" at bounding box center [580, 120] width 41 height 21
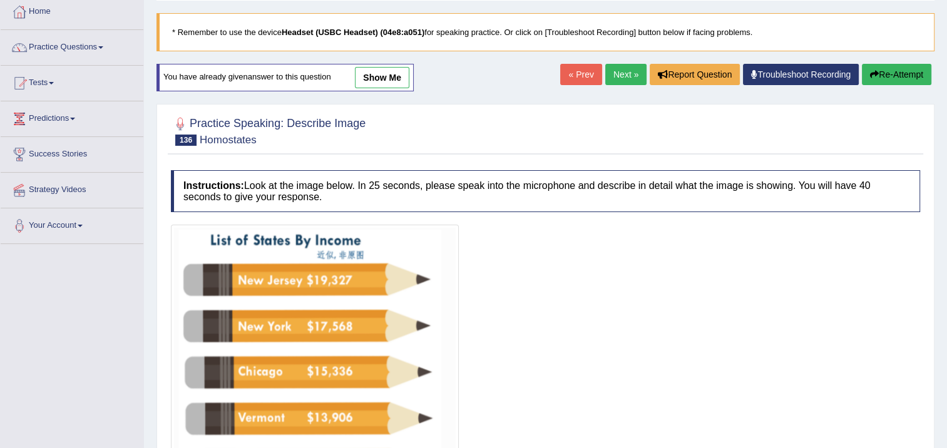
scroll to position [209, 0]
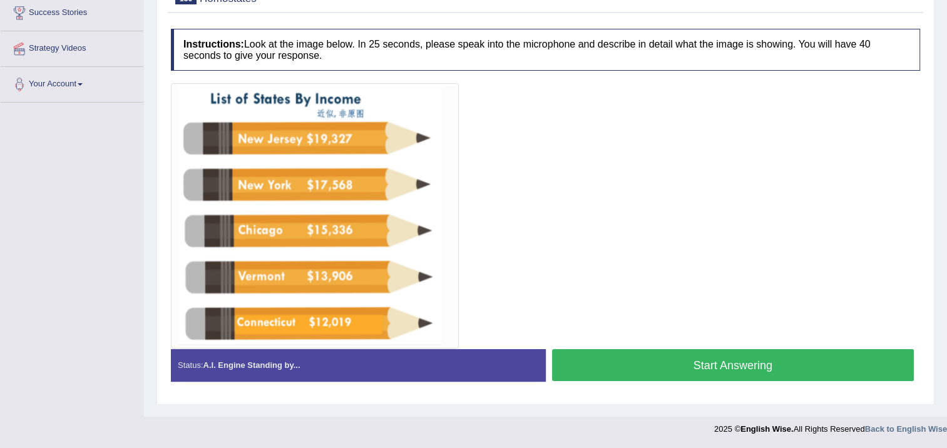
click at [594, 358] on button "Start Answering" at bounding box center [733, 365] width 363 height 32
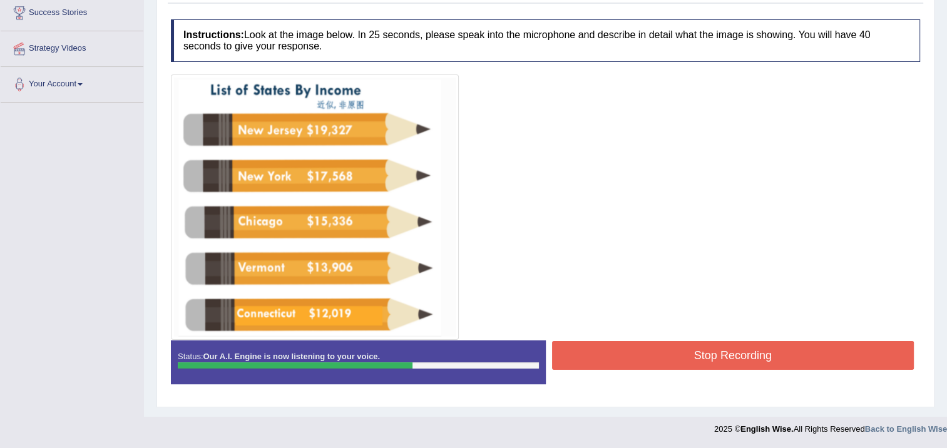
click at [615, 346] on button "Stop Recording" at bounding box center [733, 355] width 363 height 29
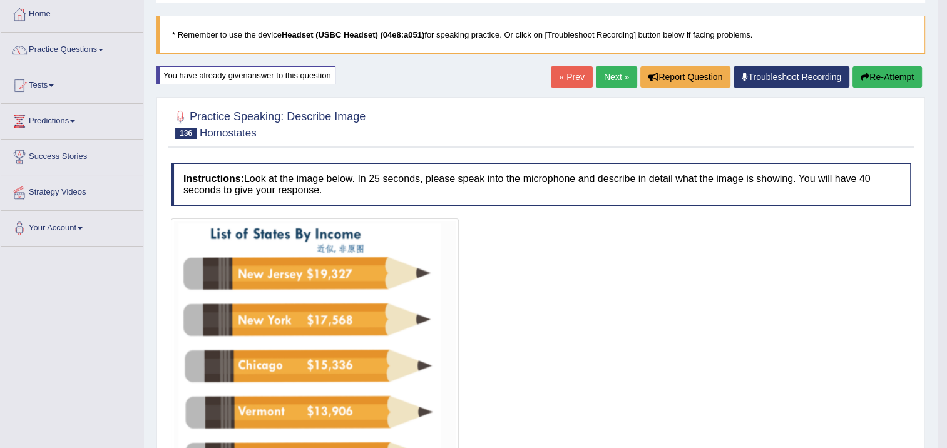
scroll to position [63, 0]
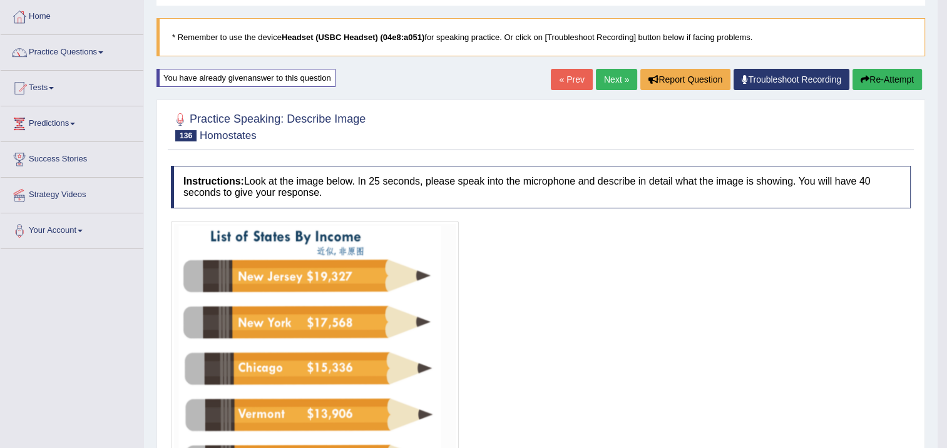
click at [612, 78] on link "Next »" at bounding box center [616, 79] width 41 height 21
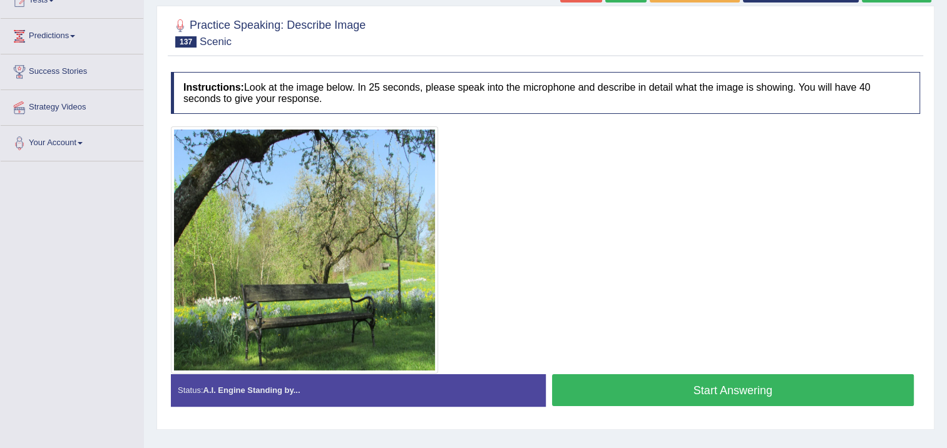
scroll to position [147, 0]
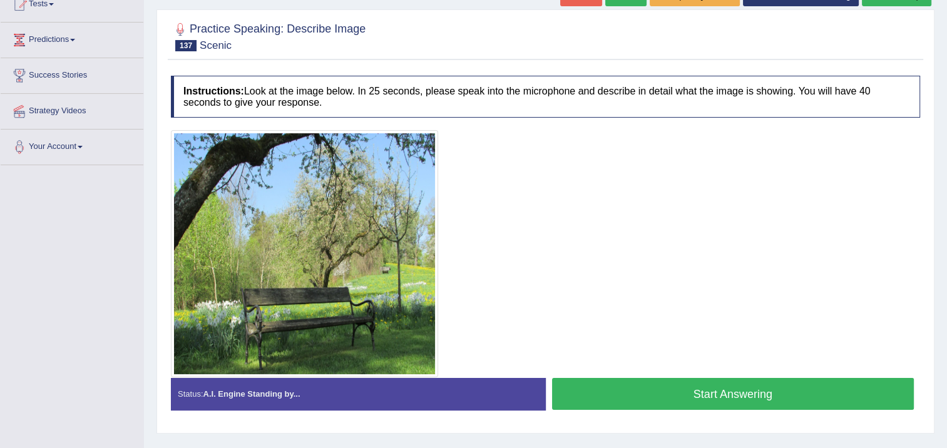
click at [587, 391] on button "Start Answering" at bounding box center [733, 394] width 363 height 32
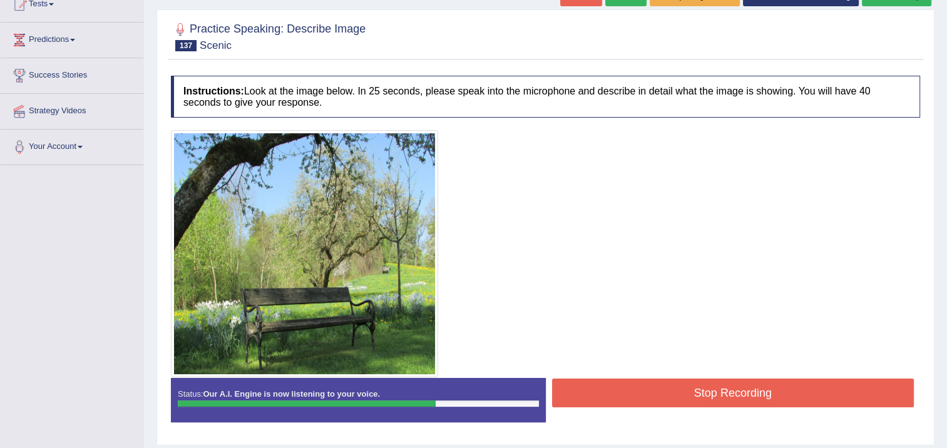
drag, startPoint x: 604, startPoint y: 383, endPoint x: 597, endPoint y: 379, distance: 8.7
click at [600, 384] on button "Stop Recording" at bounding box center [733, 393] width 363 height 29
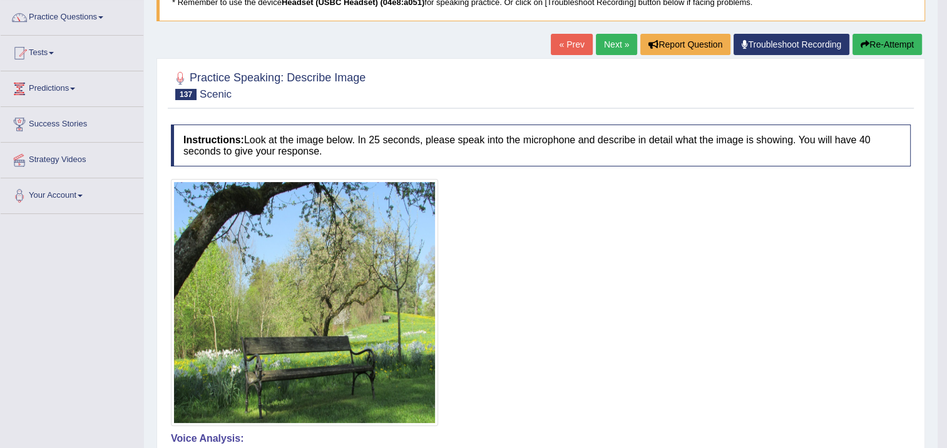
scroll to position [84, 0]
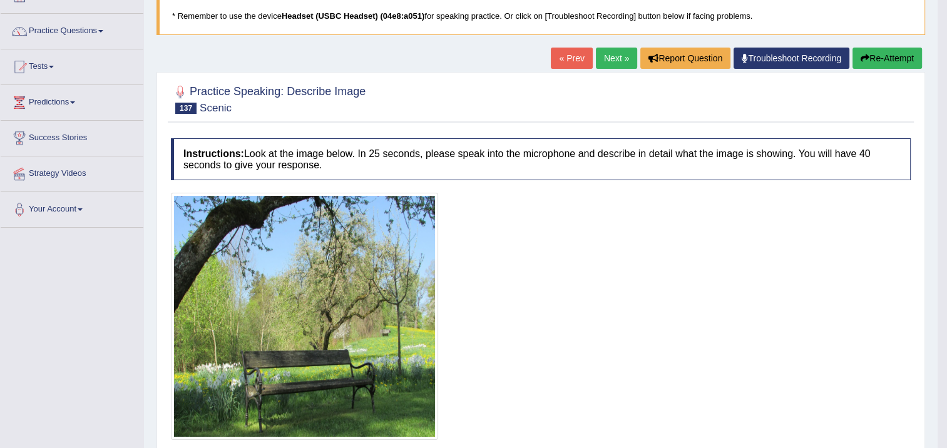
click at [577, 56] on link "« Prev" at bounding box center [571, 58] width 41 height 21
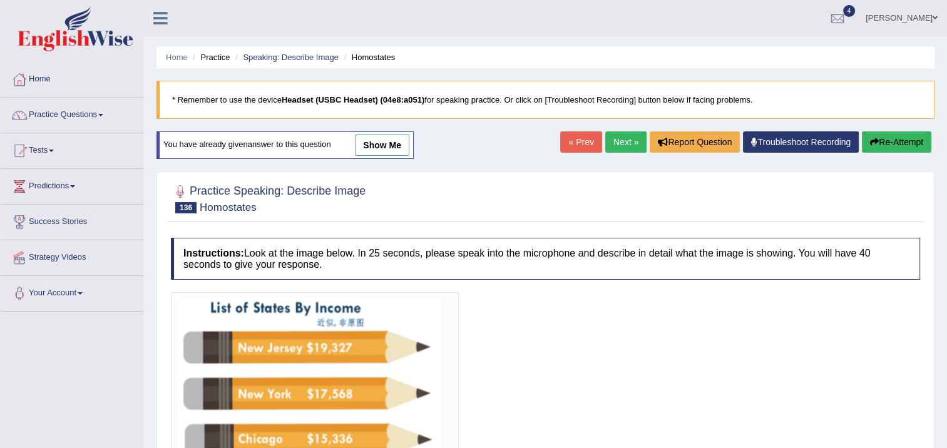
click at [634, 138] on link "Next »" at bounding box center [626, 142] width 41 height 21
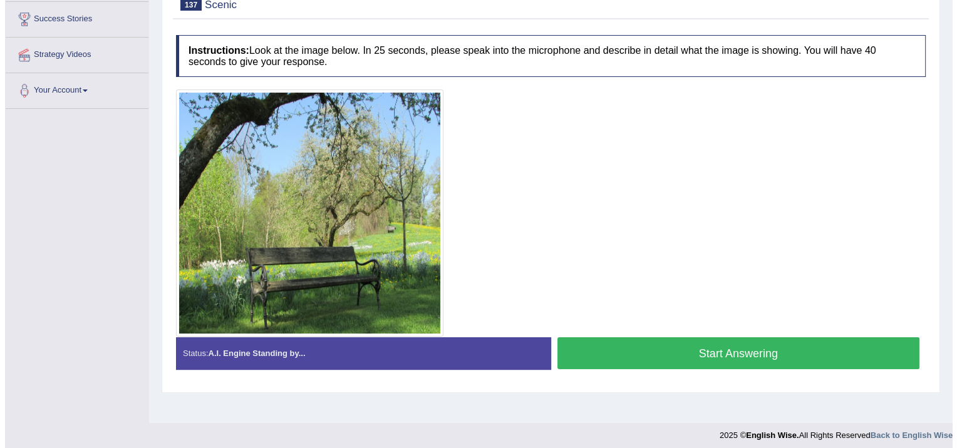
scroll to position [209, 0]
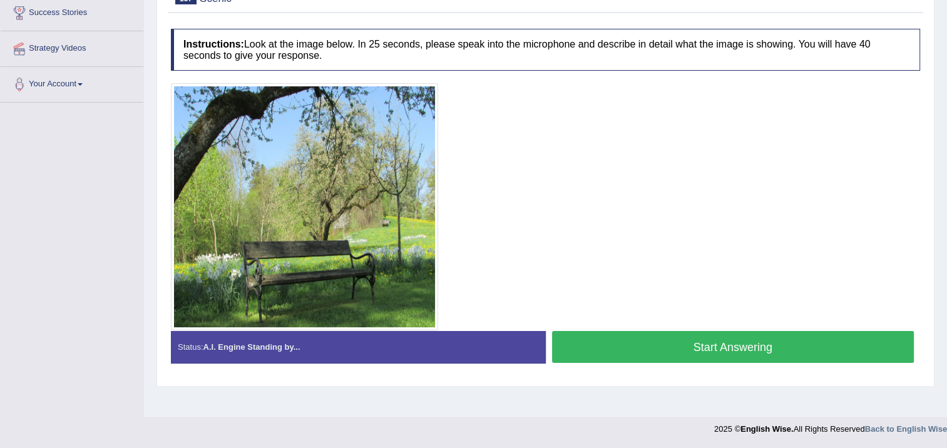
click at [602, 336] on button "Start Answering" at bounding box center [733, 347] width 363 height 32
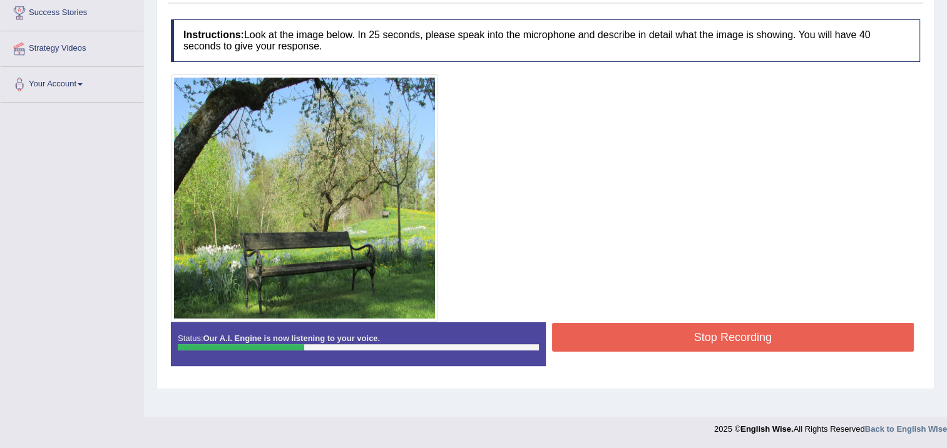
click at [210, 245] on img at bounding box center [304, 198] width 261 height 241
click at [644, 239] on body "Toggle navigation Home Practice Questions Speaking Practice Read Aloud Repeat S…" at bounding box center [473, 15] width 947 height 448
click at [569, 322] on div "Instructions: Look at the image below. In 25 seconds, please speak into the mic…" at bounding box center [546, 197] width 756 height 369
click at [579, 336] on button "Stop Recording" at bounding box center [733, 337] width 363 height 29
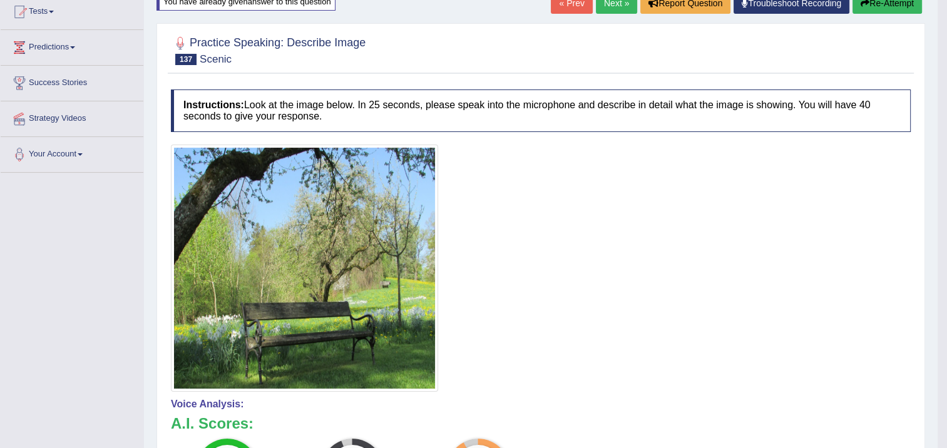
scroll to position [76, 0]
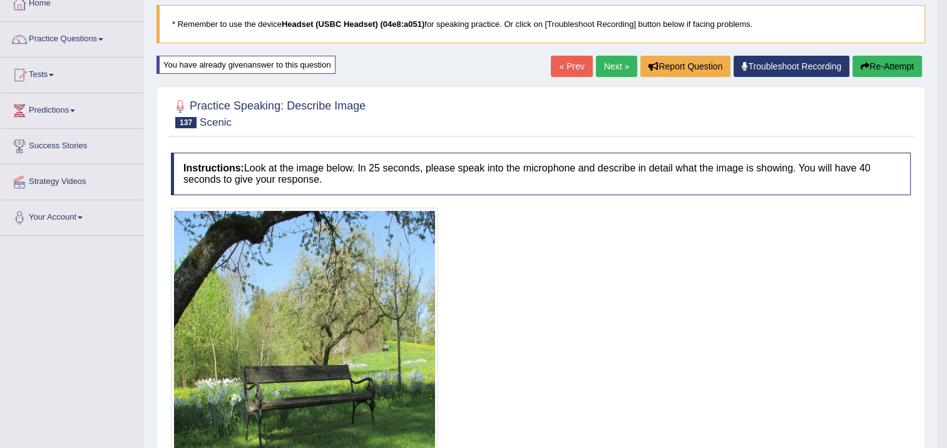
click at [617, 70] on link "Next »" at bounding box center [616, 66] width 41 height 21
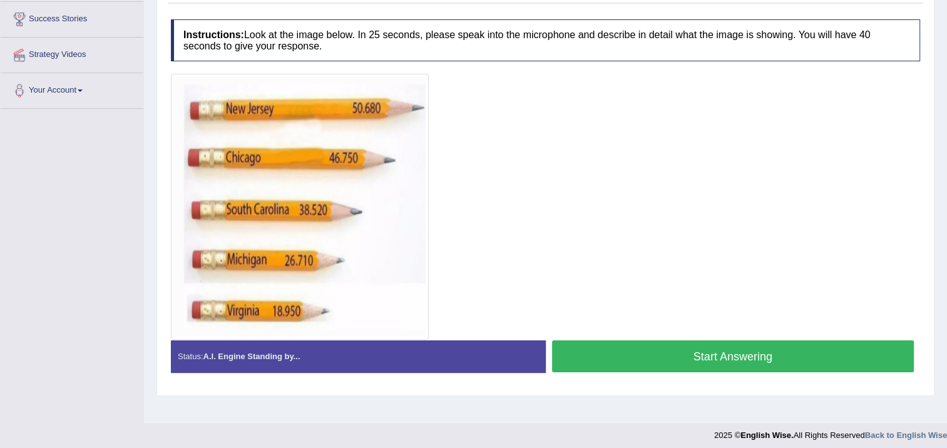
scroll to position [209, 0]
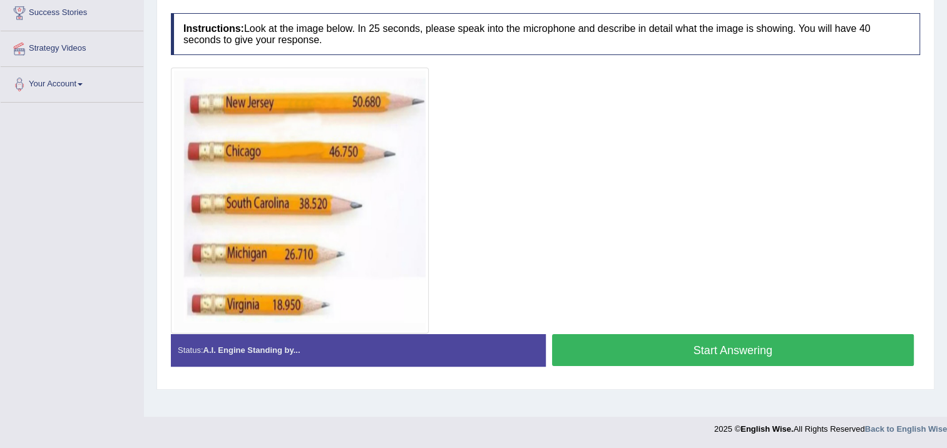
click at [571, 348] on button "Start Answering" at bounding box center [733, 350] width 363 height 32
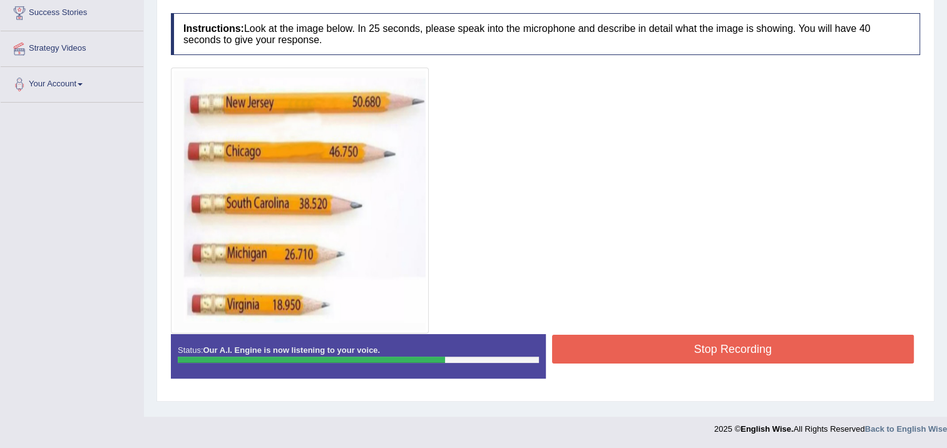
click at [587, 360] on button "Stop Recording" at bounding box center [733, 349] width 363 height 29
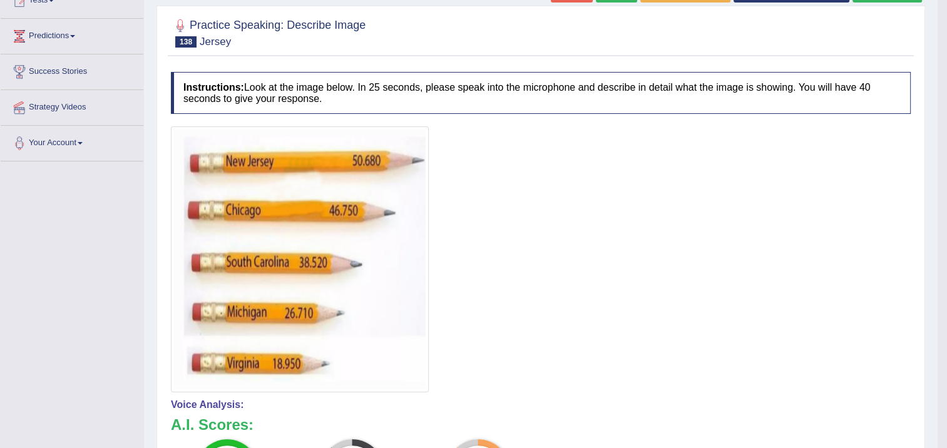
scroll to position [88, 0]
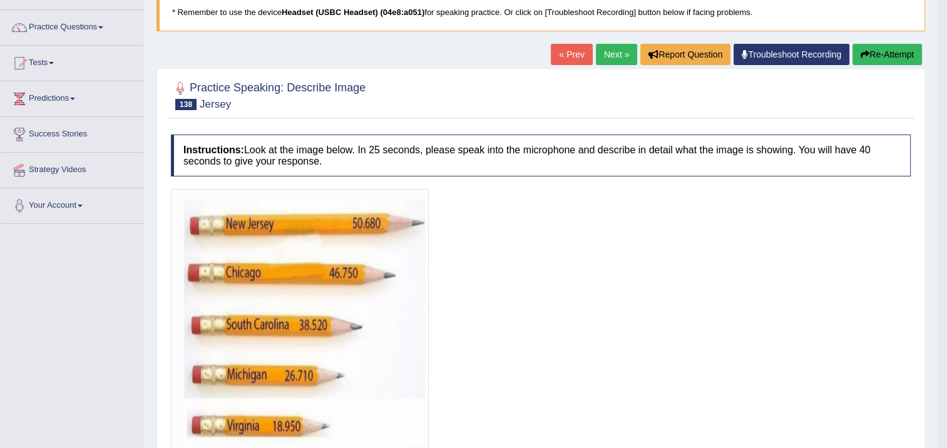
drag, startPoint x: 897, startPoint y: 38, endPoint x: 884, endPoint y: 53, distance: 19.6
click at [890, 48] on div "Home Practice Speaking: Describe Image Jersey * Remember to use the device Head…" at bounding box center [541, 349] width 794 height 874
click at [883, 54] on button "Re-Attempt" at bounding box center [888, 54] width 70 height 21
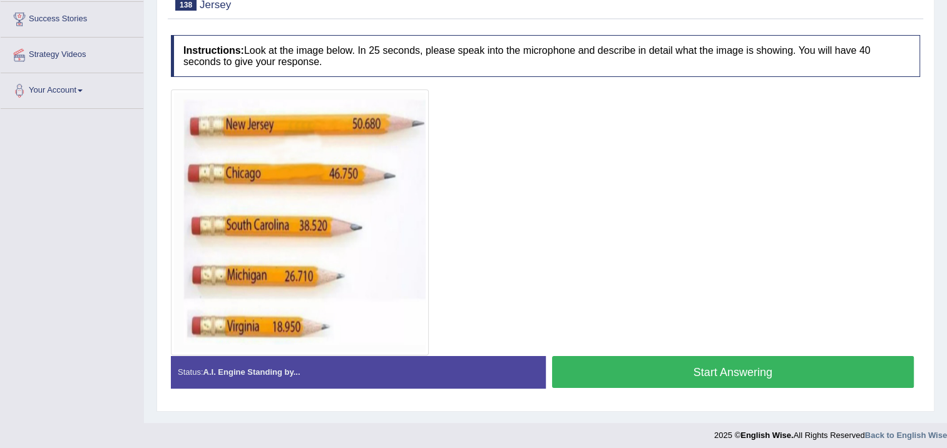
scroll to position [209, 0]
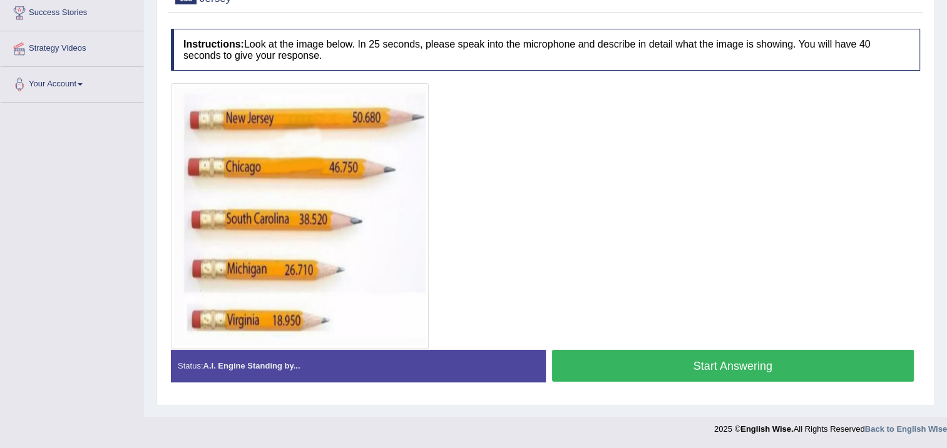
click at [681, 371] on button "Start Answering" at bounding box center [733, 366] width 363 height 32
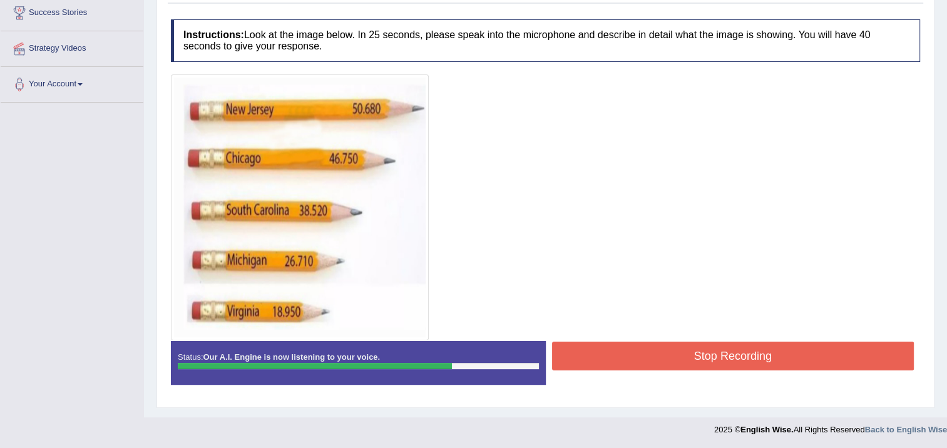
click at [572, 344] on button "Stop Recording" at bounding box center [733, 356] width 363 height 29
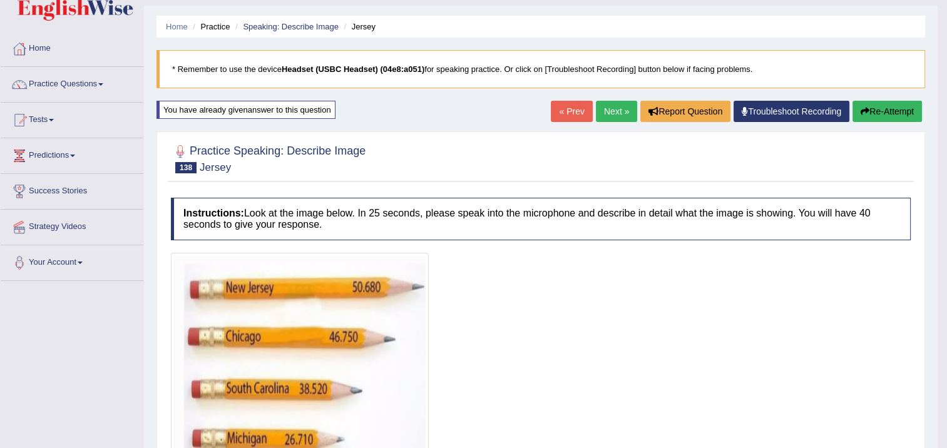
scroll to position [24, 0]
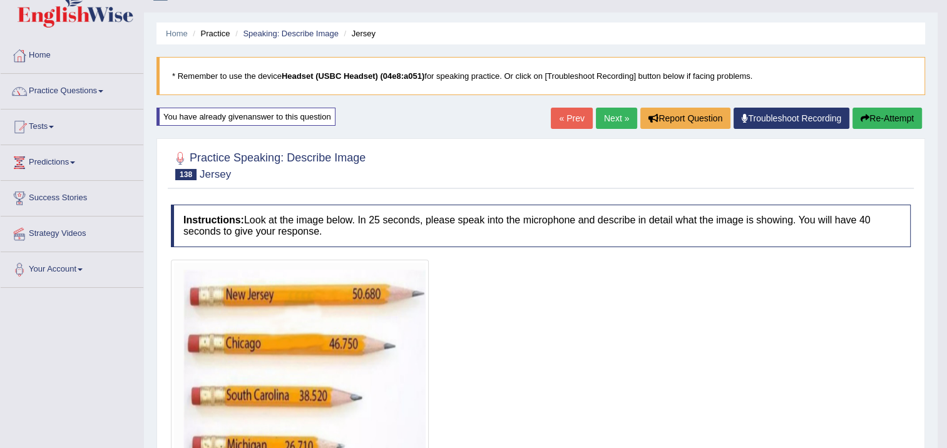
click at [624, 115] on link "Next »" at bounding box center [616, 118] width 41 height 21
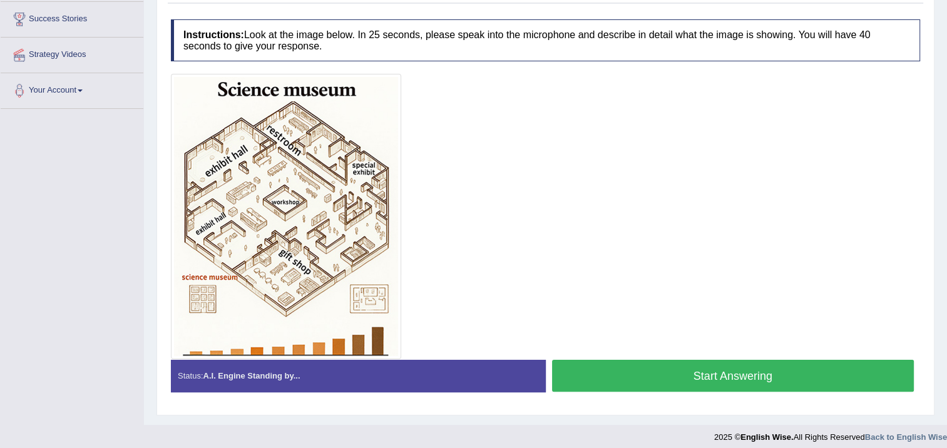
scroll to position [210, 0]
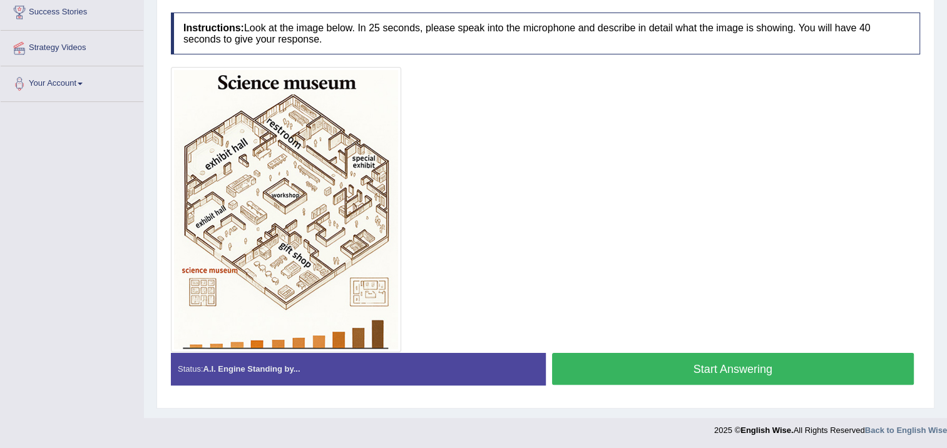
click at [582, 374] on button "Start Answering" at bounding box center [733, 369] width 363 height 32
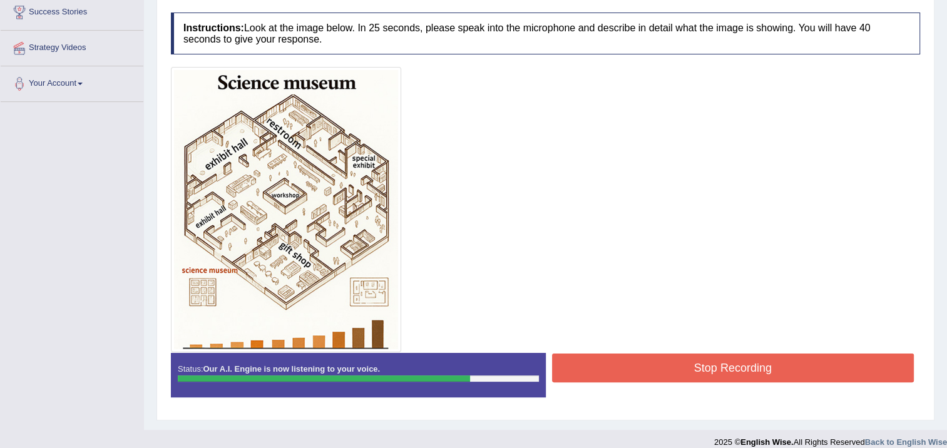
click at [577, 365] on button "Stop Recording" at bounding box center [733, 368] width 363 height 29
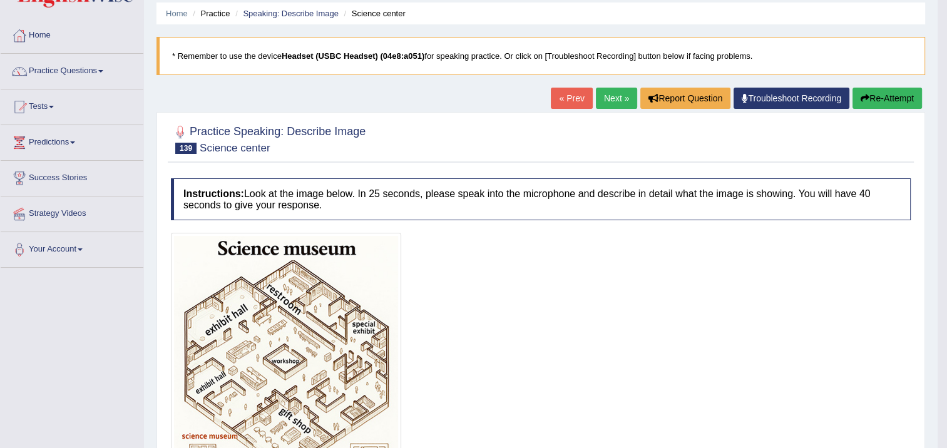
scroll to position [22, 0]
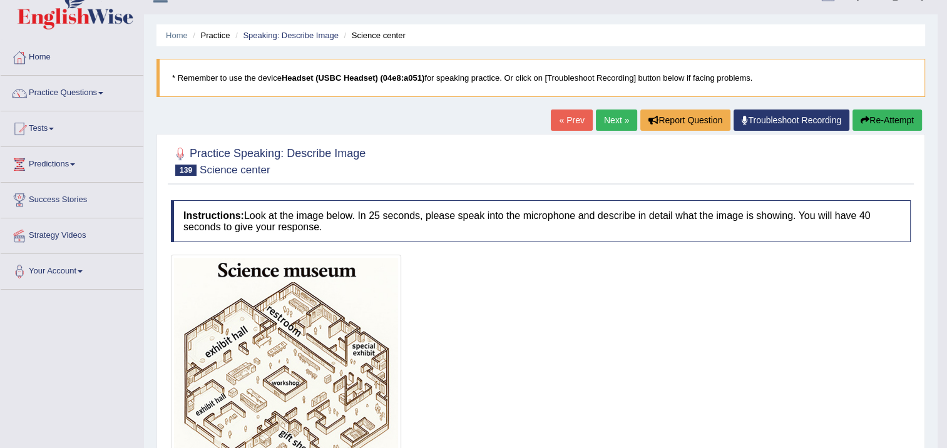
click at [611, 119] on link "Next »" at bounding box center [616, 120] width 41 height 21
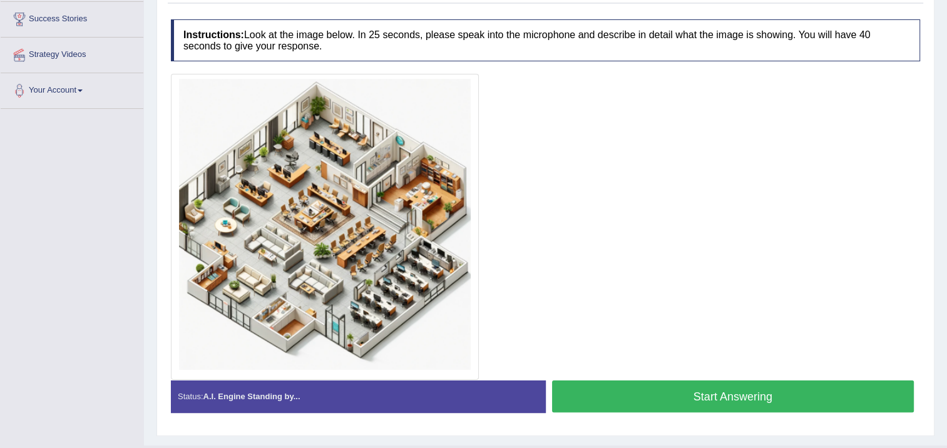
scroll to position [230, 0]
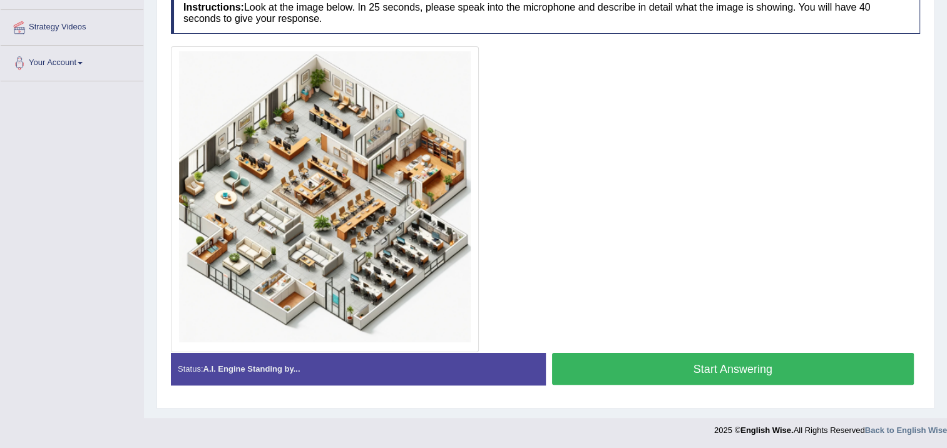
click at [617, 358] on button "Start Answering" at bounding box center [733, 369] width 363 height 32
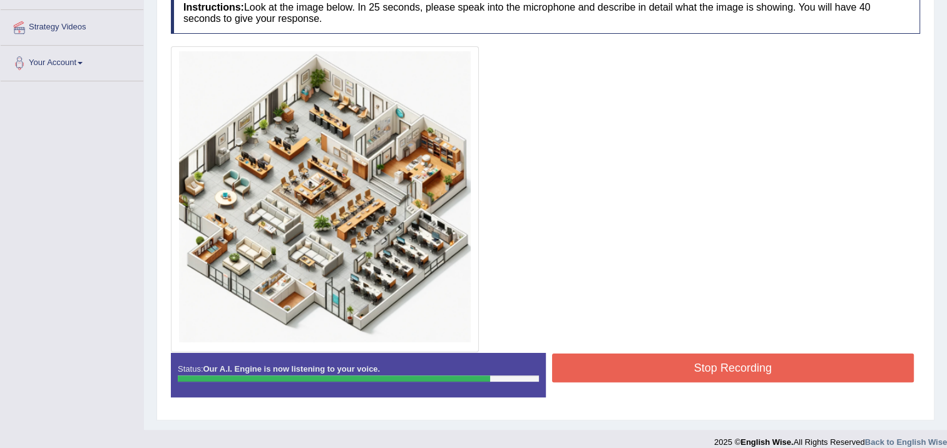
click at [629, 365] on button "Stop Recording" at bounding box center [733, 368] width 363 height 29
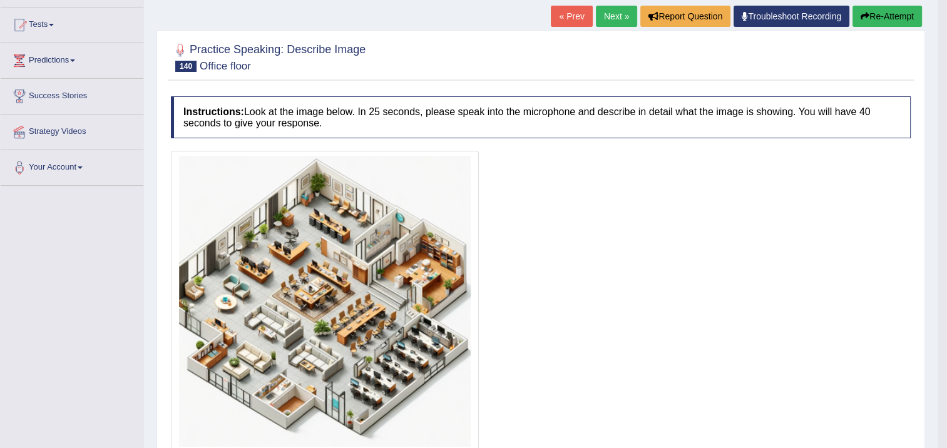
scroll to position [58, 0]
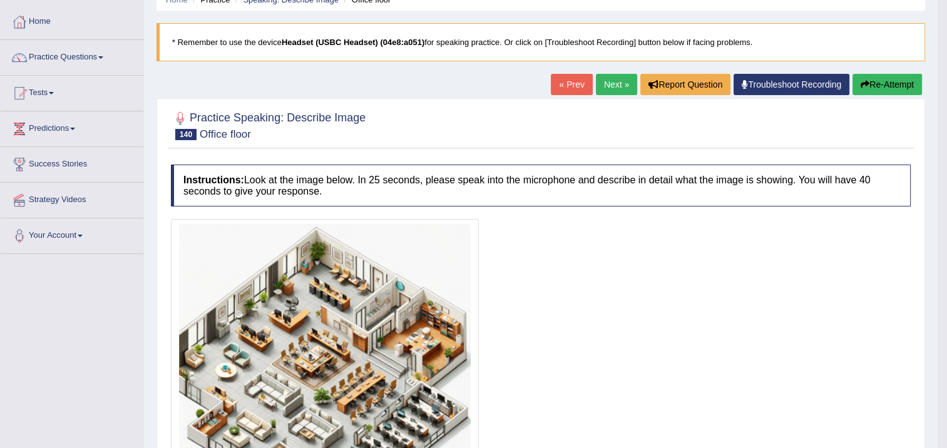
click at [606, 78] on link "Next »" at bounding box center [616, 84] width 41 height 21
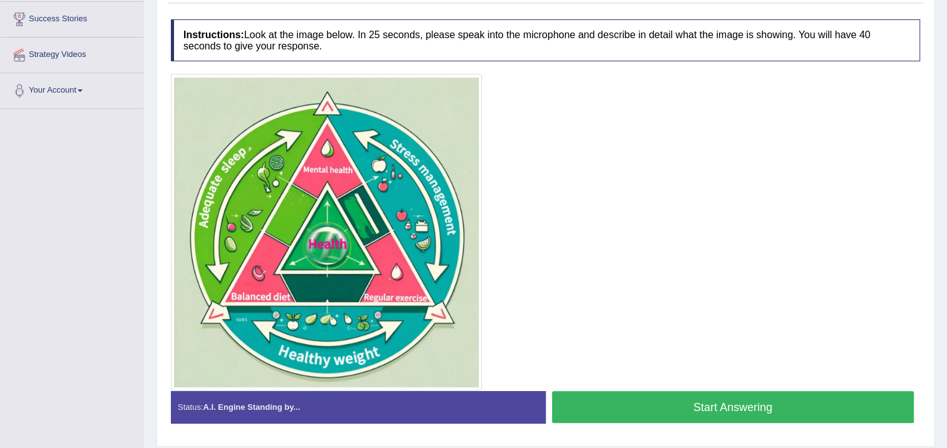
scroll to position [240, 0]
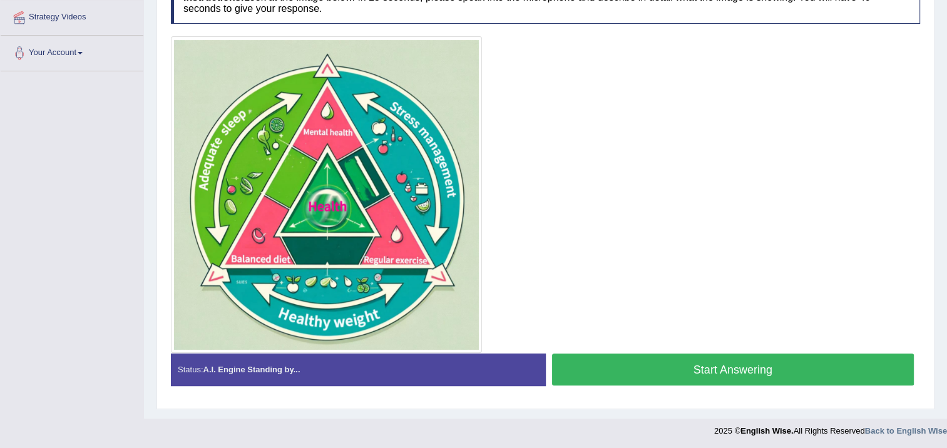
click at [664, 369] on button "Start Answering" at bounding box center [733, 370] width 363 height 32
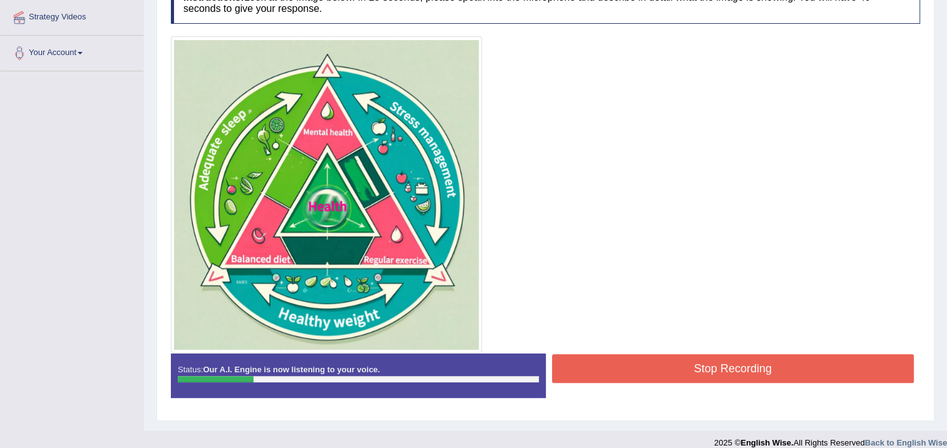
click at [704, 381] on button "Stop Recording" at bounding box center [733, 368] width 363 height 29
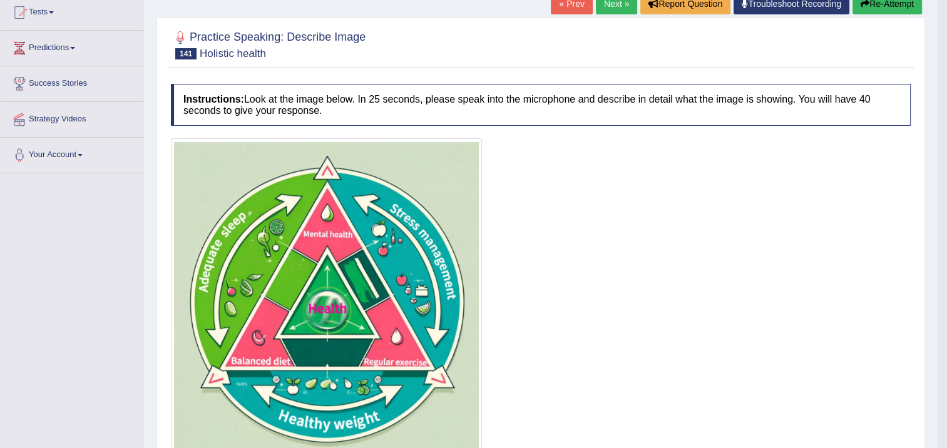
scroll to position [53, 0]
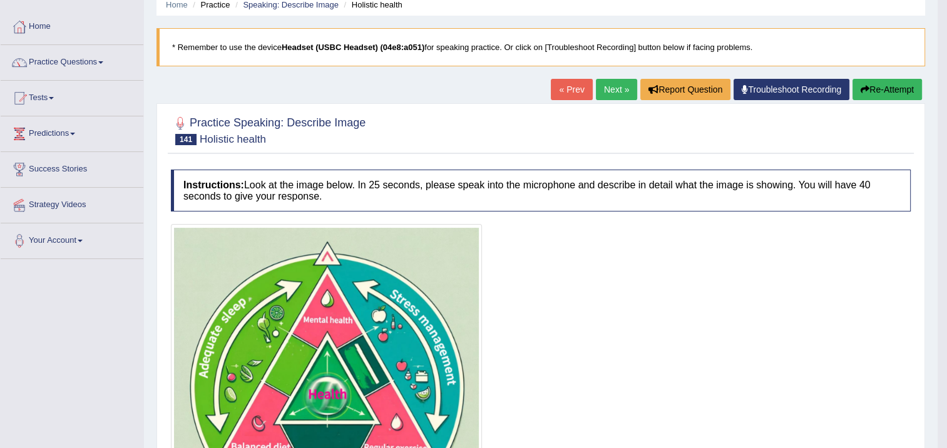
click at [861, 88] on icon "button" at bounding box center [865, 89] width 9 height 9
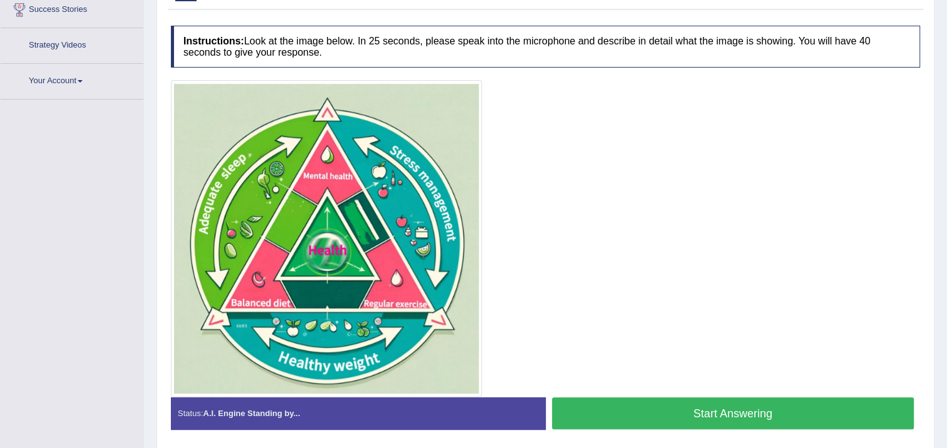
scroll to position [256, 0]
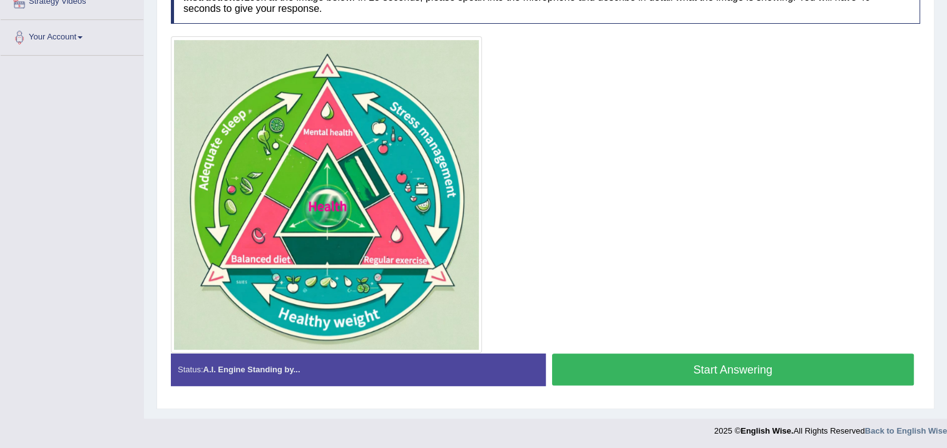
click at [599, 366] on button "Start Answering" at bounding box center [733, 370] width 363 height 32
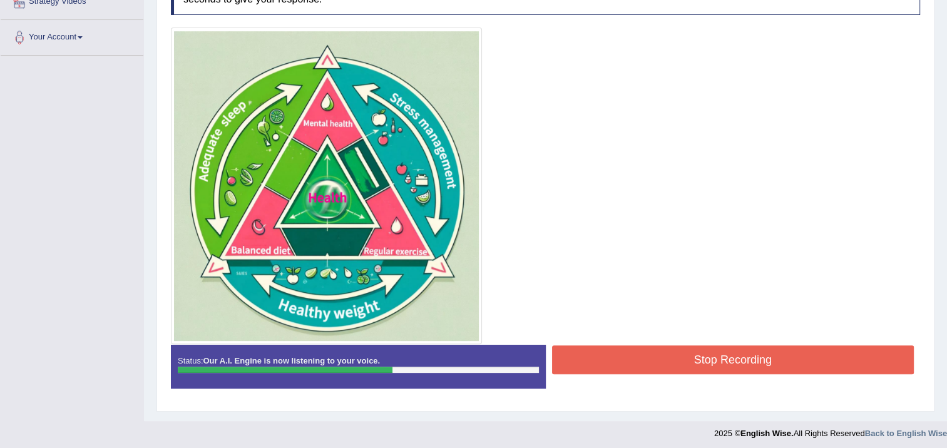
click at [596, 351] on button "Stop Recording" at bounding box center [733, 360] width 363 height 29
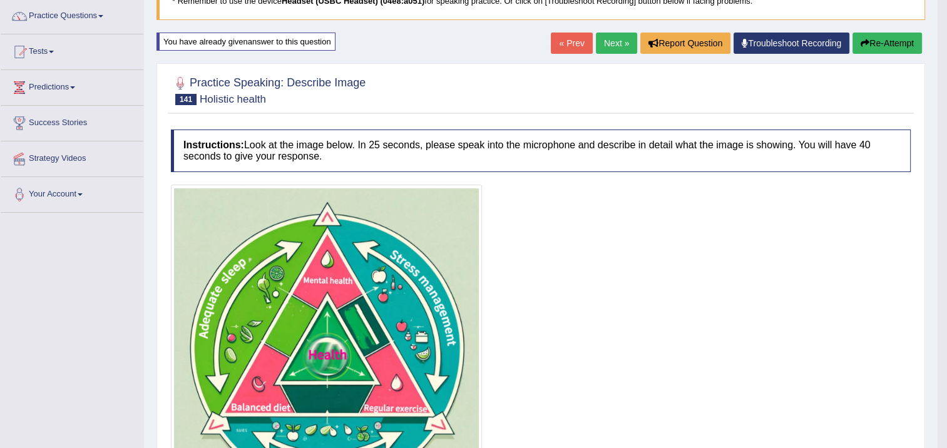
scroll to position [20, 0]
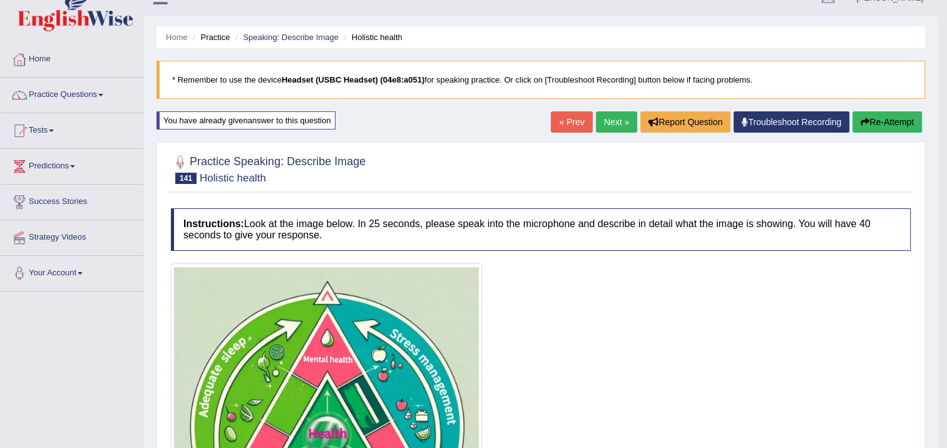
click at [868, 121] on button "Re-Attempt" at bounding box center [888, 121] width 70 height 21
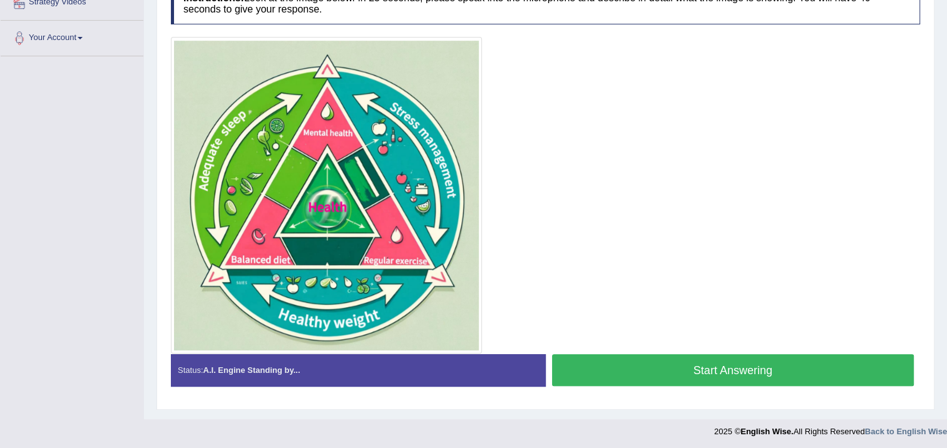
scroll to position [256, 0]
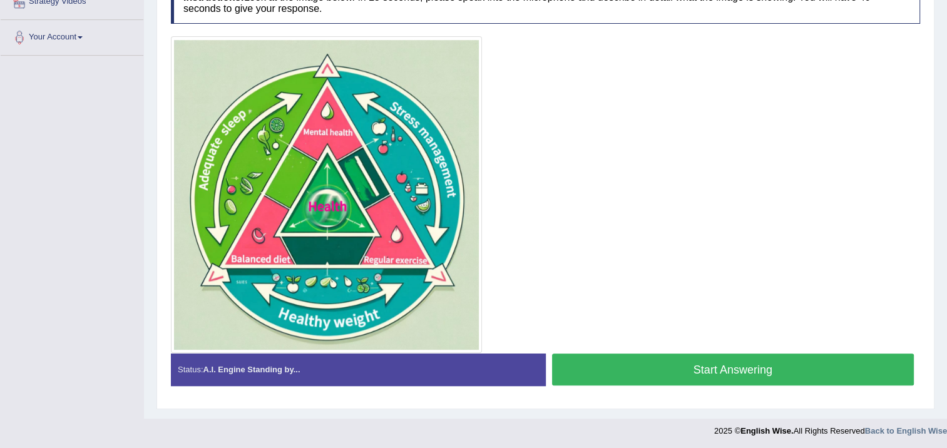
click at [597, 401] on div "Practice Speaking: Describe Image 141 Holistic health Instructions: Look at the…" at bounding box center [546, 161] width 778 height 493
click at [589, 378] on button "Start Answering" at bounding box center [733, 370] width 363 height 32
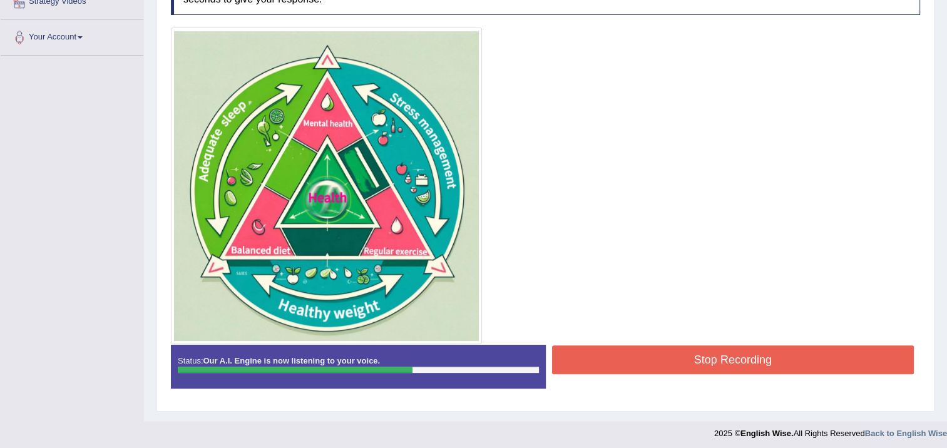
drag, startPoint x: 559, startPoint y: 346, endPoint x: 575, endPoint y: 350, distance: 16.3
click at [575, 350] on button "Stop Recording" at bounding box center [733, 360] width 363 height 29
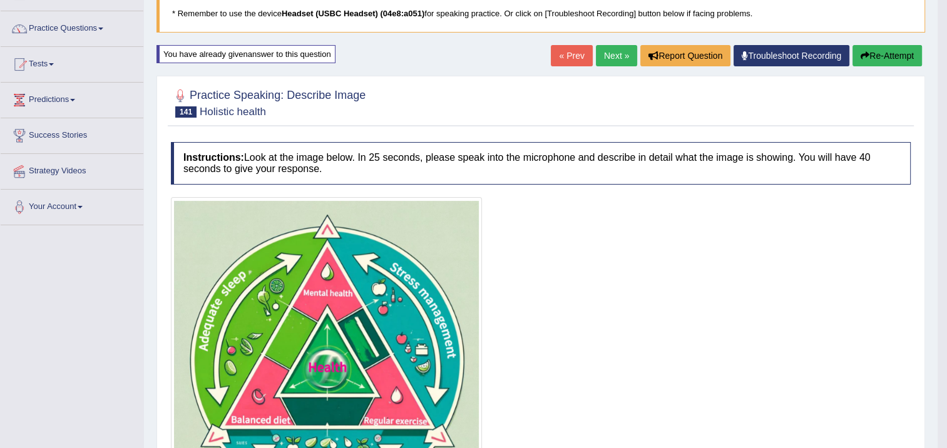
scroll to position [68, 0]
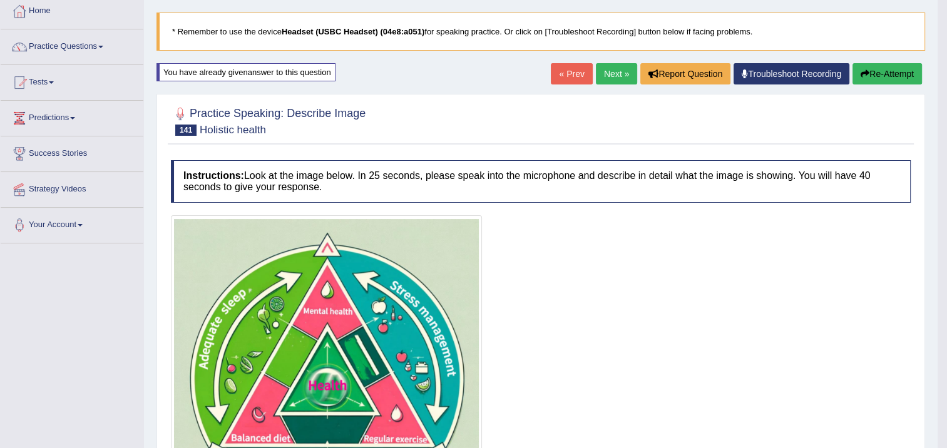
click at [897, 78] on button "Re-Attempt" at bounding box center [888, 73] width 70 height 21
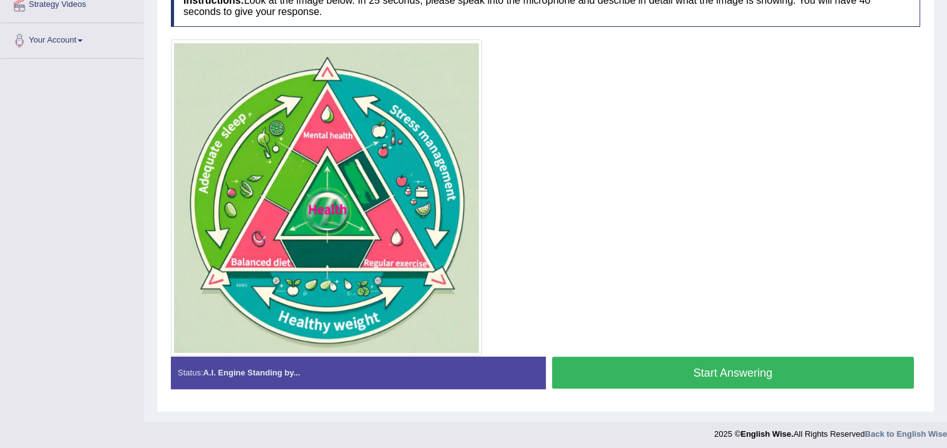
scroll to position [256, 0]
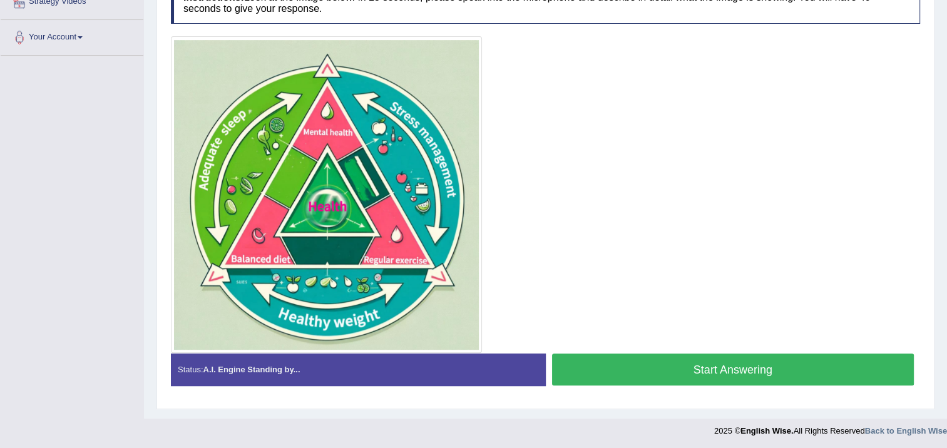
click at [671, 371] on button "Start Answering" at bounding box center [733, 370] width 363 height 32
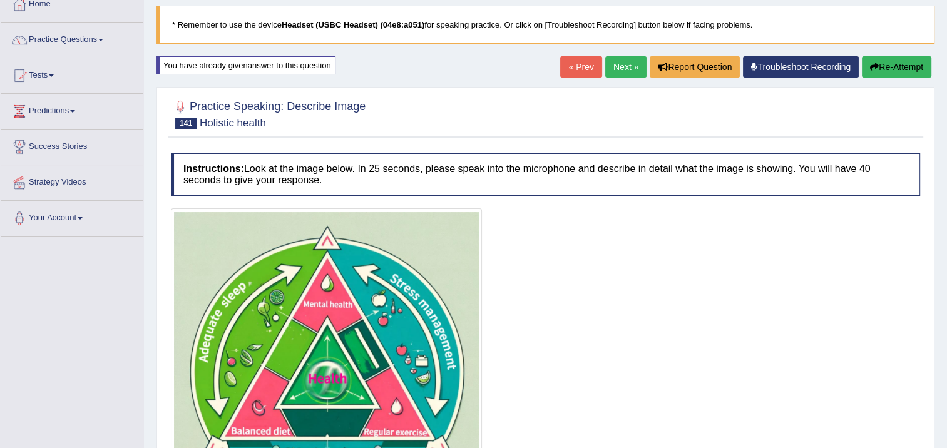
scroll to position [68, 0]
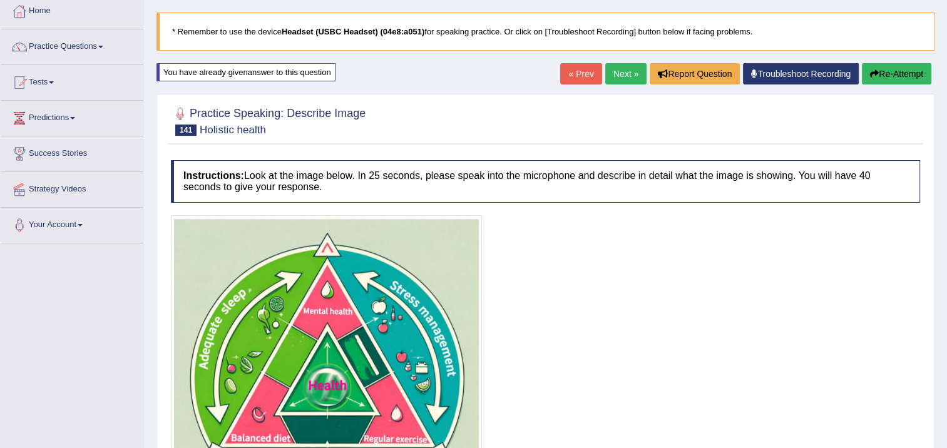
click at [919, 65] on button "Re-Attempt" at bounding box center [897, 73] width 70 height 21
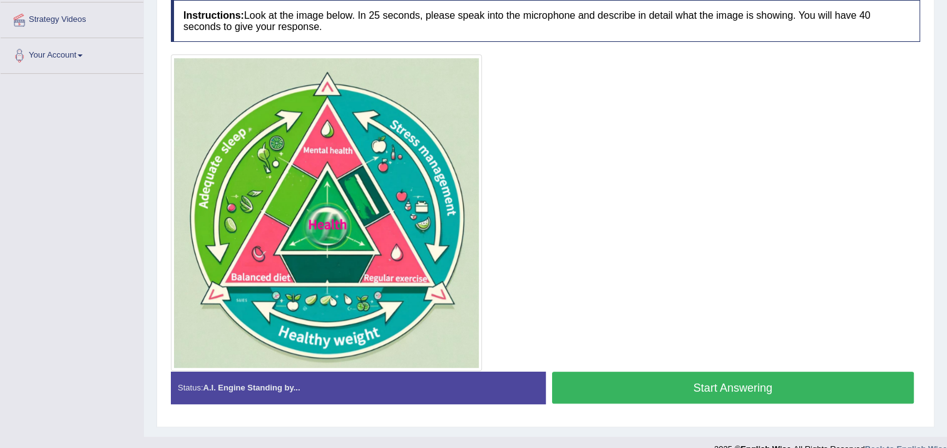
scroll to position [256, 0]
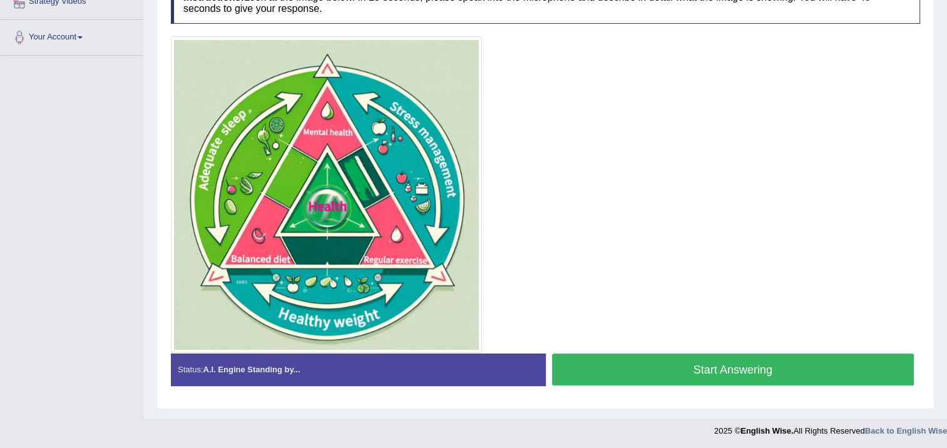
click at [717, 364] on button "Start Answering" at bounding box center [733, 370] width 363 height 32
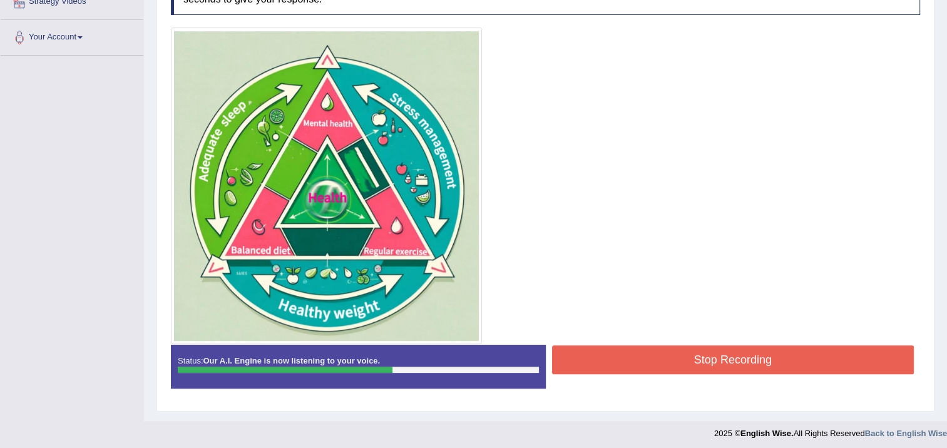
click at [717, 364] on button "Stop Recording" at bounding box center [733, 360] width 363 height 29
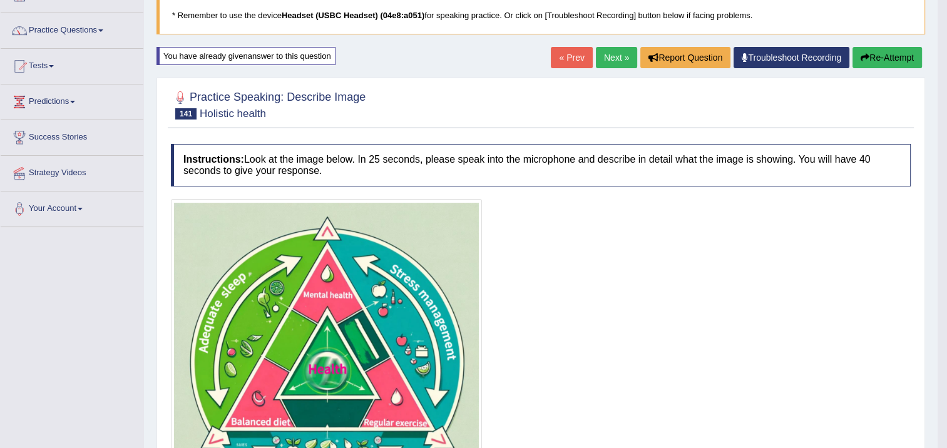
scroll to position [75, 0]
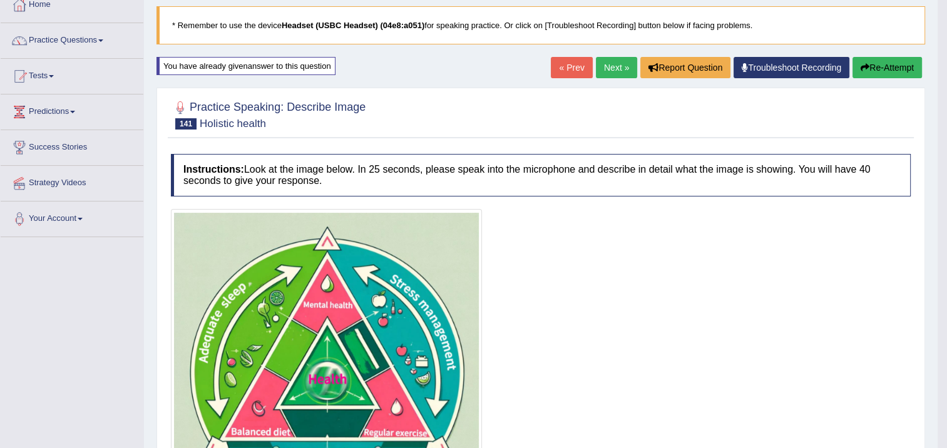
click at [889, 70] on button "Re-Attempt" at bounding box center [888, 67] width 70 height 21
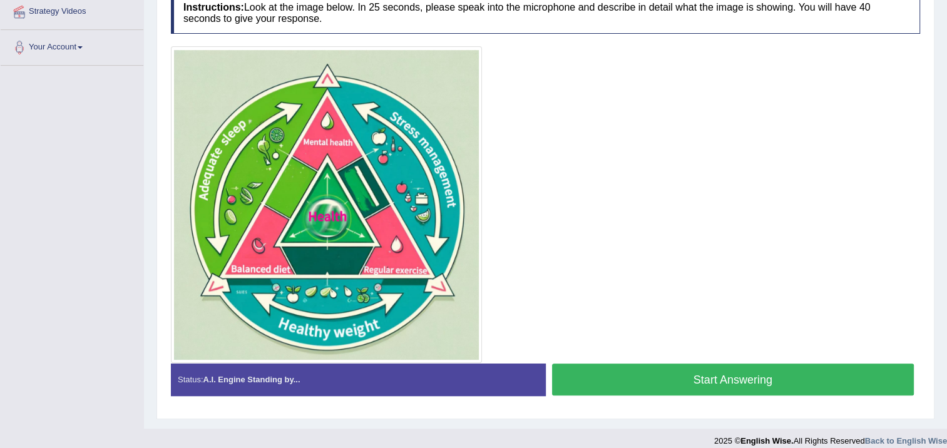
scroll to position [256, 0]
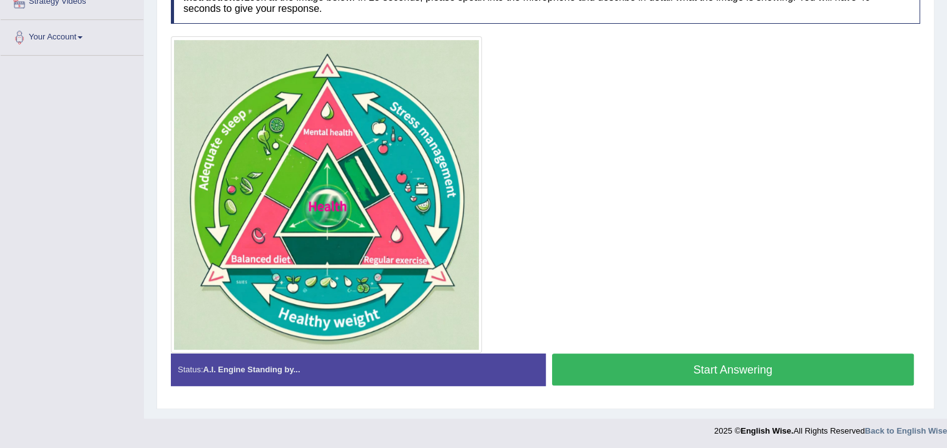
click at [624, 373] on button "Start Answering" at bounding box center [733, 370] width 363 height 32
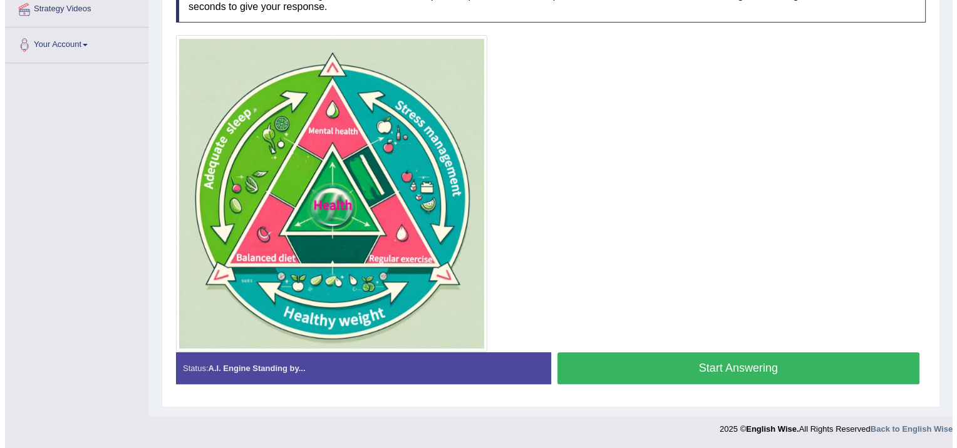
scroll to position [247, 0]
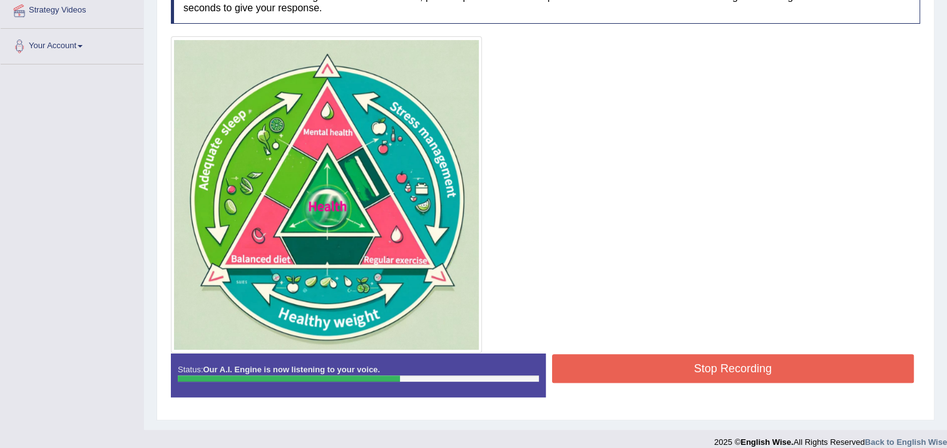
click at [661, 371] on button "Stop Recording" at bounding box center [733, 368] width 363 height 29
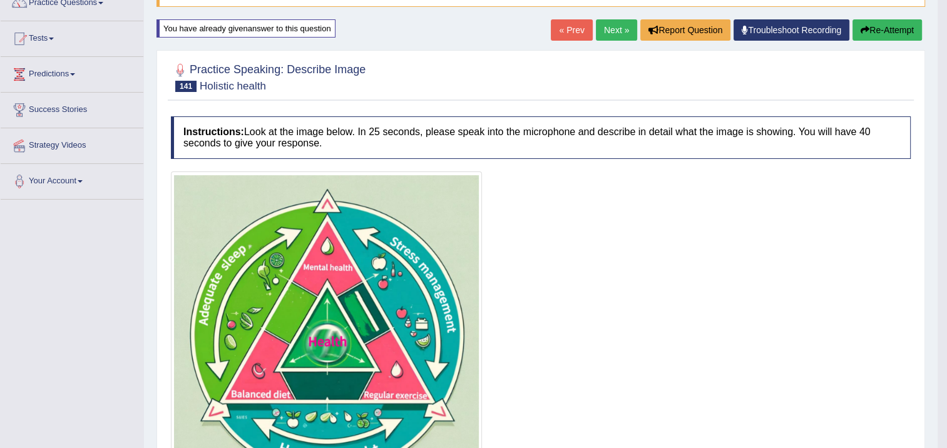
scroll to position [83, 0]
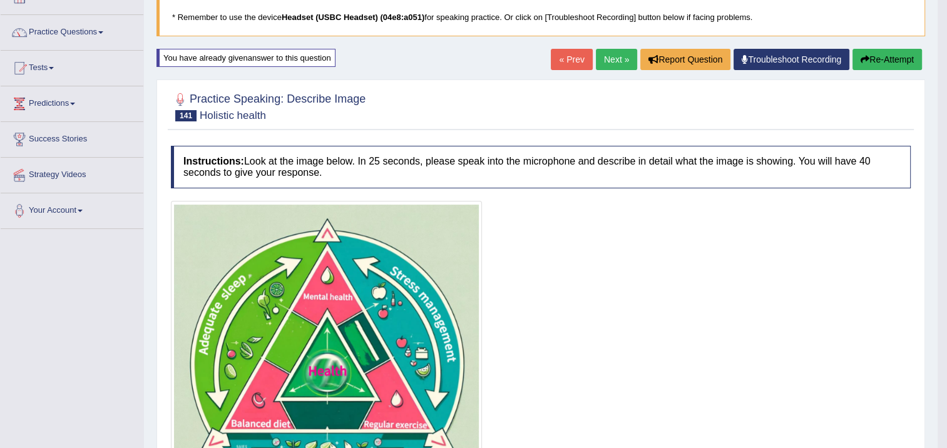
click at [882, 63] on button "Re-Attempt" at bounding box center [888, 59] width 70 height 21
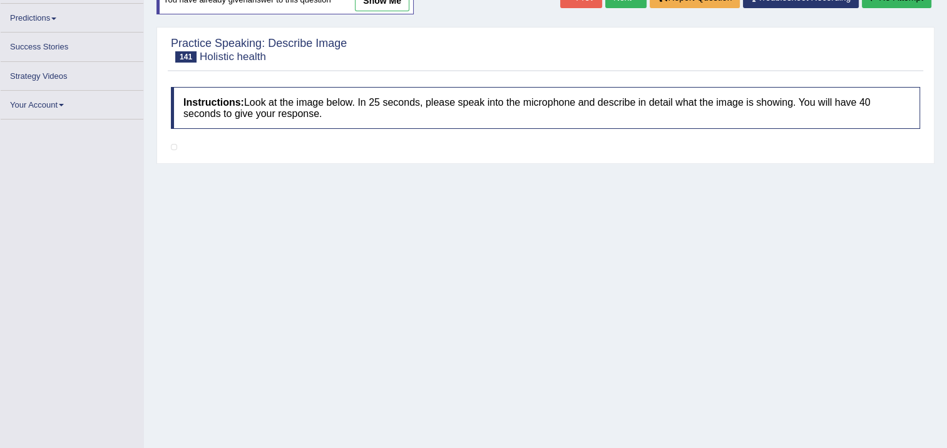
scroll to position [203, 0]
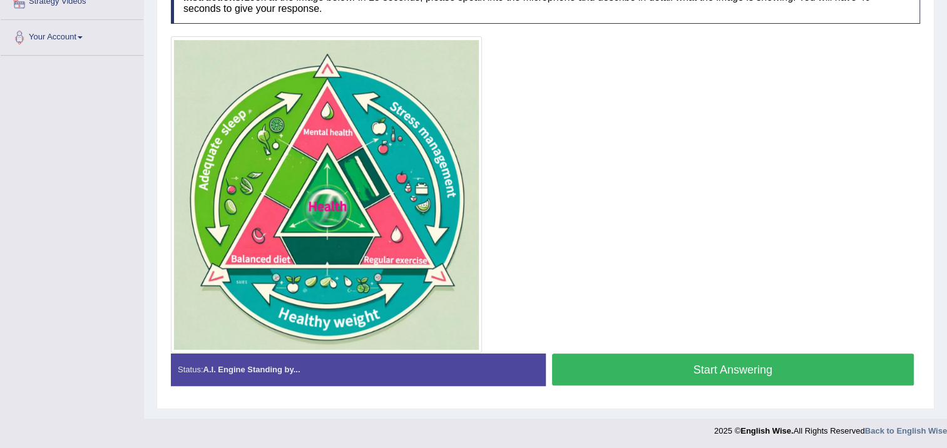
click at [604, 366] on button "Start Answering" at bounding box center [733, 370] width 363 height 32
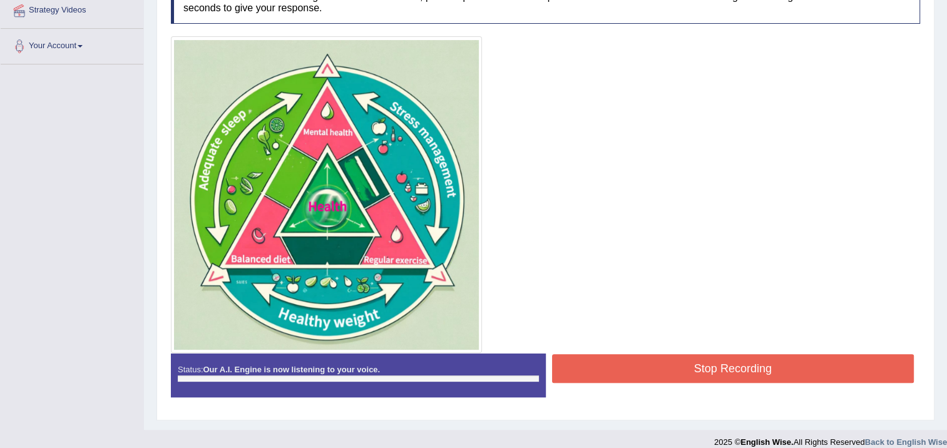
scroll to position [256, 0]
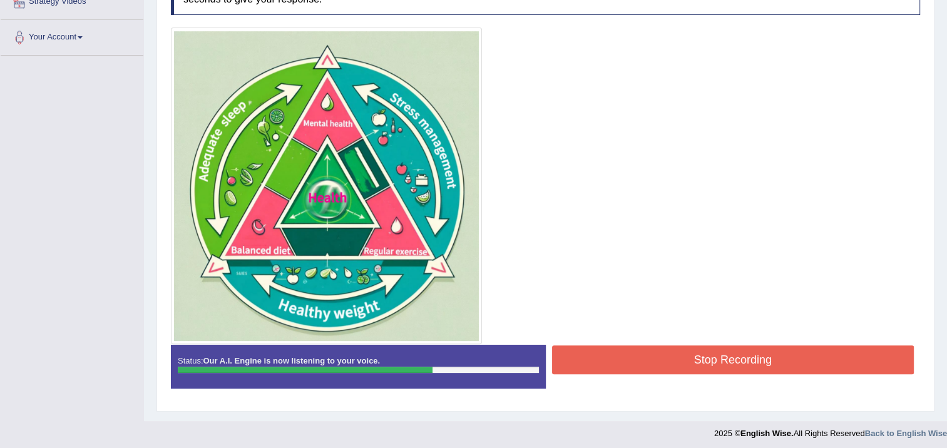
click at [638, 349] on button "Stop Recording" at bounding box center [733, 360] width 363 height 29
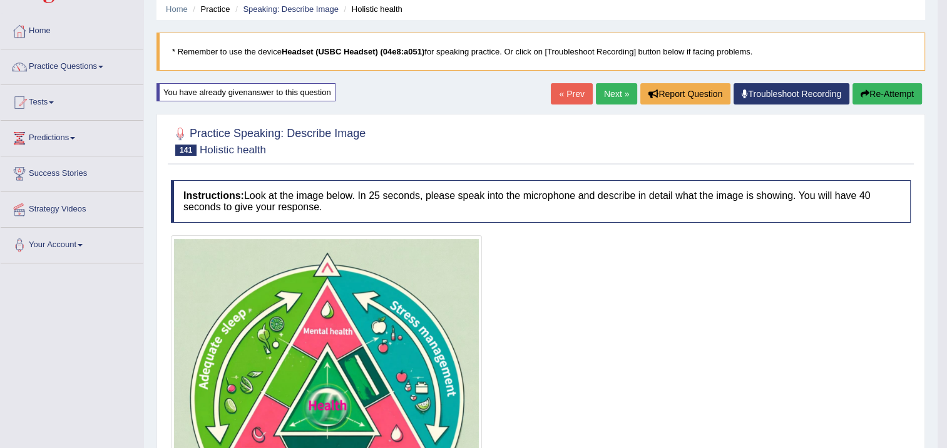
scroll to position [6, 0]
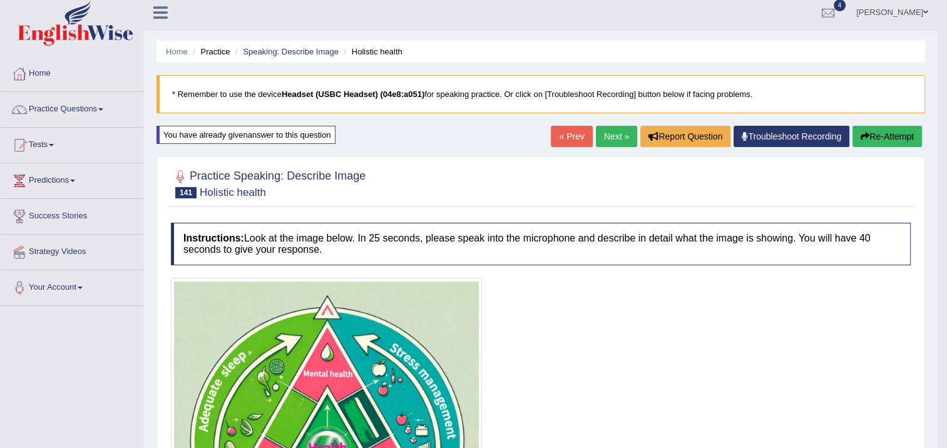
click at [889, 138] on button "Re-Attempt" at bounding box center [888, 136] width 70 height 21
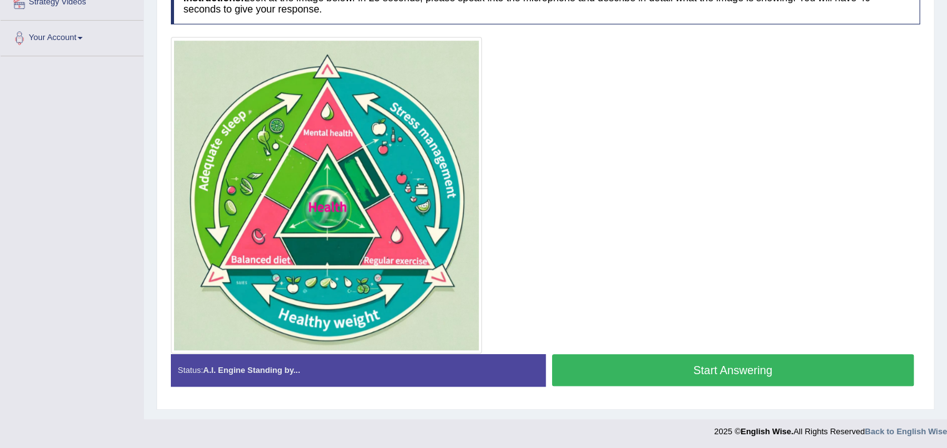
scroll to position [256, 0]
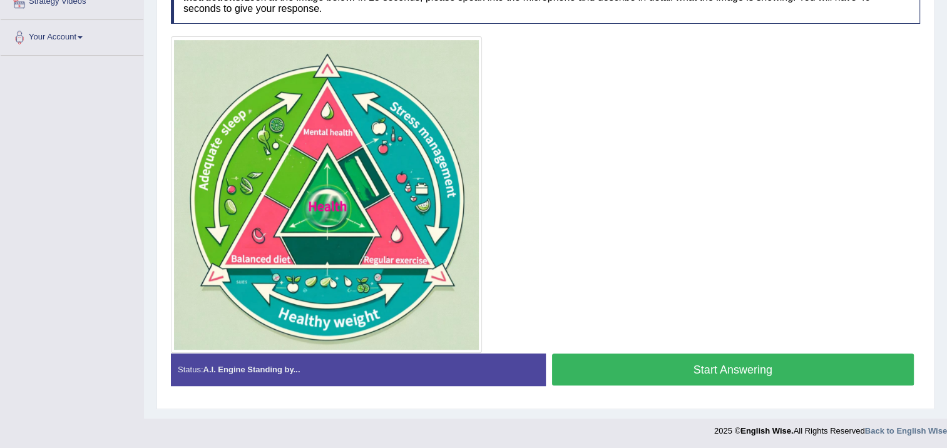
click at [716, 366] on button "Start Answering" at bounding box center [733, 370] width 363 height 32
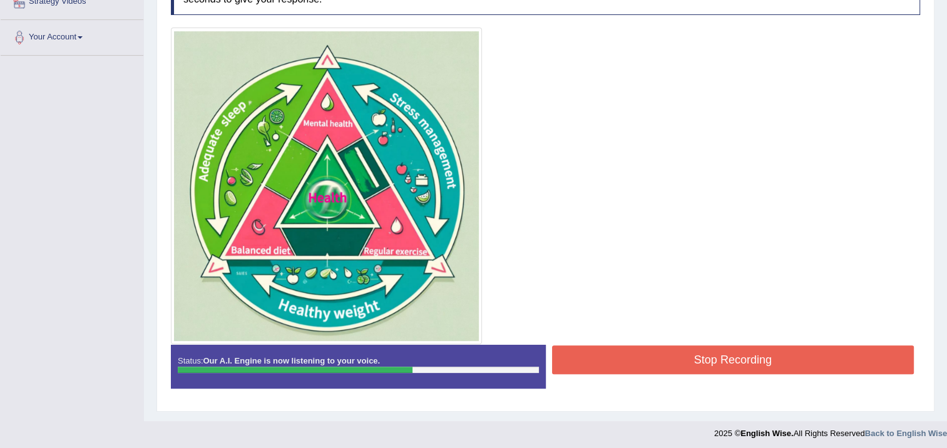
click at [724, 355] on button "Stop Recording" at bounding box center [733, 360] width 363 height 29
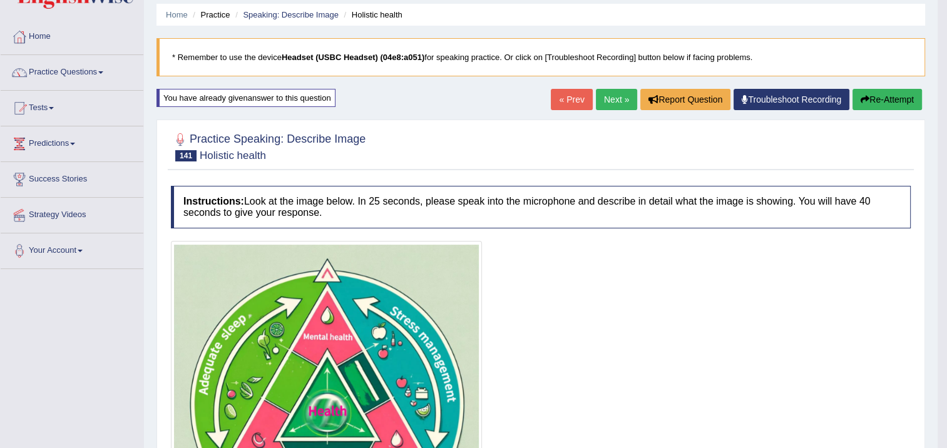
scroll to position [20, 0]
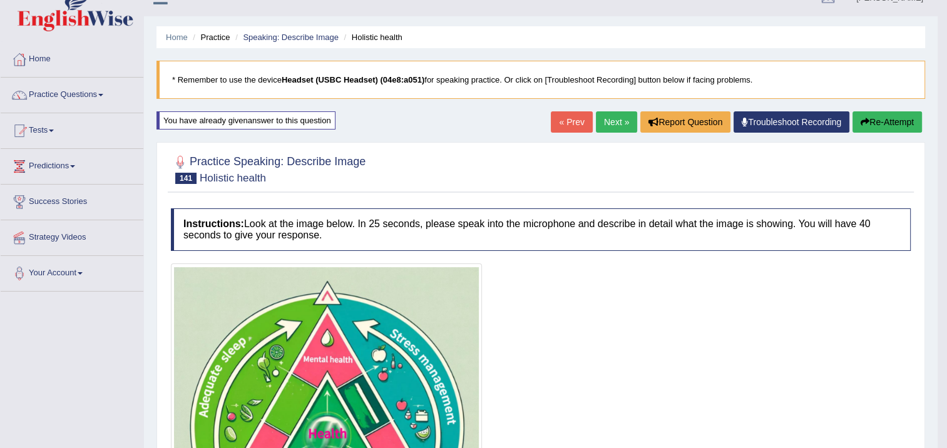
click at [621, 121] on link "Next »" at bounding box center [616, 121] width 41 height 21
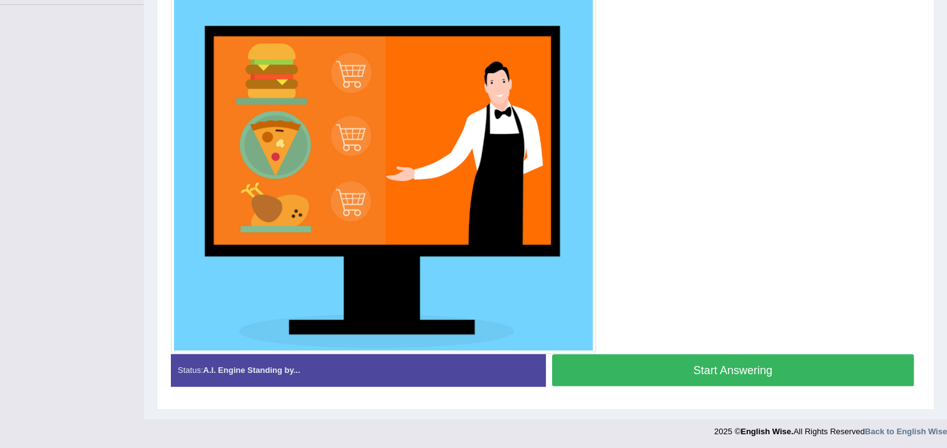
scroll to position [308, 0]
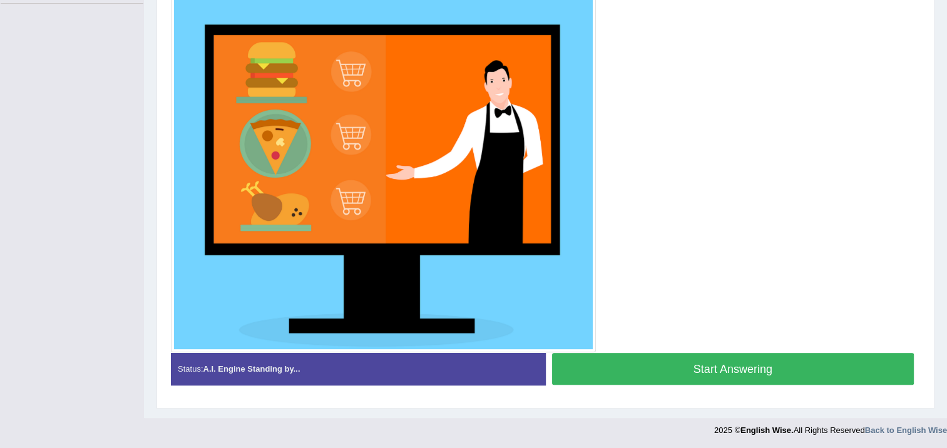
click at [612, 364] on button "Start Answering" at bounding box center [733, 369] width 363 height 32
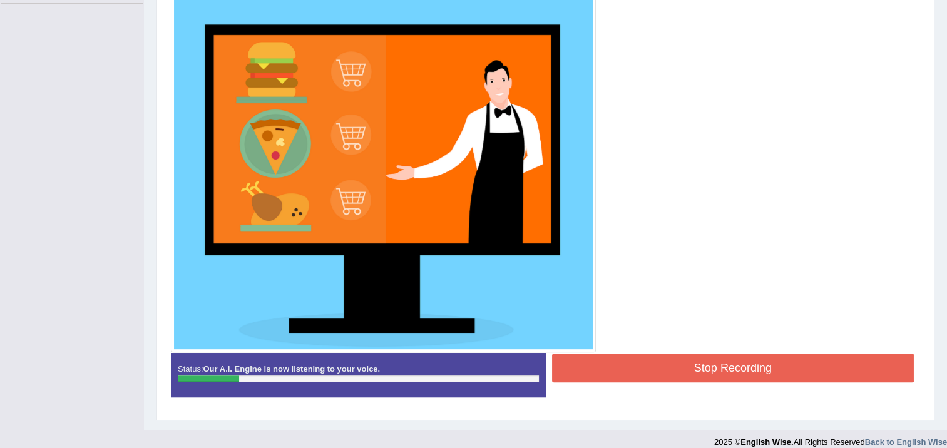
click at [601, 346] on div at bounding box center [546, 161] width 750 height 384
click at [604, 361] on button "Stop Recording" at bounding box center [733, 368] width 363 height 29
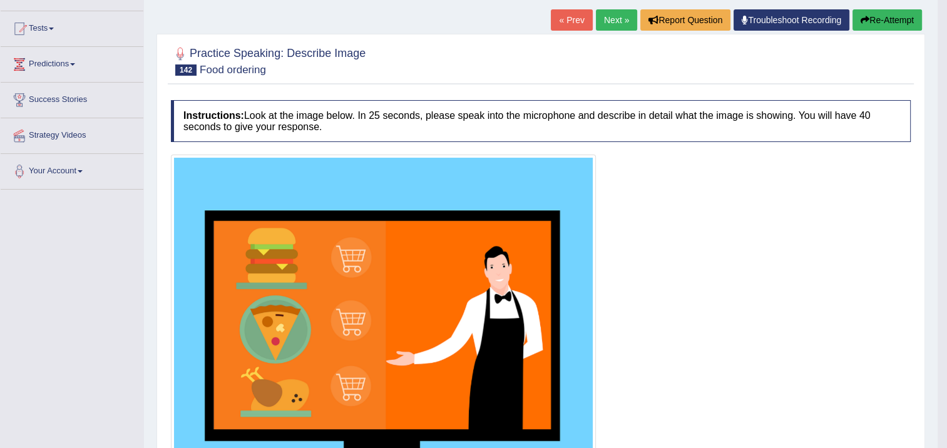
scroll to position [120, 0]
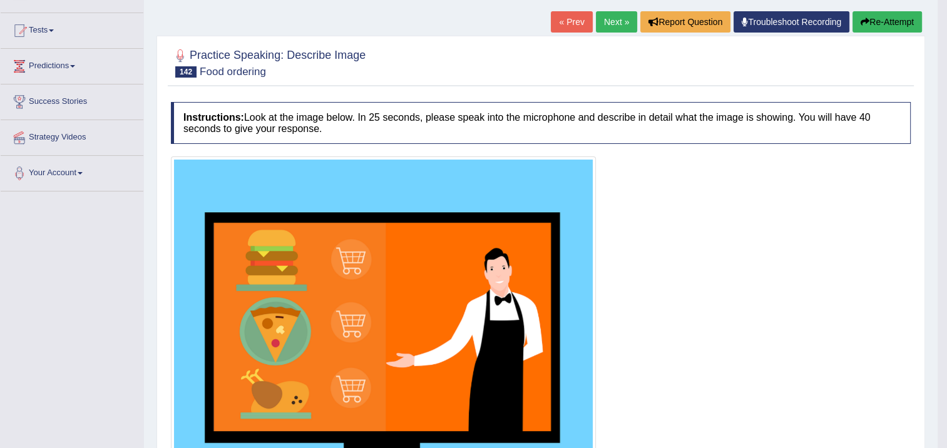
click at [870, 26] on button "Re-Attempt" at bounding box center [888, 21] width 70 height 21
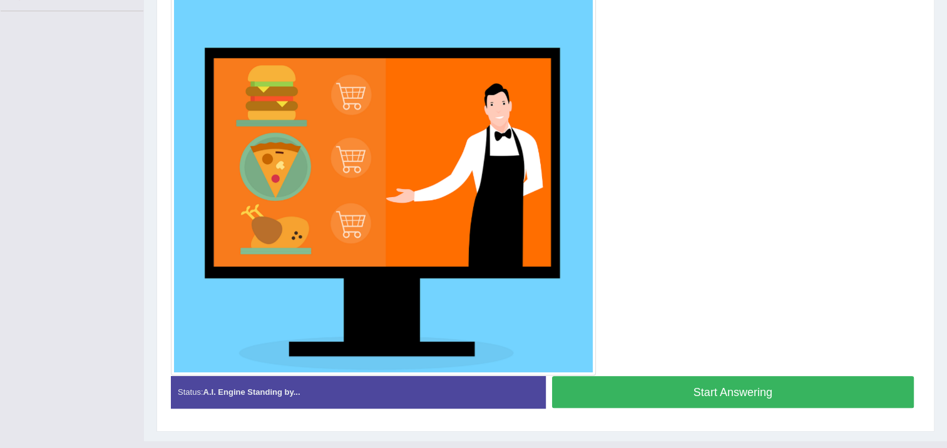
scroll to position [323, 0]
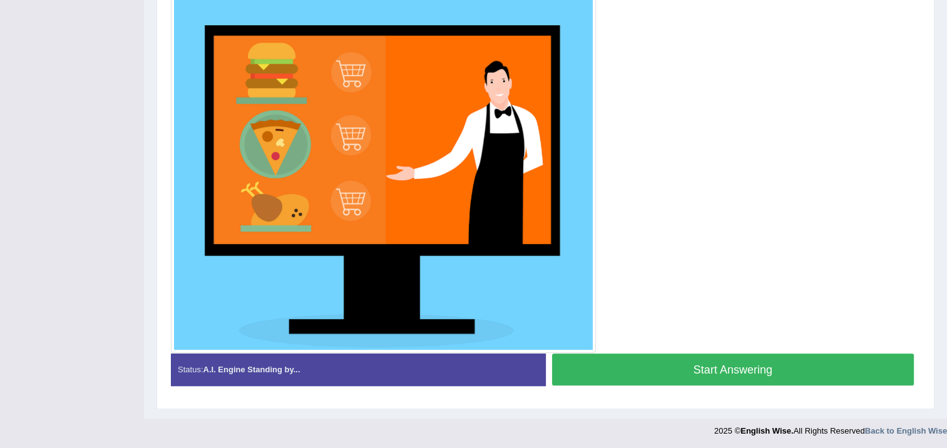
click at [664, 364] on button "Start Answering" at bounding box center [733, 370] width 363 height 32
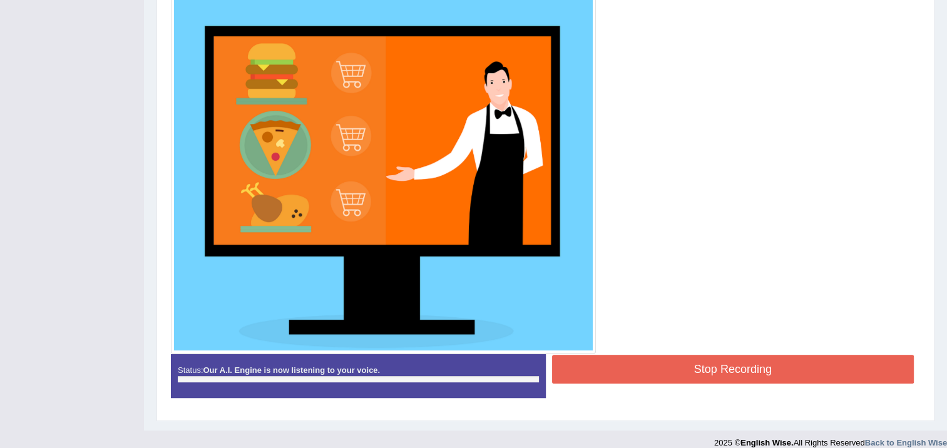
scroll to position [314, 0]
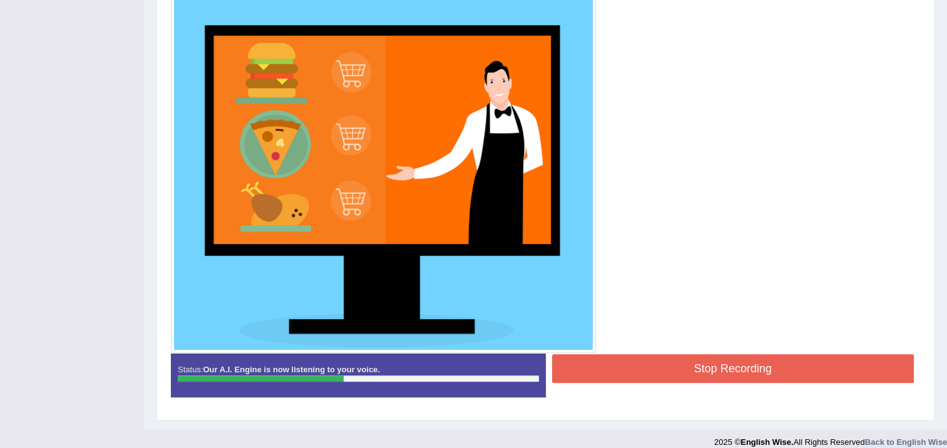
click at [676, 371] on button "Stop Recording" at bounding box center [733, 368] width 363 height 29
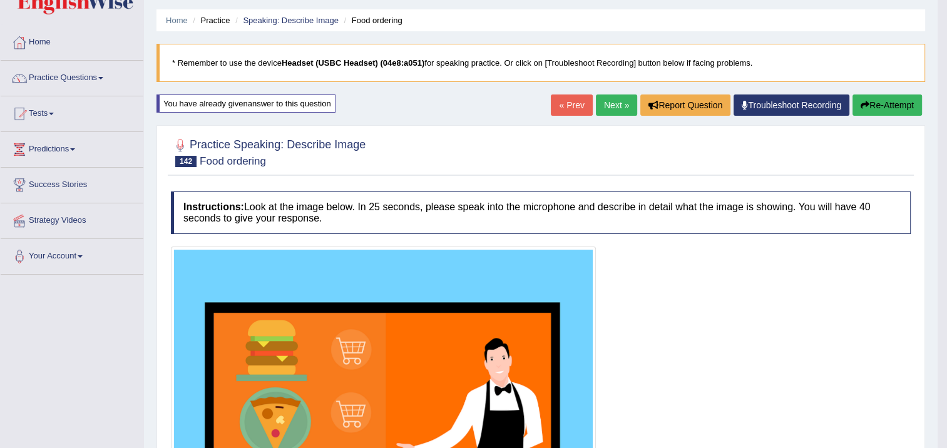
scroll to position [0, 0]
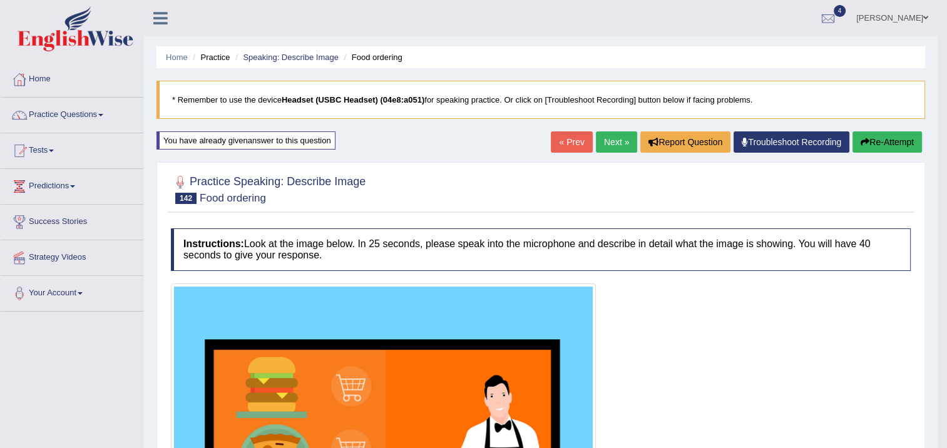
click at [889, 145] on button "Re-Attempt" at bounding box center [888, 142] width 70 height 21
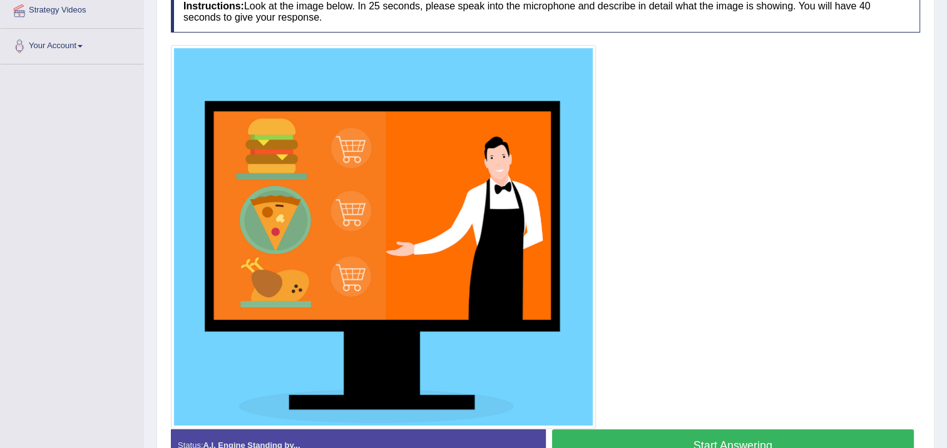
scroll to position [250, 0]
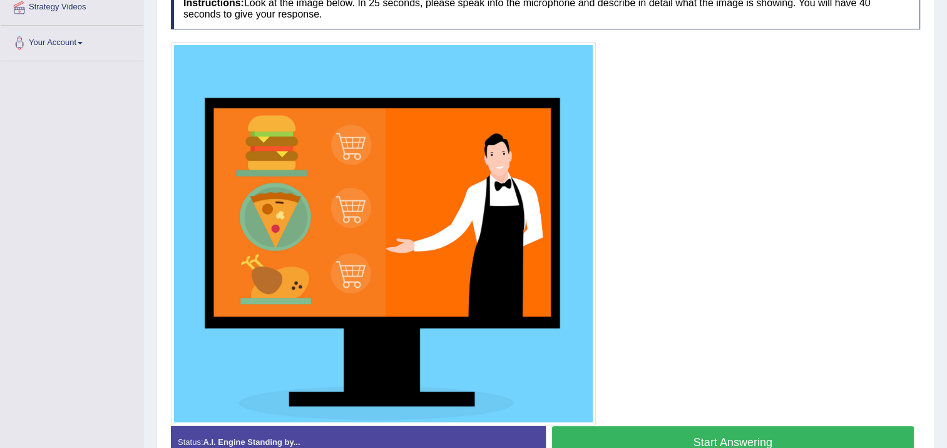
click at [693, 426] on button "Start Answering" at bounding box center [733, 442] width 363 height 32
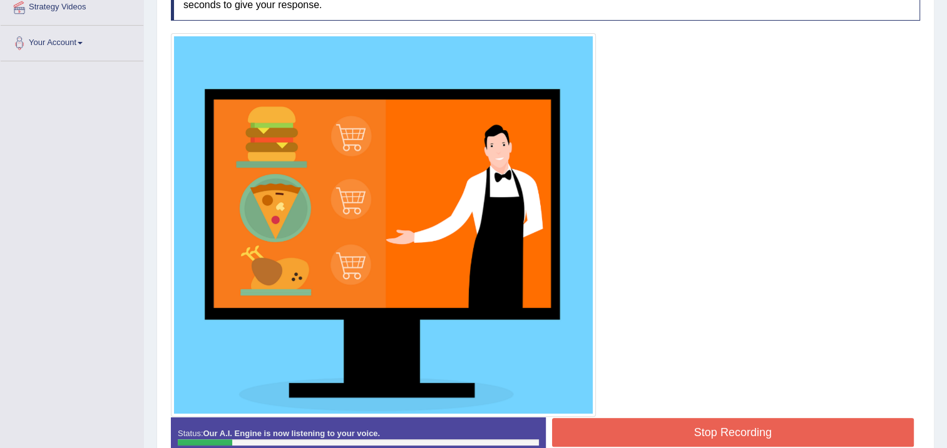
click at [695, 431] on button "Stop Recording" at bounding box center [733, 432] width 363 height 29
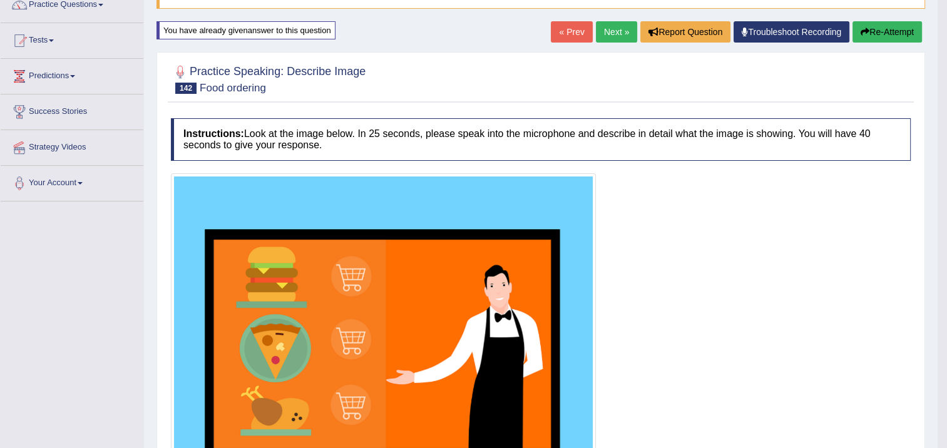
scroll to position [63, 0]
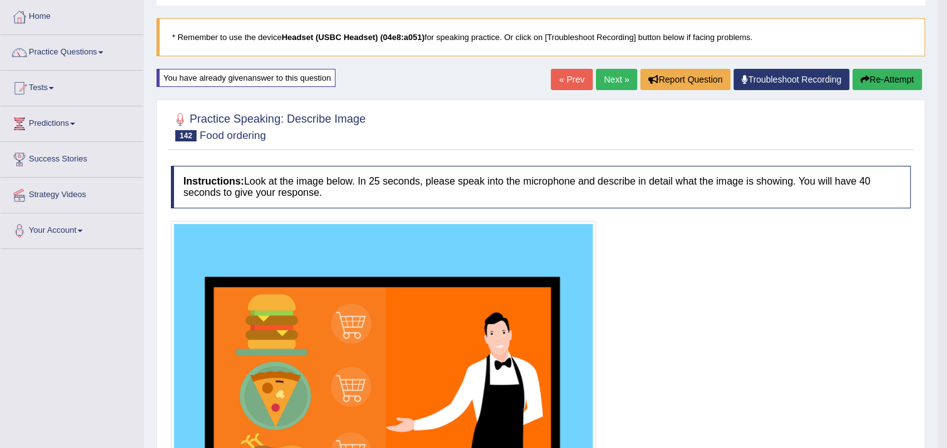
click at [872, 77] on button "Re-Attempt" at bounding box center [888, 79] width 70 height 21
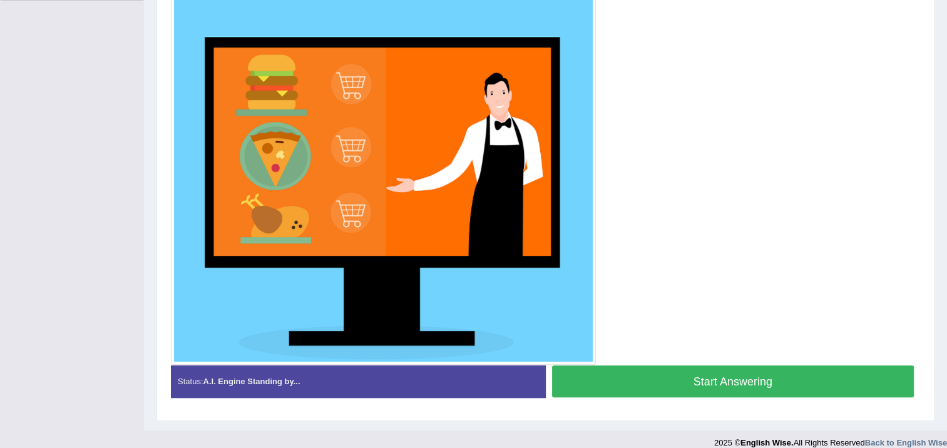
scroll to position [323, 0]
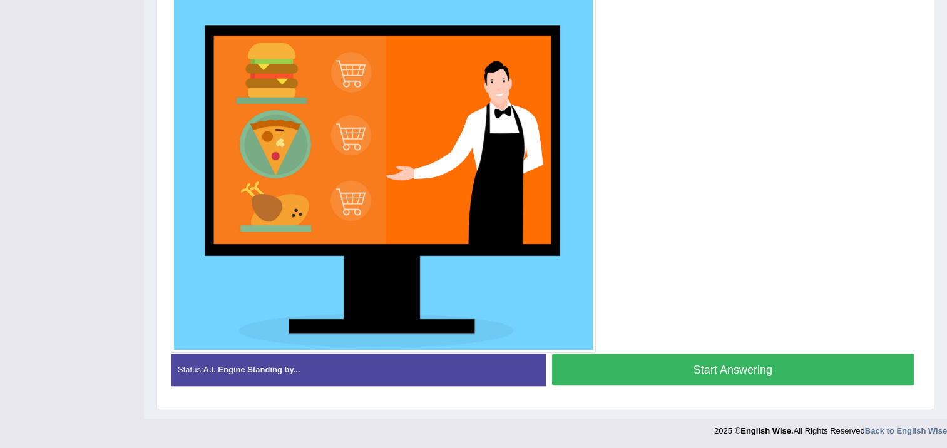
click at [711, 372] on button "Start Answering" at bounding box center [733, 370] width 363 height 32
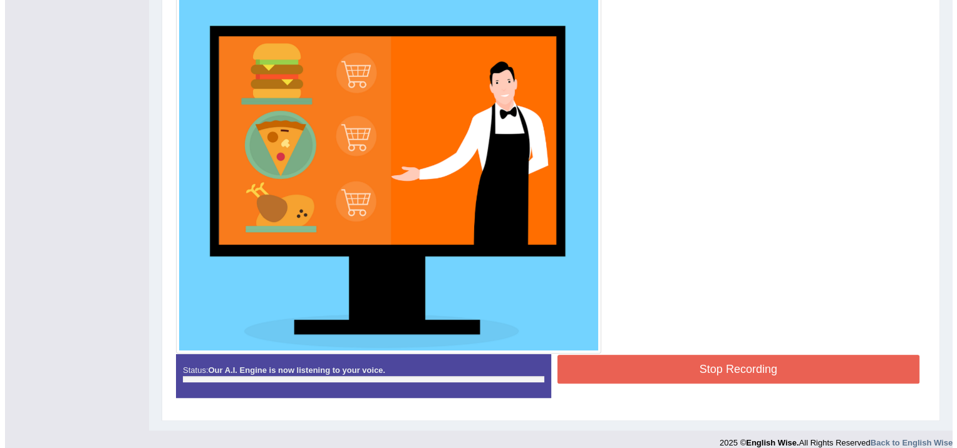
scroll to position [314, 0]
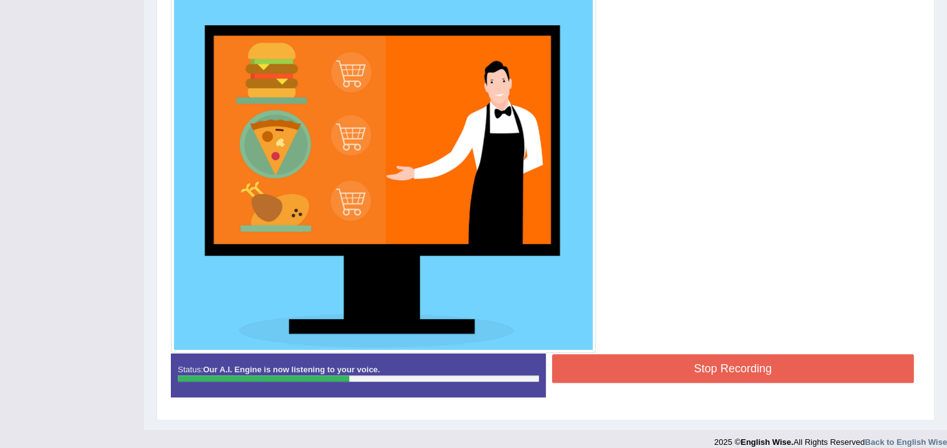
click at [714, 373] on button "Stop Recording" at bounding box center [733, 368] width 363 height 29
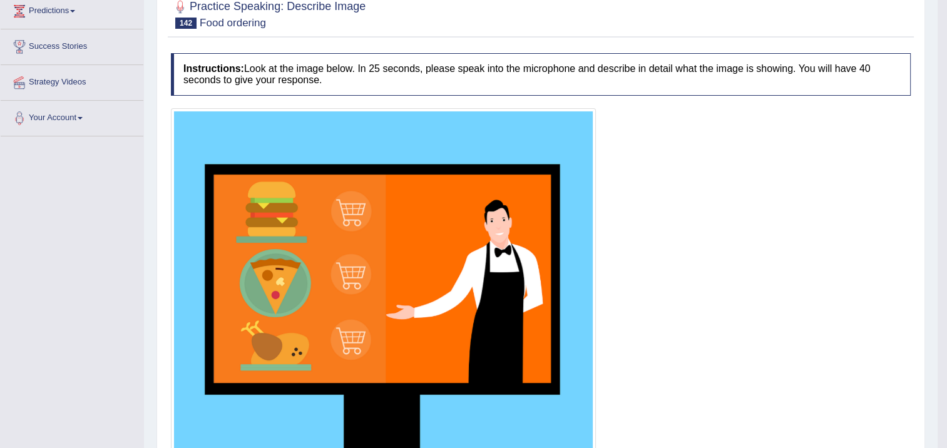
scroll to position [87, 0]
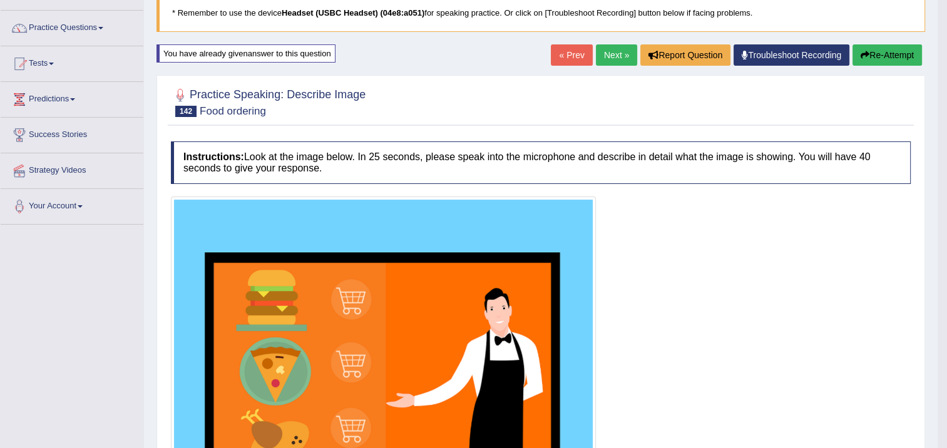
click at [892, 46] on button "Re-Attempt" at bounding box center [888, 54] width 70 height 21
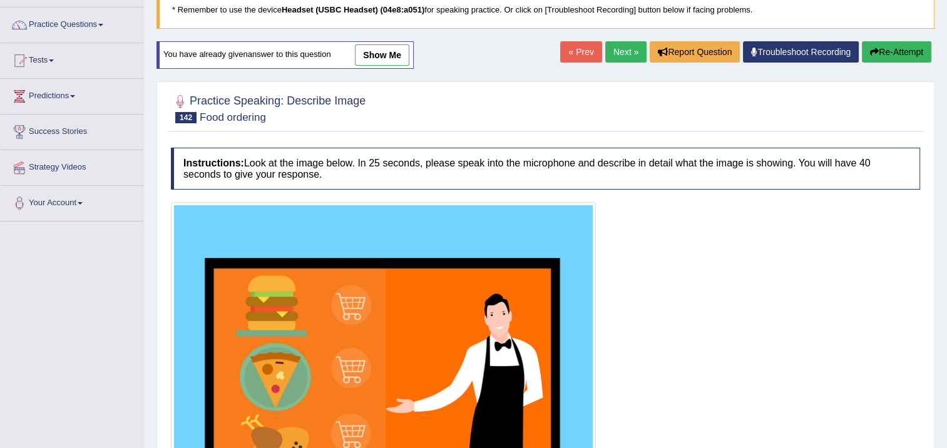
scroll to position [323, 0]
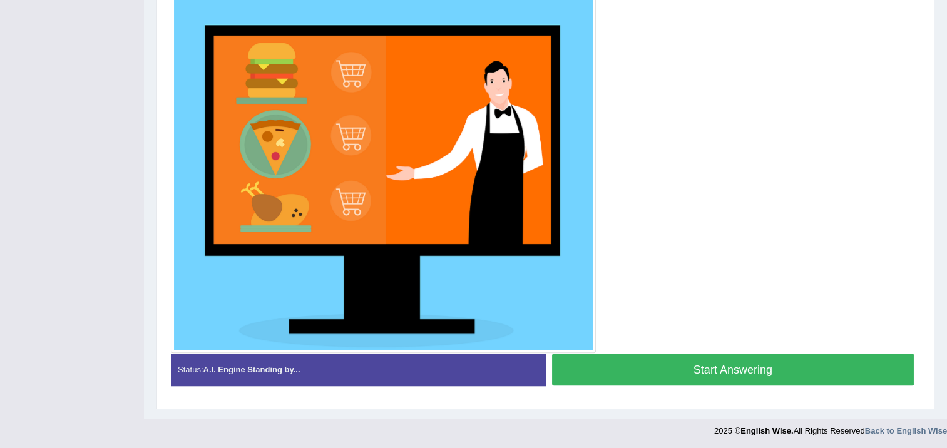
click at [678, 362] on button "Start Answering" at bounding box center [733, 370] width 363 height 32
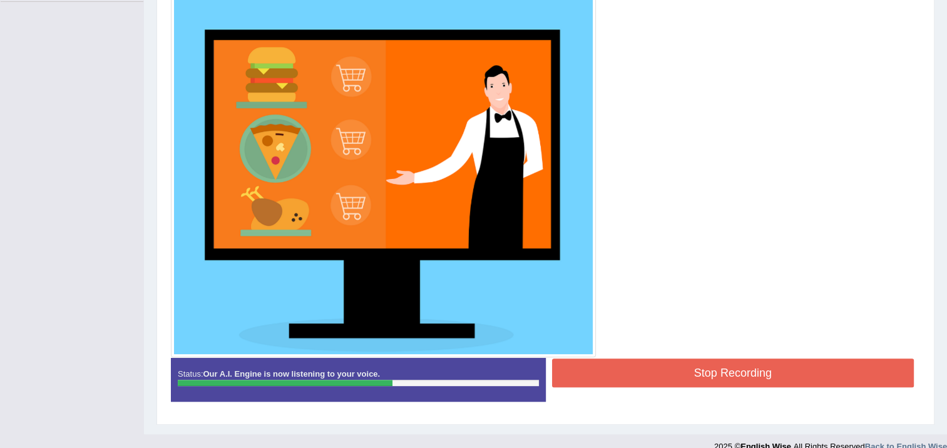
scroll to position [326, 0]
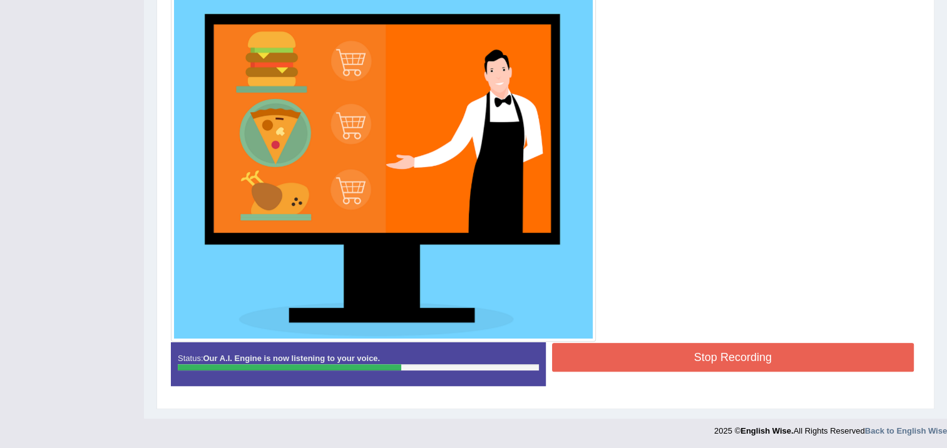
click at [634, 366] on button "Stop Recording" at bounding box center [733, 357] width 363 height 29
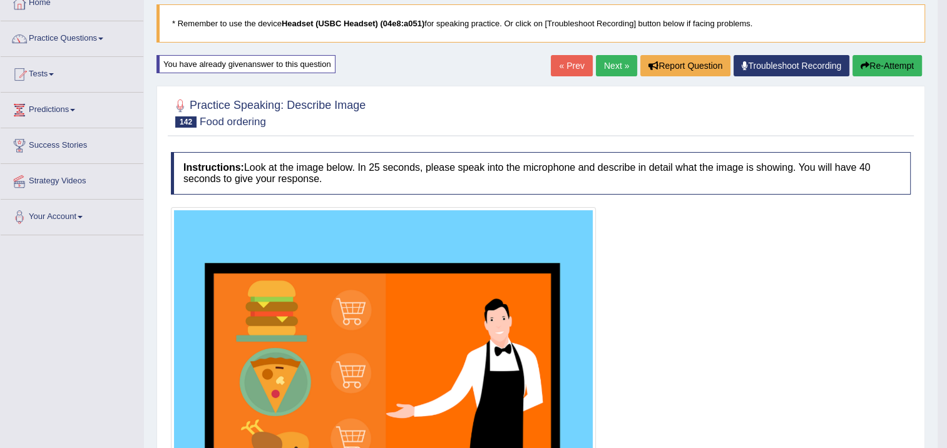
scroll to position [13, 0]
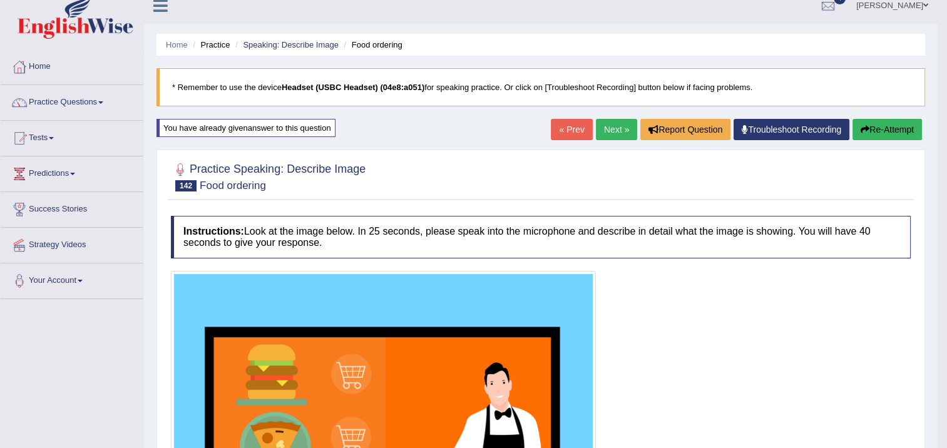
click at [873, 120] on button "Re-Attempt" at bounding box center [888, 129] width 70 height 21
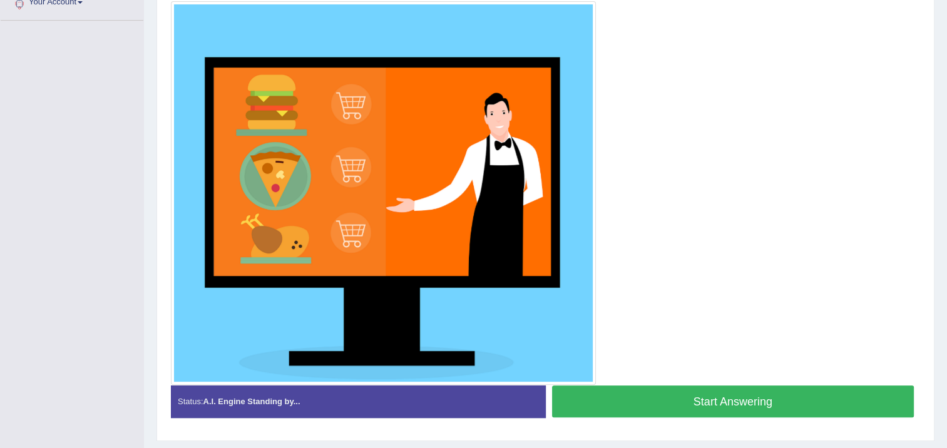
scroll to position [323, 0]
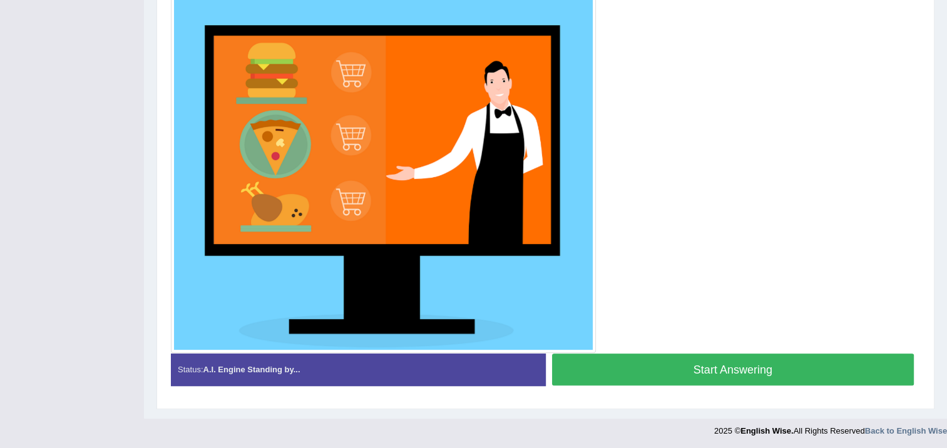
click at [678, 371] on button "Start Answering" at bounding box center [733, 370] width 363 height 32
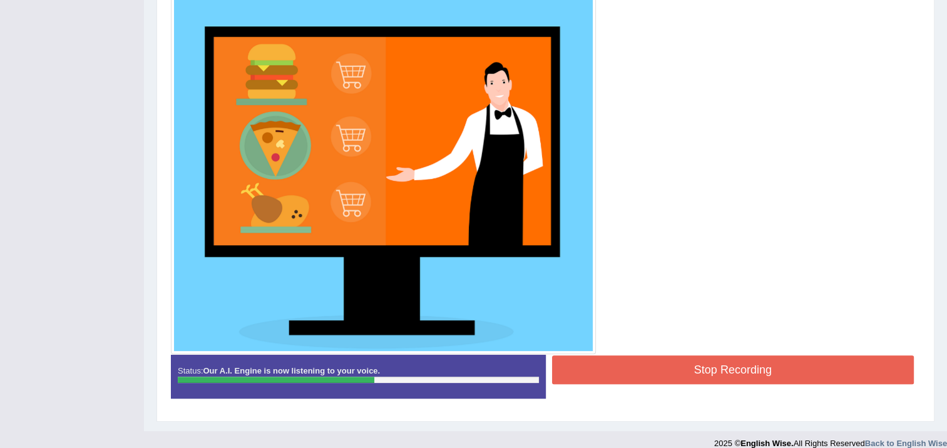
scroll to position [314, 0]
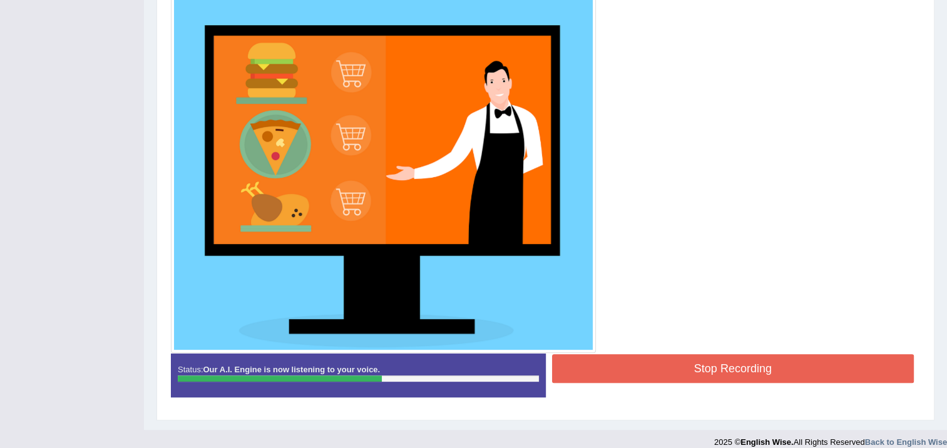
click at [711, 373] on button "Stop Recording" at bounding box center [733, 368] width 363 height 29
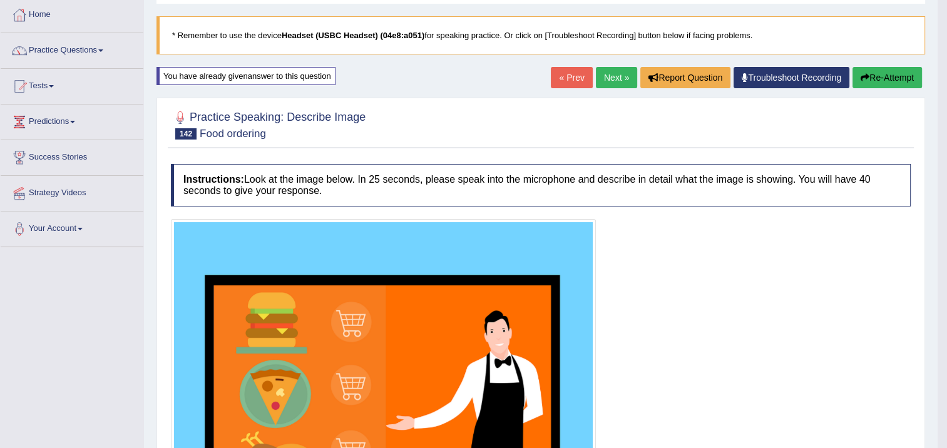
scroll to position [24, 0]
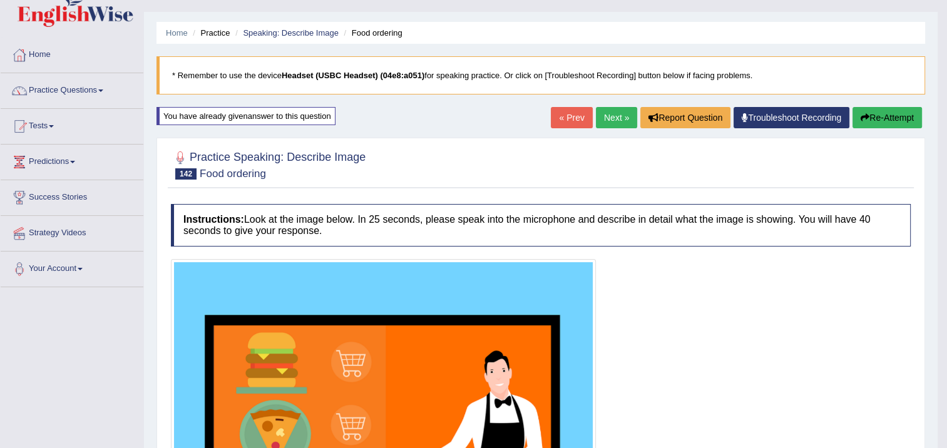
click at [614, 120] on link "Next »" at bounding box center [616, 117] width 41 height 21
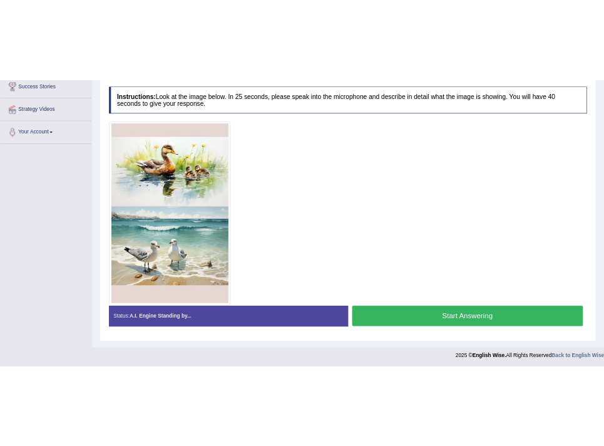
scroll to position [212, 0]
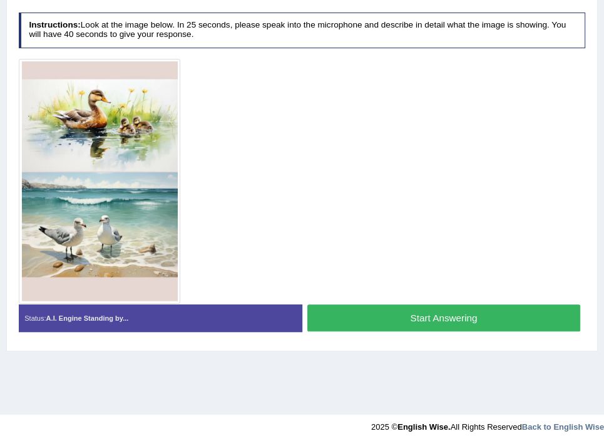
click at [494, 319] on button "Start Answering" at bounding box center [443, 317] width 273 height 27
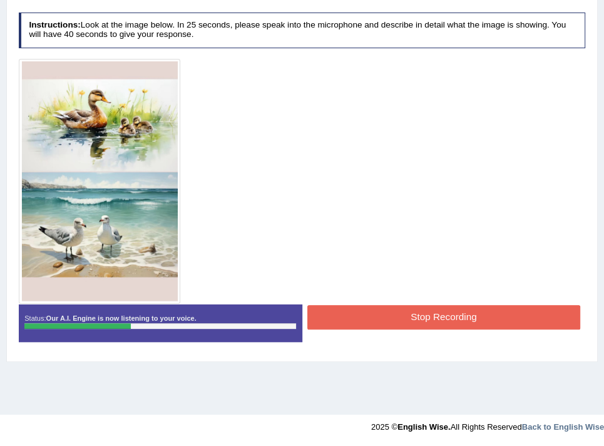
click at [481, 314] on button "Stop Recording" at bounding box center [443, 317] width 273 height 24
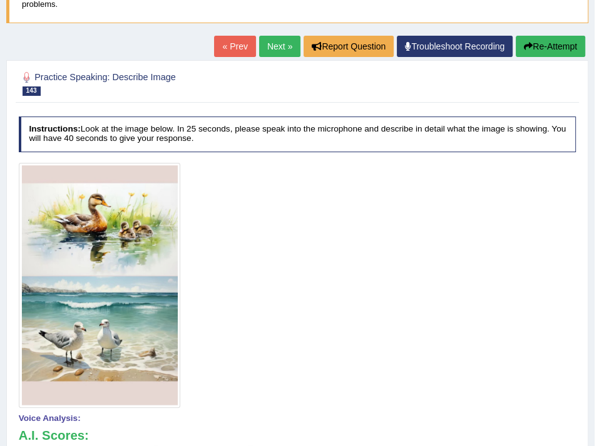
scroll to position [86, 0]
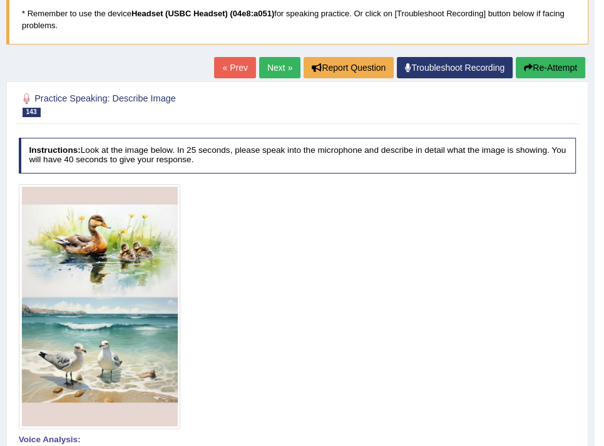
click at [554, 61] on button "Re-Attempt" at bounding box center [551, 67] width 70 height 21
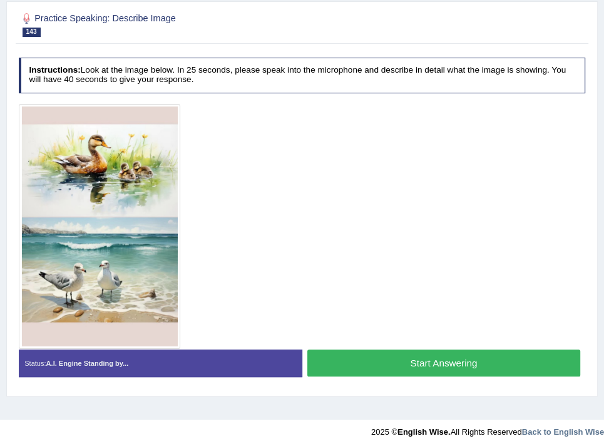
scroll to position [212, 0]
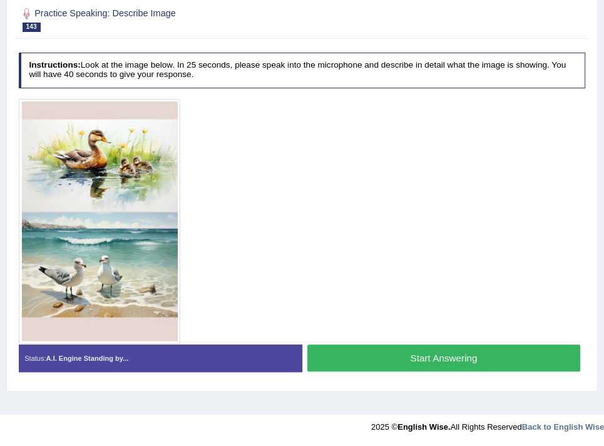
click at [418, 354] on button "Start Answering" at bounding box center [443, 357] width 273 height 27
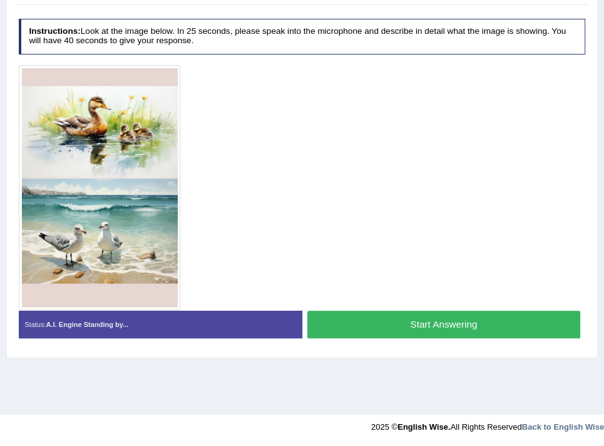
scroll to position [178, 0]
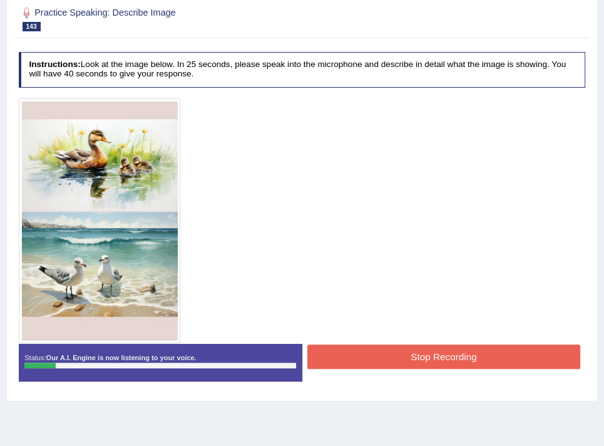
click at [421, 349] on button "Stop Recording" at bounding box center [443, 356] width 273 height 24
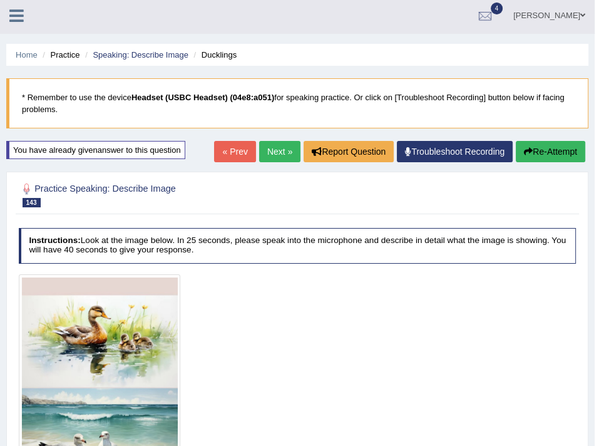
scroll to position [0, 0]
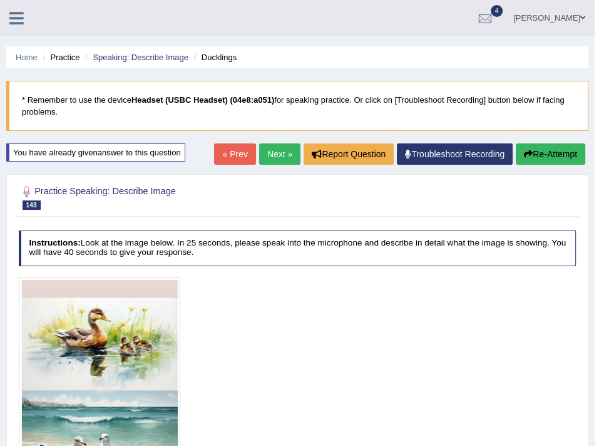
click at [547, 154] on button "Re-Attempt" at bounding box center [551, 153] width 70 height 21
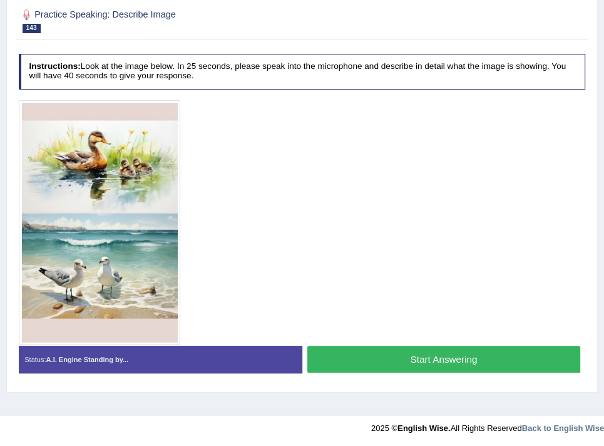
scroll to position [212, 0]
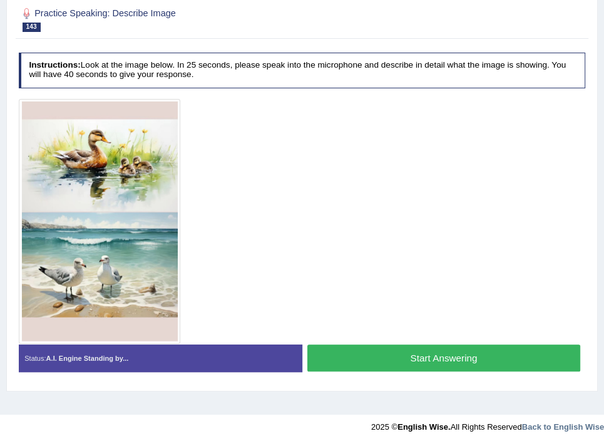
click at [443, 348] on button "Start Answering" at bounding box center [443, 357] width 273 height 27
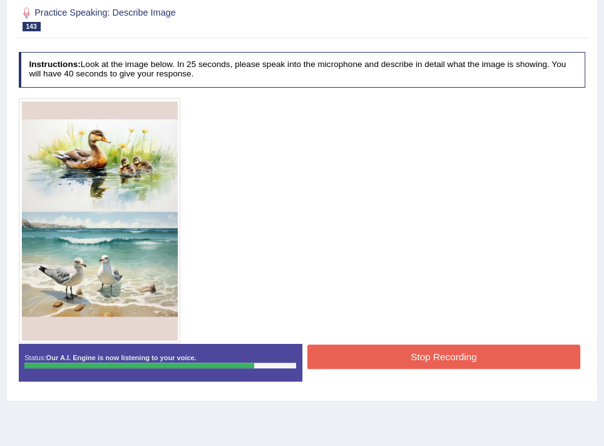
click at [438, 346] on button "Stop Recording" at bounding box center [443, 356] width 273 height 24
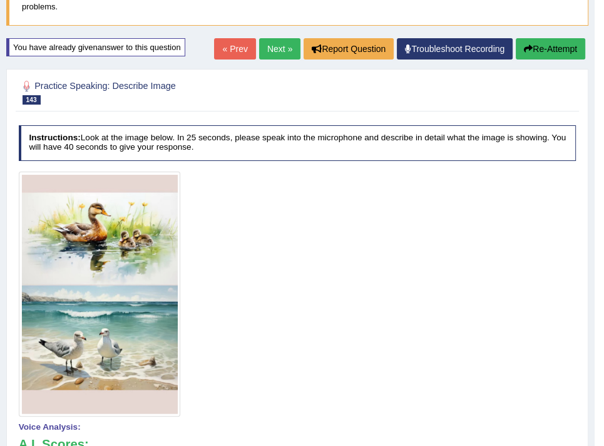
scroll to position [53, 0]
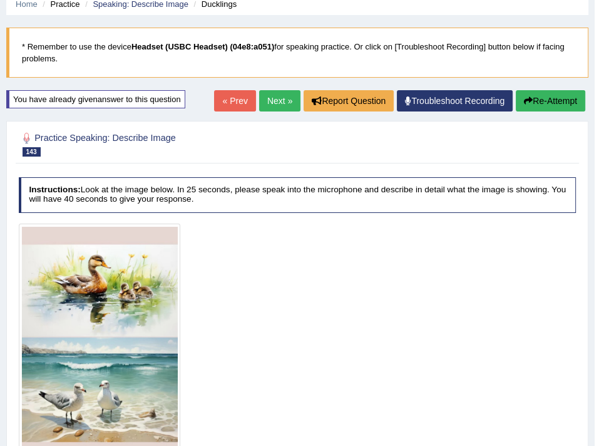
click at [283, 97] on link "Next »" at bounding box center [279, 100] width 41 height 21
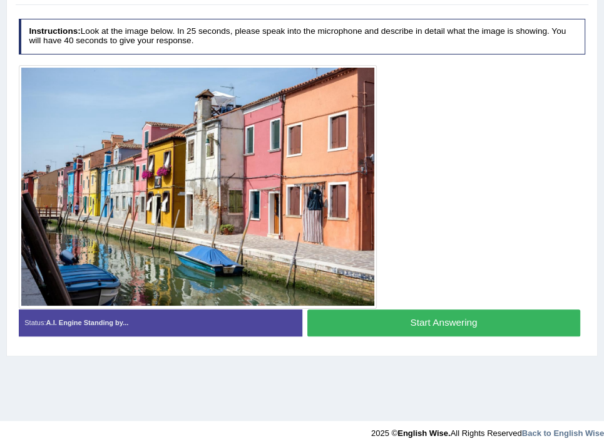
scroll to position [211, 0]
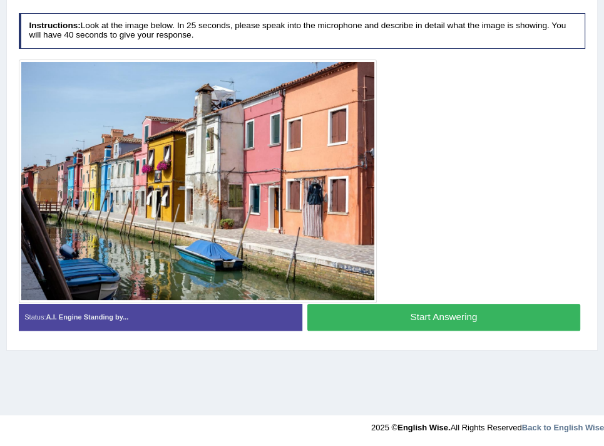
click at [343, 316] on button "Start Answering" at bounding box center [443, 317] width 273 height 27
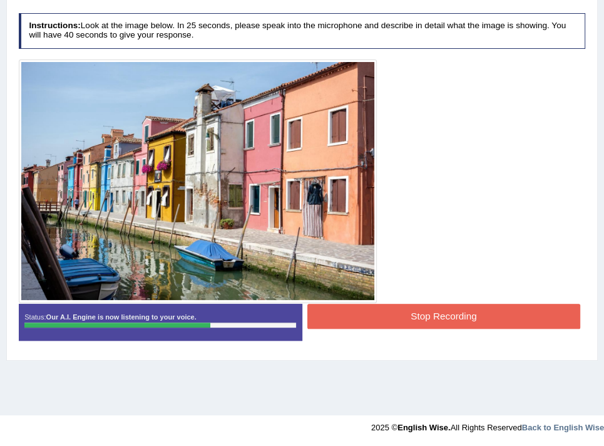
click at [349, 320] on button "Stop Recording" at bounding box center [443, 316] width 273 height 24
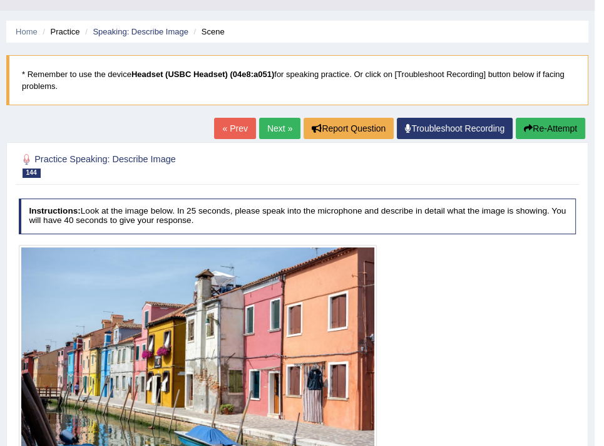
scroll to position [23, 0]
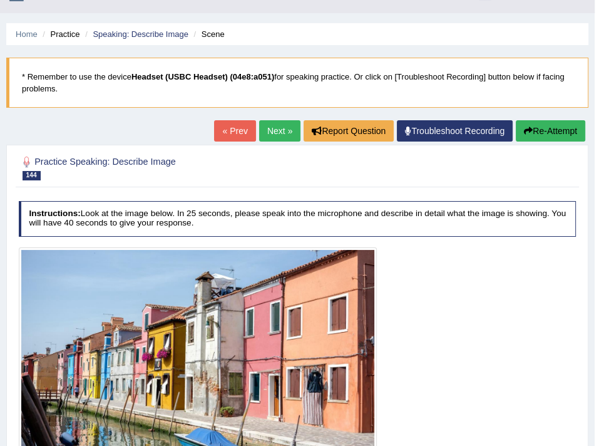
click at [539, 136] on button "Re-Attempt" at bounding box center [551, 130] width 70 height 21
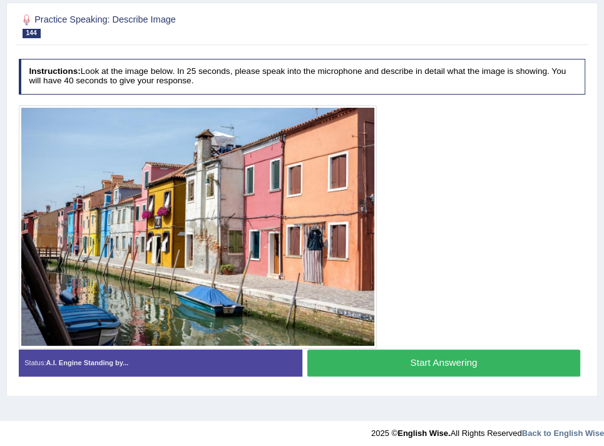
scroll to position [212, 0]
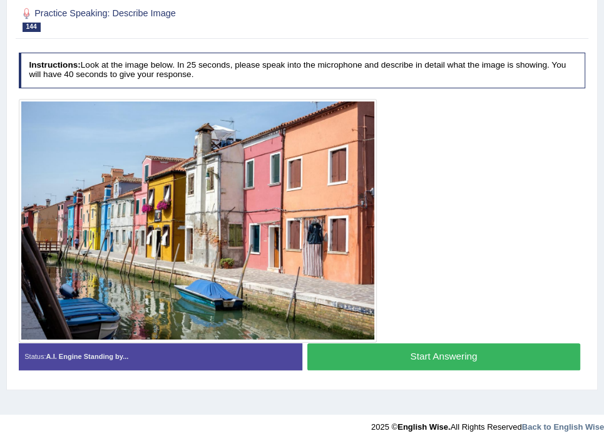
click at [438, 354] on button "Start Answering" at bounding box center [443, 356] width 273 height 27
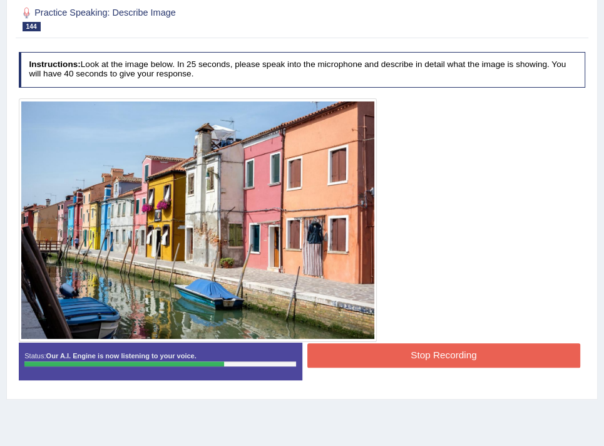
click at [341, 349] on button "Stop Recording" at bounding box center [443, 355] width 273 height 24
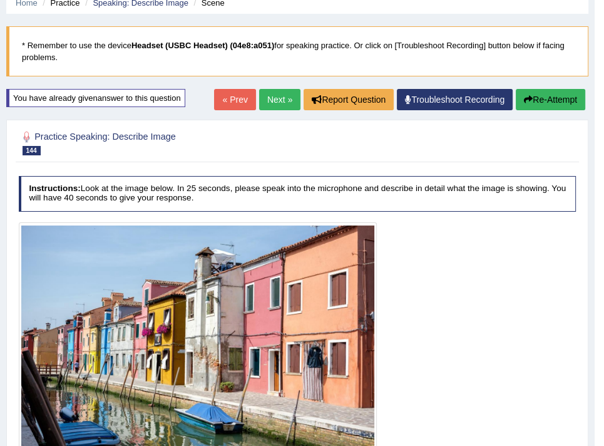
scroll to position [0, 0]
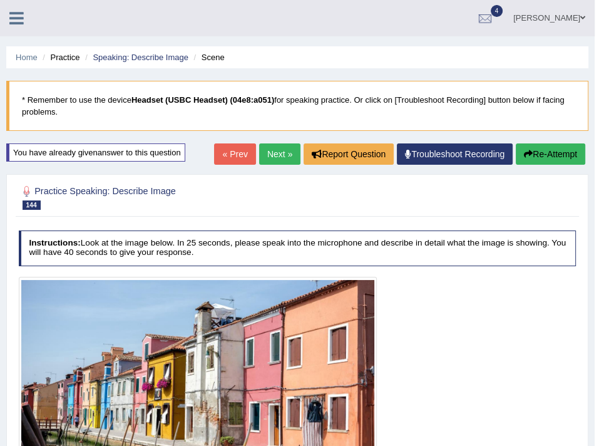
click at [278, 159] on link "Next »" at bounding box center [279, 153] width 41 height 21
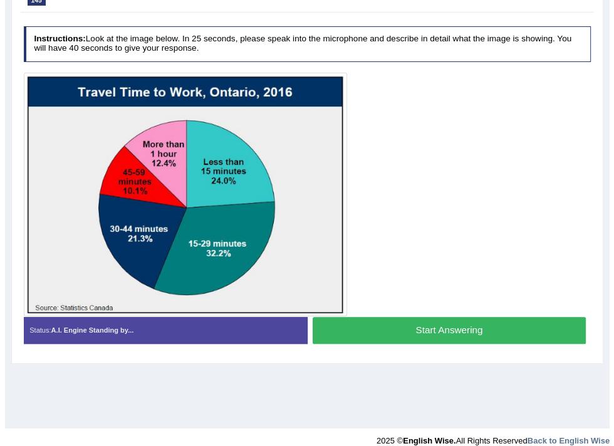
scroll to position [212, 0]
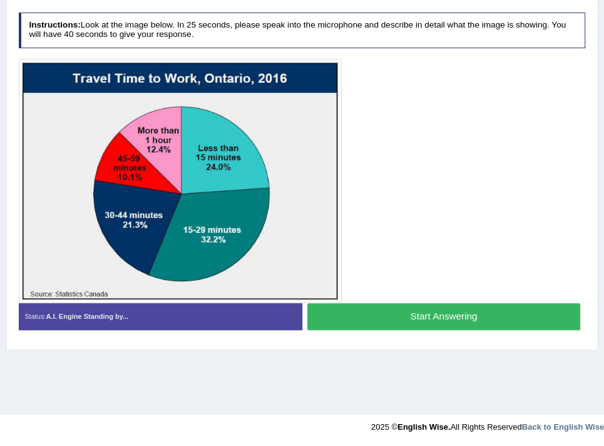
click at [378, 315] on button "Start Answering" at bounding box center [443, 316] width 273 height 27
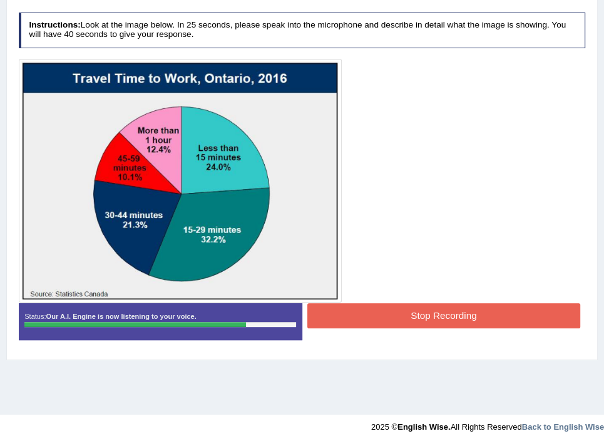
click at [347, 309] on button "Stop Recording" at bounding box center [443, 315] width 273 height 24
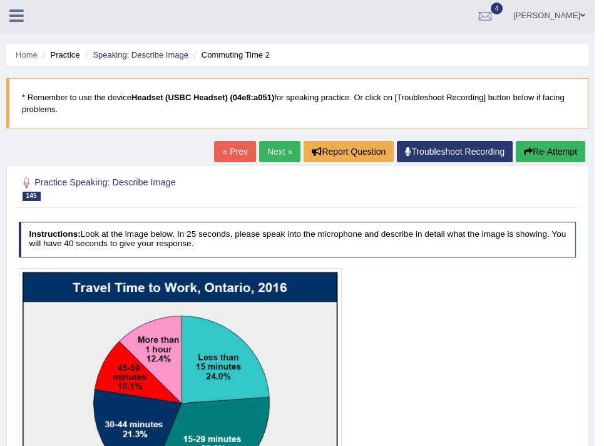
scroll to position [0, 0]
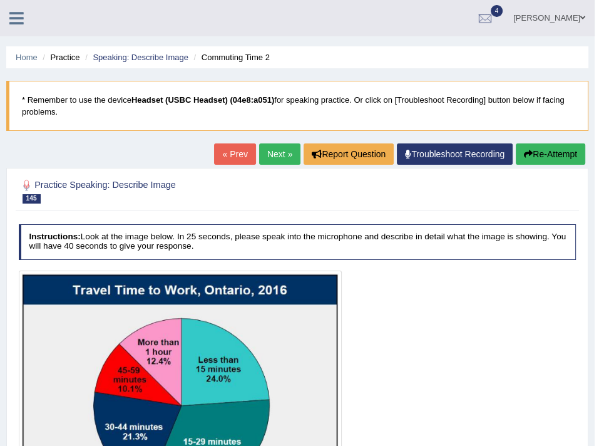
click at [535, 152] on button "Re-Attempt" at bounding box center [551, 153] width 70 height 21
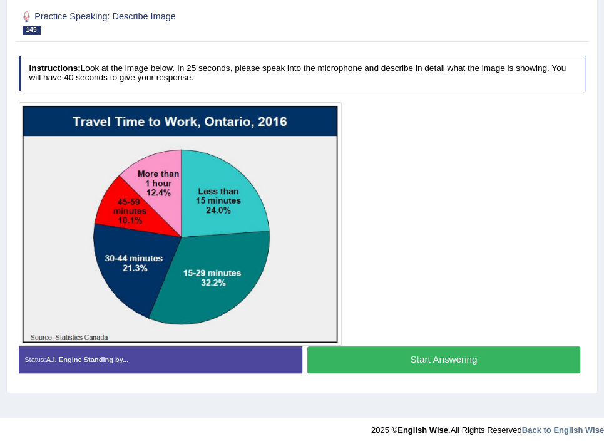
scroll to position [212, 0]
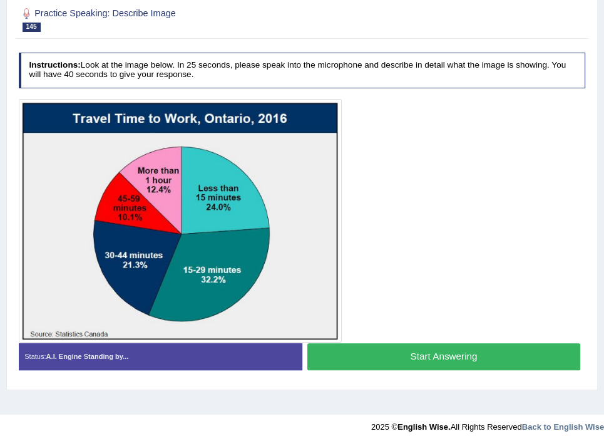
click at [403, 354] on button "Start Answering" at bounding box center [443, 356] width 273 height 27
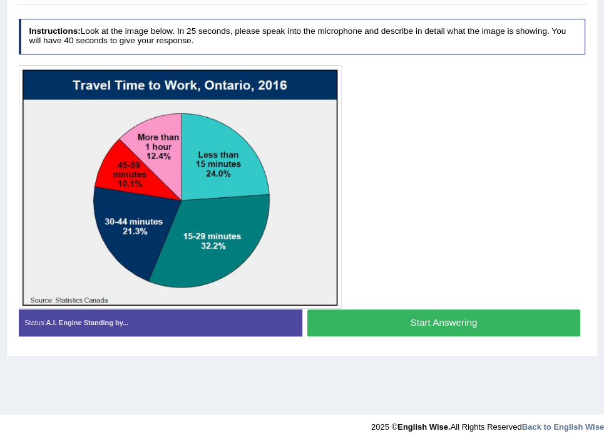
scroll to position [178, 0]
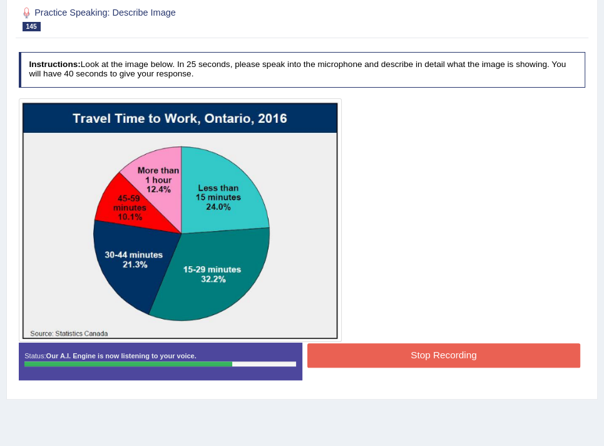
click at [363, 348] on button "Stop Recording" at bounding box center [443, 355] width 273 height 24
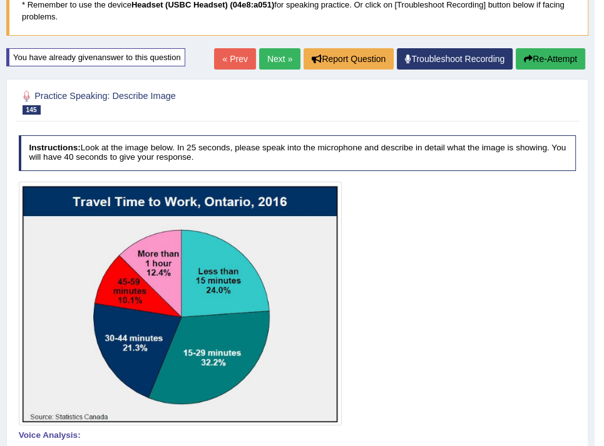
scroll to position [0, 0]
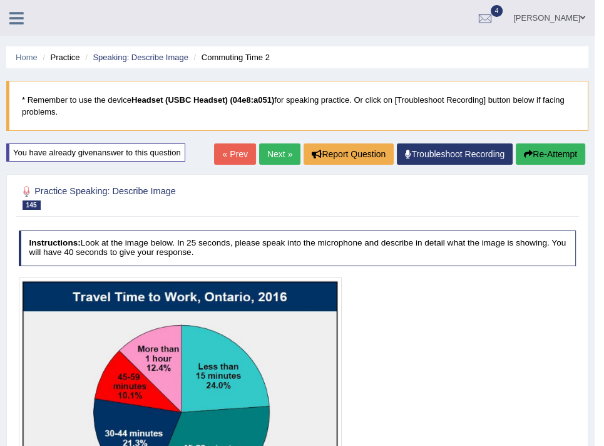
click at [533, 148] on button "Re-Attempt" at bounding box center [551, 153] width 70 height 21
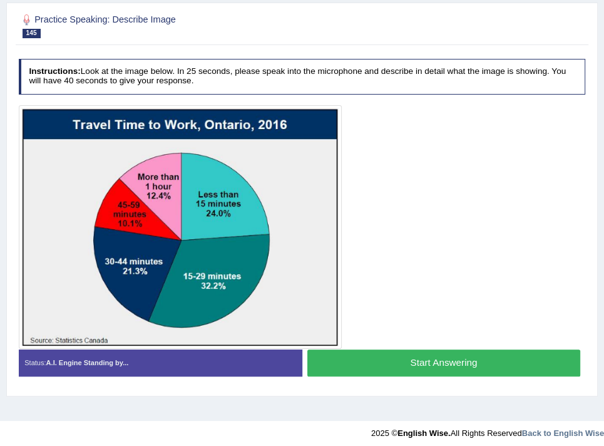
scroll to position [212, 0]
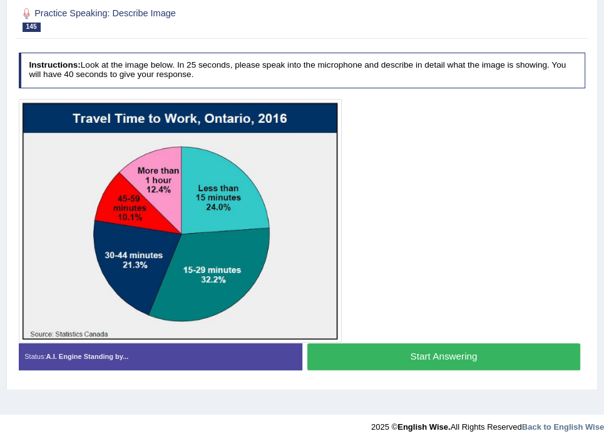
click at [406, 351] on button "Start Answering" at bounding box center [443, 356] width 273 height 27
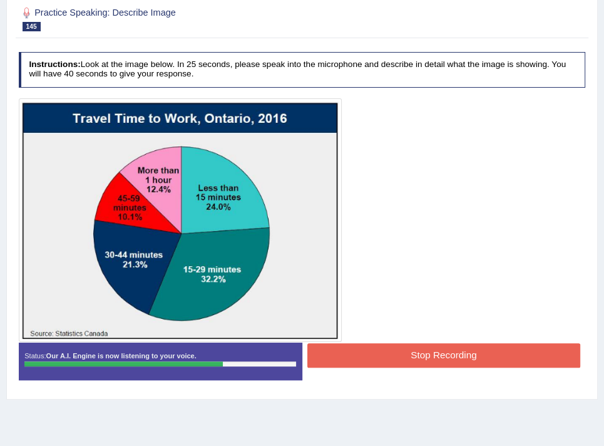
click at [441, 364] on button "Stop Recording" at bounding box center [443, 355] width 273 height 24
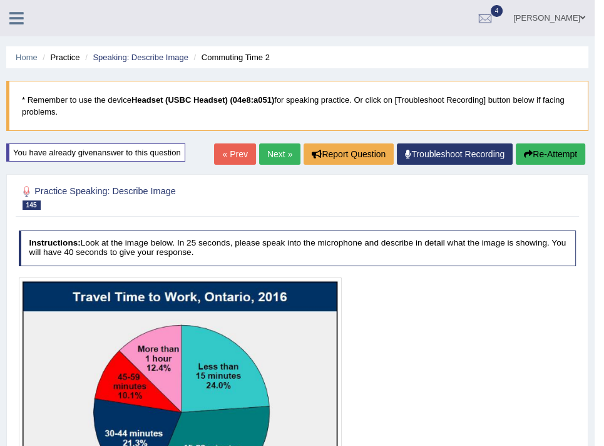
scroll to position [0, 0]
click at [529, 157] on icon "button" at bounding box center [528, 154] width 9 height 9
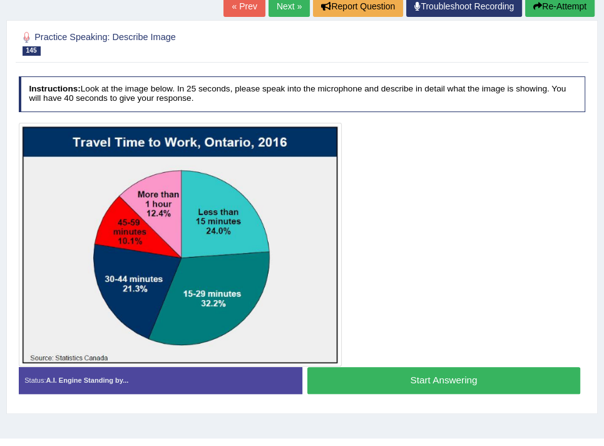
scroll to position [212, 0]
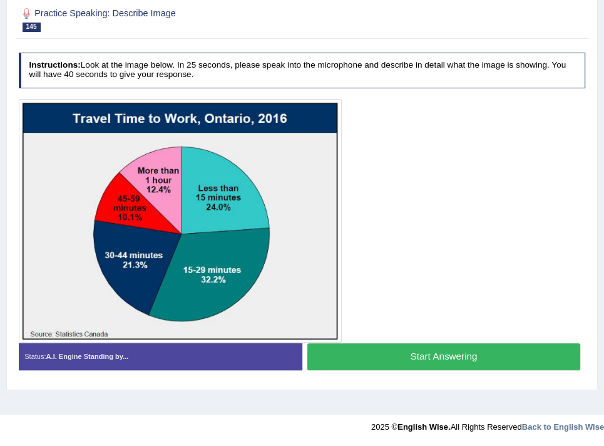
click at [368, 351] on button "Start Answering" at bounding box center [443, 356] width 273 height 27
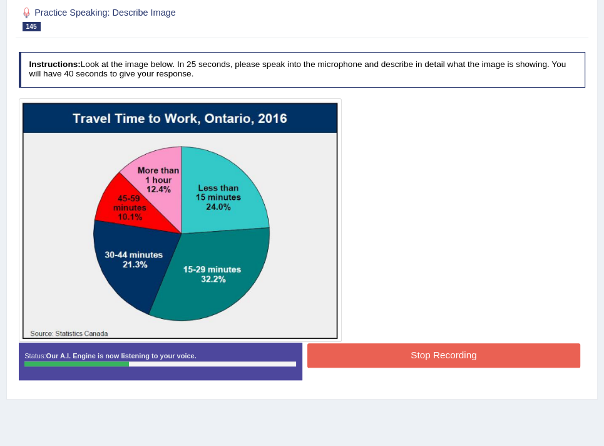
click at [396, 354] on button "Stop Recording" at bounding box center [443, 355] width 273 height 24
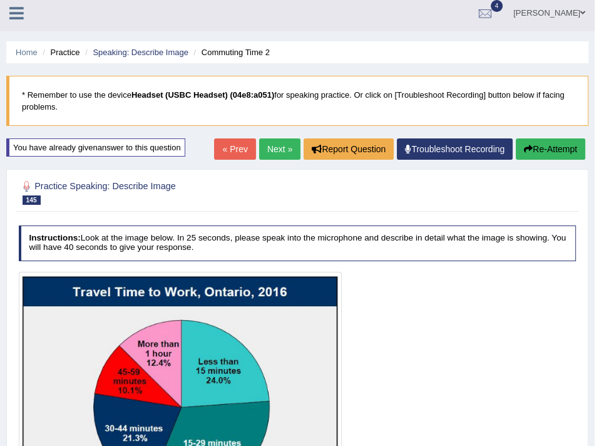
scroll to position [0, 0]
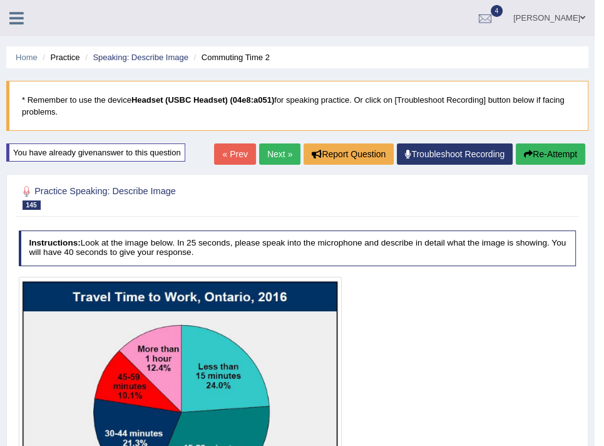
click at [544, 145] on button "Re-Attempt" at bounding box center [551, 153] width 70 height 21
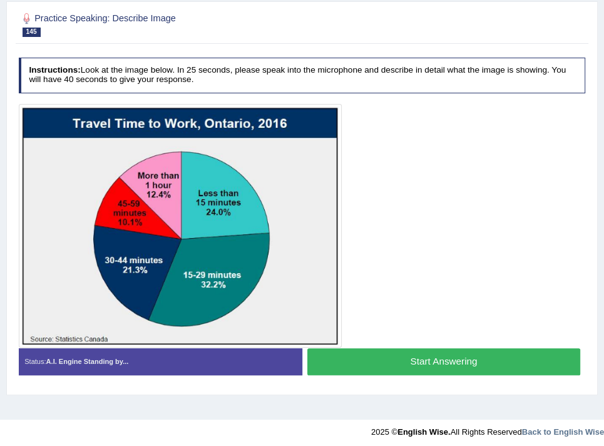
scroll to position [212, 0]
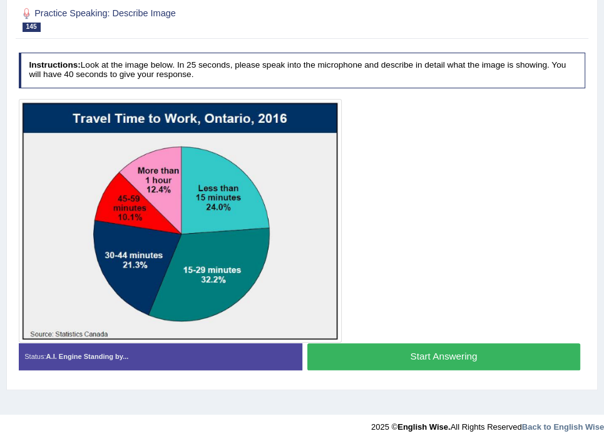
click at [371, 351] on button "Start Answering" at bounding box center [443, 356] width 273 height 27
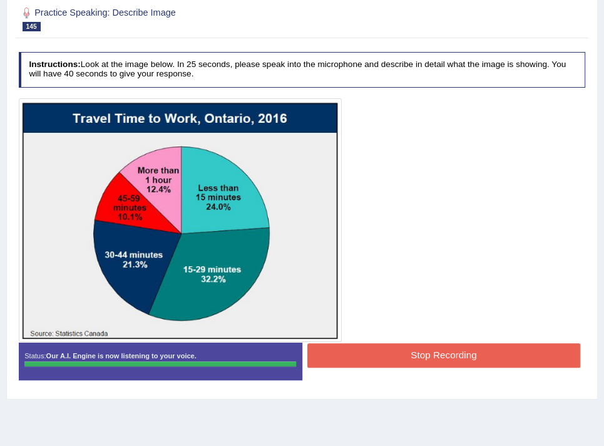
click at [353, 344] on button "Stop Recording" at bounding box center [443, 355] width 273 height 24
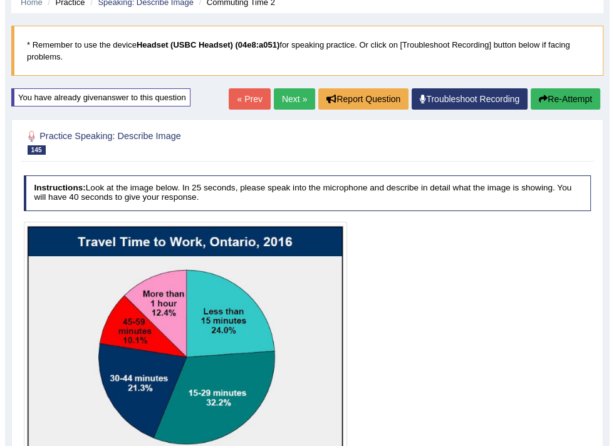
scroll to position [53, 0]
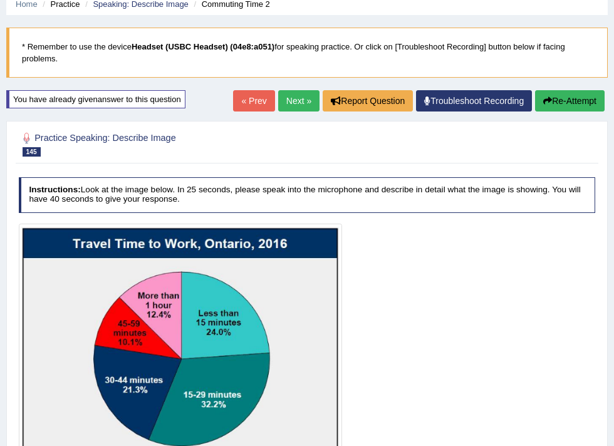
click at [287, 100] on link "Next »" at bounding box center [298, 100] width 41 height 21
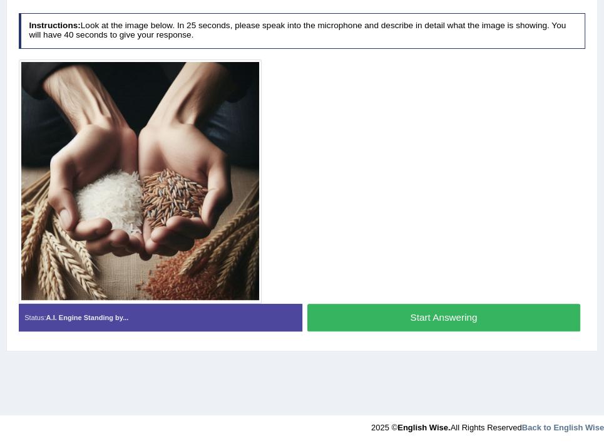
scroll to position [212, 0]
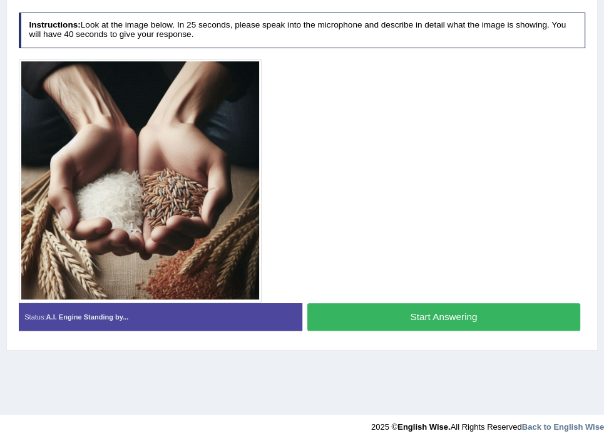
click at [366, 316] on button "Start Answering" at bounding box center [443, 316] width 273 height 27
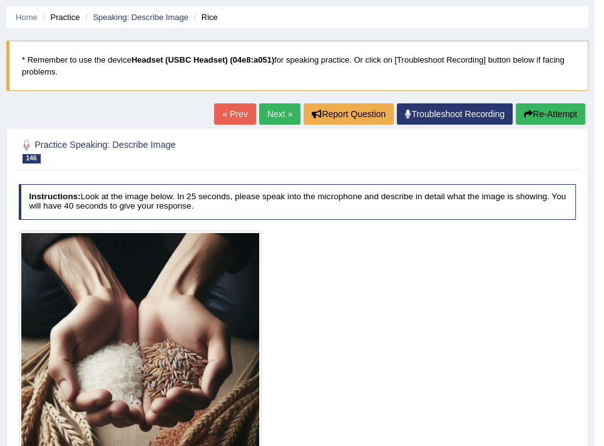
scroll to position [24, 0]
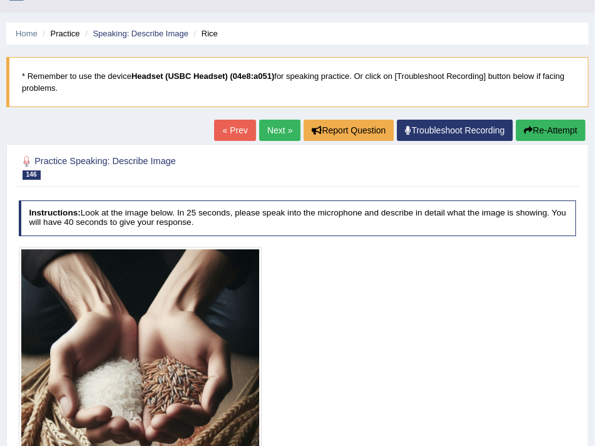
click at [545, 125] on button "Re-Attempt" at bounding box center [551, 130] width 70 height 21
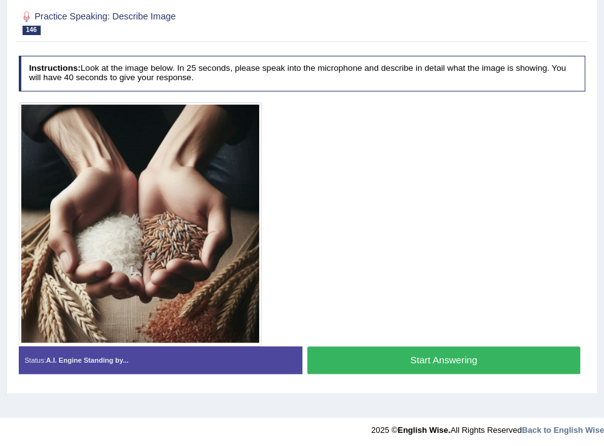
scroll to position [212, 0]
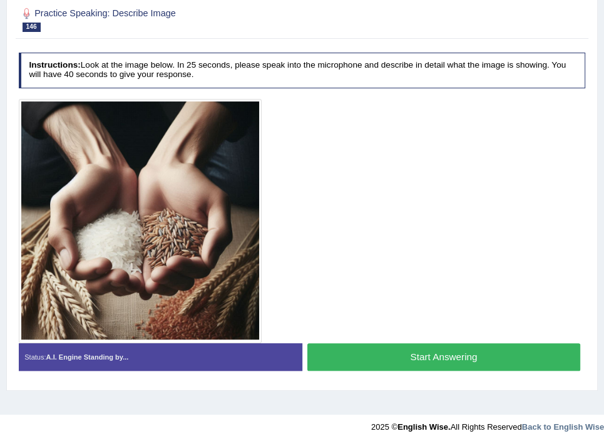
click at [423, 343] on button "Start Answering" at bounding box center [443, 356] width 273 height 27
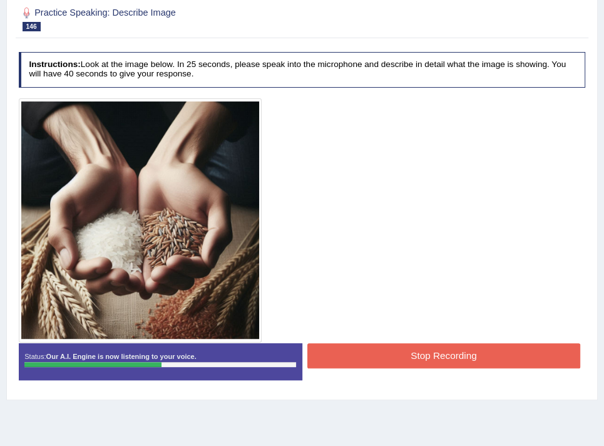
click at [368, 351] on button "Stop Recording" at bounding box center [443, 355] width 273 height 24
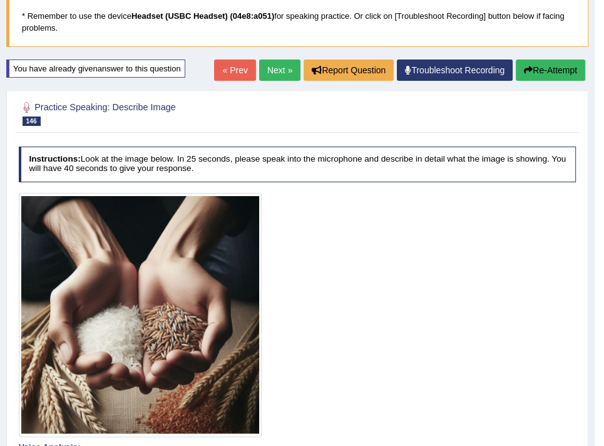
scroll to position [18, 0]
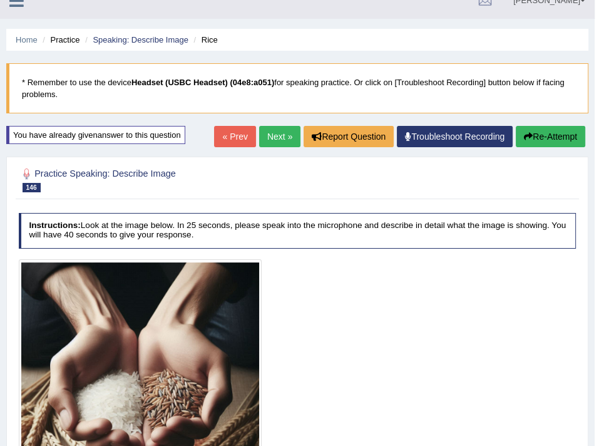
click at [272, 140] on link "Next »" at bounding box center [279, 136] width 41 height 21
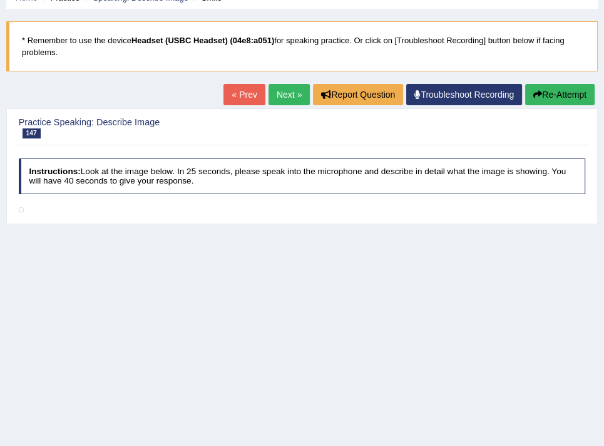
scroll to position [63, 0]
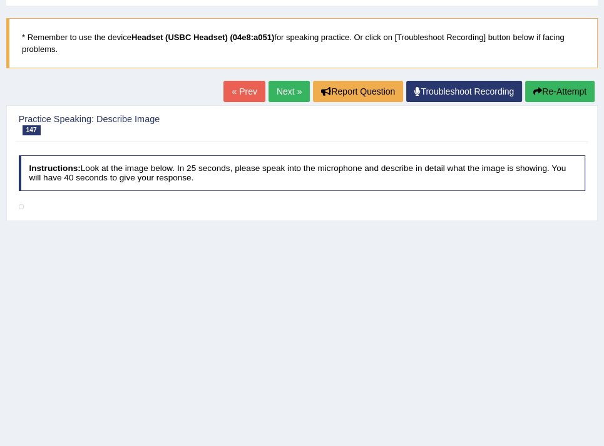
drag, startPoint x: 218, startPoint y: 316, endPoint x: 197, endPoint y: 321, distance: 21.9
click at [197, 321] on div "Home Practice Speaking: Describe Image Smile * Remember to use the device Heads…" at bounding box center [302, 250] width 604 height 626
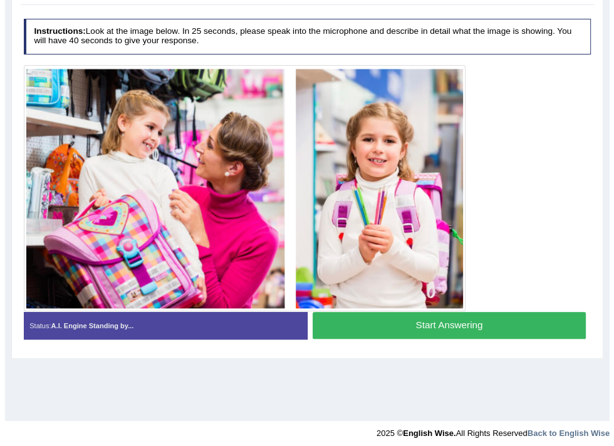
scroll to position [211, 0]
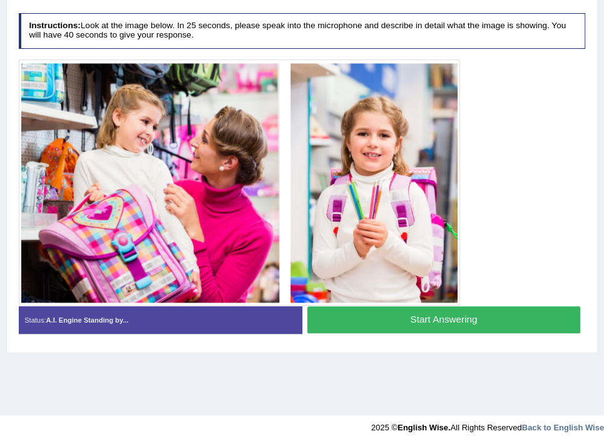
click at [373, 327] on button "Start Answering" at bounding box center [443, 319] width 273 height 27
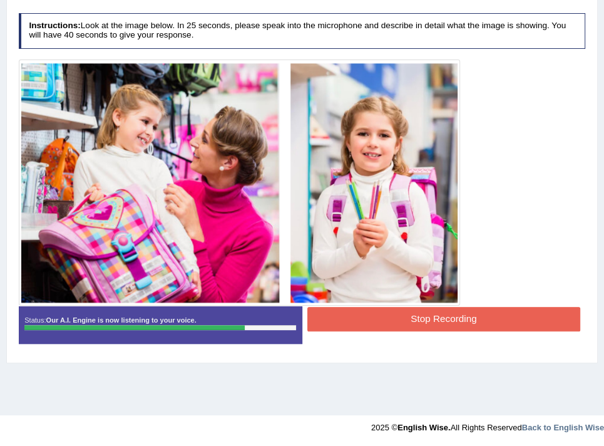
click at [341, 306] on div "Instructions: Look at the image below. In 25 seconds, please speak into the mic…" at bounding box center [302, 183] width 572 height 350
click at [344, 316] on button "Stop Recording" at bounding box center [443, 319] width 273 height 24
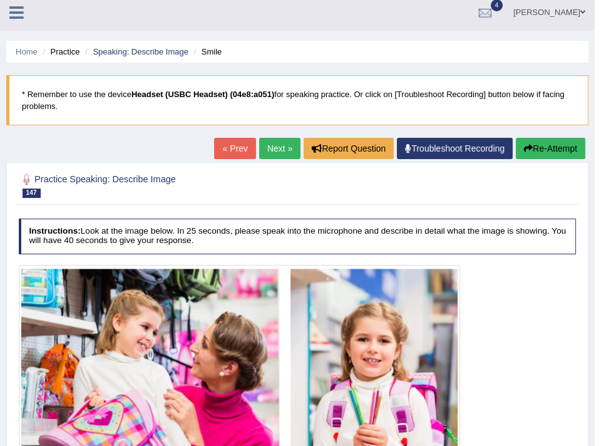
scroll to position [0, 0]
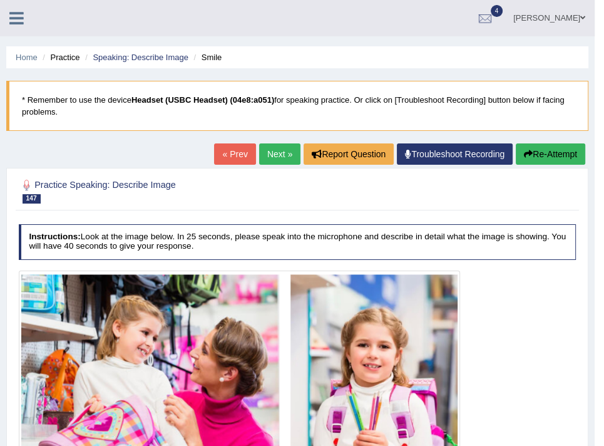
click at [521, 160] on button "Re-Attempt" at bounding box center [551, 153] width 70 height 21
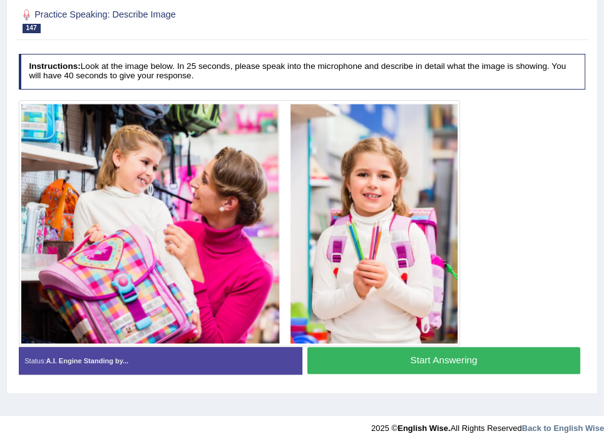
scroll to position [212, 0]
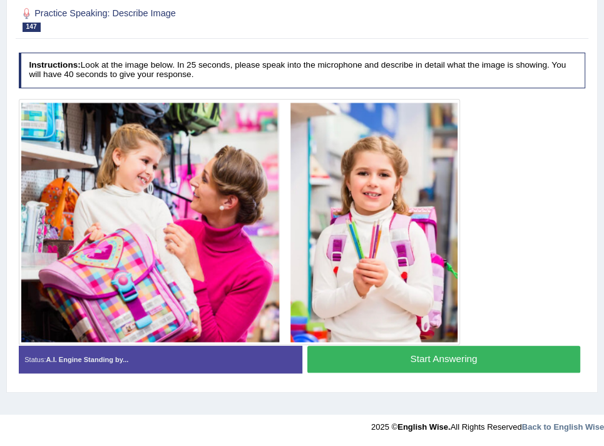
click at [351, 349] on button "Start Answering" at bounding box center [443, 359] width 273 height 27
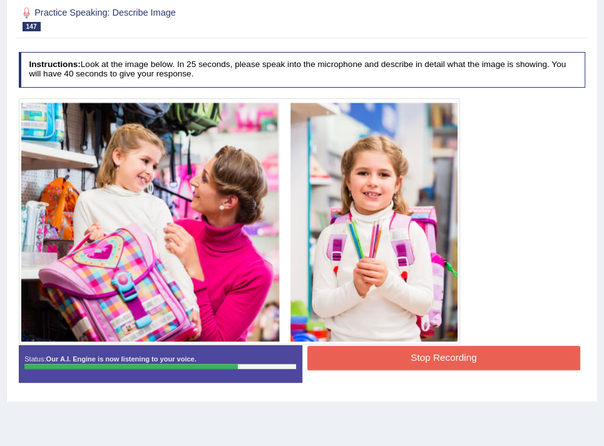
click at [392, 354] on button "Stop Recording" at bounding box center [443, 358] width 273 height 24
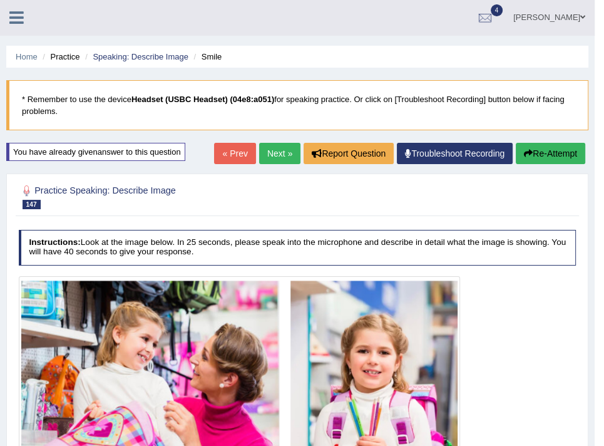
scroll to position [0, 0]
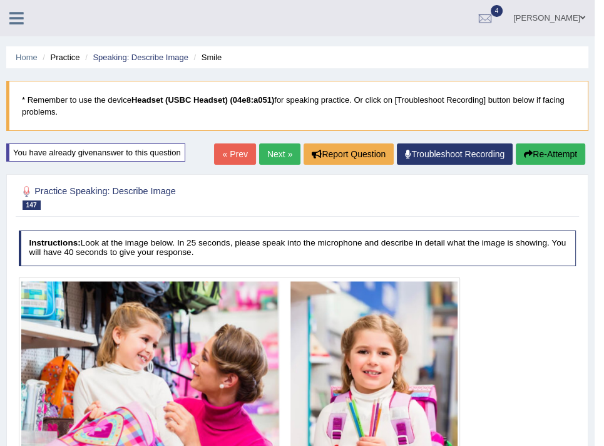
click at [276, 154] on link "Next »" at bounding box center [279, 153] width 41 height 21
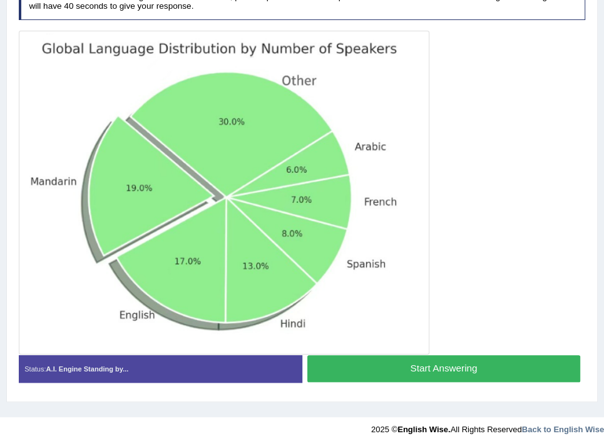
scroll to position [241, 0]
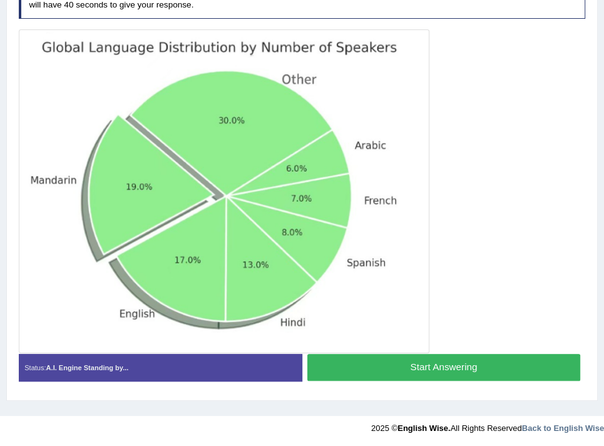
click at [433, 360] on button "Start Answering" at bounding box center [443, 367] width 273 height 27
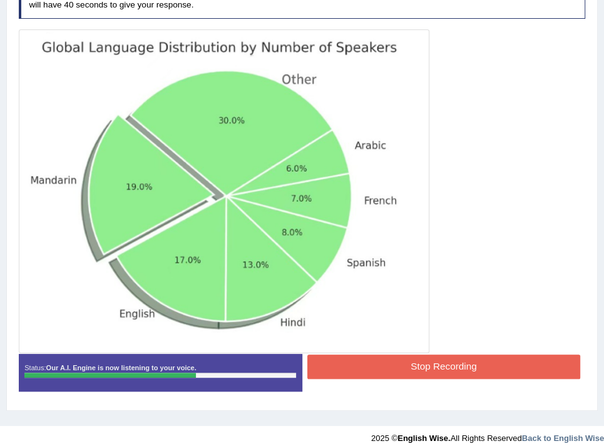
click at [400, 366] on button "Stop Recording" at bounding box center [443, 366] width 273 height 24
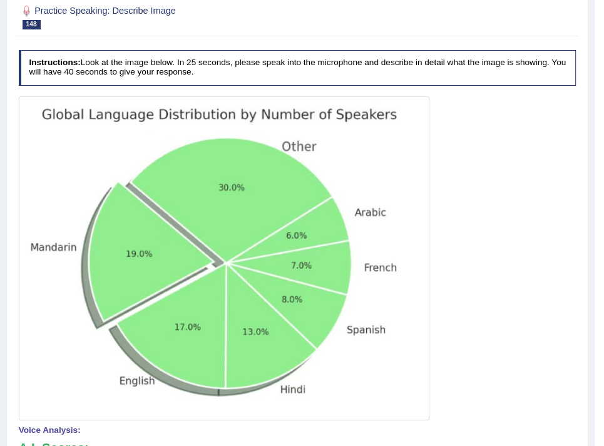
scroll to position [53, 0]
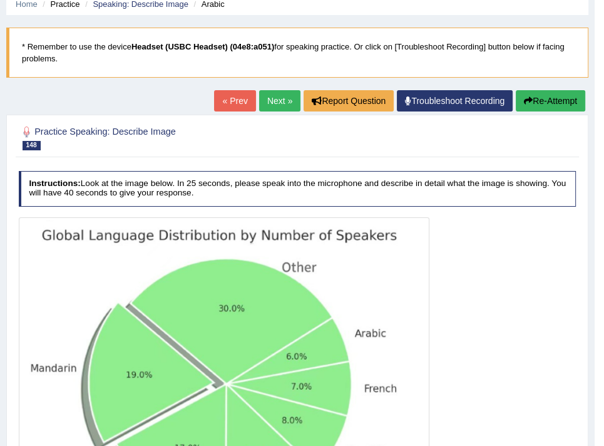
click at [537, 101] on button "Re-Attempt" at bounding box center [551, 100] width 70 height 21
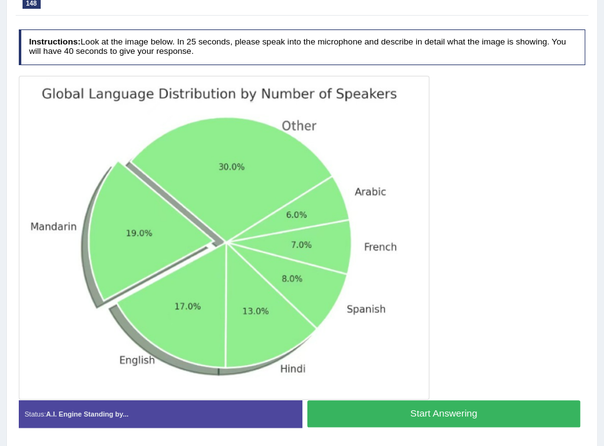
scroll to position [281, 0]
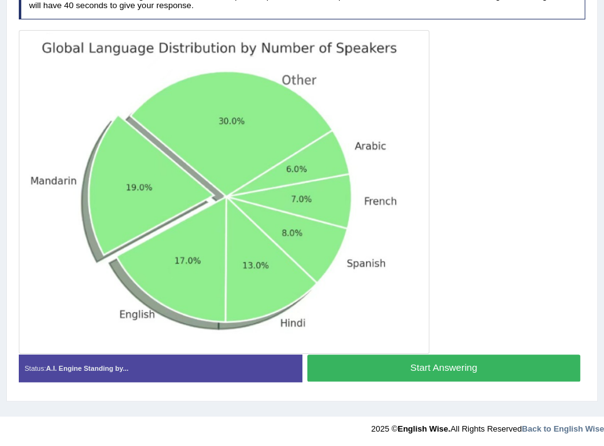
click at [423, 363] on button "Start Answering" at bounding box center [443, 367] width 273 height 27
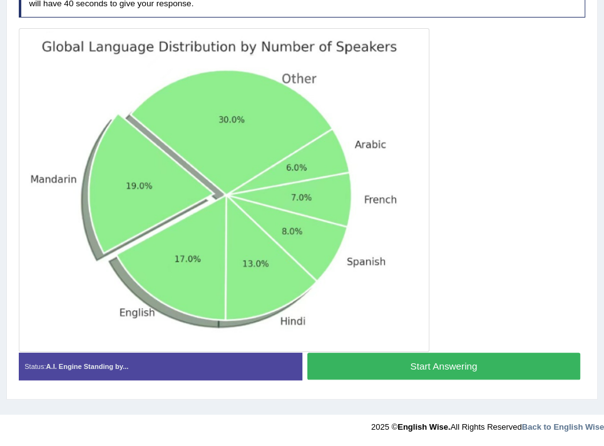
scroll to position [248, 0]
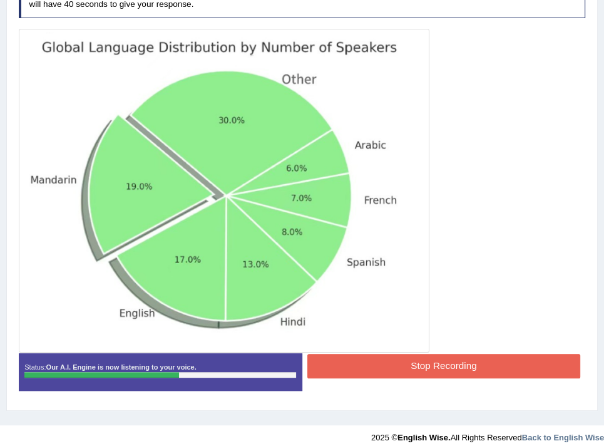
click at [441, 366] on button "Stop Recording" at bounding box center [443, 366] width 273 height 24
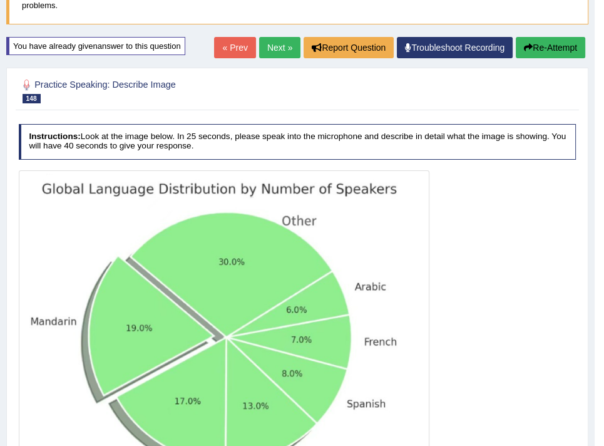
scroll to position [97, 0]
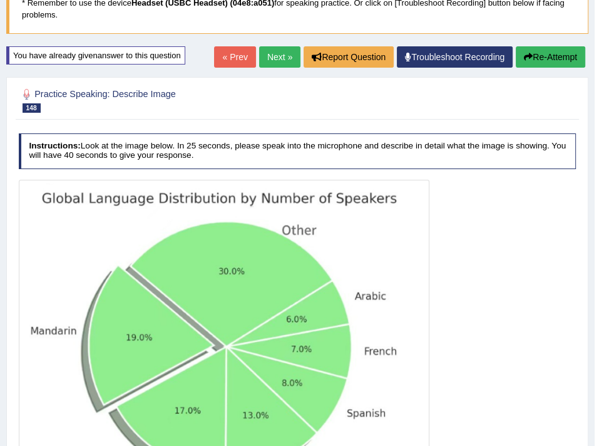
click at [556, 56] on button "Re-Attempt" at bounding box center [551, 56] width 70 height 21
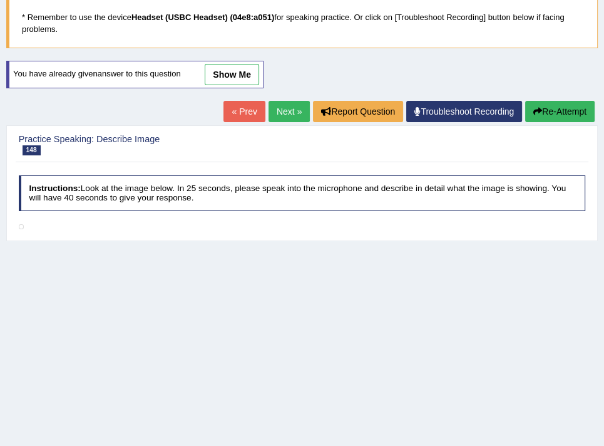
scroll to position [142, 0]
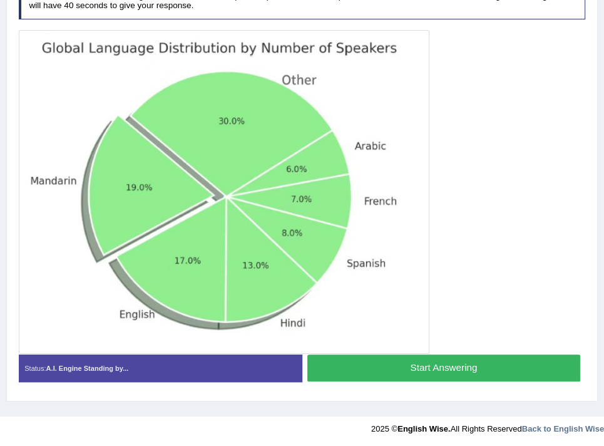
click at [343, 372] on button "Start Answering" at bounding box center [443, 367] width 273 height 27
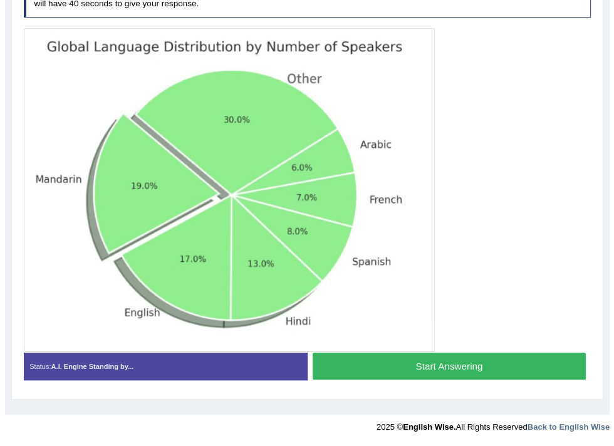
scroll to position [248, 0]
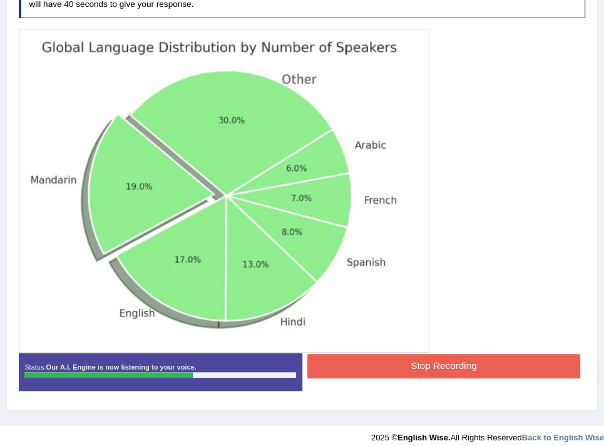
click at [358, 360] on button "Stop Recording" at bounding box center [443, 366] width 273 height 24
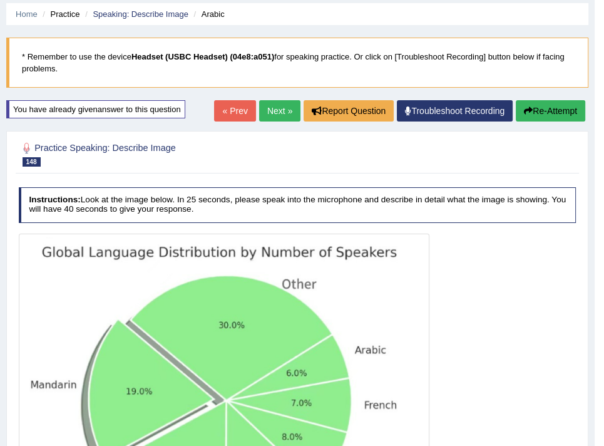
scroll to position [8, 0]
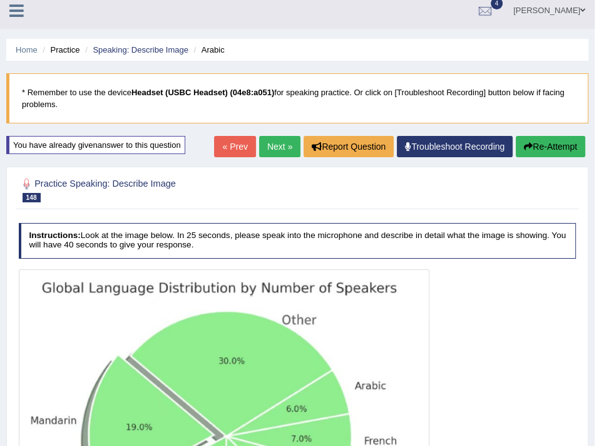
click at [279, 148] on link "Next »" at bounding box center [279, 146] width 41 height 21
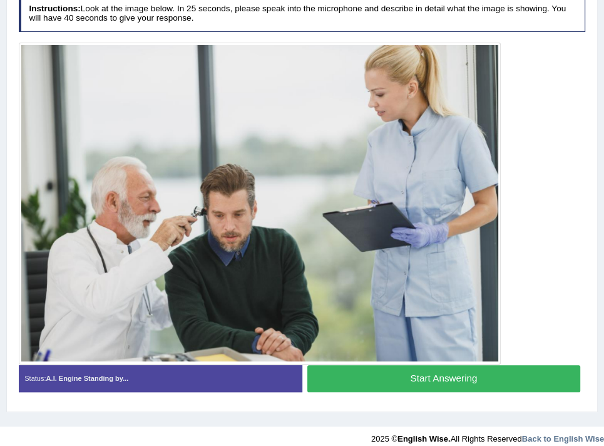
scroll to position [239, 0]
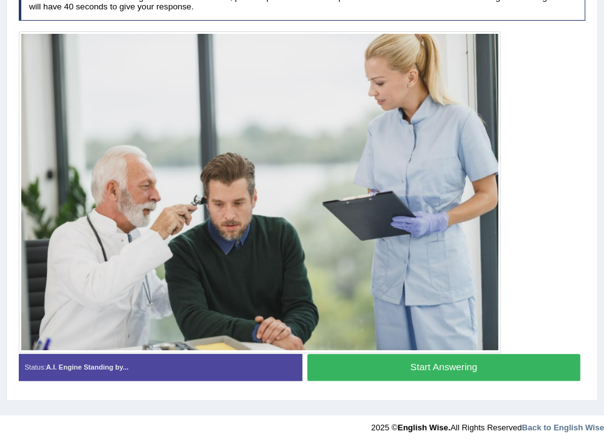
click at [418, 371] on button "Start Answering" at bounding box center [443, 367] width 273 height 27
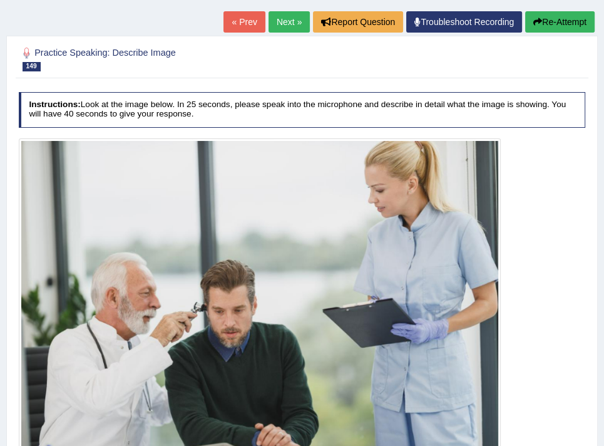
scroll to position [51, 0]
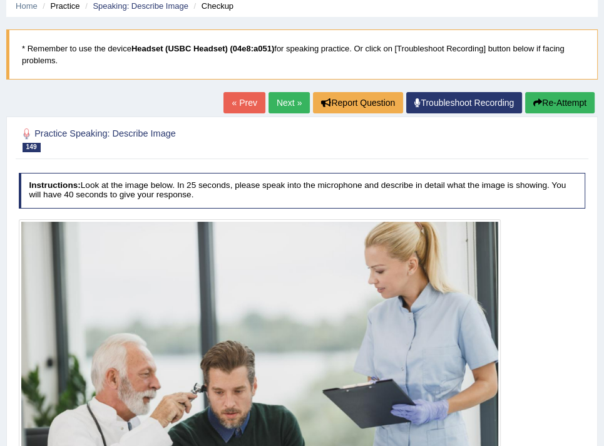
click at [558, 100] on button "Re-Attempt" at bounding box center [560, 102] width 70 height 21
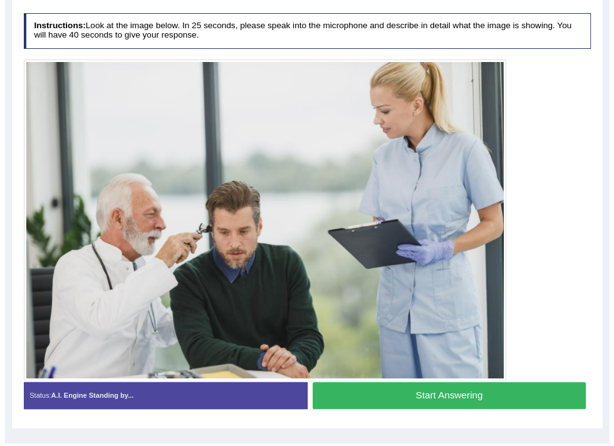
scroll to position [239, 0]
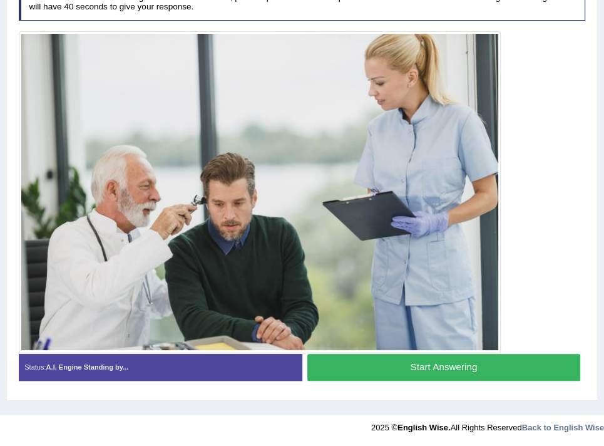
click at [391, 357] on button "Start Answering" at bounding box center [443, 367] width 273 height 27
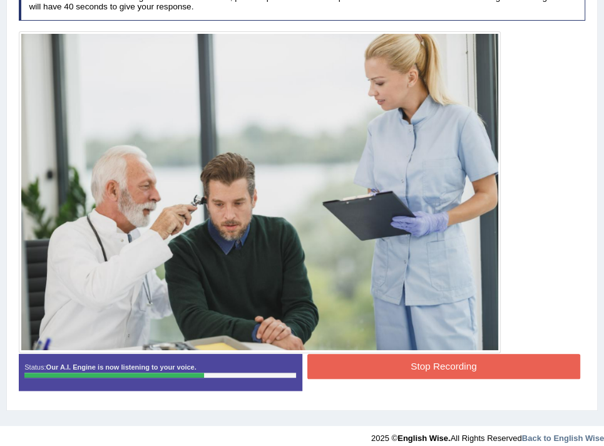
click at [377, 366] on button "Stop Recording" at bounding box center [443, 366] width 273 height 24
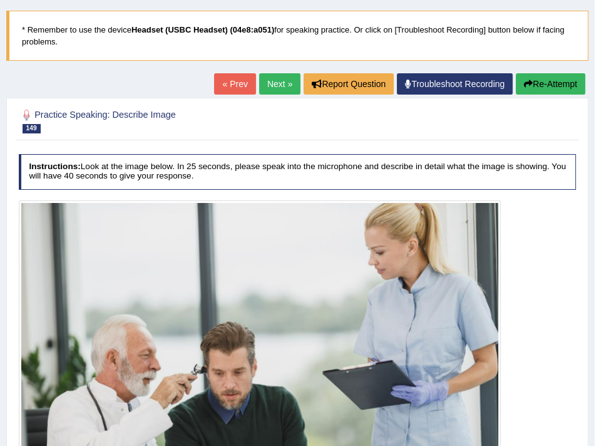
scroll to position [62, 0]
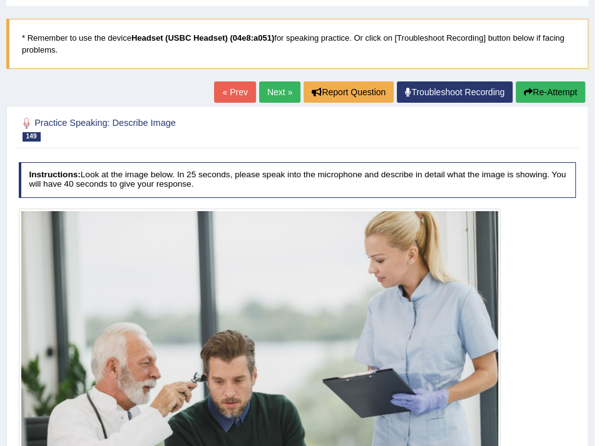
click at [536, 95] on button "Re-Attempt" at bounding box center [551, 91] width 70 height 21
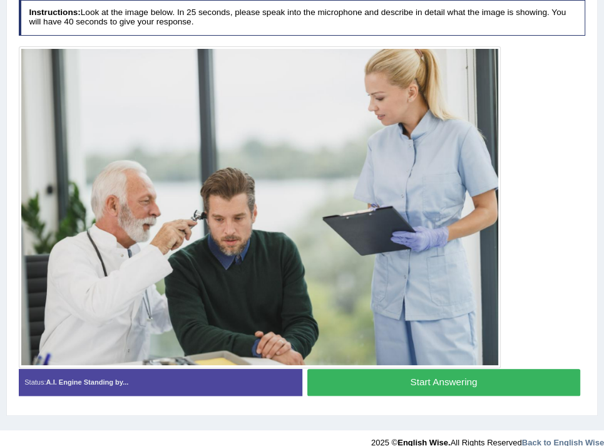
scroll to position [279, 0]
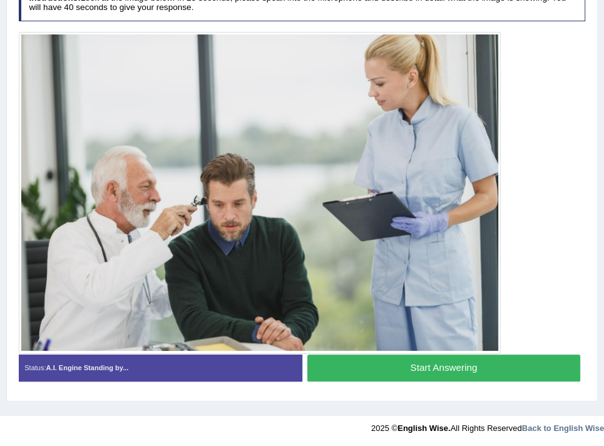
click at [396, 368] on button "Start Answering" at bounding box center [443, 367] width 273 height 27
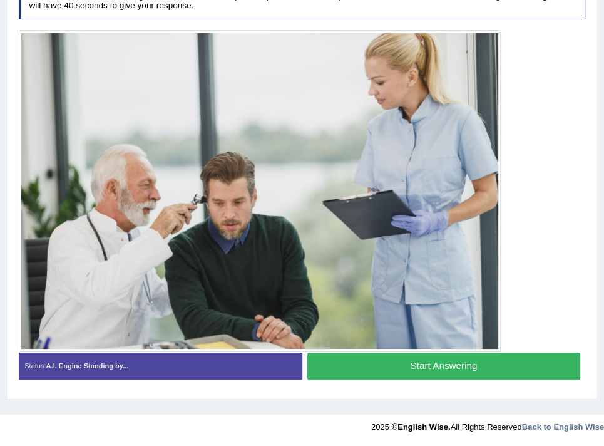
scroll to position [245, 0]
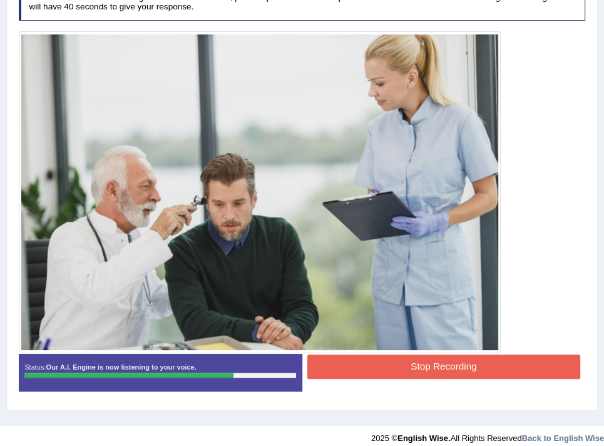
click at [339, 354] on button "Stop Recording" at bounding box center [443, 366] width 273 height 24
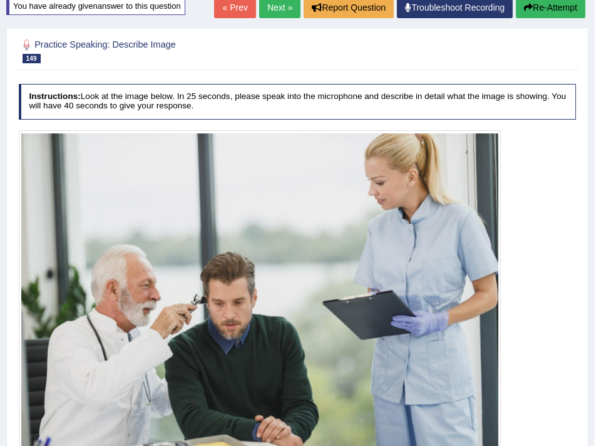
scroll to position [120, 0]
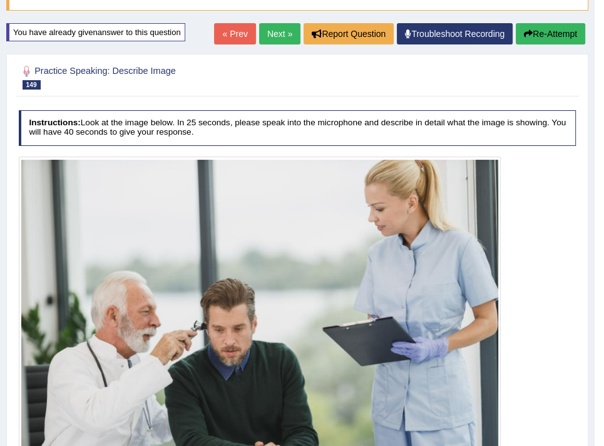
click at [288, 32] on link "Next »" at bounding box center [279, 33] width 41 height 21
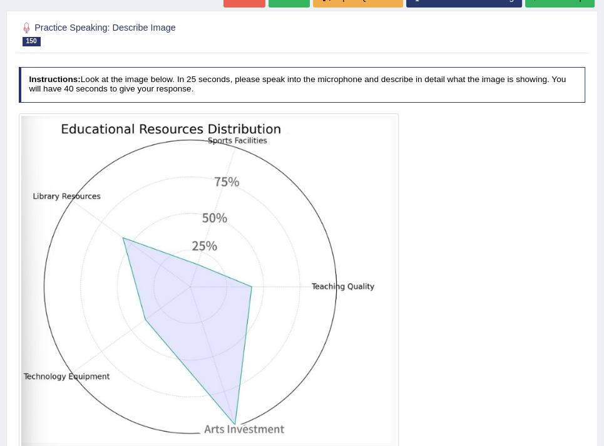
scroll to position [250, 0]
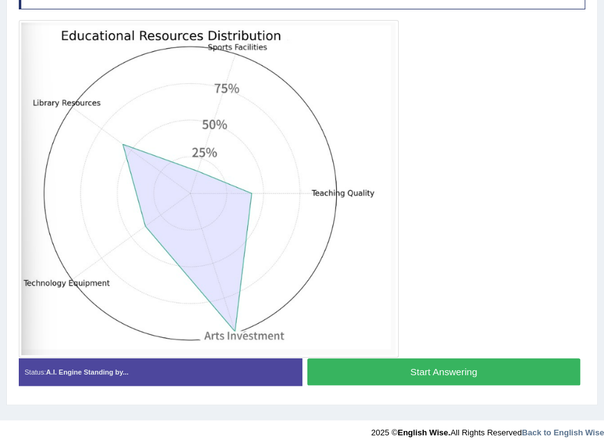
click at [406, 371] on button "Start Answering" at bounding box center [443, 371] width 273 height 27
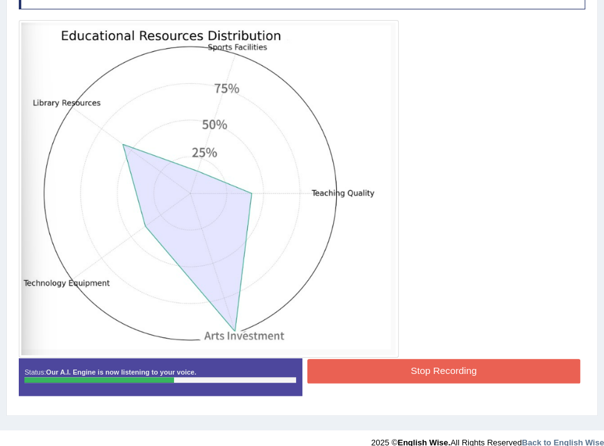
click at [343, 366] on button "Stop Recording" at bounding box center [443, 371] width 273 height 24
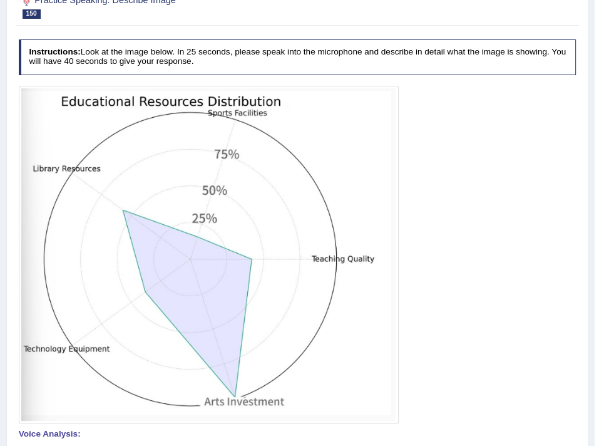
scroll to position [125, 0]
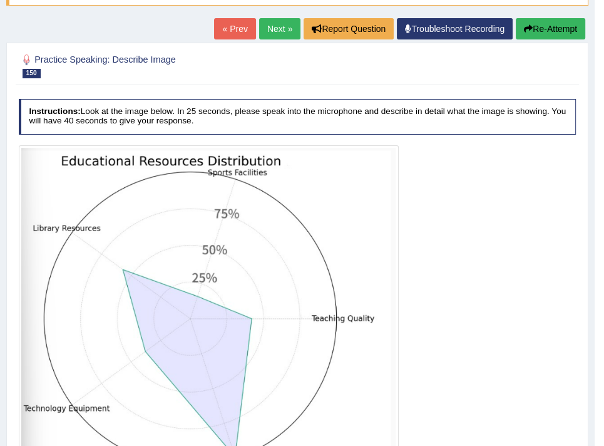
click at [539, 29] on button "Re-Attempt" at bounding box center [551, 28] width 70 height 21
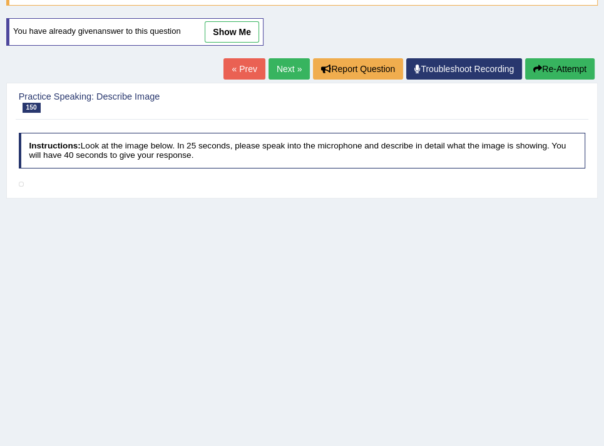
scroll to position [125, 0]
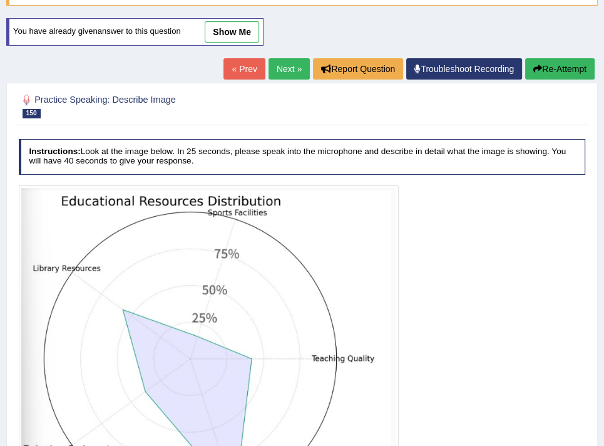
click at [297, 72] on link "Next »" at bounding box center [289, 68] width 41 height 21
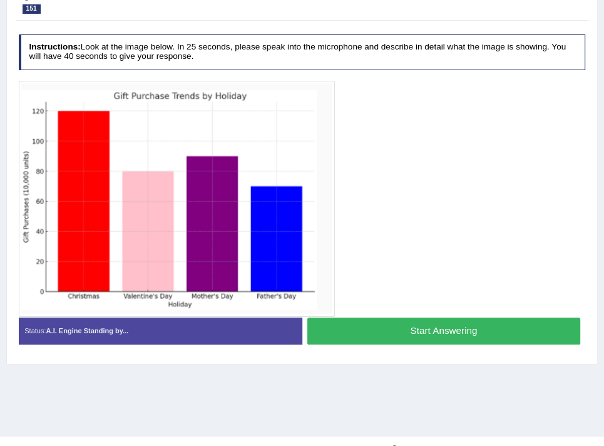
scroll to position [212, 0]
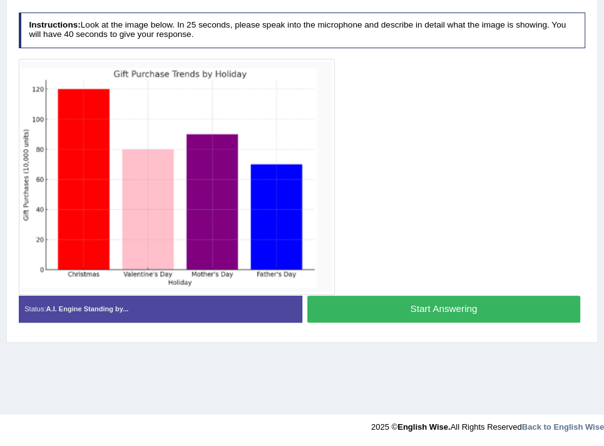
click at [341, 304] on button "Start Answering" at bounding box center [443, 309] width 273 height 27
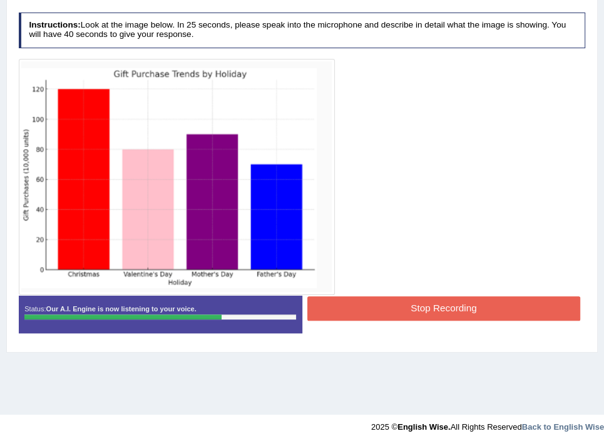
click at [336, 301] on button "Stop Recording" at bounding box center [443, 308] width 273 height 24
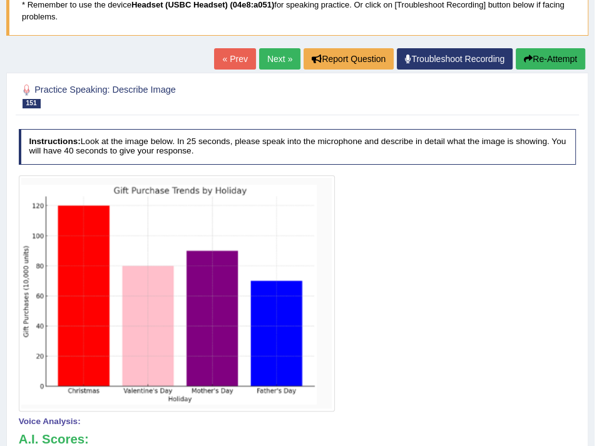
scroll to position [86, 0]
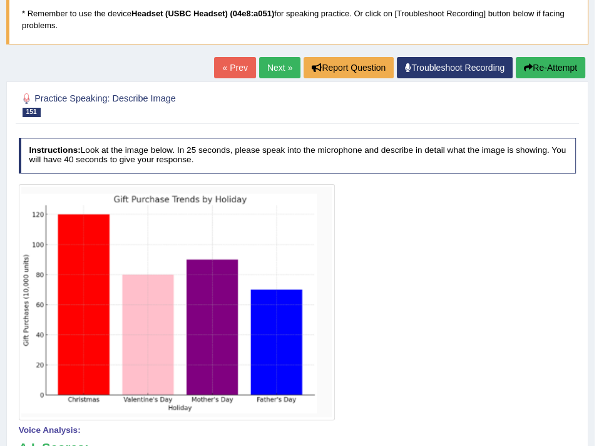
click at [539, 71] on button "Re-Attempt" at bounding box center [551, 67] width 70 height 21
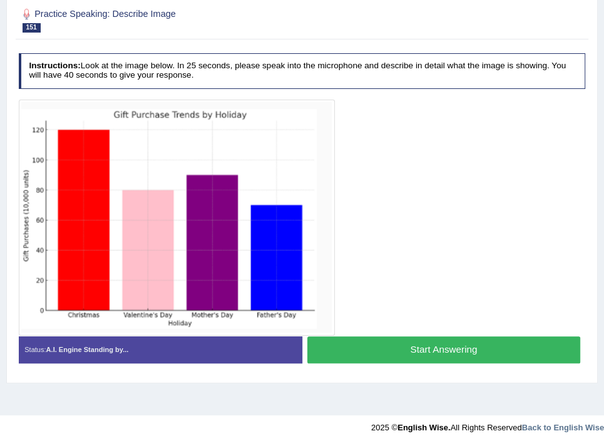
scroll to position [212, 0]
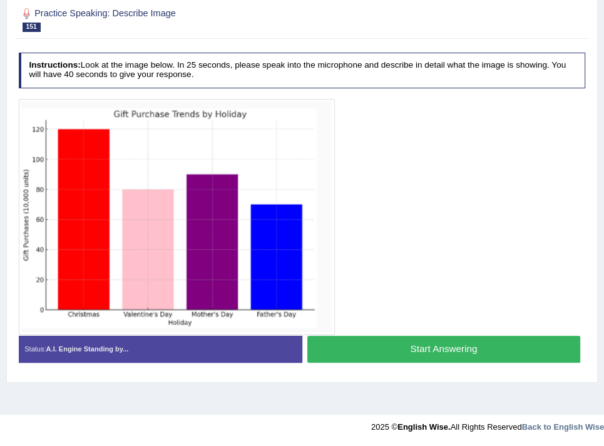
click at [365, 348] on button "Start Answering" at bounding box center [443, 349] width 273 height 27
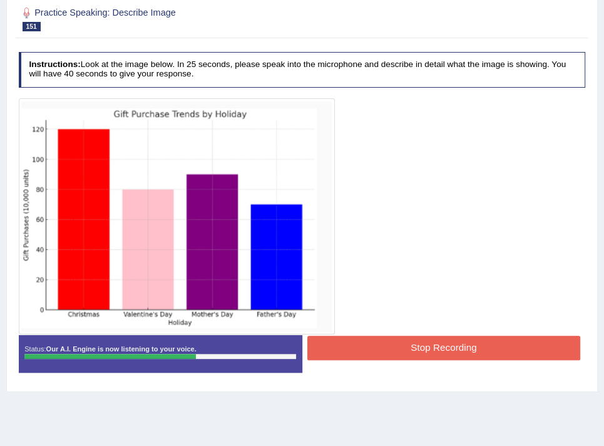
click at [333, 354] on button "Stop Recording" at bounding box center [443, 348] width 273 height 24
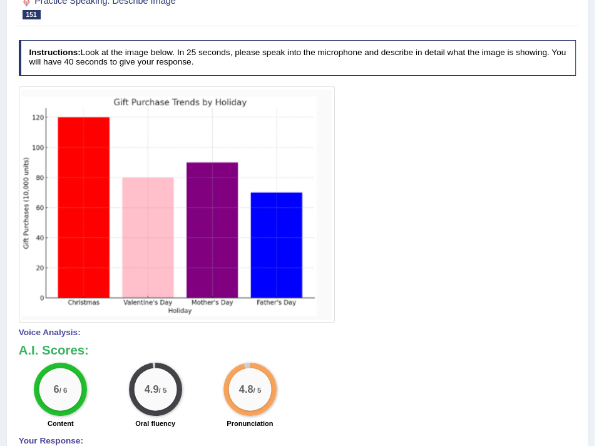
scroll to position [72, 0]
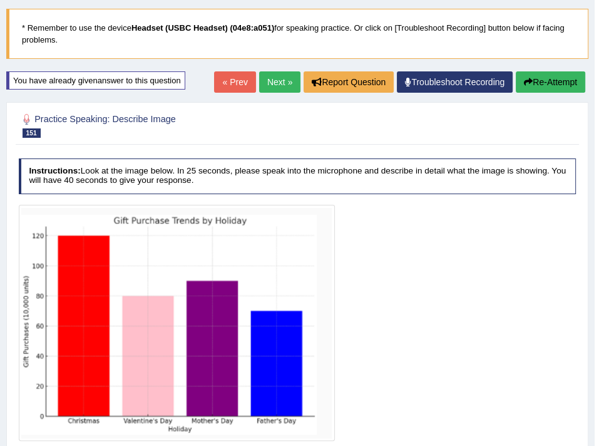
click at [544, 85] on button "Re-Attempt" at bounding box center [551, 81] width 70 height 21
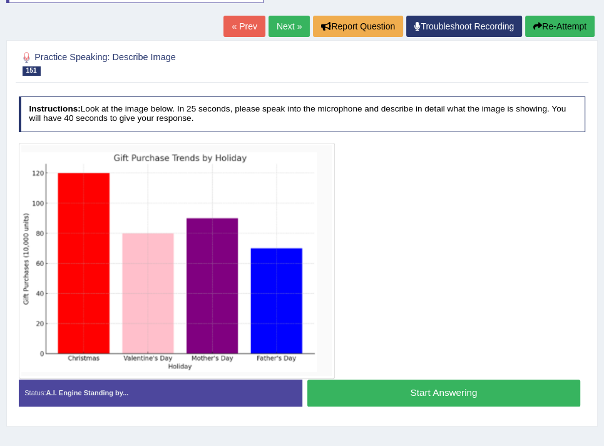
scroll to position [212, 0]
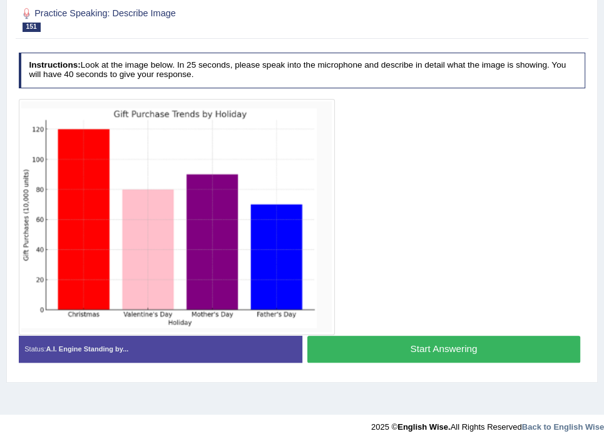
click at [349, 344] on button "Start Answering" at bounding box center [443, 349] width 273 height 27
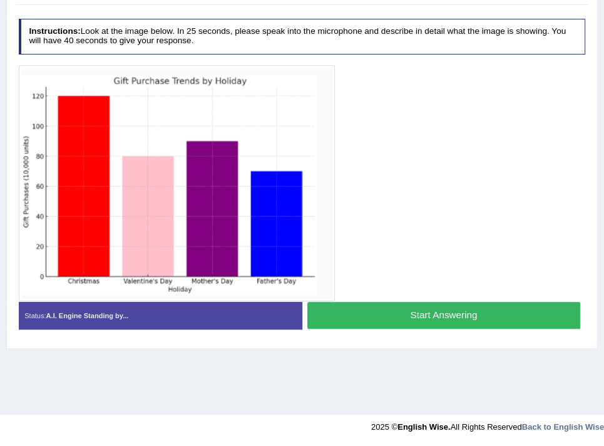
scroll to position [178, 0]
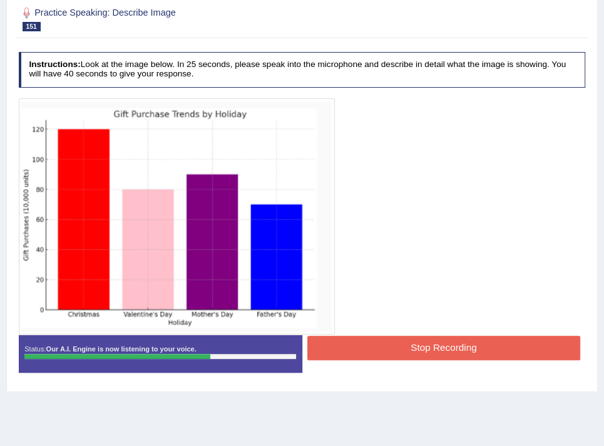
click at [341, 343] on button "Stop Recording" at bounding box center [443, 348] width 273 height 24
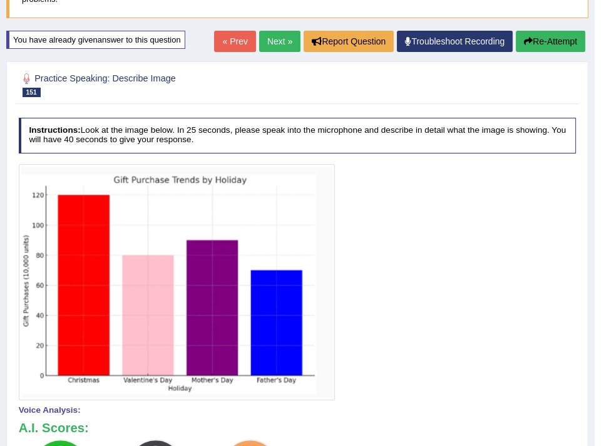
scroll to position [116, 0]
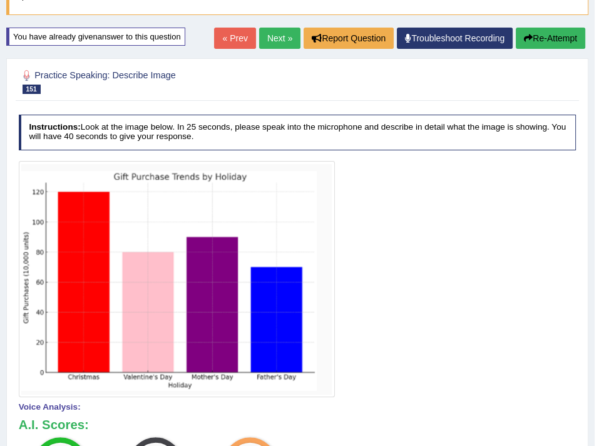
click at [284, 44] on link "Next »" at bounding box center [279, 38] width 41 height 21
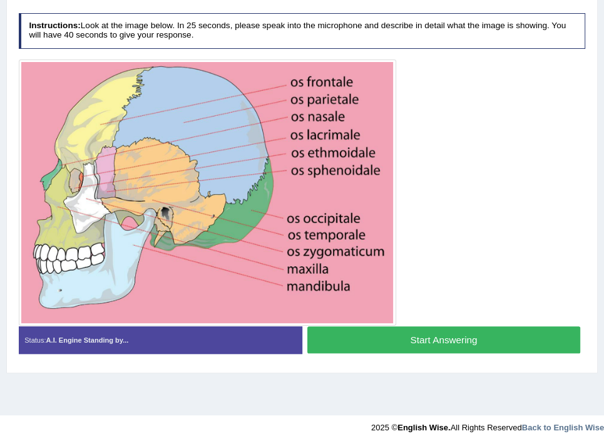
scroll to position [212, 0]
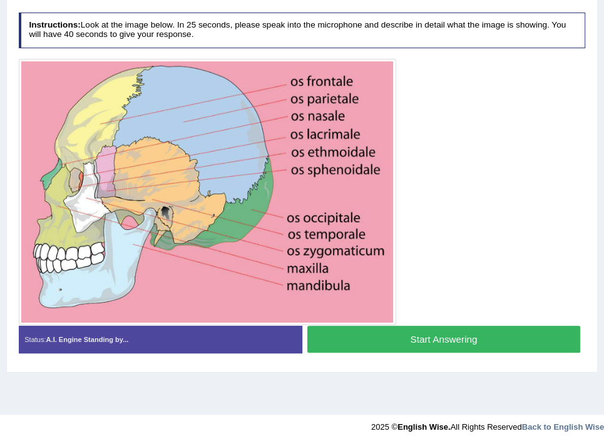
click at [375, 339] on button "Start Answering" at bounding box center [443, 339] width 273 height 27
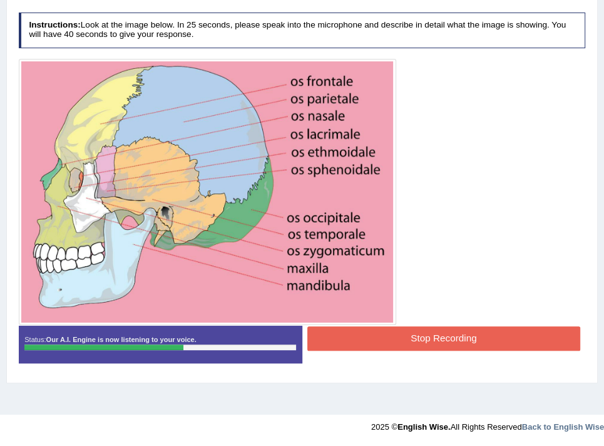
drag, startPoint x: 403, startPoint y: 318, endPoint x: 403, endPoint y: 326, distance: 8.1
click at [403, 319] on div at bounding box center [302, 192] width 567 height 266
click at [403, 330] on button "Stop Recording" at bounding box center [443, 338] width 273 height 24
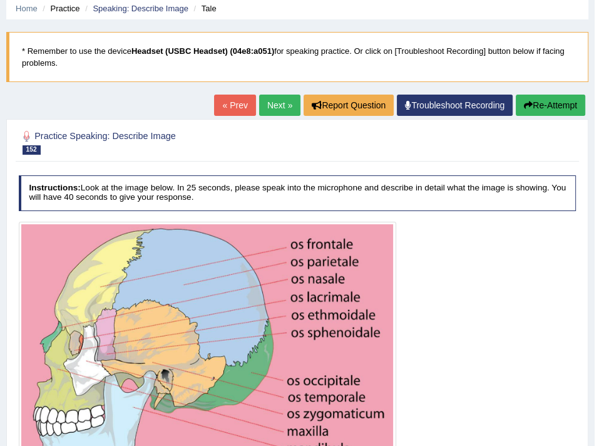
scroll to position [0, 0]
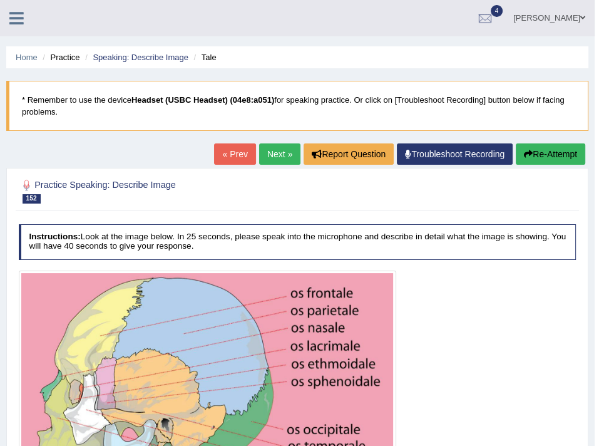
click at [525, 153] on icon "button" at bounding box center [528, 154] width 9 height 9
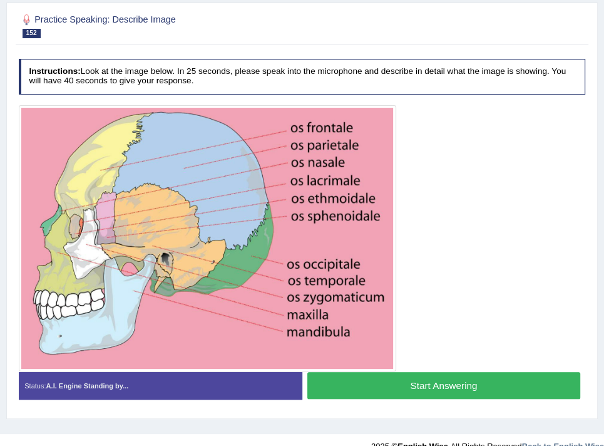
scroll to position [223, 0]
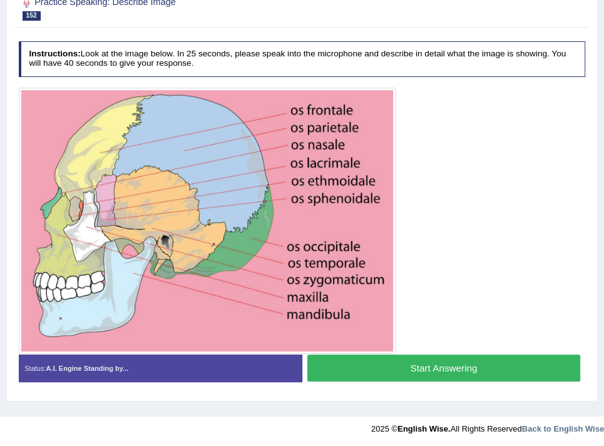
click at [423, 364] on button "Start Answering" at bounding box center [443, 367] width 273 height 27
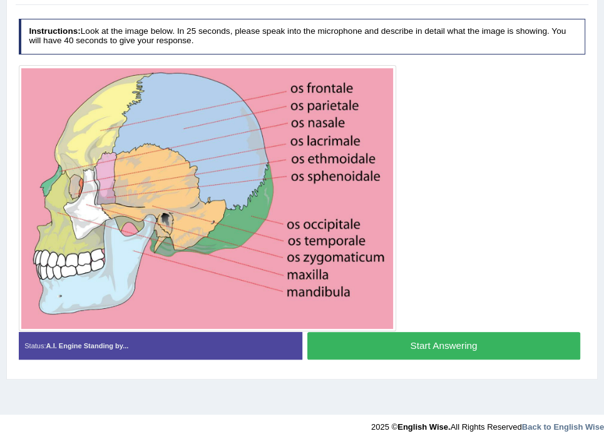
scroll to position [190, 0]
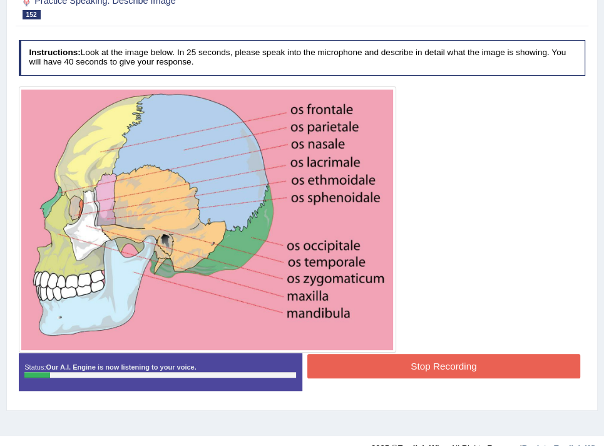
click at [423, 364] on button "Stop Recording" at bounding box center [443, 366] width 273 height 24
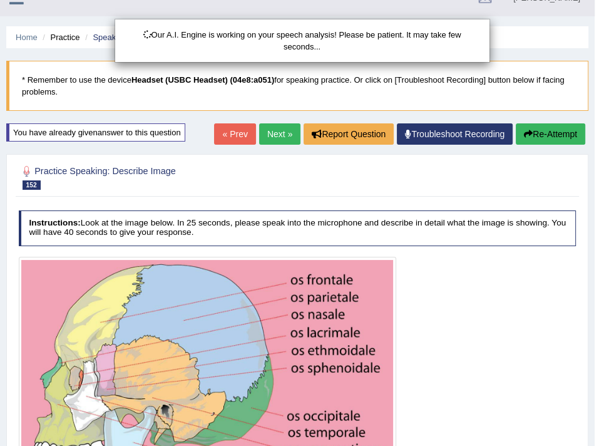
scroll to position [0, 0]
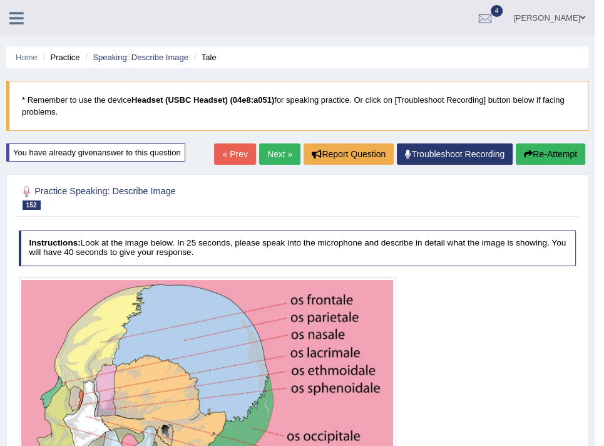
click at [547, 158] on button "Re-Attempt" at bounding box center [551, 153] width 70 height 21
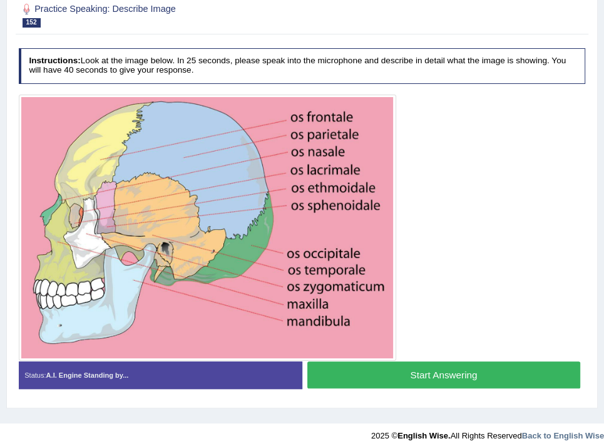
scroll to position [223, 0]
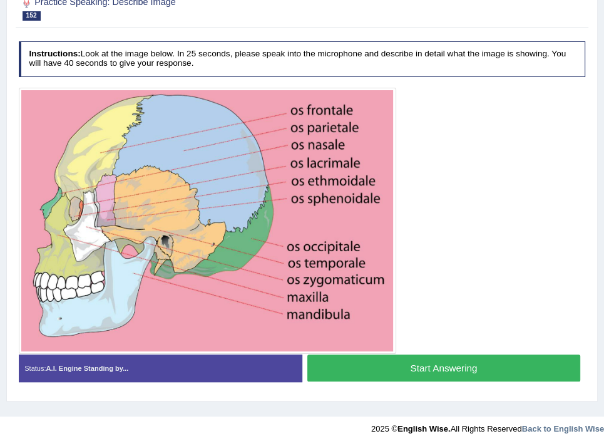
click at [445, 367] on button "Start Answering" at bounding box center [443, 367] width 273 height 27
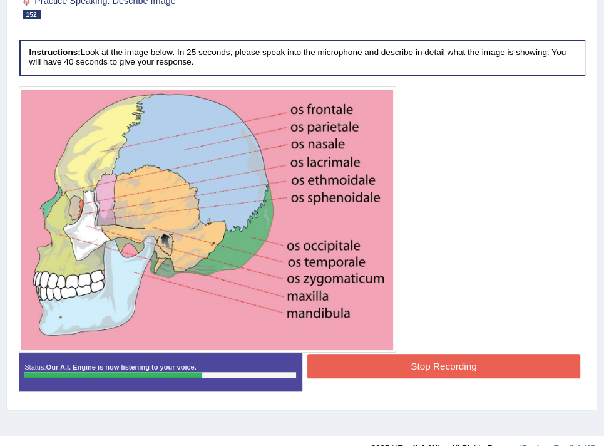
click at [438, 368] on button "Stop Recording" at bounding box center [443, 366] width 273 height 24
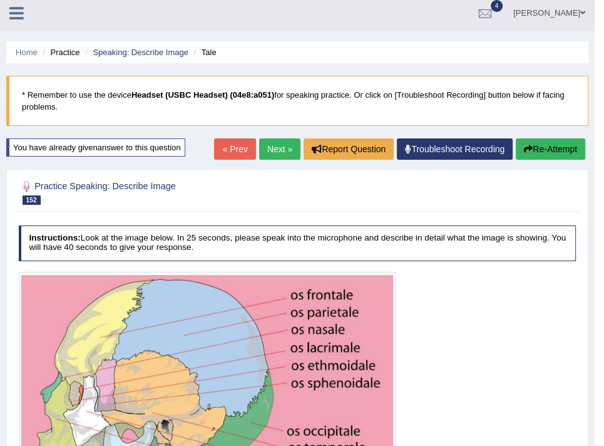
scroll to position [0, 0]
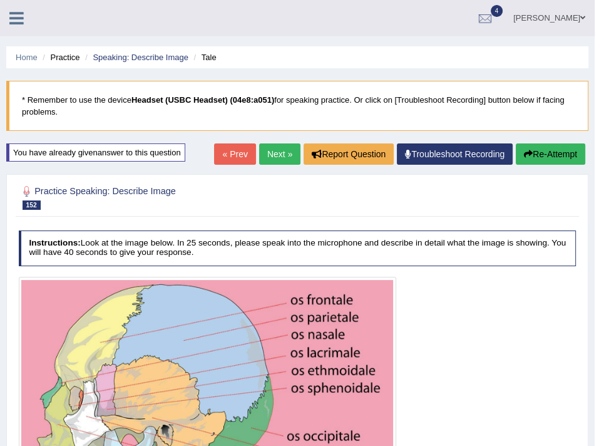
click at [286, 151] on link "Next »" at bounding box center [279, 153] width 41 height 21
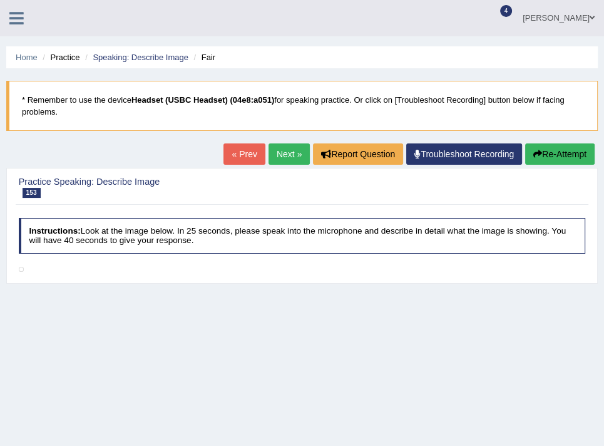
click at [230, 150] on link "« Prev" at bounding box center [244, 153] width 41 height 21
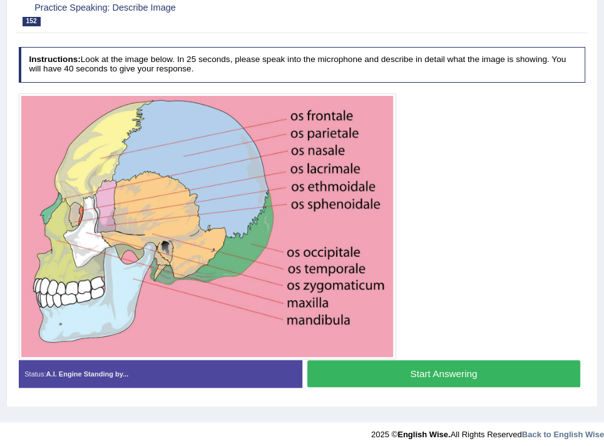
scroll to position [220, 0]
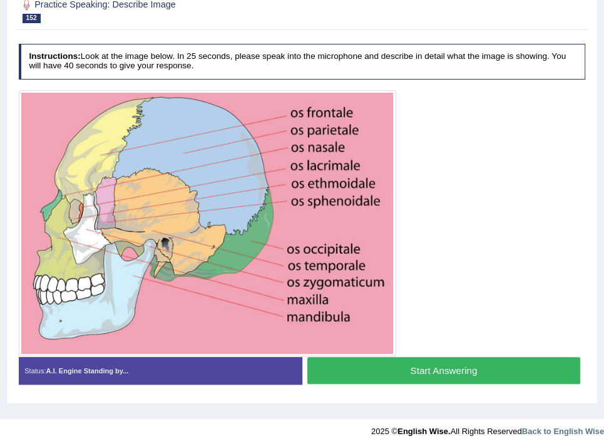
click at [376, 361] on button "Start Answering" at bounding box center [443, 370] width 273 height 27
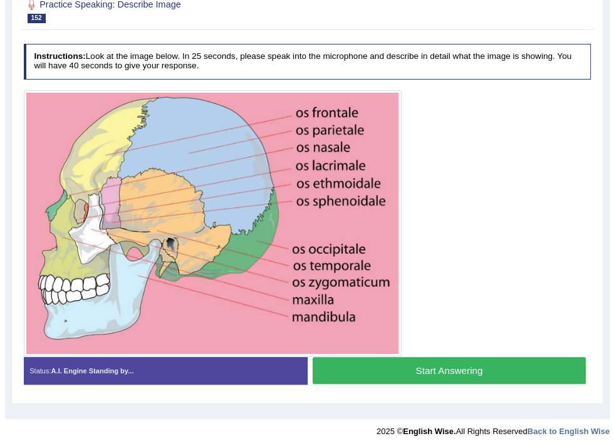
scroll to position [187, 0]
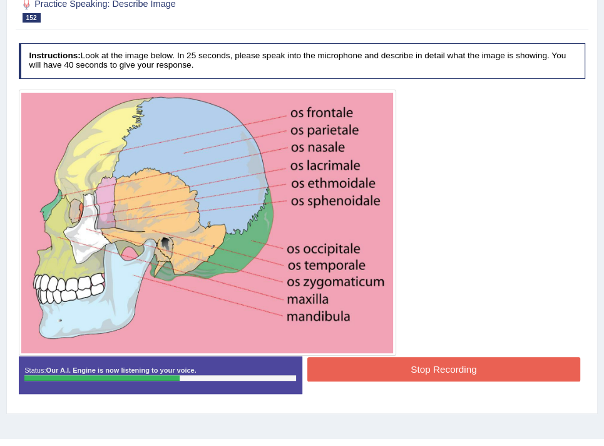
click at [356, 374] on button "Stop Recording" at bounding box center [443, 369] width 273 height 24
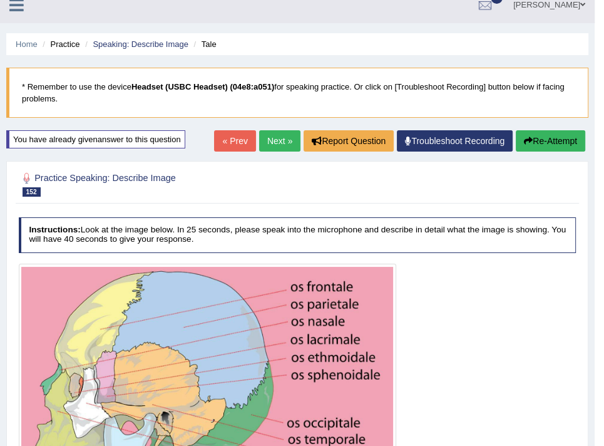
scroll to position [13, 0]
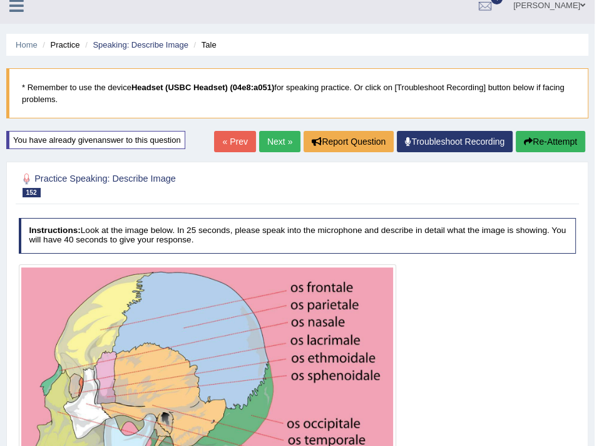
click at [529, 140] on icon "button" at bounding box center [528, 141] width 9 height 9
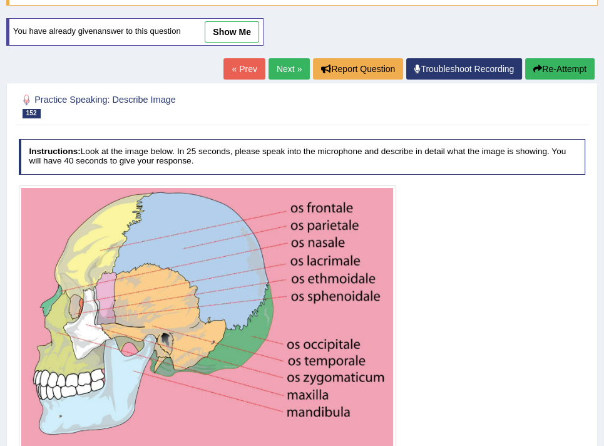
scroll to position [223, 0]
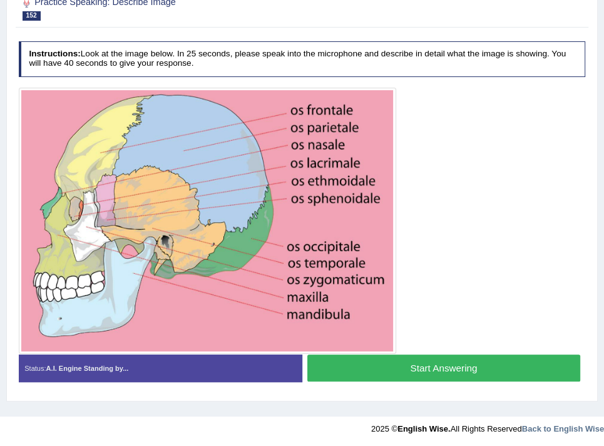
click at [473, 369] on button "Start Answering" at bounding box center [443, 367] width 273 height 27
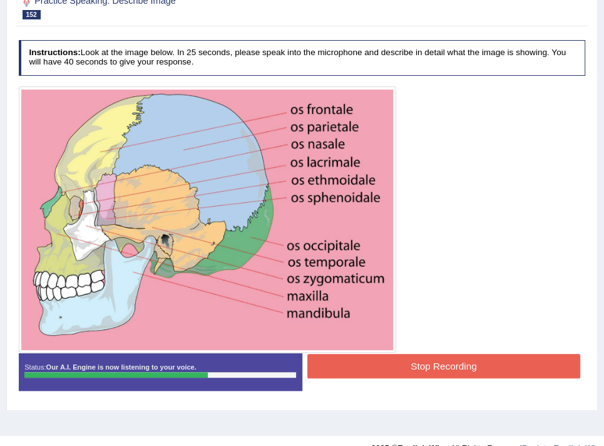
click at [350, 361] on button "Stop Recording" at bounding box center [443, 366] width 273 height 24
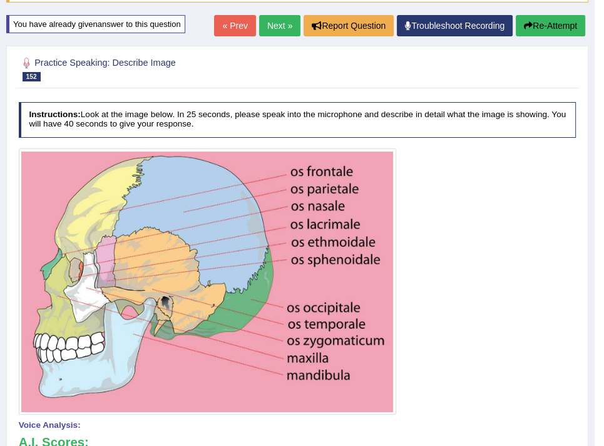
scroll to position [128, 0]
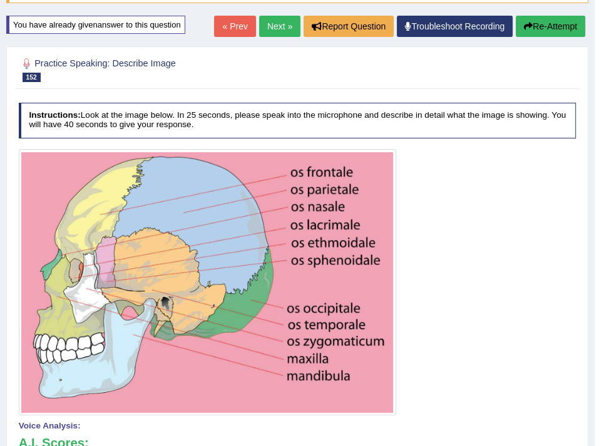
click at [280, 28] on link "Next »" at bounding box center [279, 26] width 41 height 21
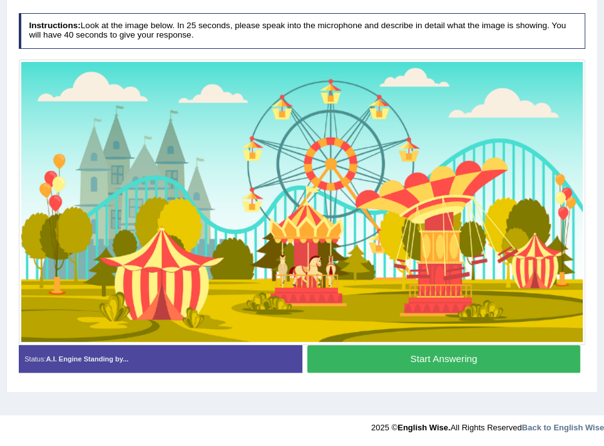
scroll to position [212, 0]
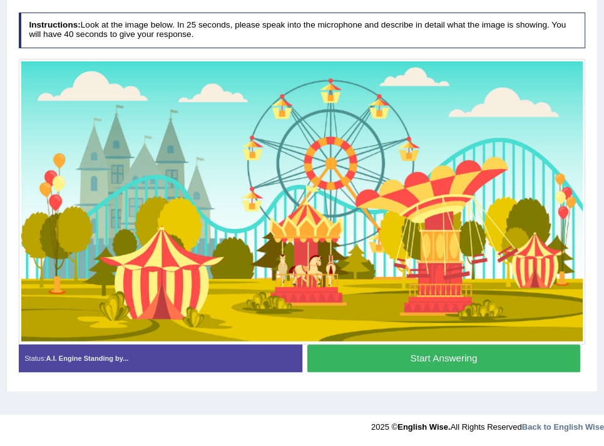
click at [343, 354] on button "Start Answering" at bounding box center [443, 357] width 273 height 27
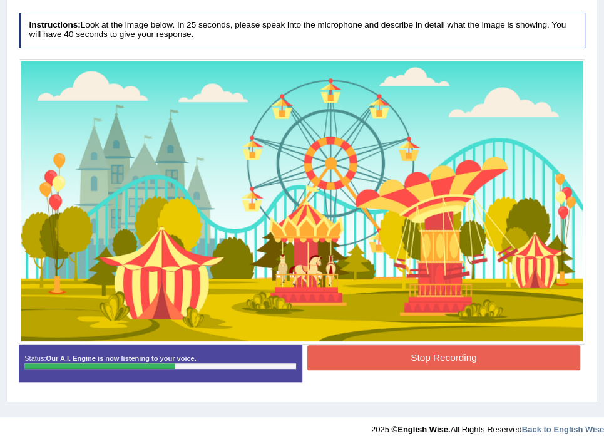
click at [434, 357] on button "Stop Recording" at bounding box center [443, 357] width 273 height 24
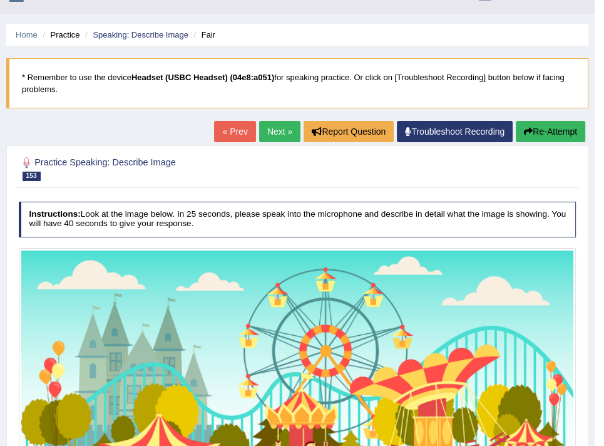
scroll to position [21, 0]
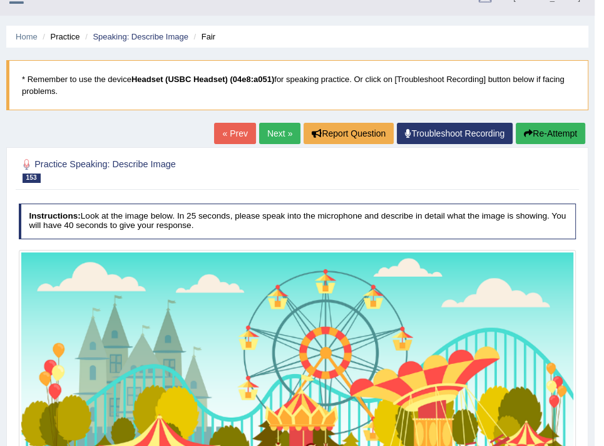
click at [281, 138] on link "Next »" at bounding box center [279, 133] width 41 height 21
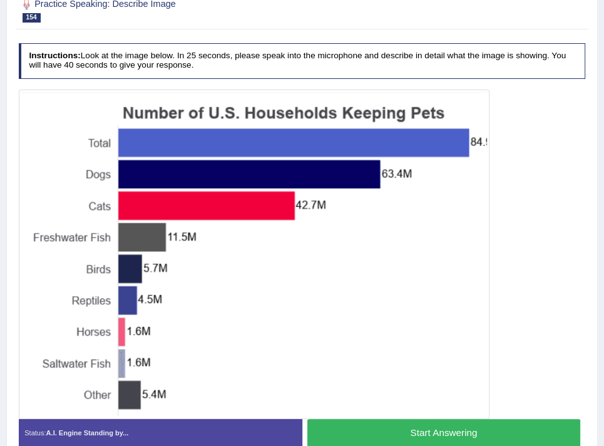
scroll to position [188, 0]
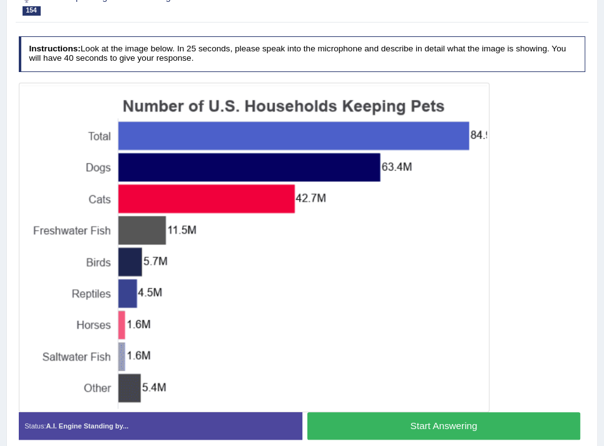
click at [343, 417] on button "Start Answering" at bounding box center [443, 425] width 273 height 27
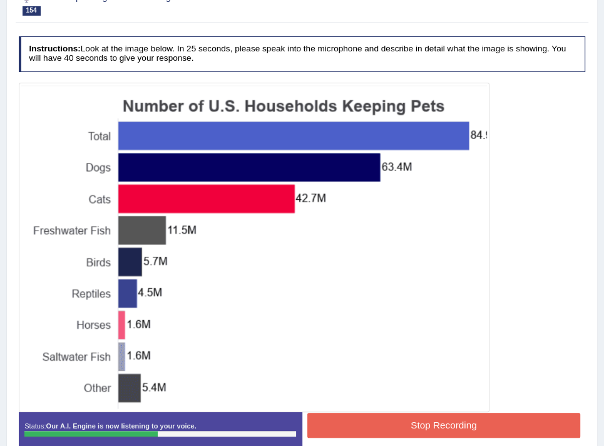
click at [381, 419] on button "Stop Recording" at bounding box center [443, 425] width 273 height 24
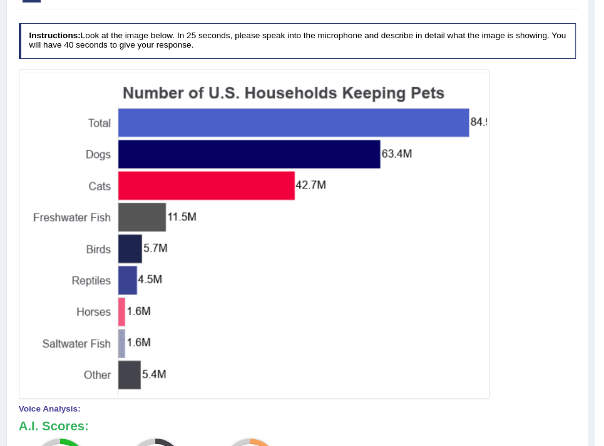
scroll to position [125, 0]
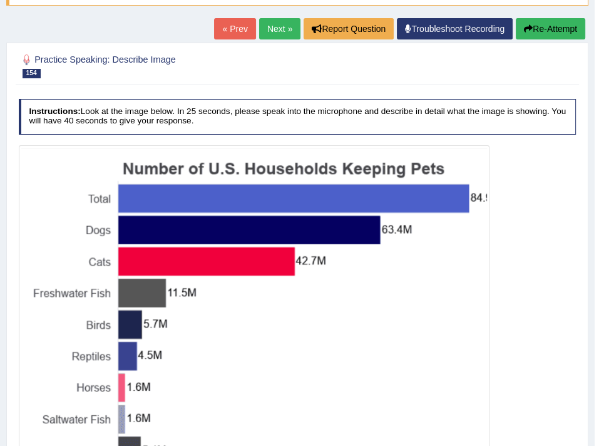
click at [547, 21] on button "Re-Attempt" at bounding box center [551, 28] width 70 height 21
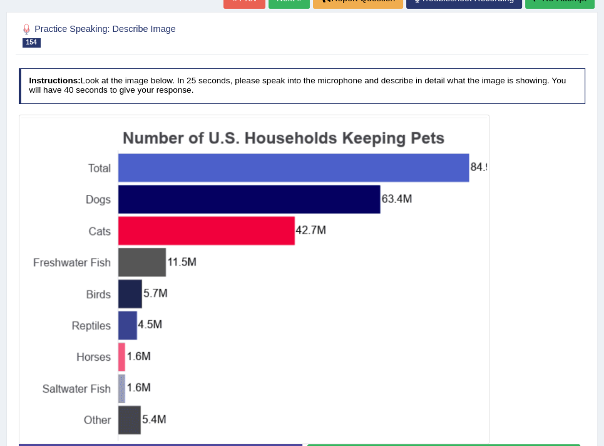
scroll to position [286, 0]
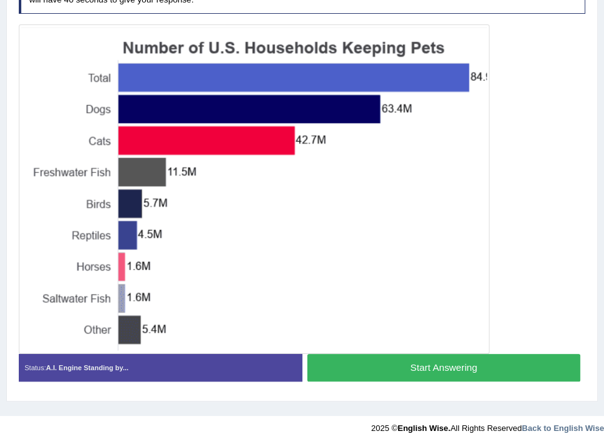
click at [379, 356] on button "Start Answering" at bounding box center [443, 367] width 273 height 27
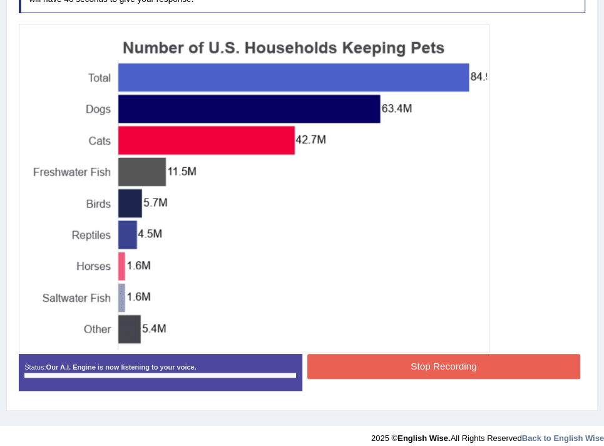
scroll to position [253, 0]
click at [348, 356] on button "Stop Recording" at bounding box center [443, 366] width 273 height 24
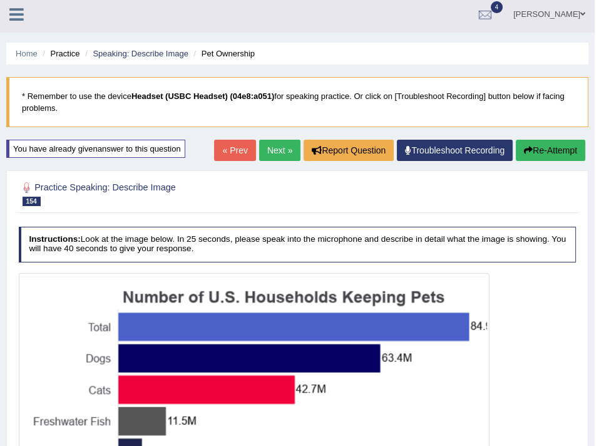
scroll to position [3, 0]
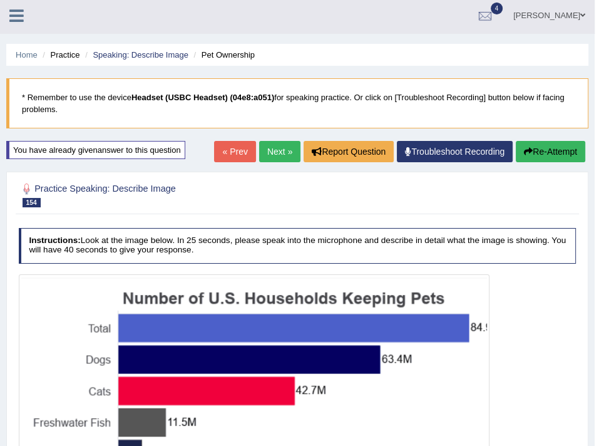
click at [539, 151] on button "Re-Attempt" at bounding box center [551, 151] width 70 height 21
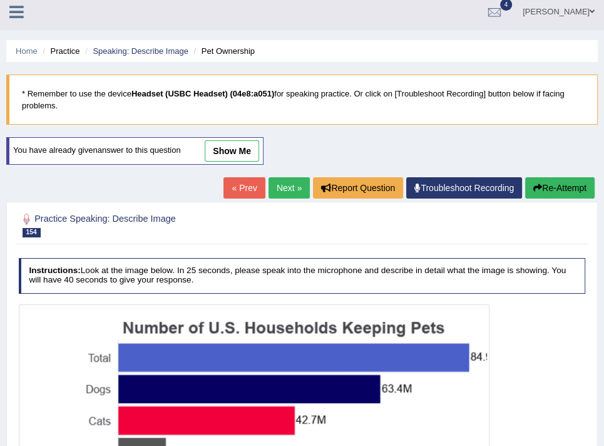
scroll to position [253, 0]
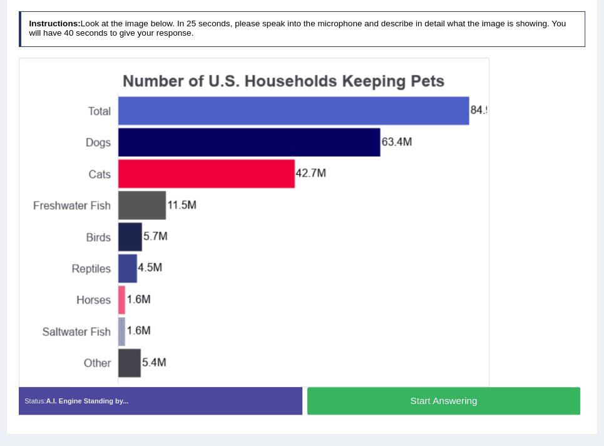
click at [420, 389] on button "Start Answering" at bounding box center [443, 400] width 273 height 27
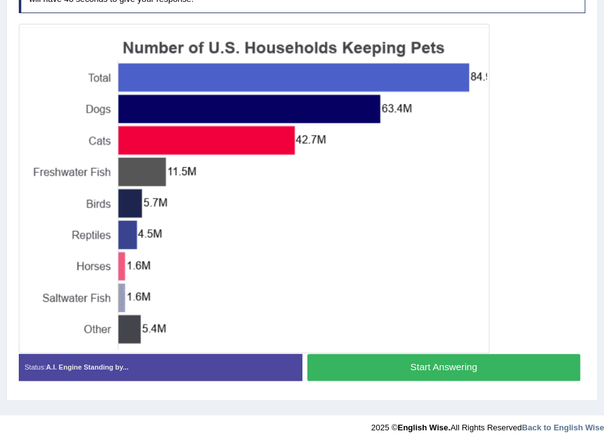
scroll to position [220, 0]
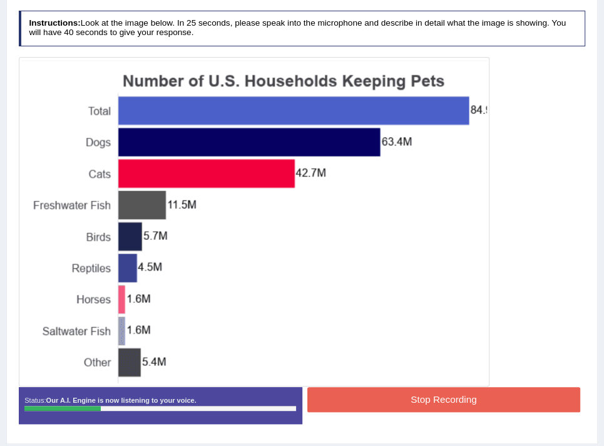
click at [428, 393] on button "Stop Recording" at bounding box center [443, 399] width 273 height 24
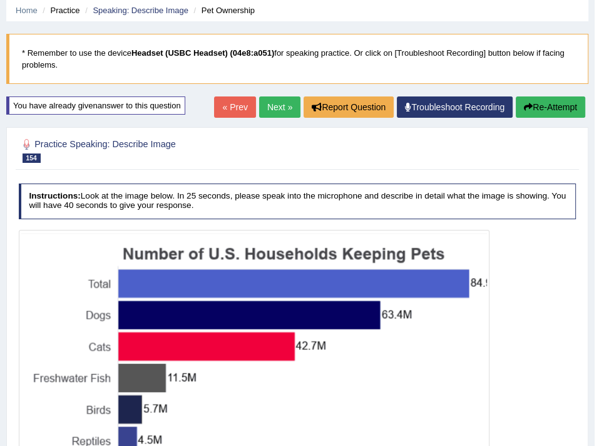
scroll to position [32, 0]
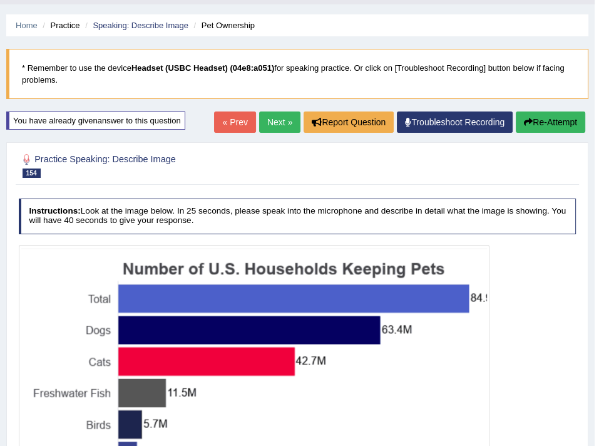
click at [522, 116] on button "Re-Attempt" at bounding box center [551, 121] width 70 height 21
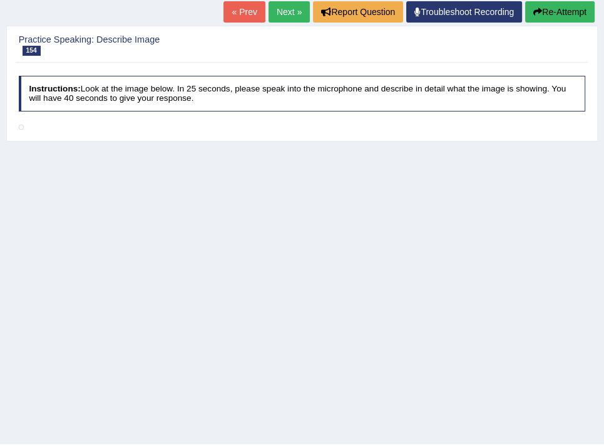
scroll to position [205, 0]
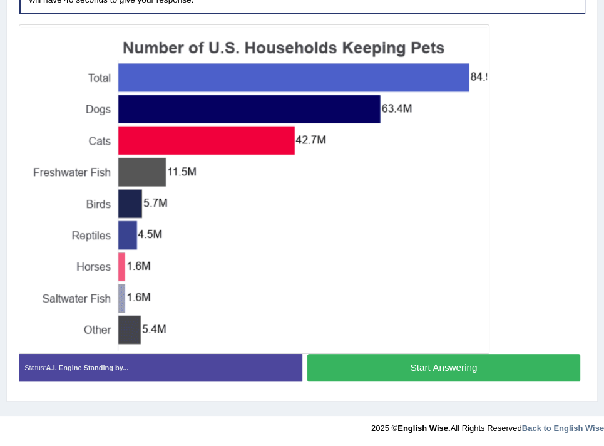
click at [440, 363] on button "Start Answering" at bounding box center [443, 367] width 273 height 27
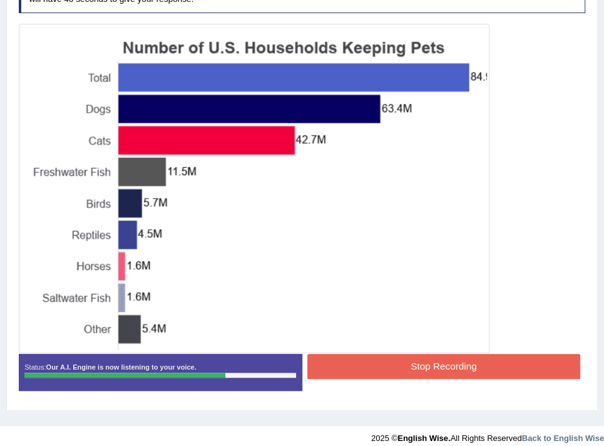
click at [351, 359] on button "Stop Recording" at bounding box center [443, 366] width 273 height 24
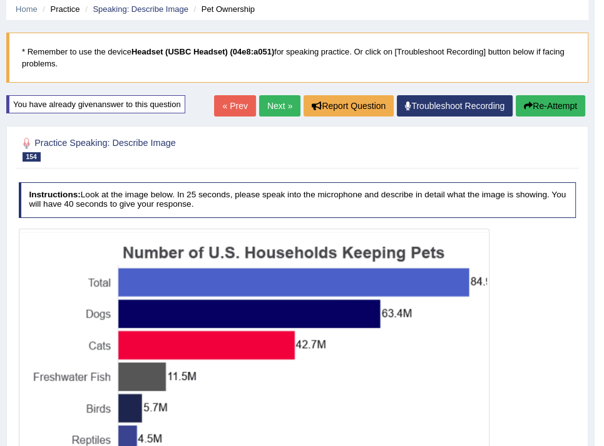
scroll to position [0, 0]
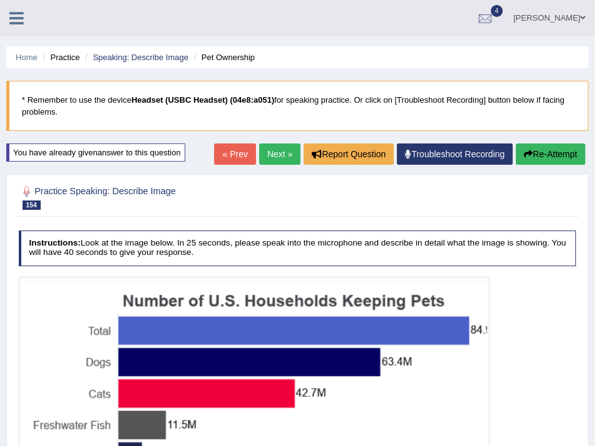
click at [531, 157] on button "Re-Attempt" at bounding box center [551, 153] width 70 height 21
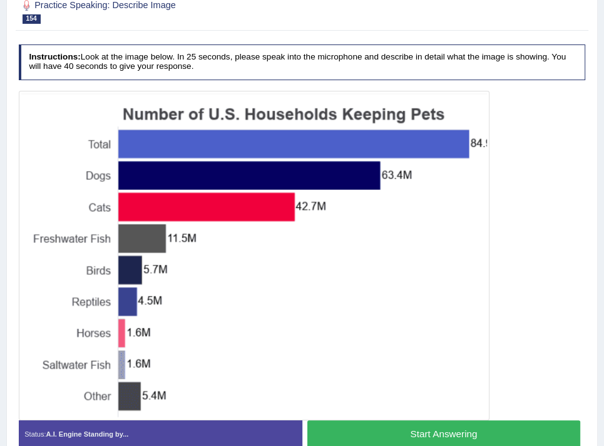
scroll to position [286, 0]
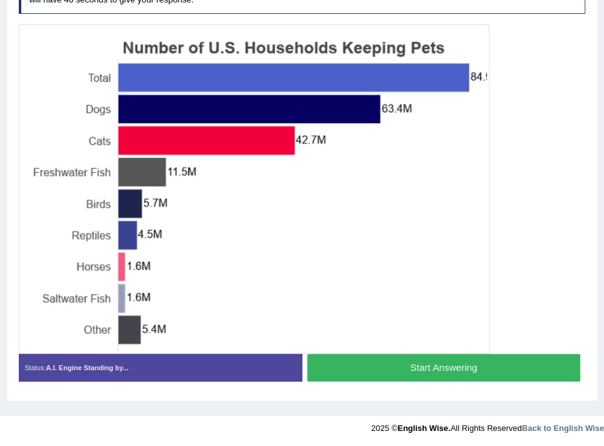
click at [411, 369] on button "Start Answering" at bounding box center [443, 367] width 273 height 27
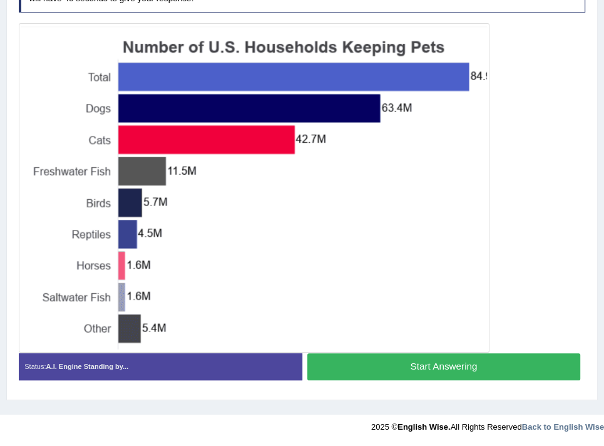
scroll to position [253, 0]
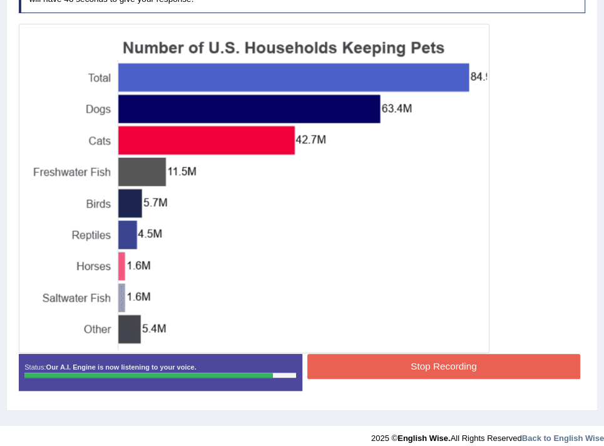
click at [341, 361] on button "Stop Recording" at bounding box center [443, 366] width 273 height 24
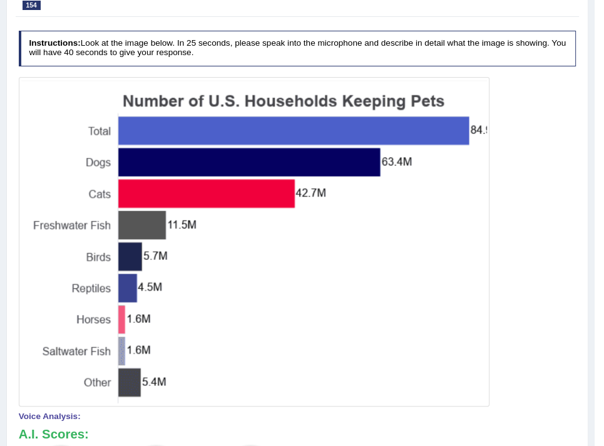
scroll to position [3, 0]
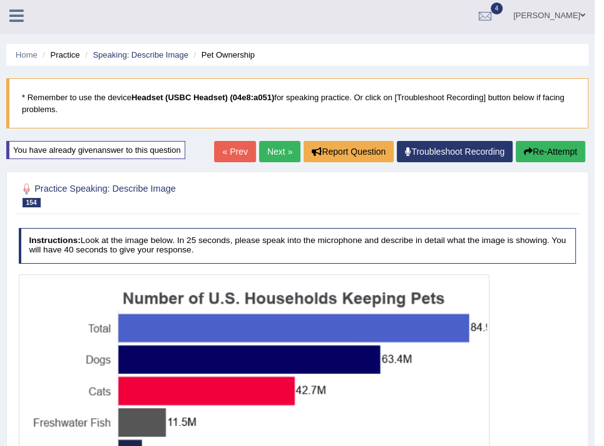
click at [539, 158] on button "Re-Attempt" at bounding box center [551, 151] width 70 height 21
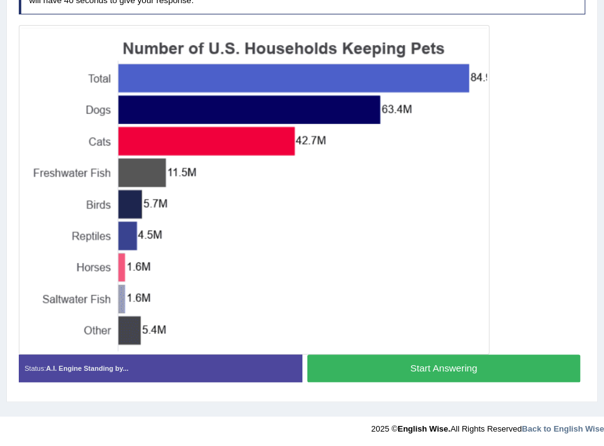
scroll to position [286, 0]
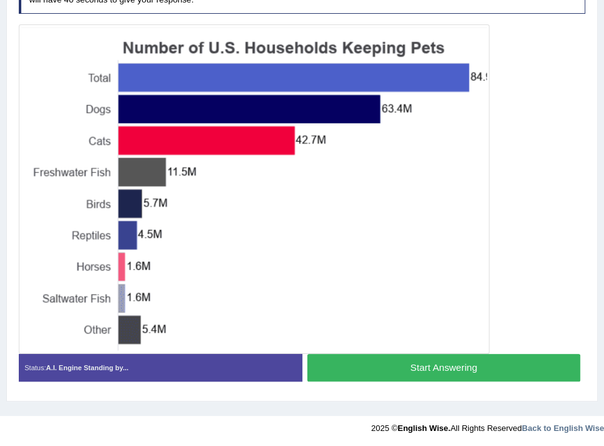
click at [415, 361] on button "Start Answering" at bounding box center [443, 367] width 273 height 27
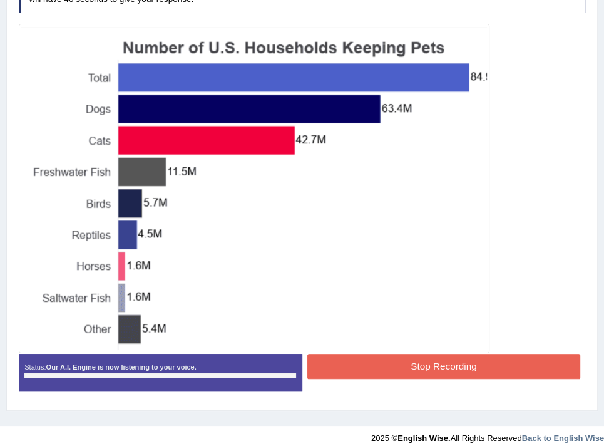
scroll to position [253, 0]
click at [403, 357] on button "Stop Recording" at bounding box center [443, 366] width 273 height 24
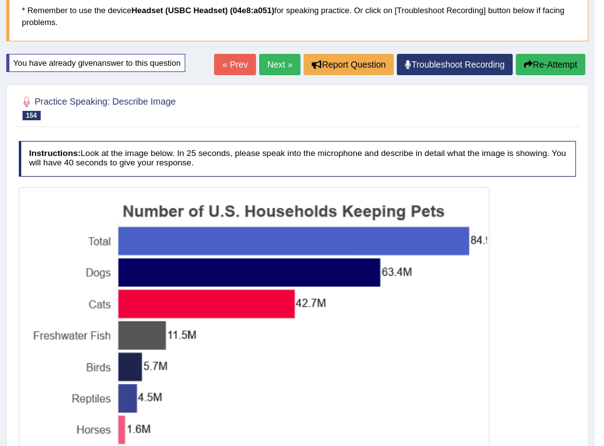
scroll to position [75, 0]
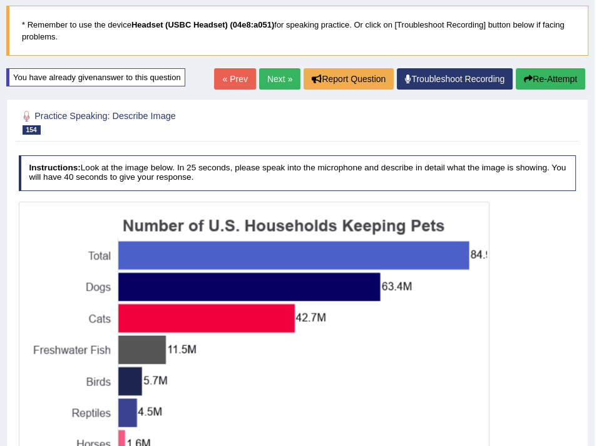
click at [269, 80] on link "Next »" at bounding box center [279, 78] width 41 height 21
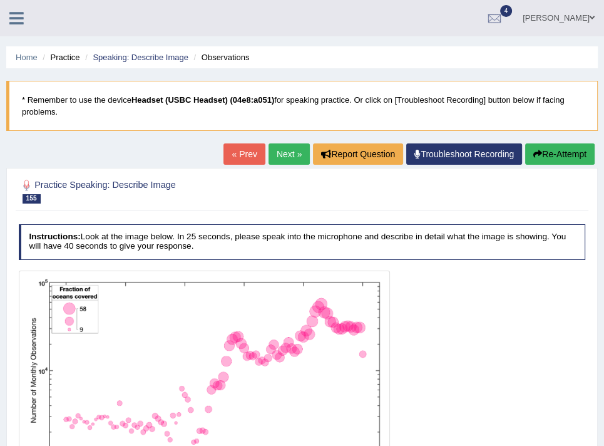
click at [286, 158] on link "Next »" at bounding box center [289, 153] width 41 height 21
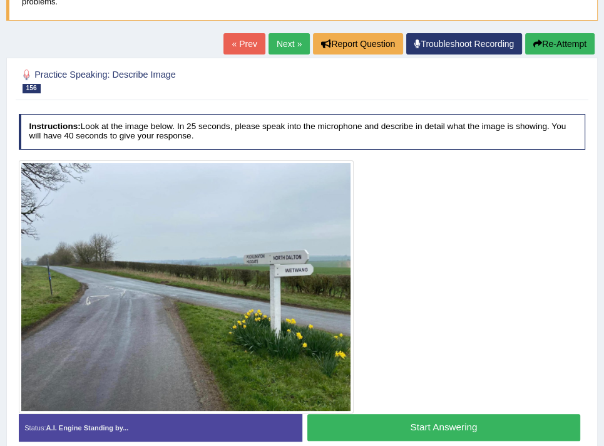
scroll to position [24, 0]
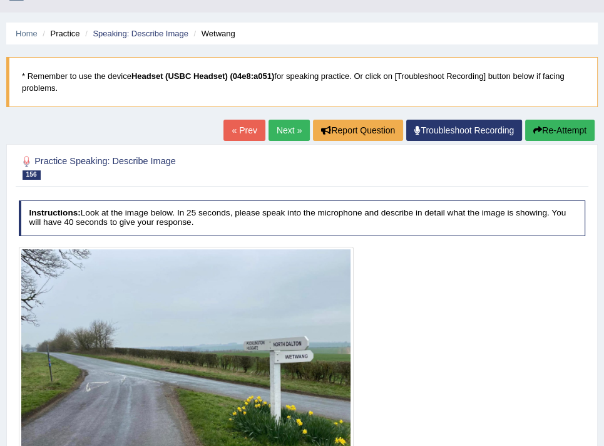
click at [297, 128] on link "Next »" at bounding box center [289, 130] width 41 height 21
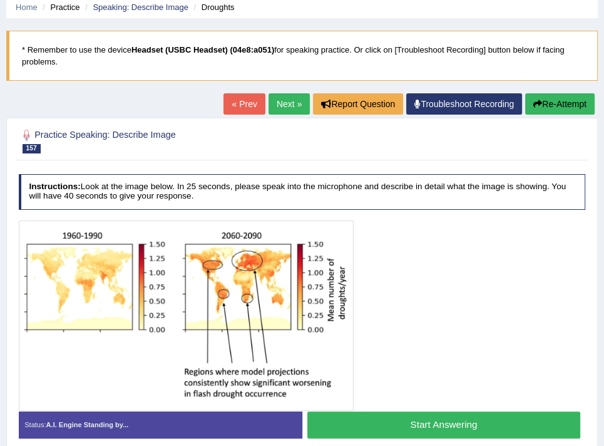
scroll to position [24, 0]
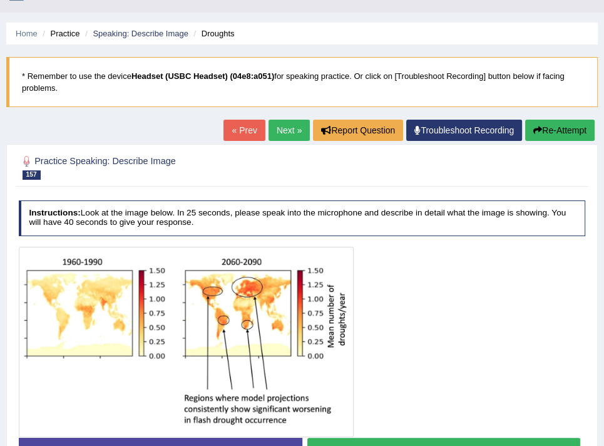
click at [293, 138] on link "Next »" at bounding box center [289, 130] width 41 height 21
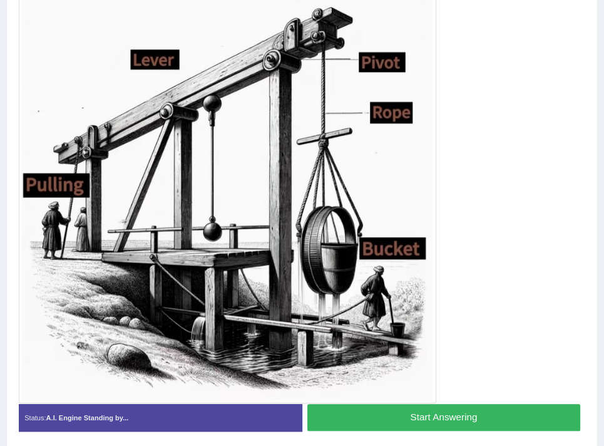
scroll to position [267, 0]
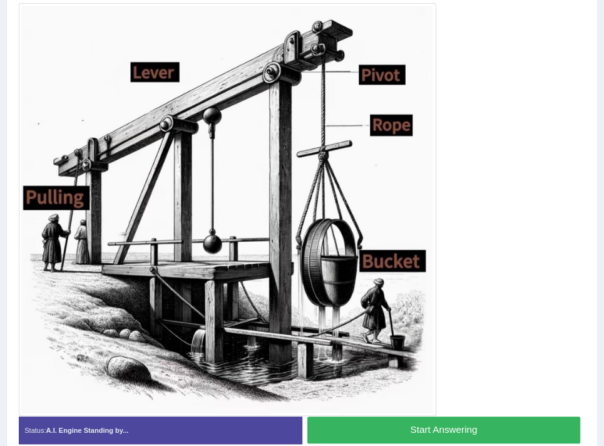
click at [386, 426] on button "Start Answering" at bounding box center [443, 429] width 273 height 27
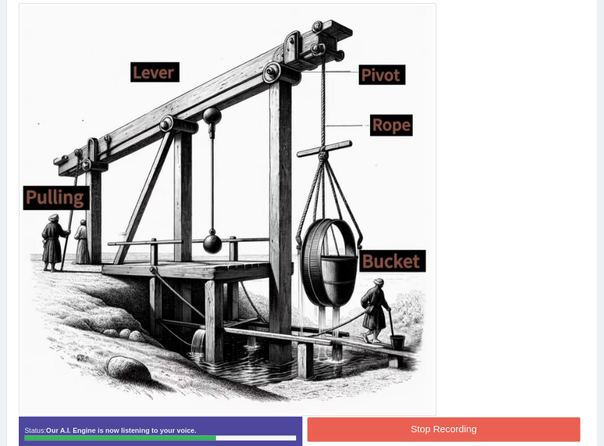
click at [321, 419] on button "Stop Recording" at bounding box center [443, 429] width 273 height 24
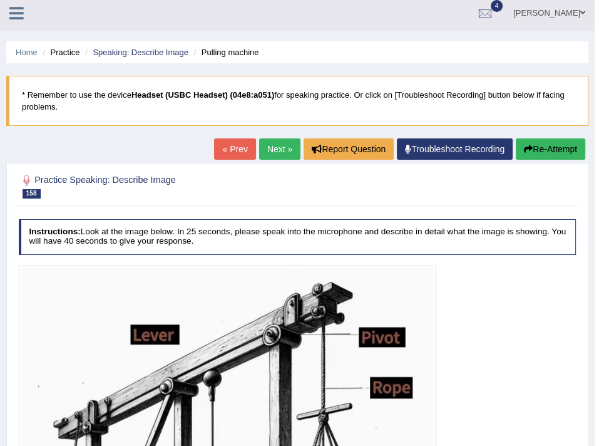
scroll to position [0, 0]
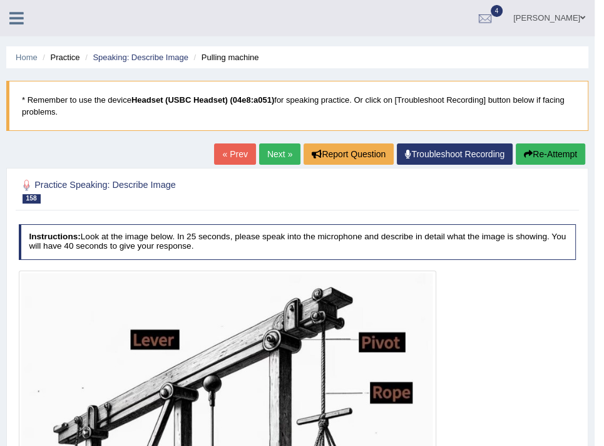
click at [276, 148] on link "Next »" at bounding box center [279, 153] width 41 height 21
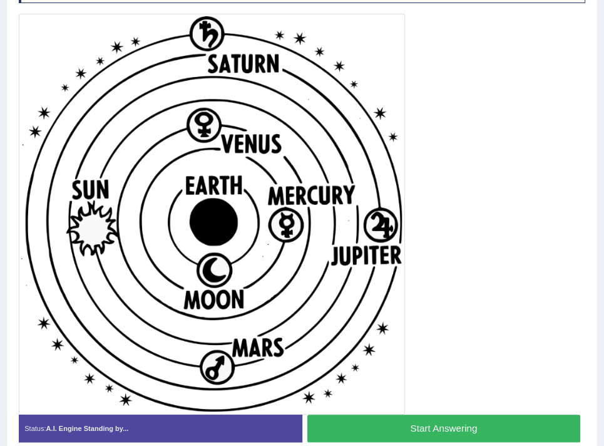
scroll to position [255, 0]
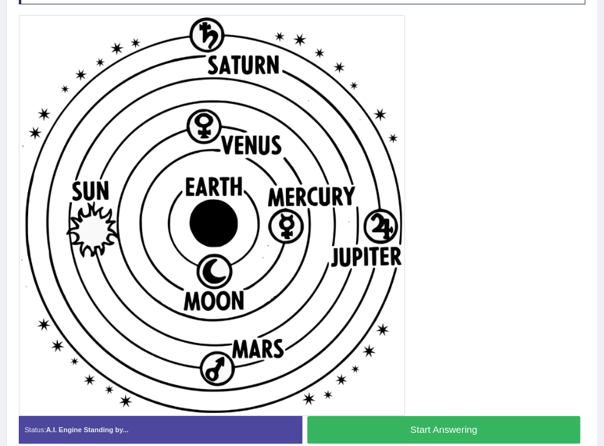
click at [330, 418] on button "Start Answering" at bounding box center [443, 429] width 273 height 27
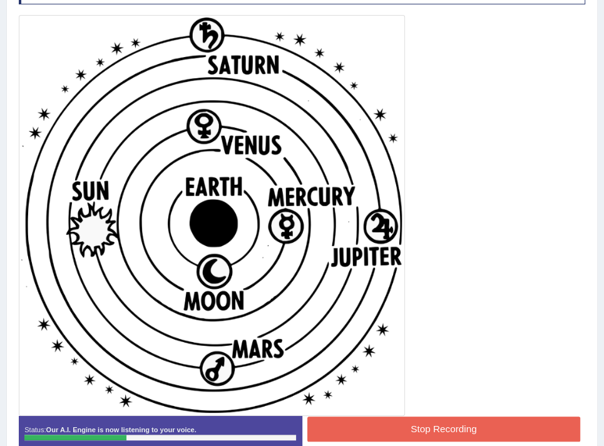
click at [399, 420] on button "Stop Recording" at bounding box center [443, 428] width 273 height 24
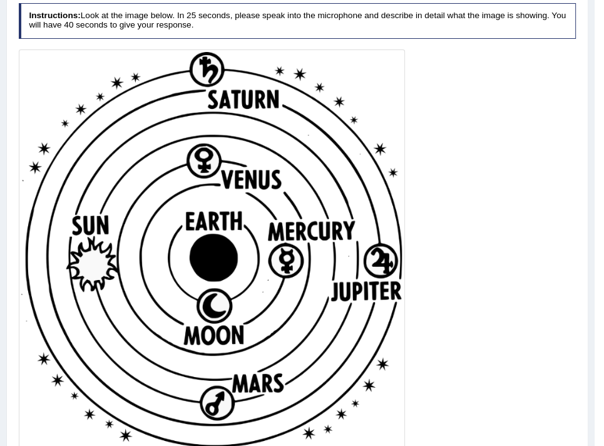
scroll to position [105, 0]
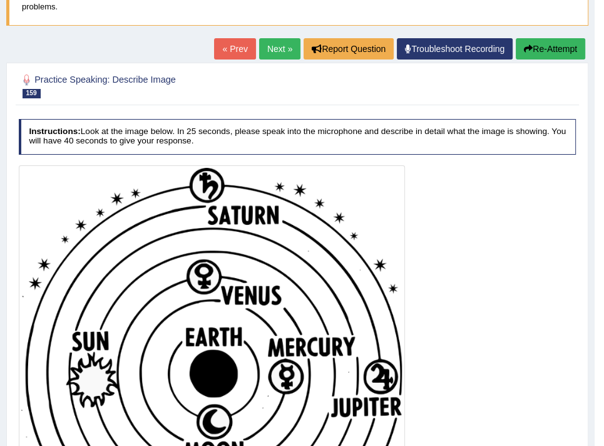
click at [540, 46] on button "Re-Attempt" at bounding box center [551, 48] width 70 height 21
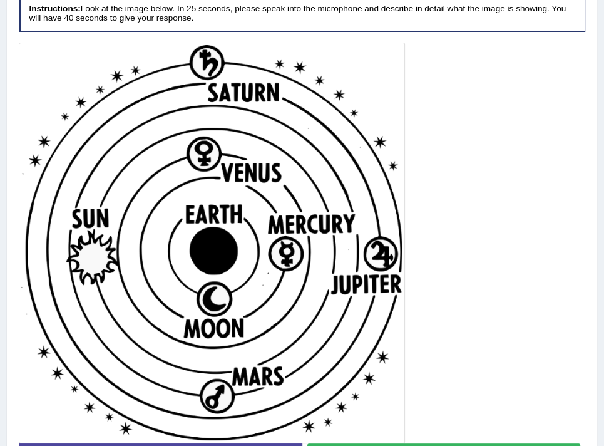
scroll to position [358, 0]
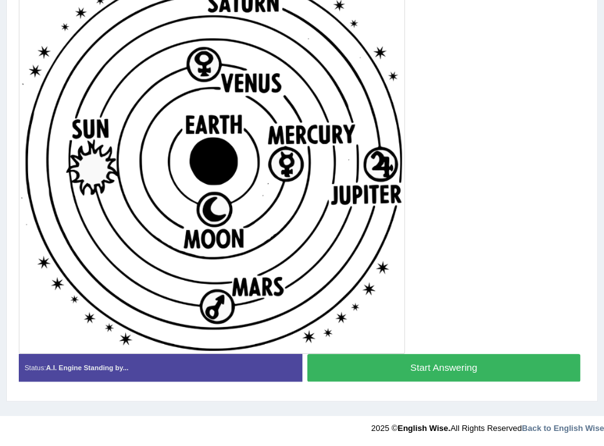
click at [317, 361] on button "Start Answering" at bounding box center [443, 367] width 273 height 27
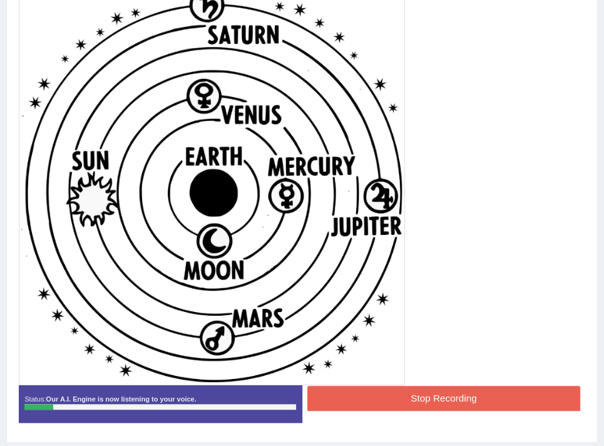
scroll to position [262, 0]
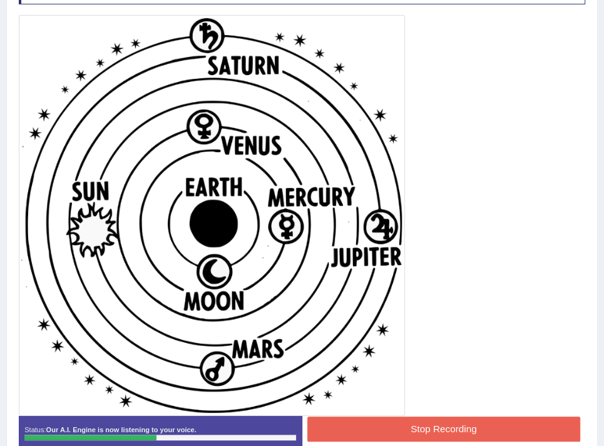
click at [313, 414] on div at bounding box center [212, 215] width 386 height 400
click at [318, 422] on button "Stop Recording" at bounding box center [443, 428] width 273 height 24
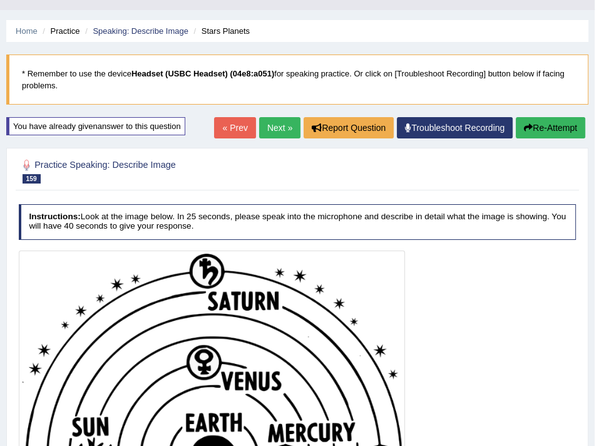
scroll to position [0, 0]
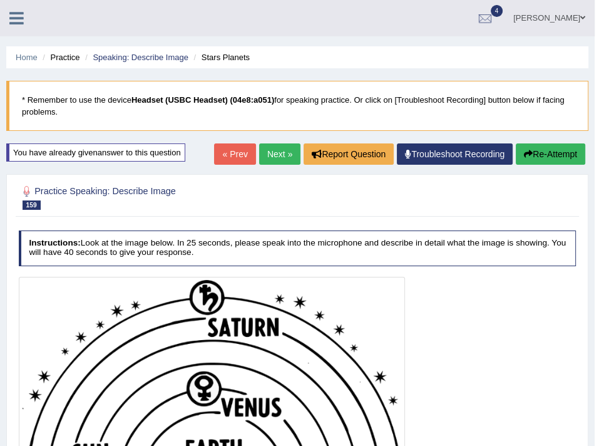
drag, startPoint x: 556, startPoint y: 155, endPoint x: 554, endPoint y: 170, distance: 14.5
click at [556, 157] on button "Re-Attempt" at bounding box center [551, 153] width 70 height 21
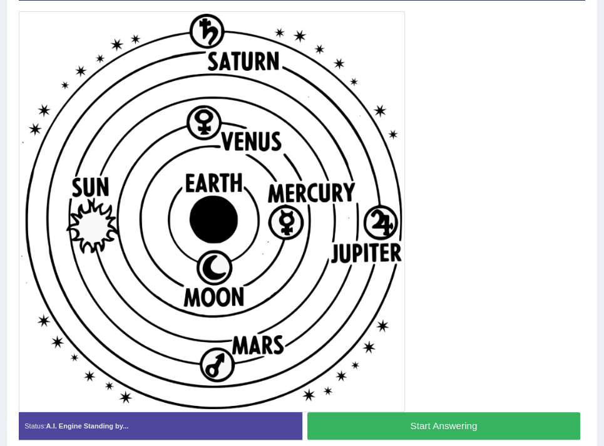
scroll to position [358, 0]
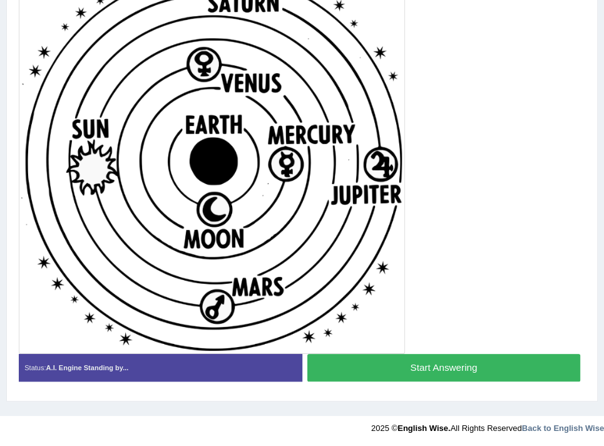
click at [386, 361] on button "Start Answering" at bounding box center [443, 367] width 273 height 27
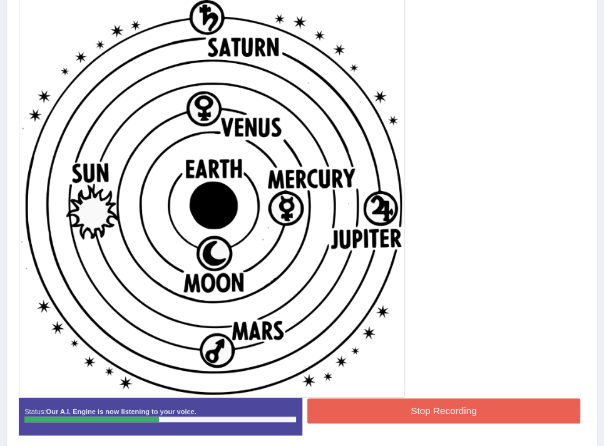
scroll to position [324, 0]
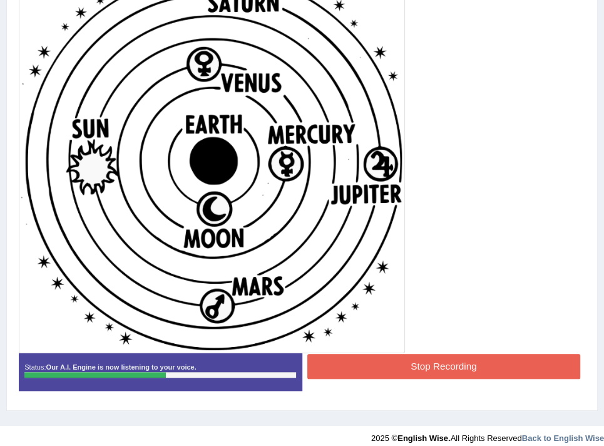
click at [383, 359] on button "Stop Recording" at bounding box center [443, 366] width 273 height 24
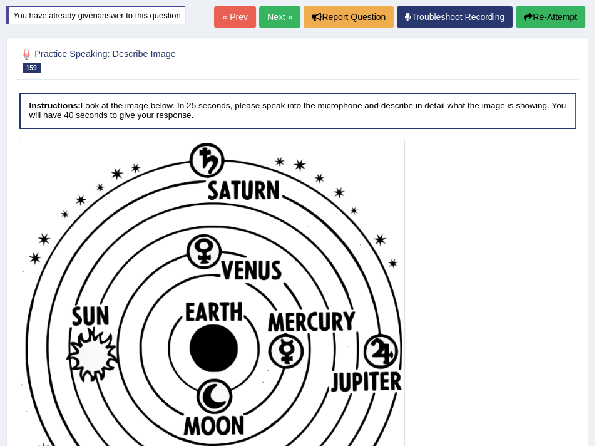
scroll to position [137, 0]
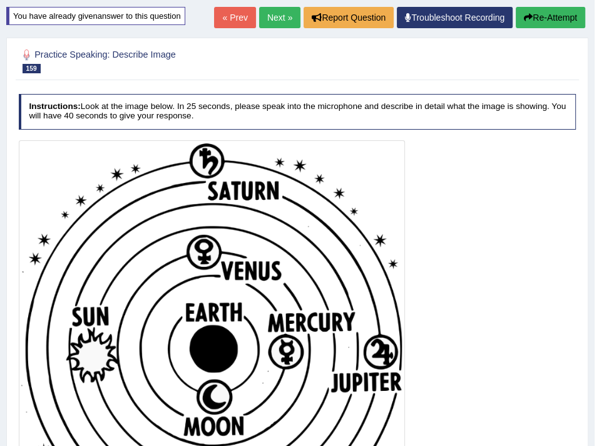
drag, startPoint x: 544, startPoint y: 18, endPoint x: 541, endPoint y: 23, distance: 6.4
click at [544, 18] on button "Re-Attempt" at bounding box center [551, 17] width 70 height 21
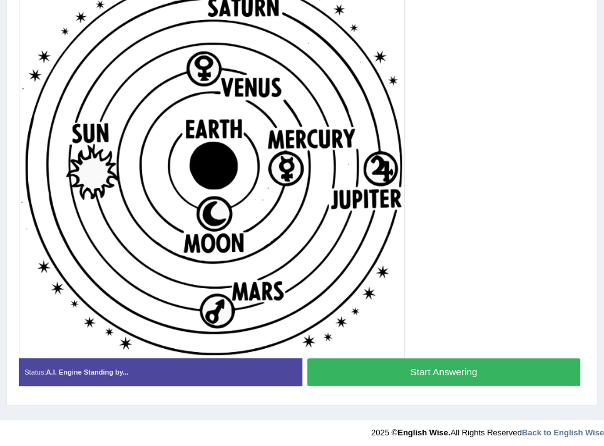
scroll to position [358, 0]
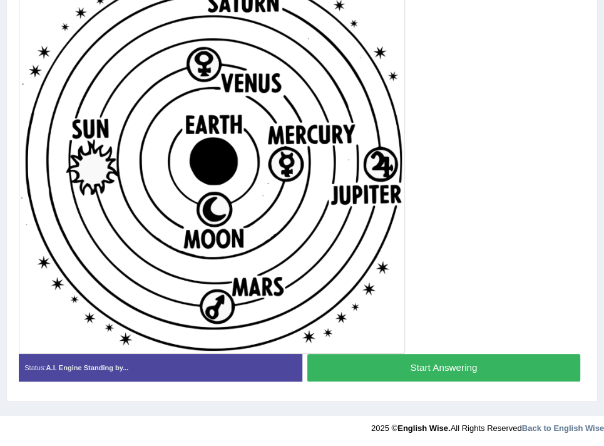
click at [392, 358] on button "Start Answering" at bounding box center [443, 367] width 273 height 27
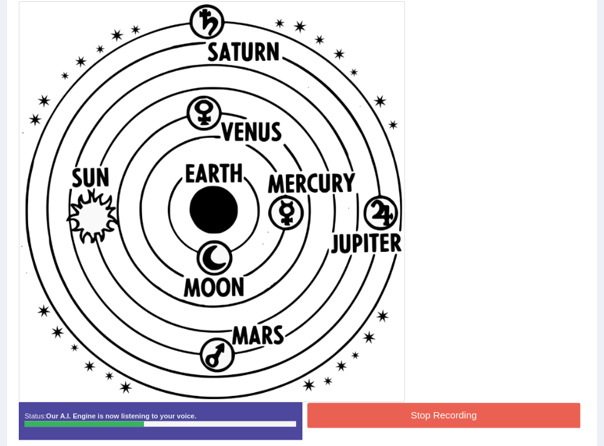
scroll to position [262, 0]
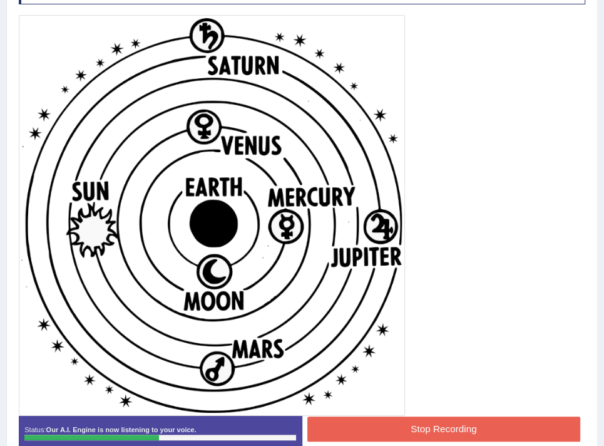
click at [432, 429] on button "Stop Recording" at bounding box center [443, 428] width 273 height 24
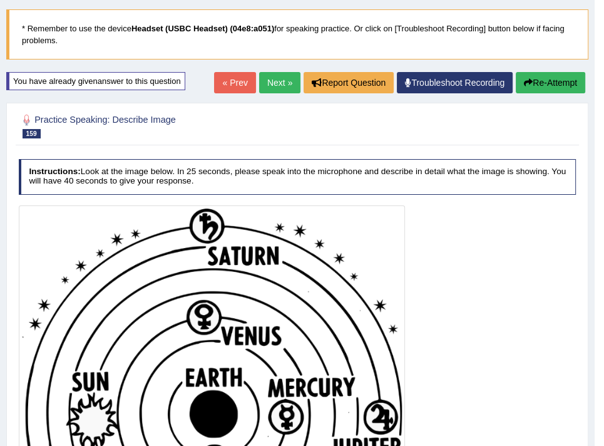
scroll to position [22, 0]
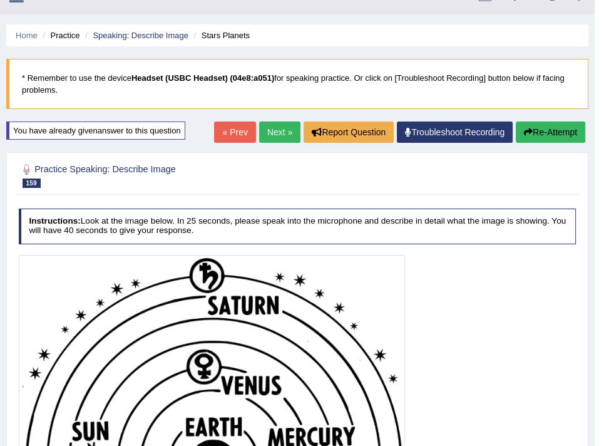
click at [557, 136] on button "Re-Attempt" at bounding box center [551, 131] width 70 height 21
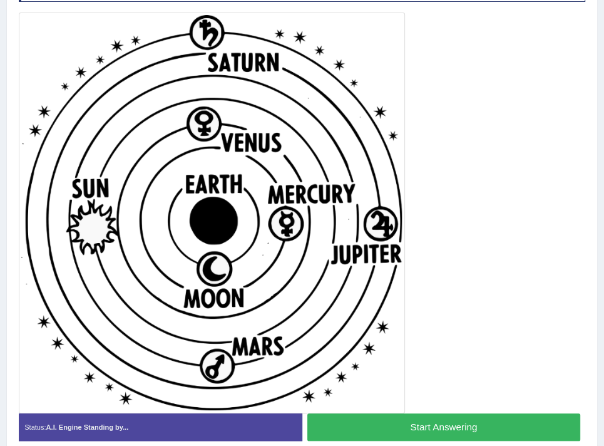
scroll to position [295, 0]
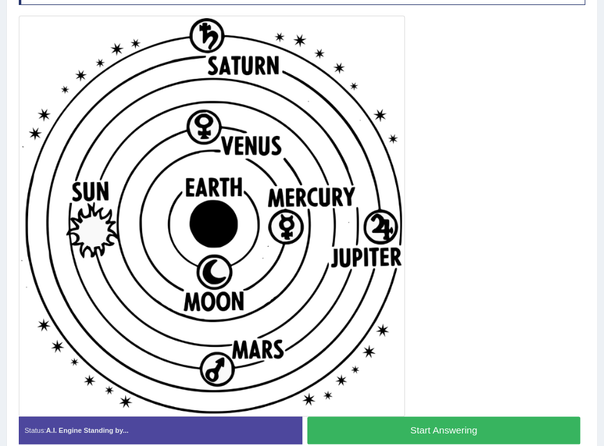
click at [401, 428] on button "Start Answering" at bounding box center [443, 429] width 273 height 27
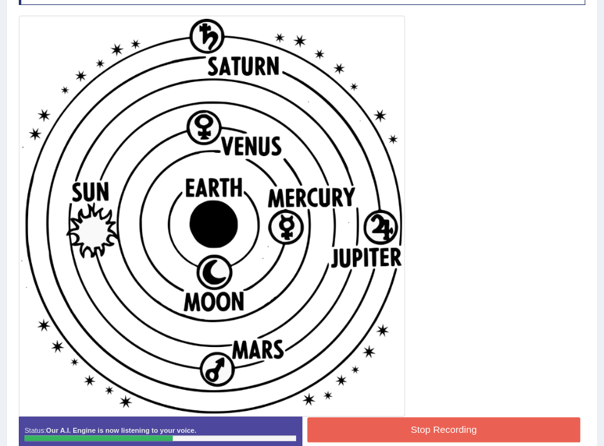
click at [403, 420] on button "Stop Recording" at bounding box center [443, 429] width 273 height 24
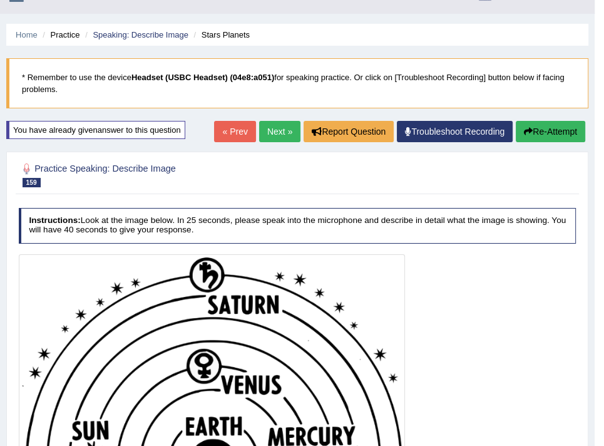
scroll to position [11, 0]
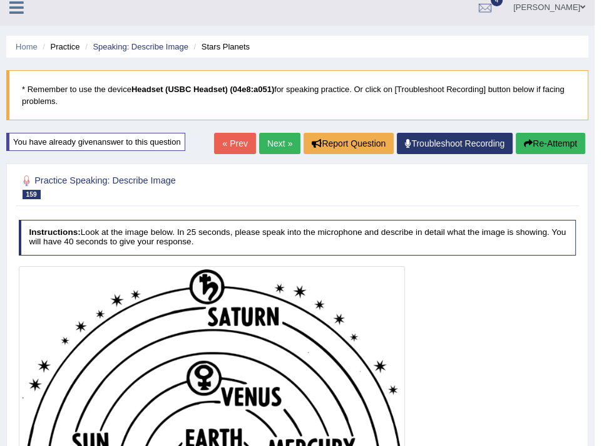
click at [283, 143] on link "Next »" at bounding box center [279, 143] width 41 height 21
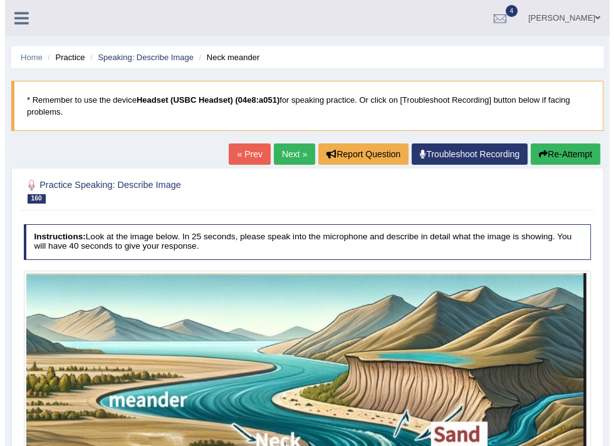
scroll to position [212, 0]
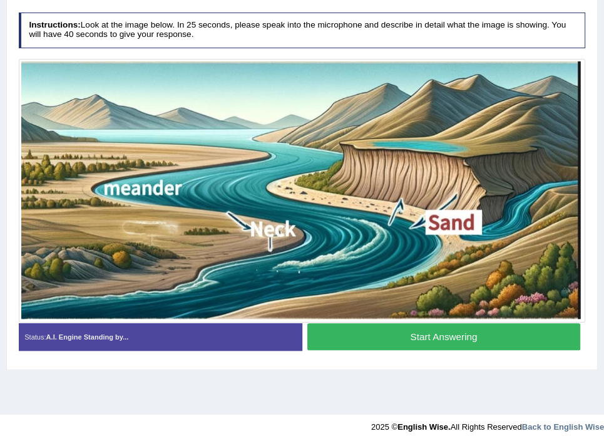
click at [386, 326] on button "Start Answering" at bounding box center [443, 336] width 273 height 27
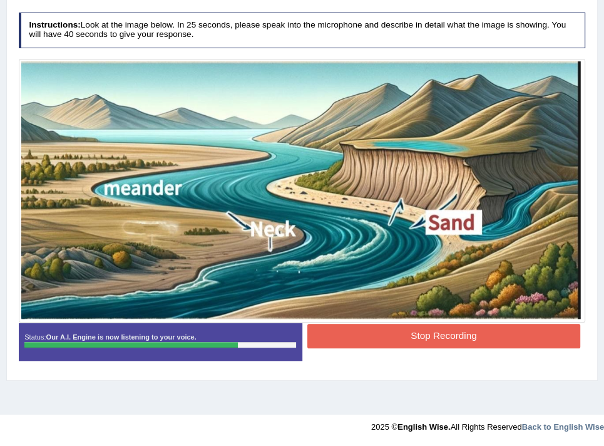
click at [398, 328] on button "Stop Recording" at bounding box center [443, 336] width 273 height 24
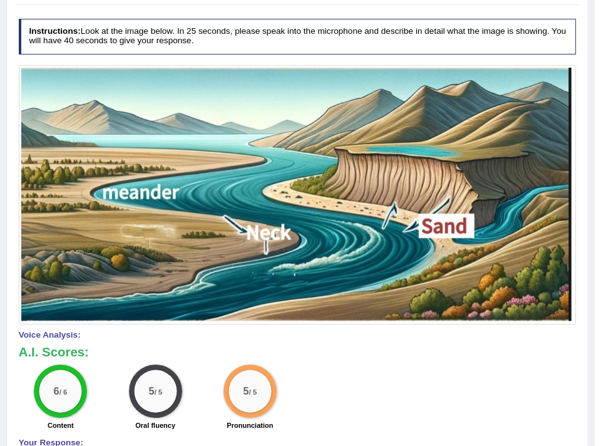
scroll to position [250, 0]
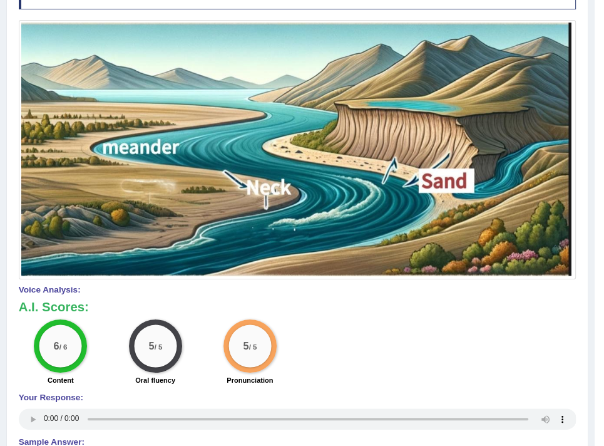
click at [23, 415] on audio at bounding box center [298, 418] width 558 height 21
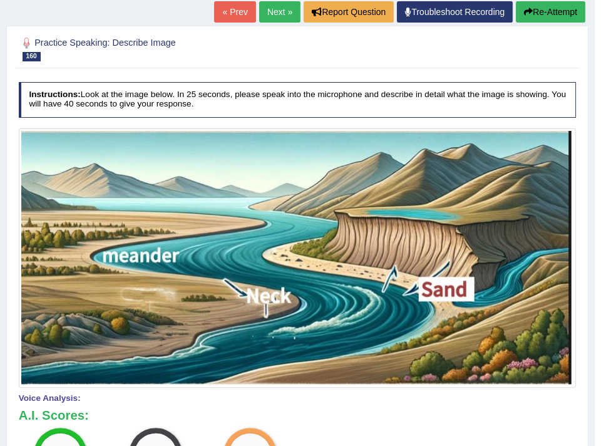
scroll to position [125, 0]
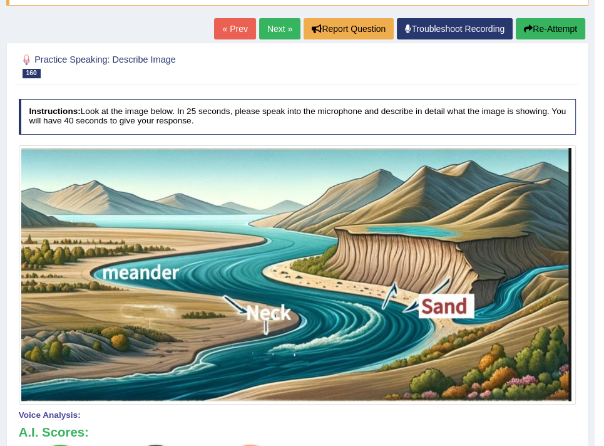
click at [545, 29] on button "Re-Attempt" at bounding box center [551, 28] width 70 height 21
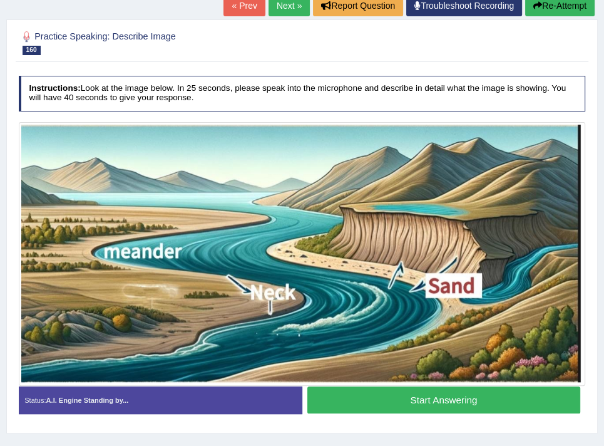
scroll to position [205, 0]
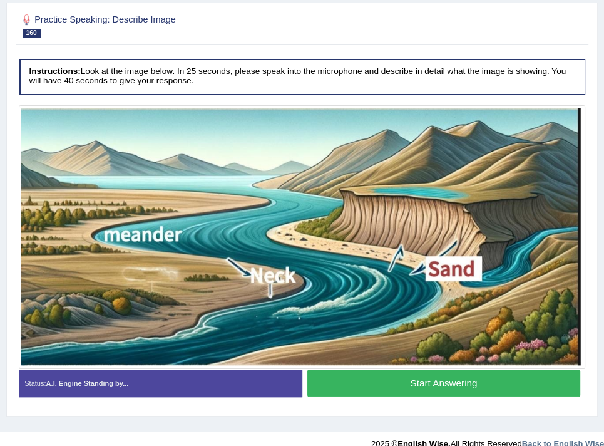
click at [479, 388] on button "Start Answering" at bounding box center [443, 382] width 273 height 27
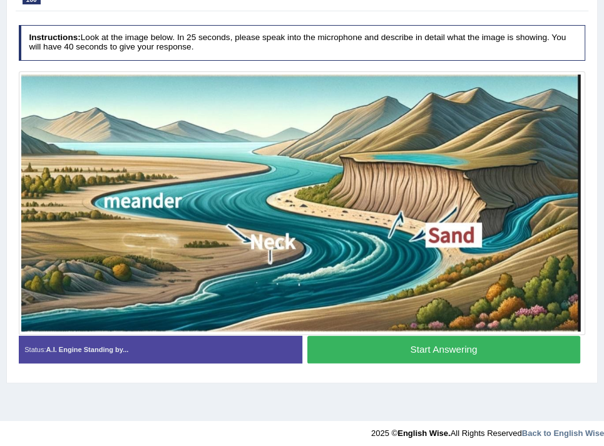
scroll to position [165, 0]
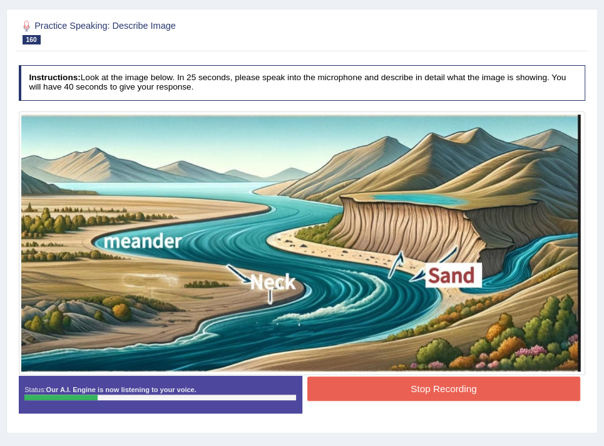
click at [418, 396] on button "Stop Recording" at bounding box center [443, 388] width 273 height 24
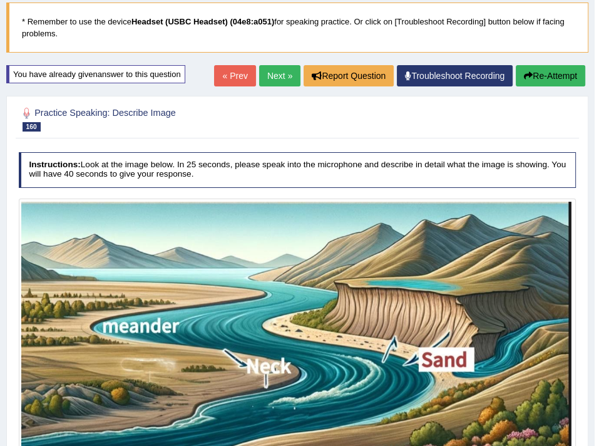
scroll to position [40, 0]
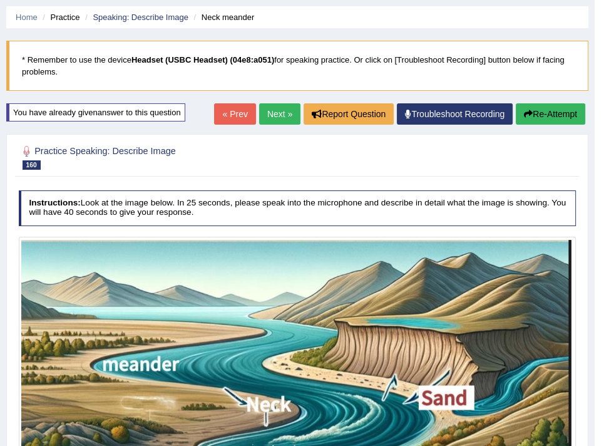
click at [555, 113] on button "Re-Attempt" at bounding box center [551, 113] width 70 height 21
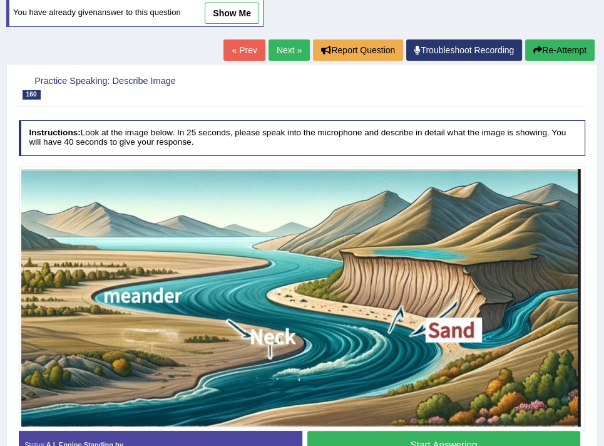
scroll to position [215, 0]
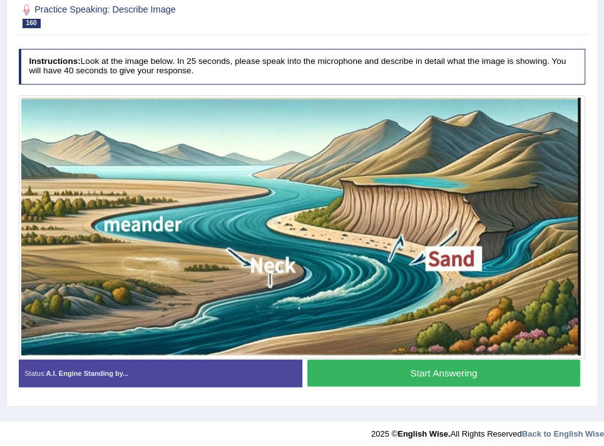
click at [435, 353] on img at bounding box center [302, 227] width 562 height 259
click at [431, 371] on button "Start Answering" at bounding box center [443, 372] width 273 height 27
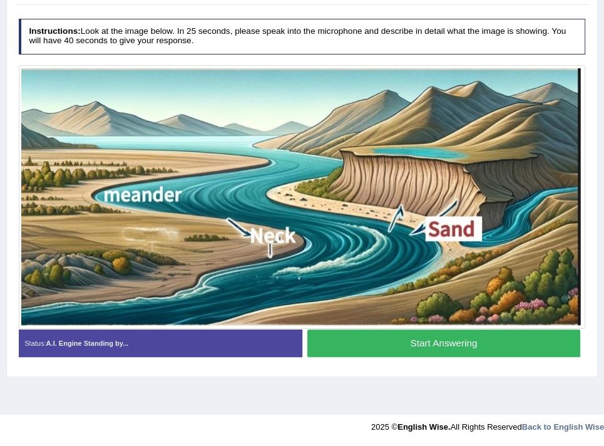
scroll to position [182, 0]
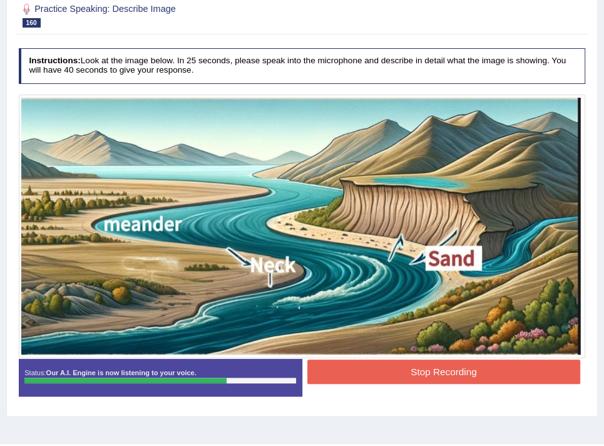
click at [403, 362] on button "Stop Recording" at bounding box center [443, 371] width 273 height 24
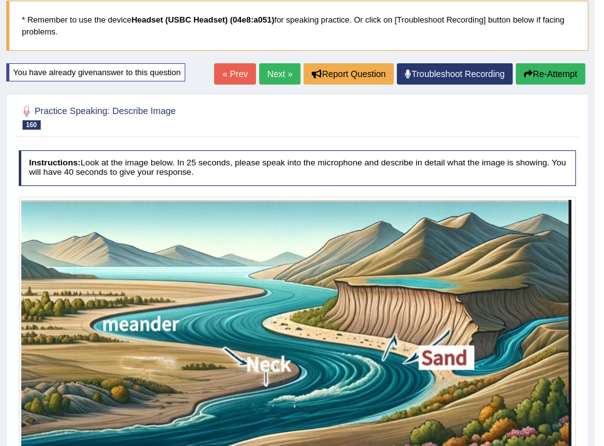
scroll to position [6, 0]
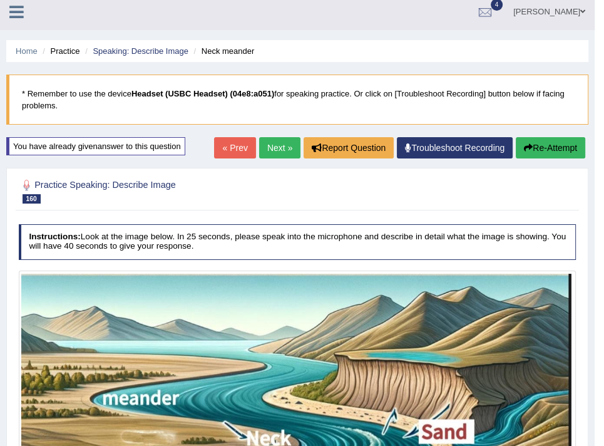
click at [282, 146] on link "Next »" at bounding box center [279, 147] width 41 height 21
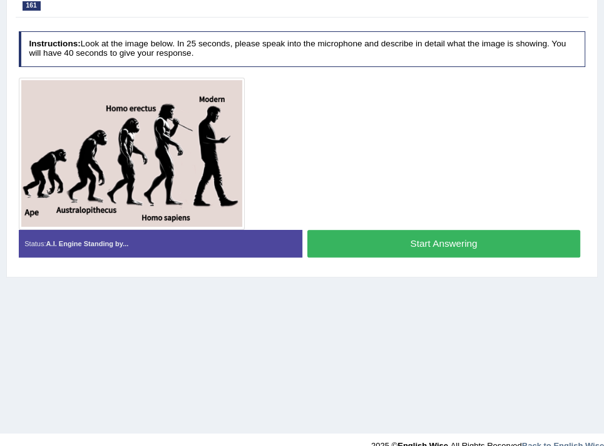
scroll to position [212, 0]
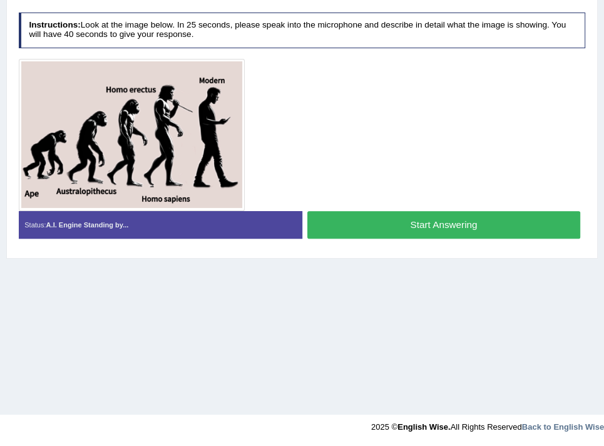
click at [405, 231] on button "Start Answering" at bounding box center [443, 224] width 273 height 27
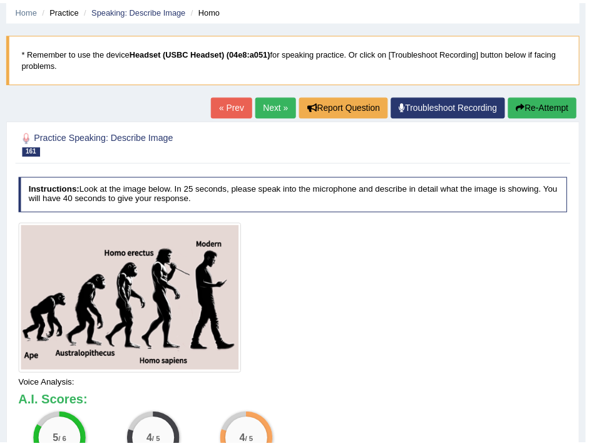
scroll to position [24, 0]
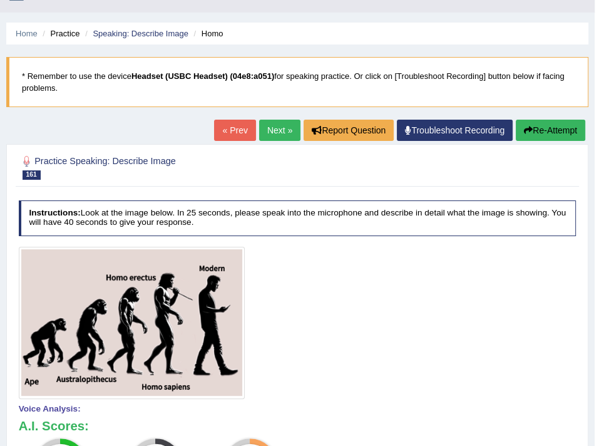
click at [533, 137] on button "Re-Attempt" at bounding box center [551, 130] width 70 height 21
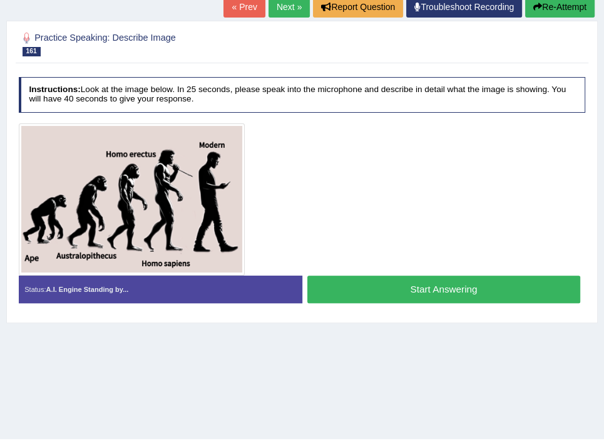
scroll to position [212, 0]
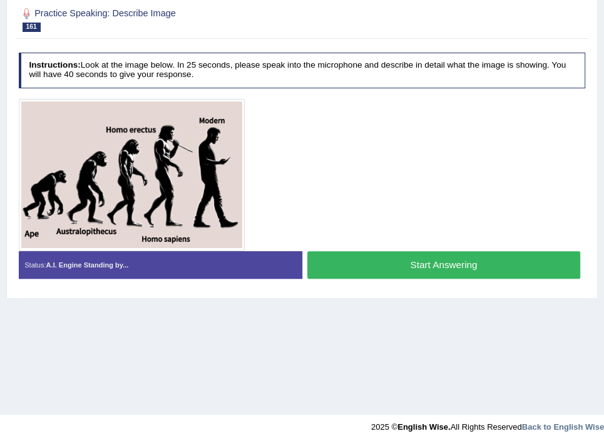
click at [346, 252] on button "Start Answering" at bounding box center [443, 264] width 273 height 27
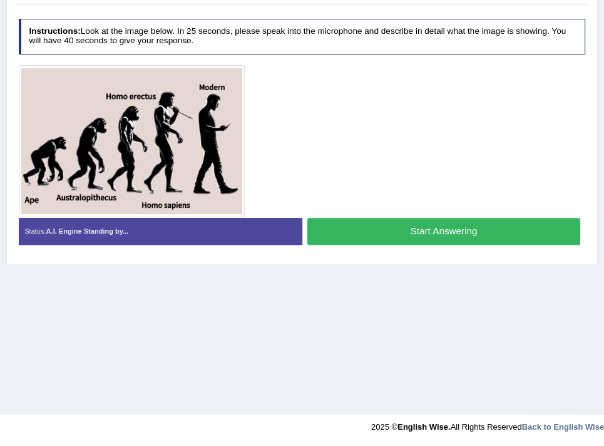
scroll to position [178, 0]
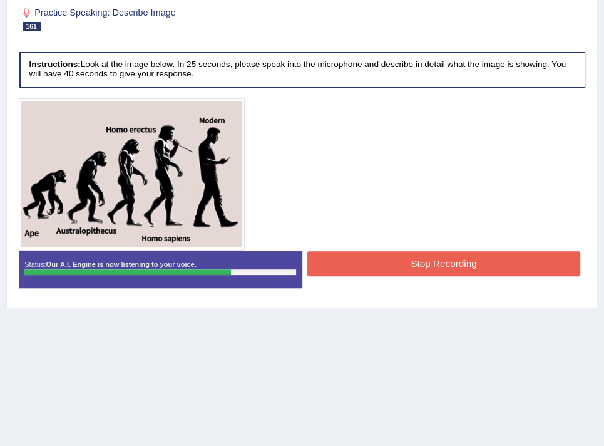
click at [368, 259] on button "Stop Recording" at bounding box center [443, 263] width 273 height 24
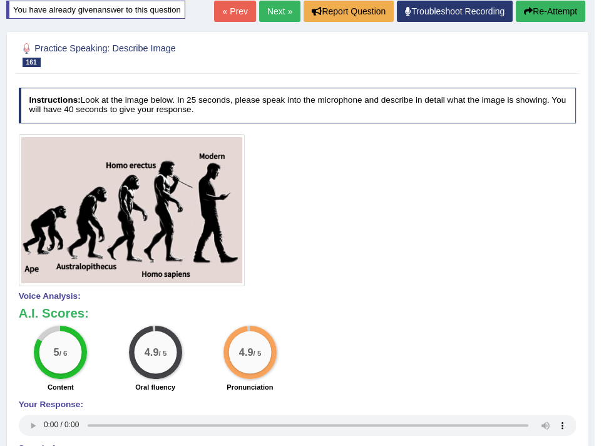
scroll to position [53, 0]
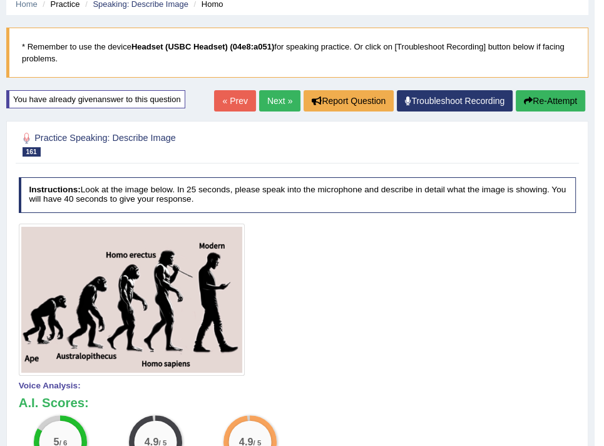
click at [291, 104] on link "Next »" at bounding box center [279, 100] width 41 height 21
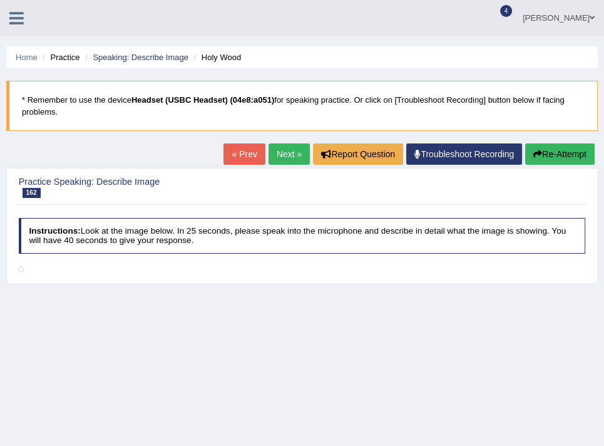
click at [247, 151] on link "« Prev" at bounding box center [244, 153] width 41 height 21
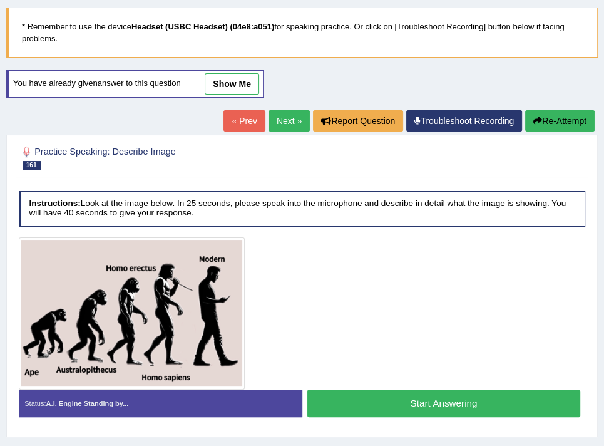
scroll to position [212, 0]
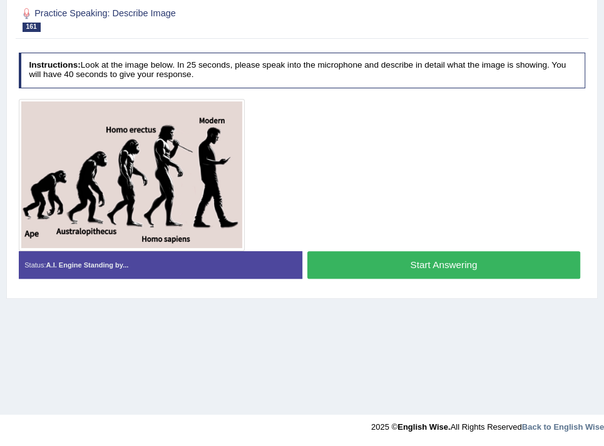
click at [339, 264] on button "Start Answering" at bounding box center [443, 264] width 273 height 27
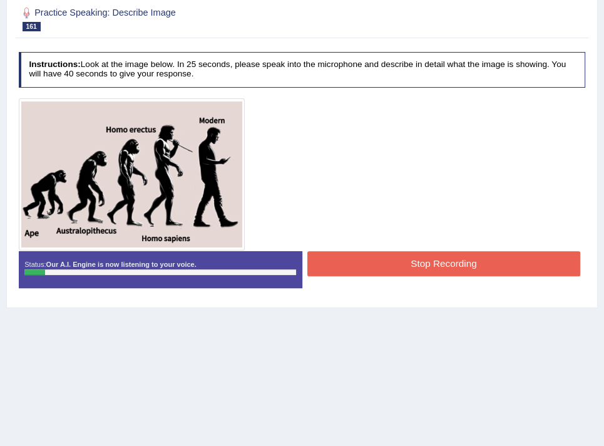
click at [339, 262] on button "Stop Recording" at bounding box center [443, 263] width 273 height 24
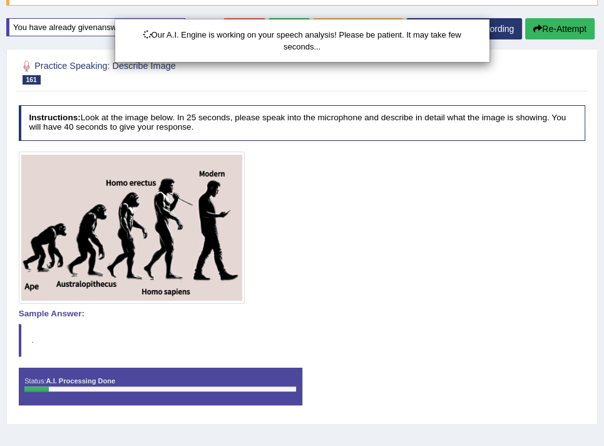
scroll to position [116, 0]
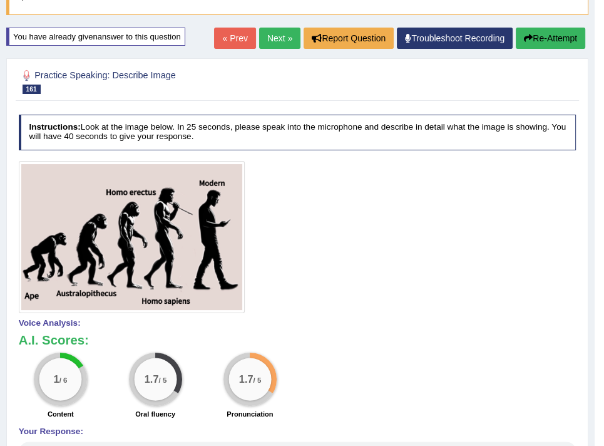
click at [540, 46] on button "Re-Attempt" at bounding box center [551, 38] width 70 height 21
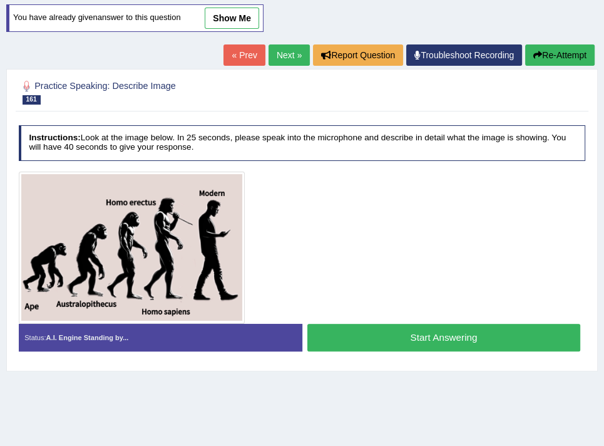
scroll to position [205, 0]
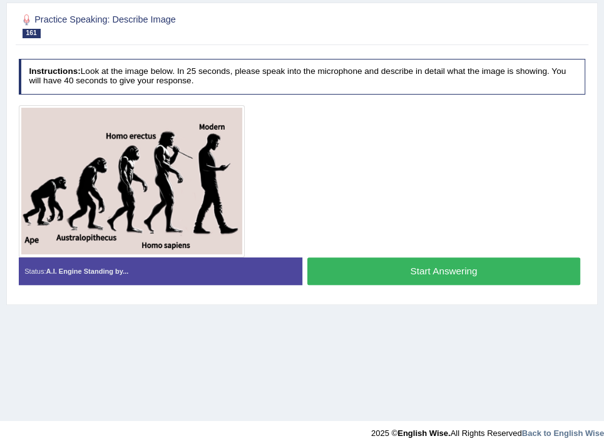
click at [396, 268] on button "Start Answering" at bounding box center [443, 270] width 273 height 27
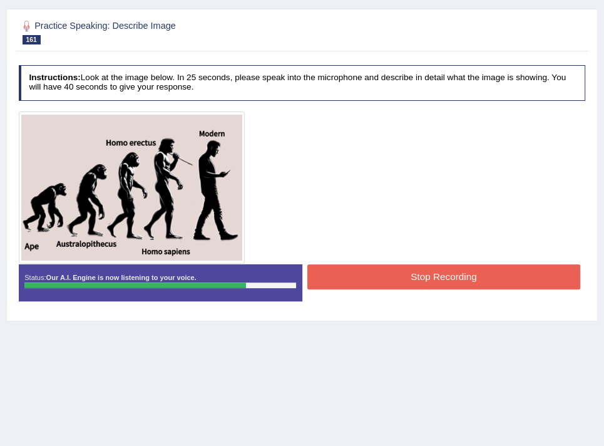
click at [366, 277] on button "Stop Recording" at bounding box center [443, 276] width 273 height 24
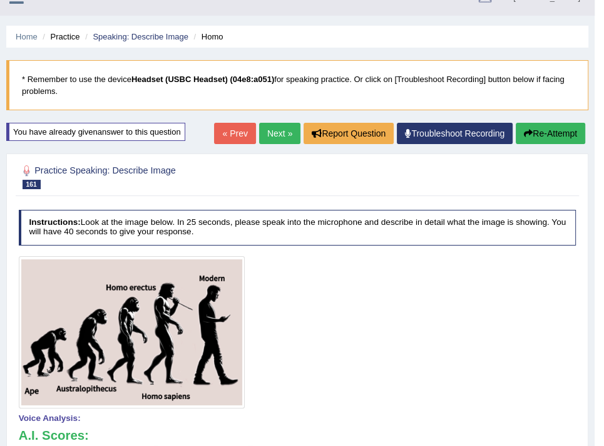
scroll to position [0, 0]
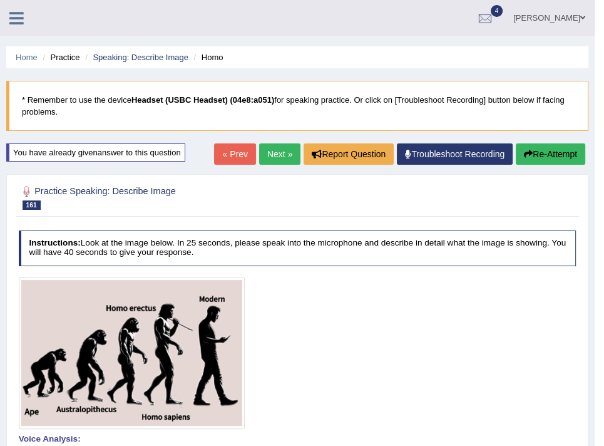
click at [550, 152] on button "Re-Attempt" at bounding box center [551, 153] width 70 height 21
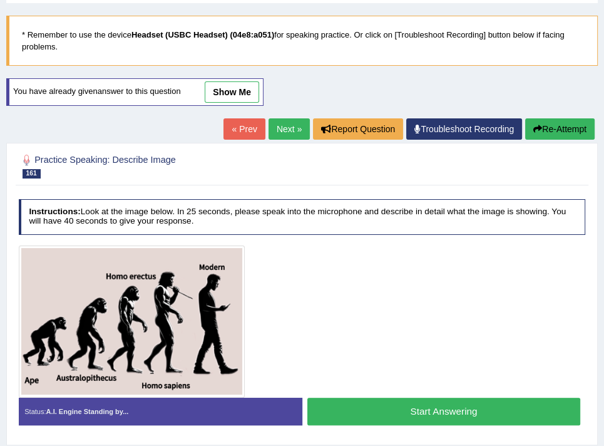
scroll to position [188, 0]
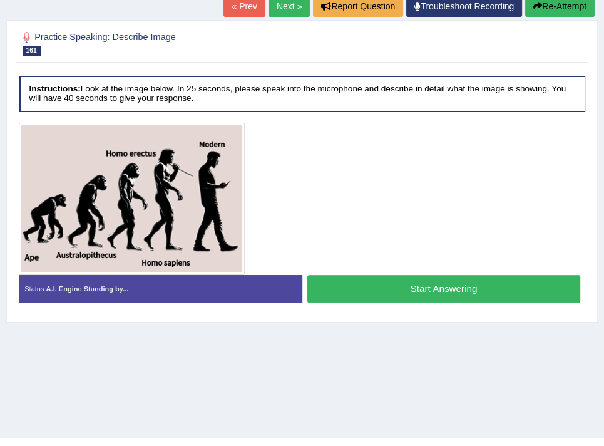
click at [358, 287] on button "Start Answering" at bounding box center [443, 288] width 273 height 27
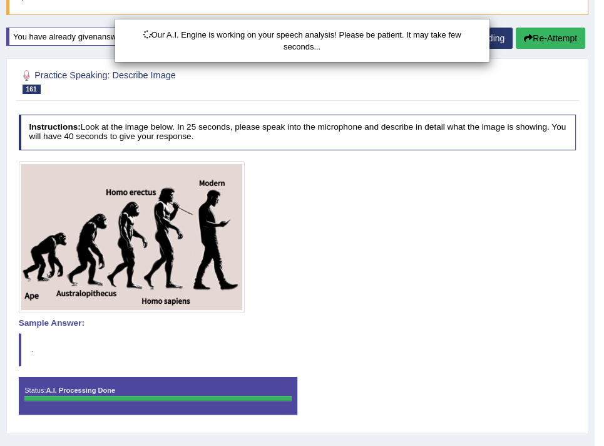
scroll to position [23, 0]
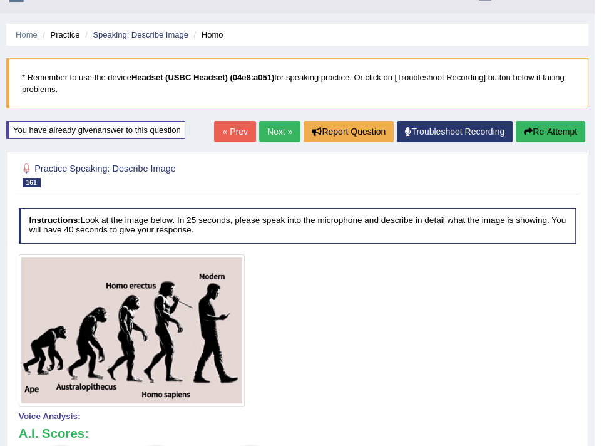
click at [532, 128] on button "Re-Attempt" at bounding box center [551, 131] width 70 height 21
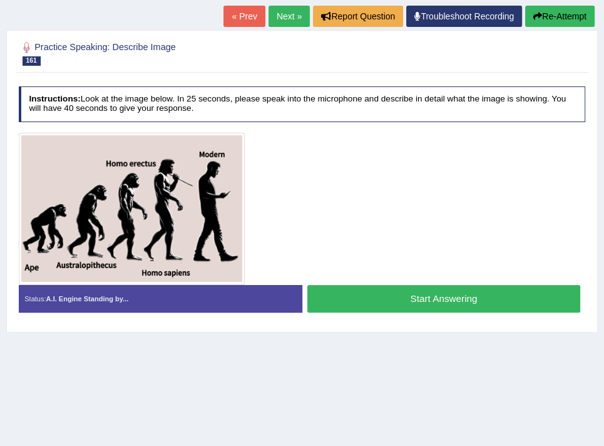
scroll to position [212, 0]
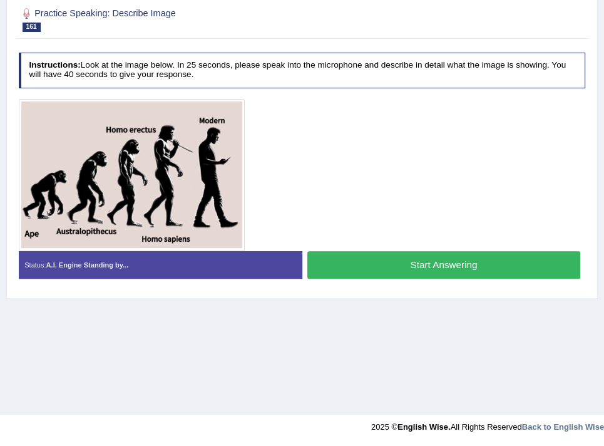
click at [443, 264] on button "Start Answering" at bounding box center [443, 264] width 273 height 27
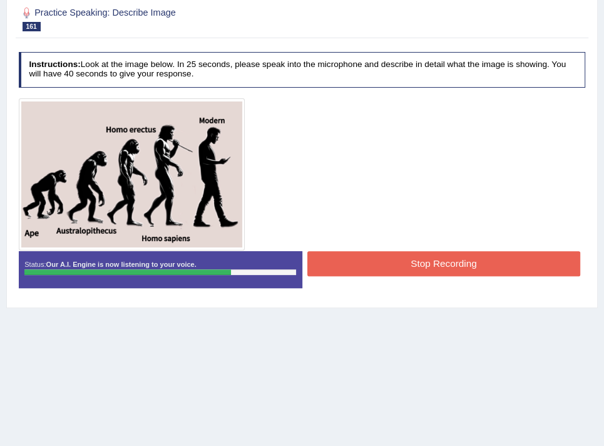
click at [418, 261] on button "Stop Recording" at bounding box center [443, 263] width 273 height 24
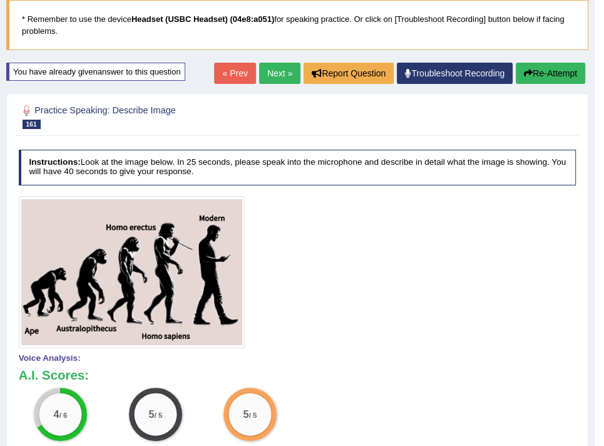
scroll to position [53, 0]
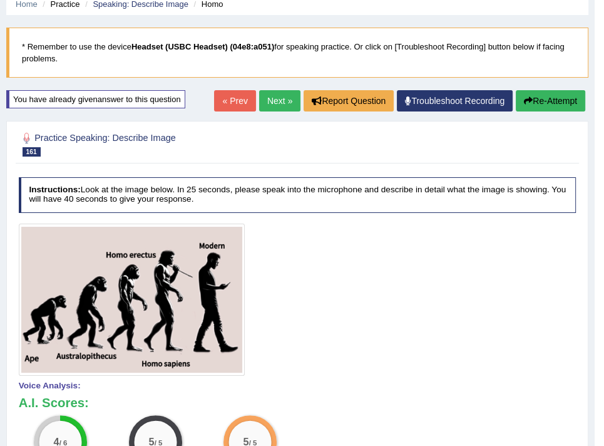
click at [544, 96] on button "Re-Attempt" at bounding box center [551, 100] width 70 height 21
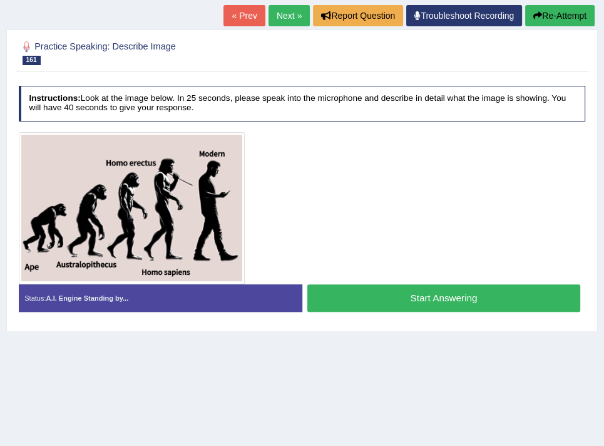
click at [390, 305] on button "Start Answering" at bounding box center [443, 297] width 273 height 27
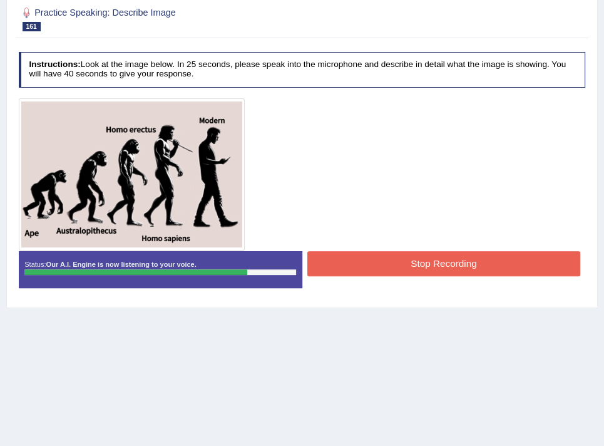
click at [339, 257] on button "Stop Recording" at bounding box center [443, 263] width 273 height 24
